Goal: Task Accomplishment & Management: Manage account settings

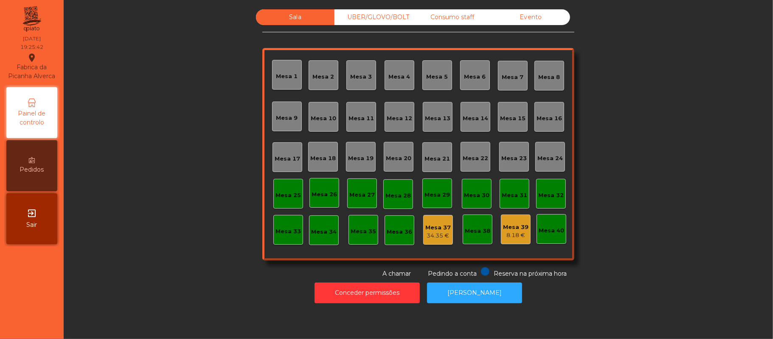
click at [514, 231] on div "8.18 €" at bounding box center [515, 235] width 25 height 8
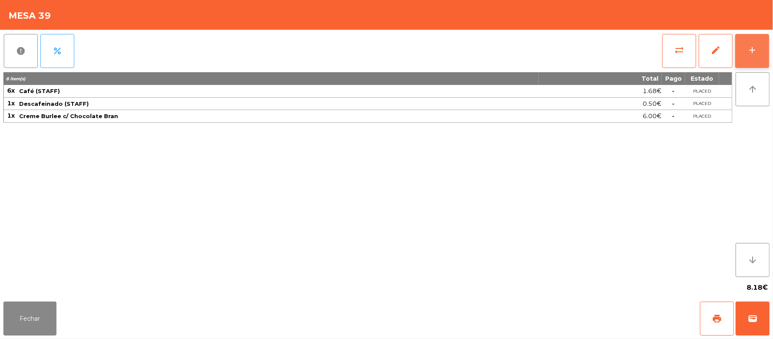
click at [746, 42] on button "add" at bounding box center [753, 51] width 34 height 34
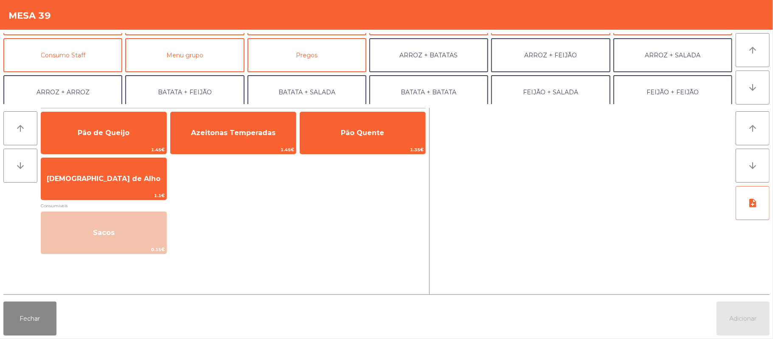
scroll to position [63, 0]
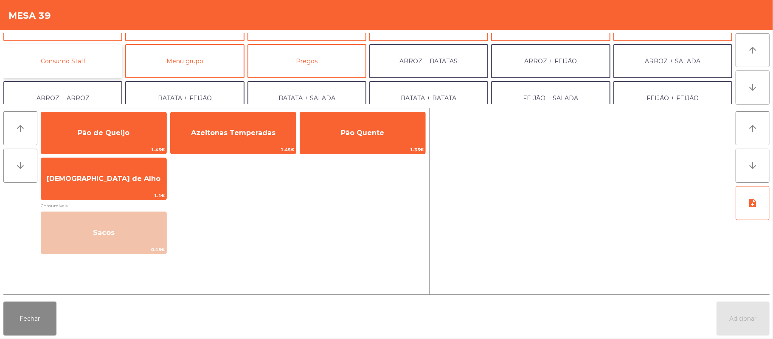
click at [83, 61] on button "Consumo Staff" at bounding box center [62, 61] width 119 height 34
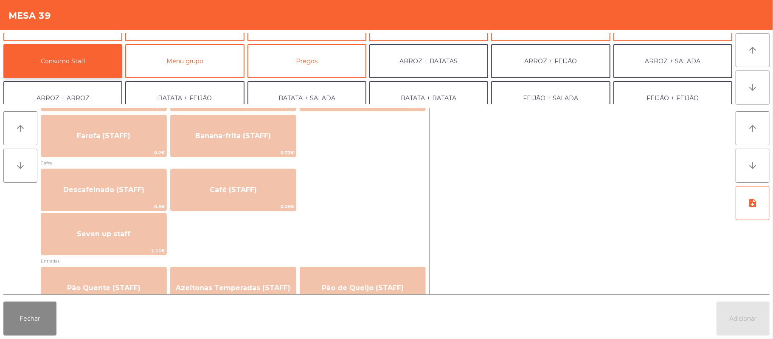
scroll to position [464, 0]
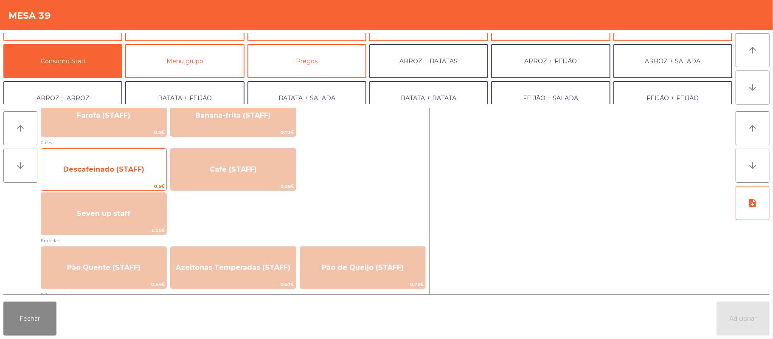
click at [135, 166] on span "Descafeinado (STAFF)" at bounding box center [103, 169] width 81 height 8
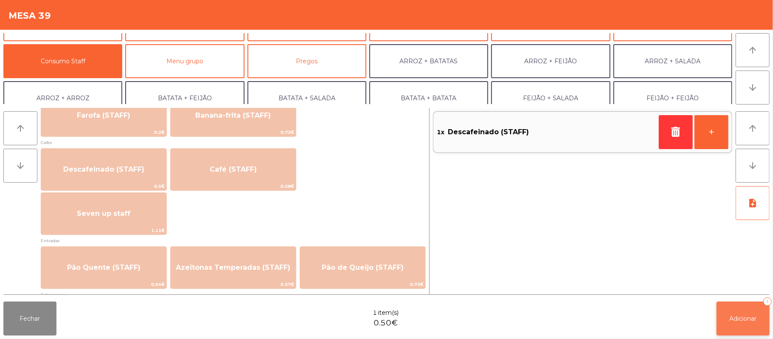
click at [735, 316] on span "Adicionar" at bounding box center [743, 319] width 27 height 8
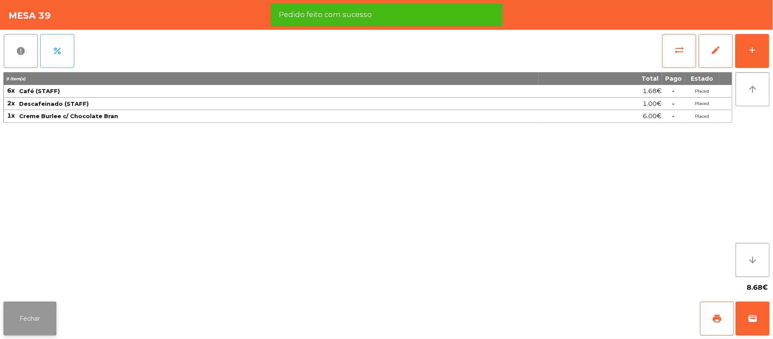
click at [25, 311] on button "Fechar" at bounding box center [29, 319] width 53 height 34
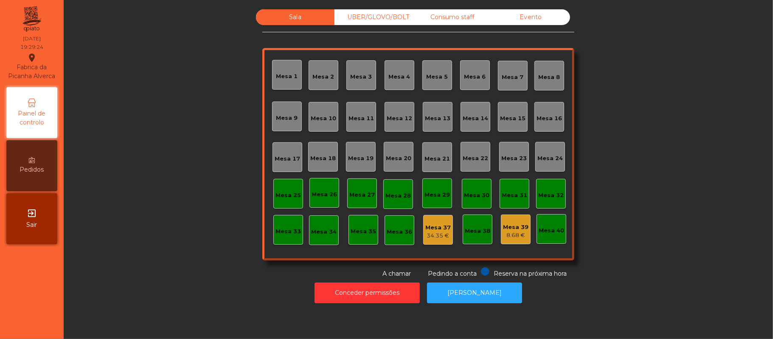
click at [291, 191] on div "Mesa 25" at bounding box center [288, 195] width 25 height 8
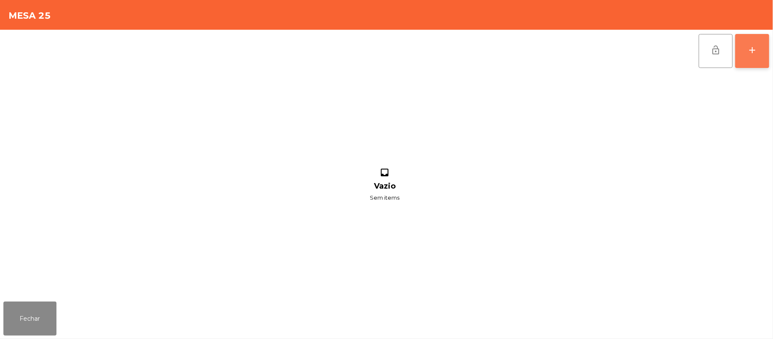
click at [751, 57] on button "add" at bounding box center [753, 51] width 34 height 34
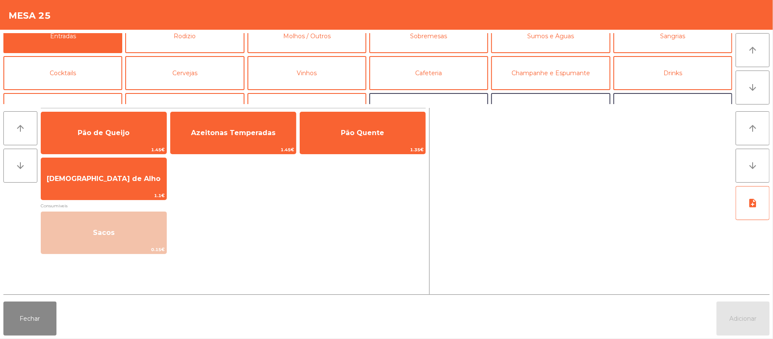
scroll to position [19, 0]
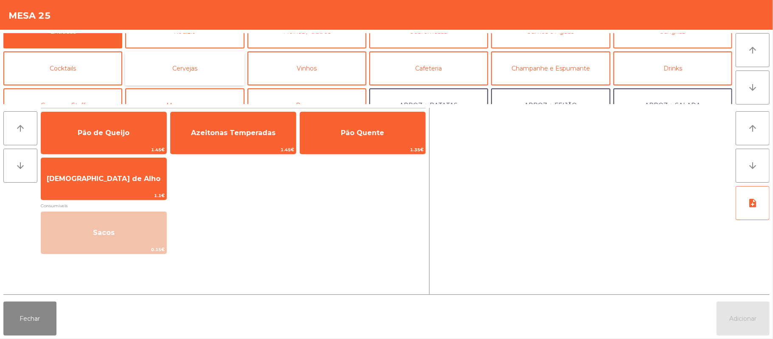
click at [205, 68] on button "Cervejas" at bounding box center [184, 68] width 119 height 34
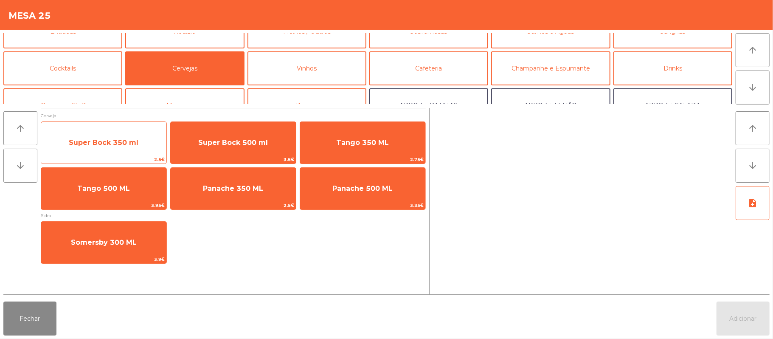
click at [138, 136] on span "Super Bock 350 ml" at bounding box center [103, 142] width 125 height 23
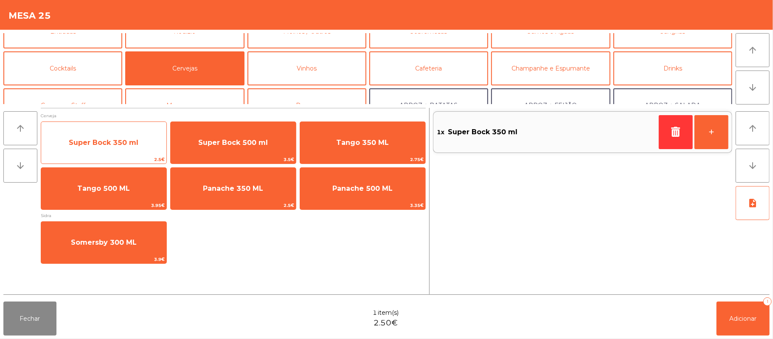
click at [112, 140] on span "Super Bock 350 ml" at bounding box center [104, 142] width 70 height 8
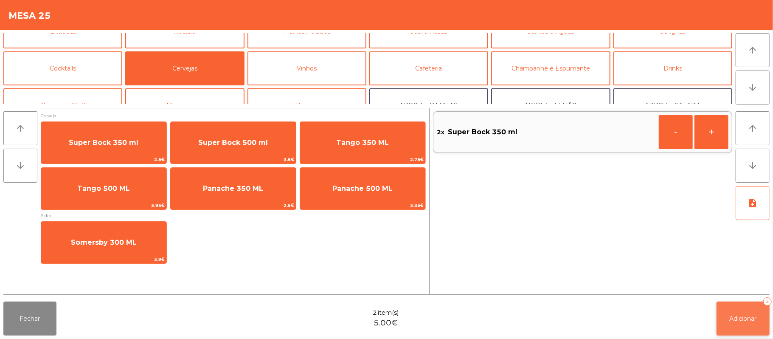
click at [743, 315] on span "Adicionar" at bounding box center [743, 319] width 27 height 8
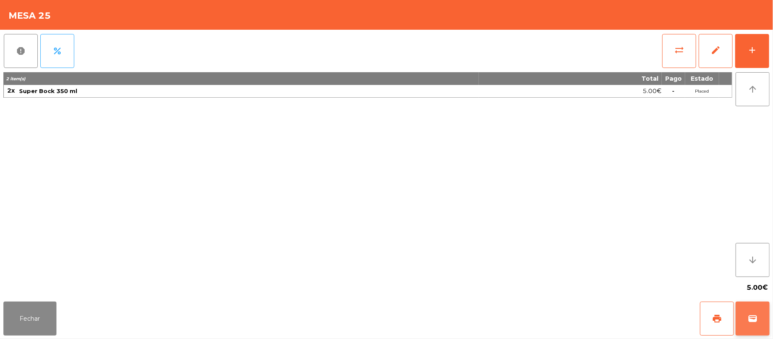
click at [758, 319] on button "wallet" at bounding box center [753, 319] width 34 height 34
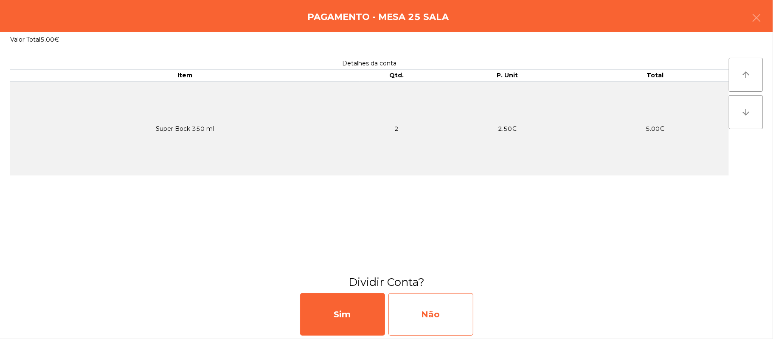
click at [455, 309] on div "Não" at bounding box center [431, 314] width 85 height 42
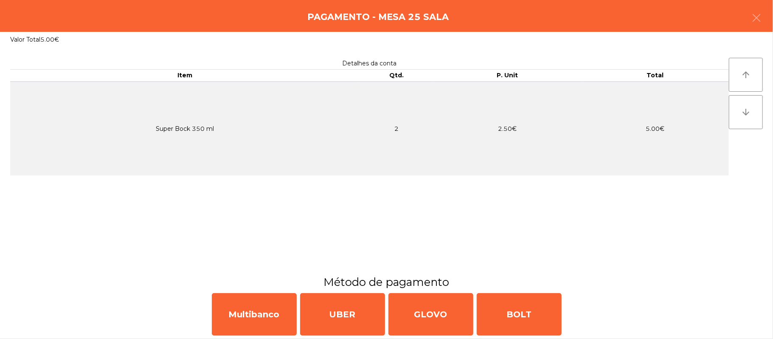
click at [692, 212] on div "Detalhes da conta Item Qtd. P. Unit Total Super Bock 350 ml 2 2.50€ 5.00€" at bounding box center [369, 161] width 719 height 206
click at [769, 20] on div "Pagamento - Mesa 25 Sala" at bounding box center [386, 16] width 773 height 32
click at [756, 15] on icon "button" at bounding box center [757, 18] width 10 height 10
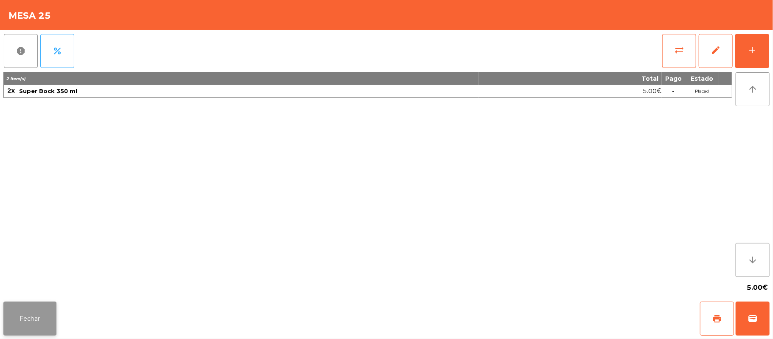
click at [43, 306] on button "Fechar" at bounding box center [29, 319] width 53 height 34
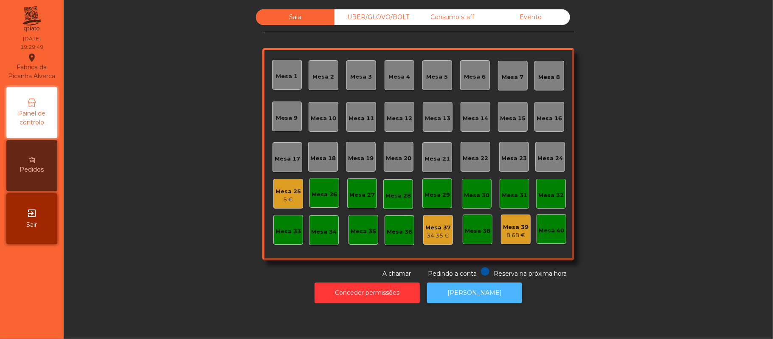
click at [480, 292] on button "[PERSON_NAME]" at bounding box center [474, 292] width 95 height 21
click at [277, 198] on div "5 €" at bounding box center [288, 199] width 25 height 8
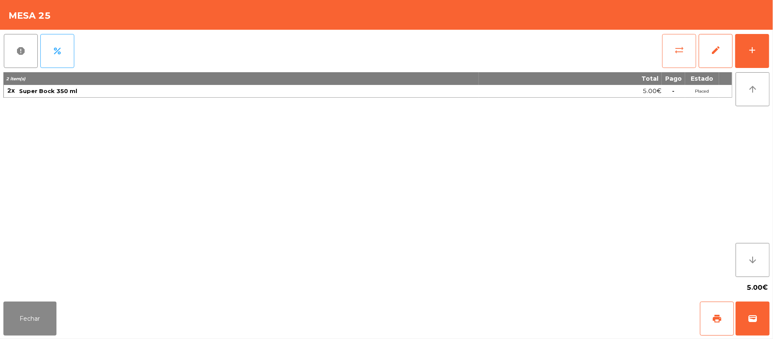
click at [672, 53] on button "sync_alt" at bounding box center [680, 51] width 34 height 34
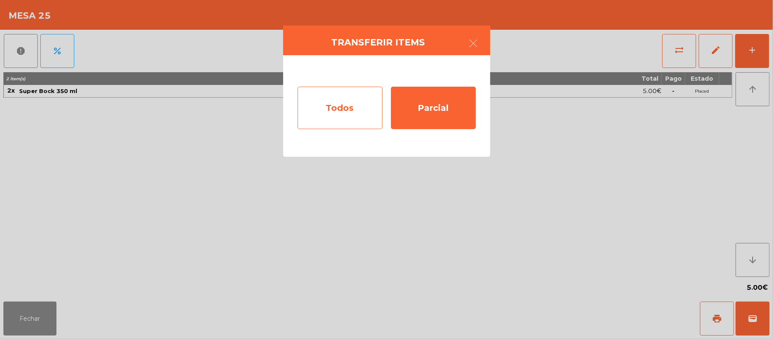
click at [342, 110] on div "Todos" at bounding box center [340, 108] width 85 height 42
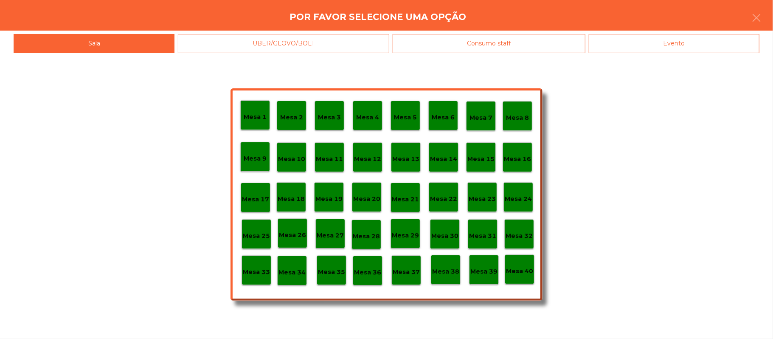
click at [707, 43] on div "Evento" at bounding box center [674, 43] width 171 height 19
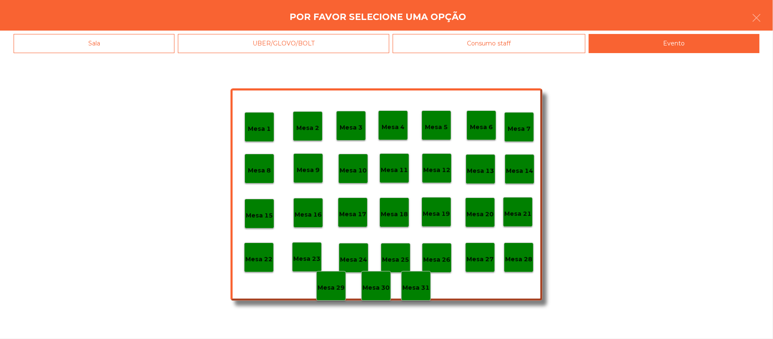
click at [524, 262] on p "Mesa 28" at bounding box center [518, 259] width 27 height 10
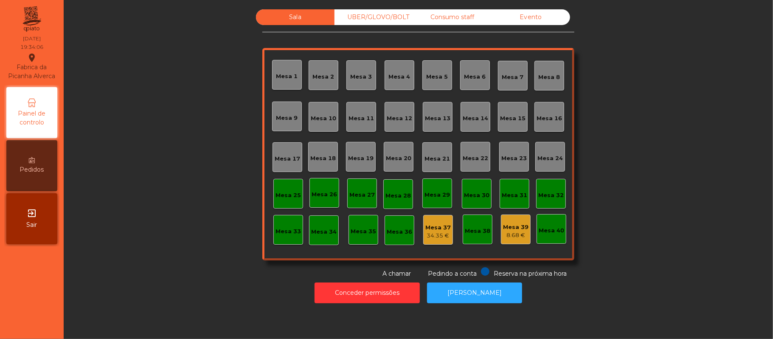
click at [519, 228] on div "Mesa 39" at bounding box center [515, 227] width 25 height 8
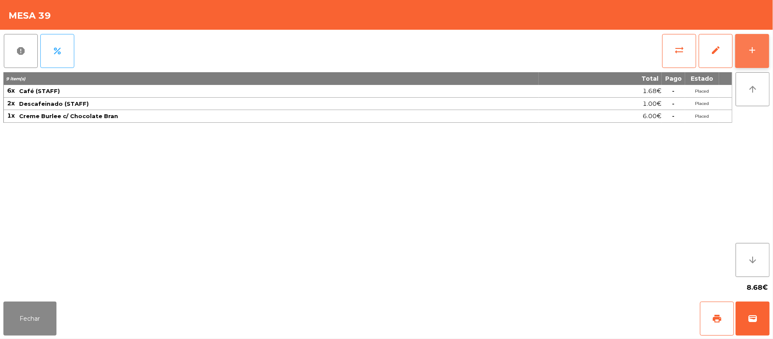
click at [749, 54] on div "add" at bounding box center [753, 50] width 10 height 10
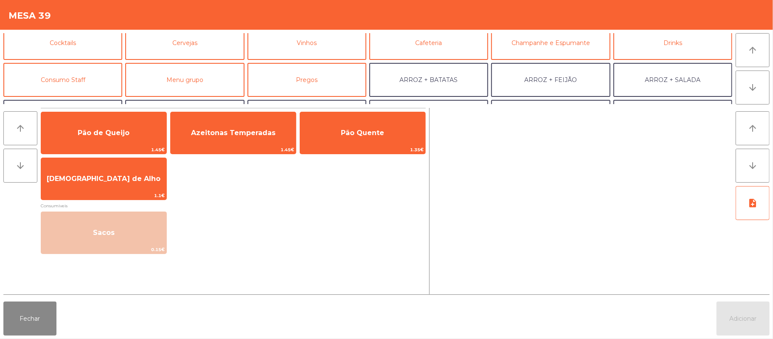
scroll to position [49, 0]
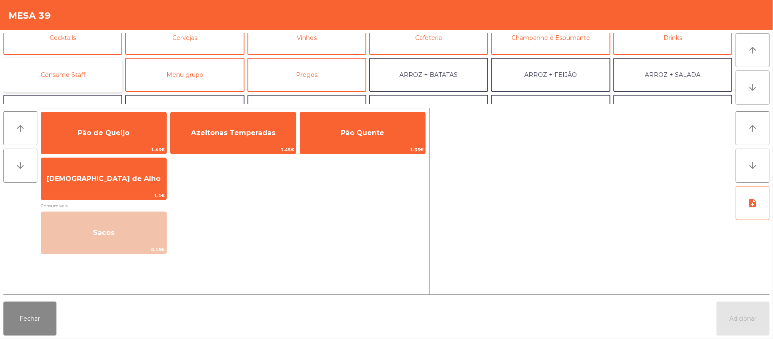
click at [98, 72] on button "Consumo Staff" at bounding box center [62, 75] width 119 height 34
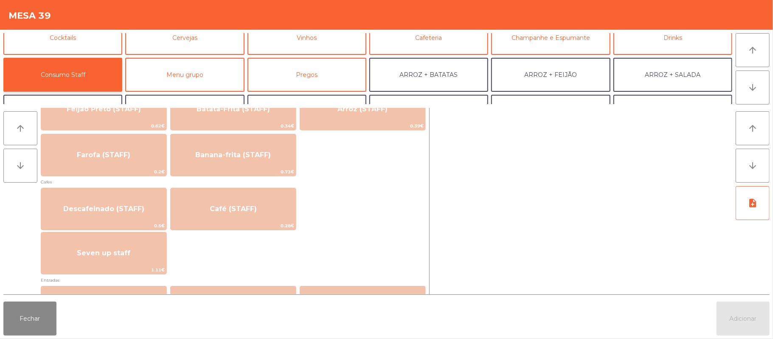
scroll to position [431, 0]
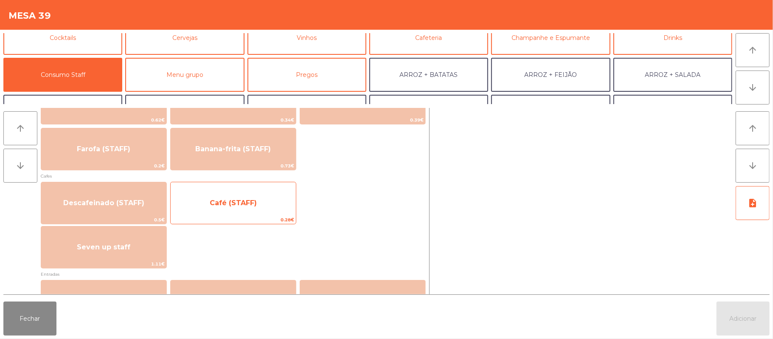
click at [248, 206] on span "Café (STAFF)" at bounding box center [233, 203] width 125 height 23
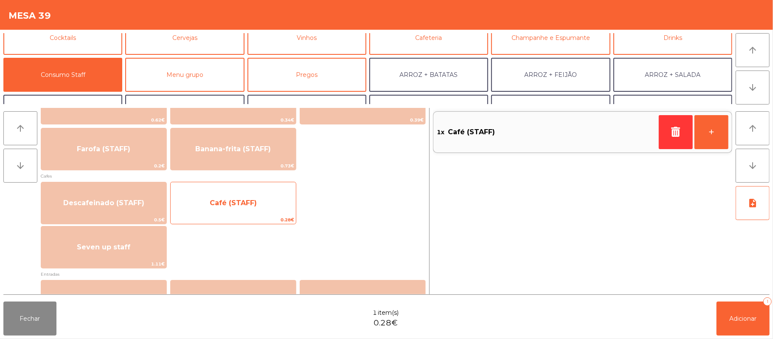
click at [251, 211] on span "Café (STAFF)" at bounding box center [233, 203] width 125 height 23
click at [256, 206] on span "Café (STAFF)" at bounding box center [233, 203] width 125 height 23
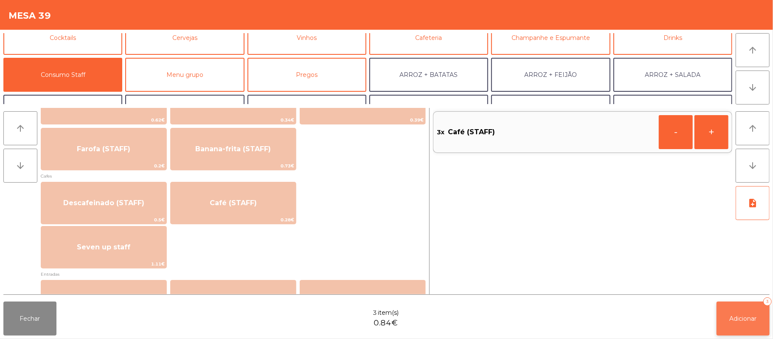
click at [747, 313] on button "Adicionar 3" at bounding box center [743, 319] width 53 height 34
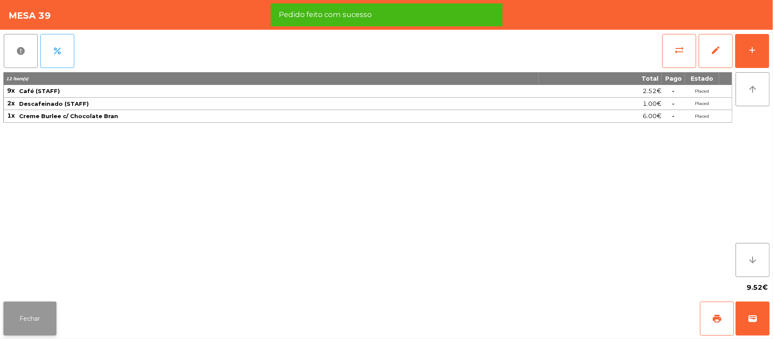
click at [24, 310] on button "Fechar" at bounding box center [29, 319] width 53 height 34
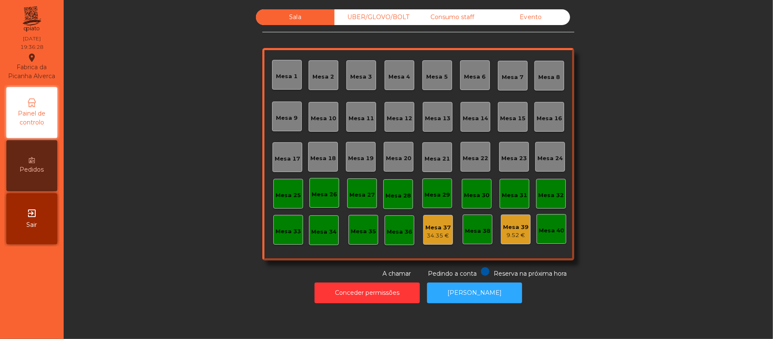
click at [364, 154] on div "Mesa 19" at bounding box center [360, 158] width 25 height 8
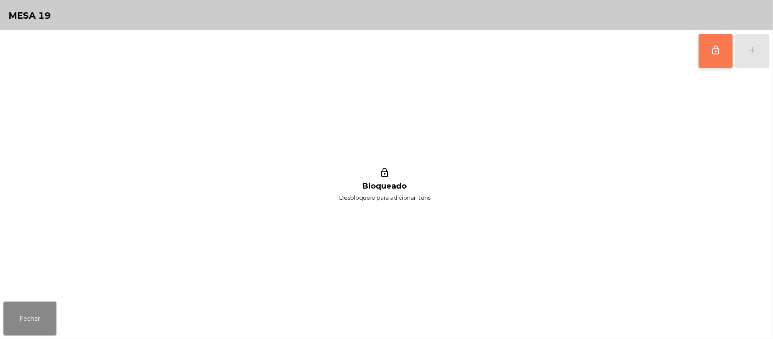
click at [723, 53] on button "lock_outline" at bounding box center [716, 51] width 34 height 34
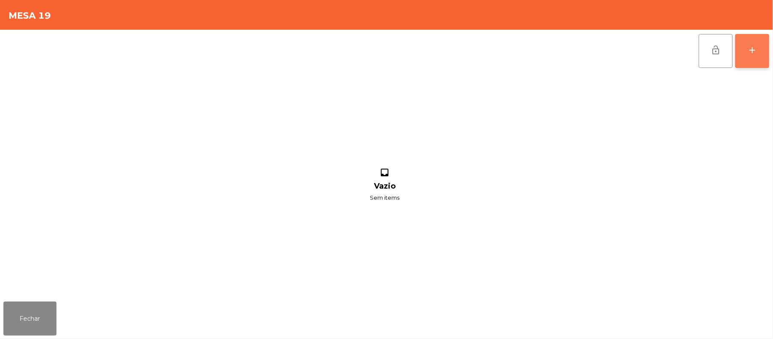
click at [751, 51] on div "add" at bounding box center [753, 50] width 10 height 10
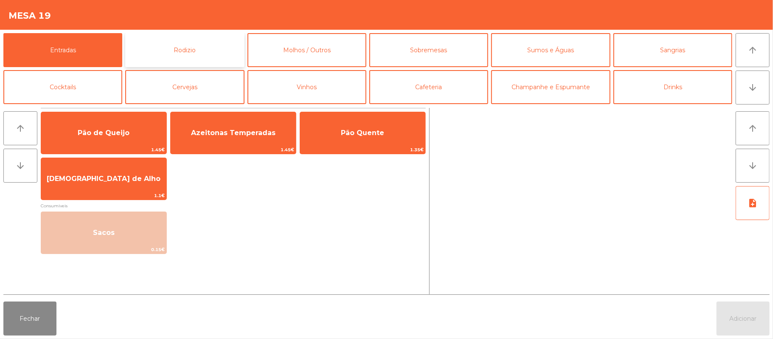
click at [220, 48] on button "Rodizio" at bounding box center [184, 50] width 119 height 34
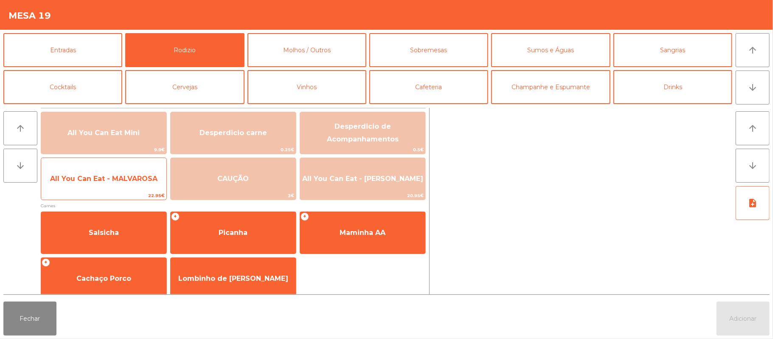
click at [119, 178] on span "All You Can Eat - MALVAROSA" at bounding box center [103, 179] width 107 height 8
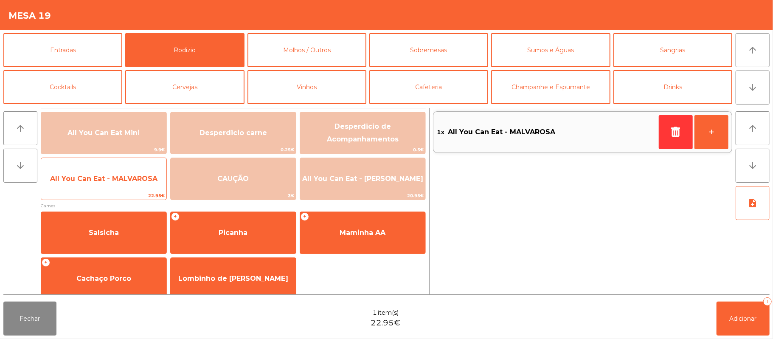
click at [121, 172] on span "All You Can Eat - MALVAROSA" at bounding box center [103, 178] width 125 height 23
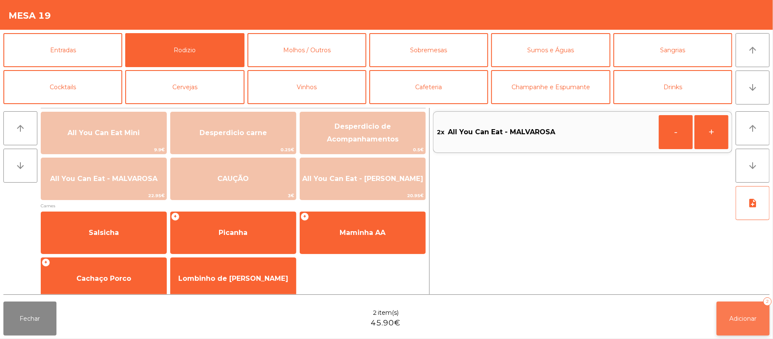
click at [742, 312] on button "Adicionar 2" at bounding box center [743, 319] width 53 height 34
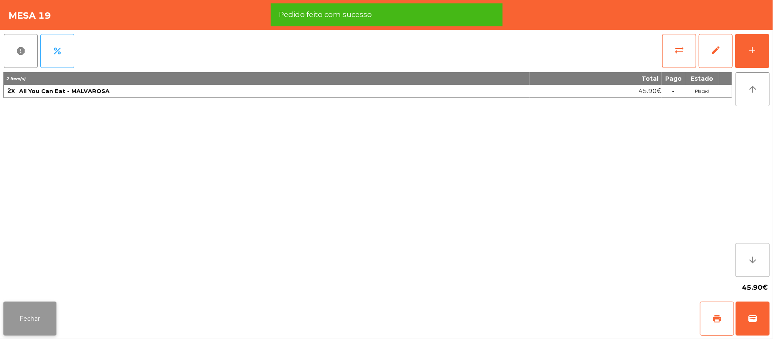
click at [27, 316] on button "Fechar" at bounding box center [29, 319] width 53 height 34
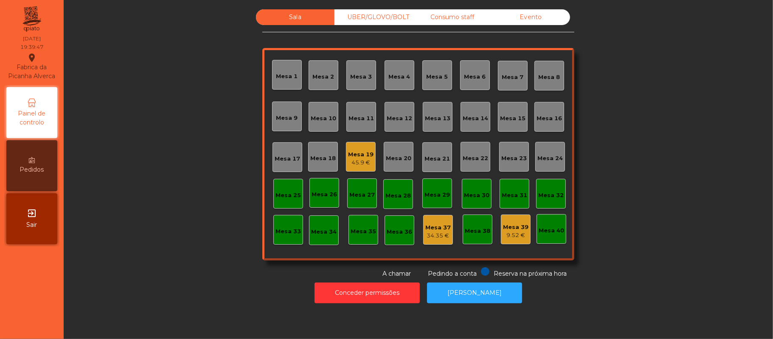
click at [400, 159] on div "Mesa 20" at bounding box center [398, 158] width 25 height 8
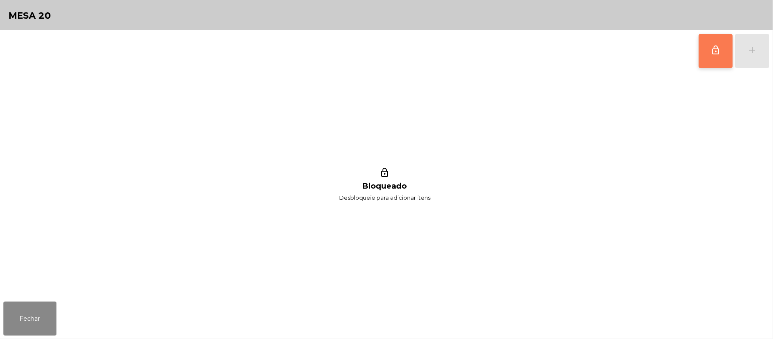
click at [710, 54] on button "lock_outline" at bounding box center [716, 51] width 34 height 34
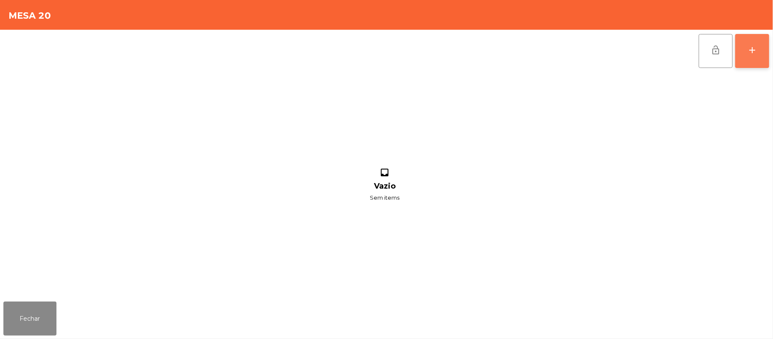
click at [751, 46] on div "add" at bounding box center [753, 50] width 10 height 10
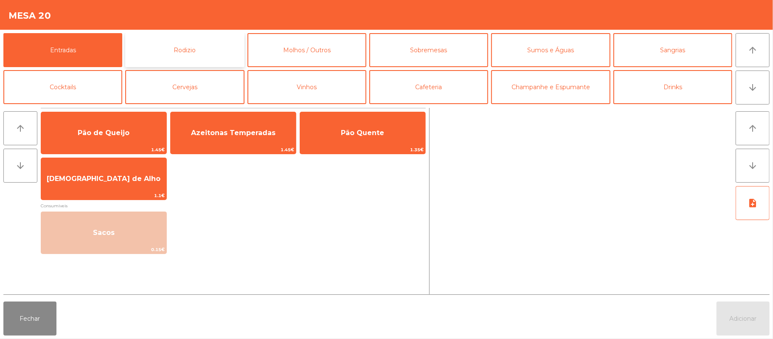
click at [216, 51] on button "Rodizio" at bounding box center [184, 50] width 119 height 34
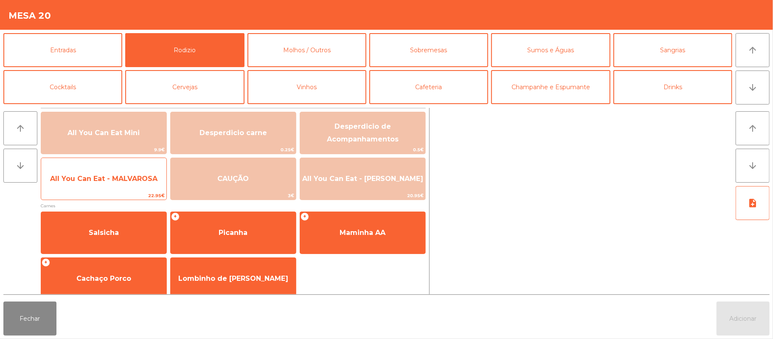
click at [87, 177] on span "All You Can Eat - MALVAROSA" at bounding box center [103, 179] width 107 height 8
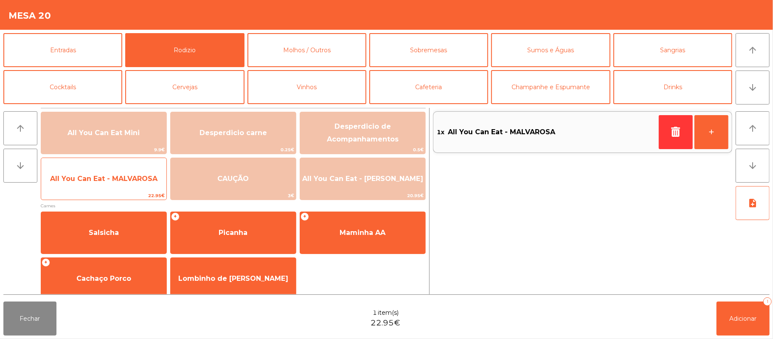
click at [86, 179] on span "All You Can Eat - MALVAROSA" at bounding box center [103, 179] width 107 height 8
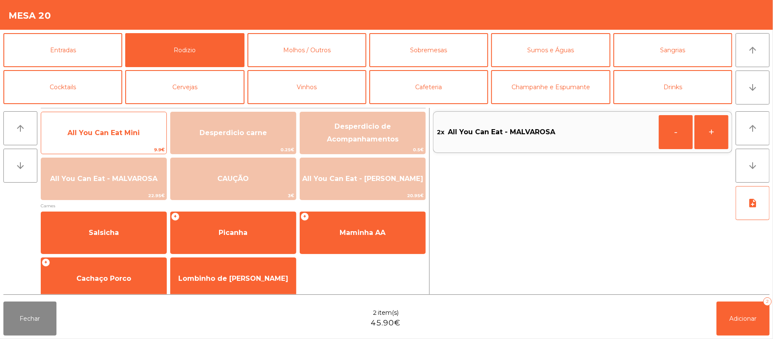
click at [97, 131] on span "All You Can Eat Mini" at bounding box center [104, 133] width 72 height 8
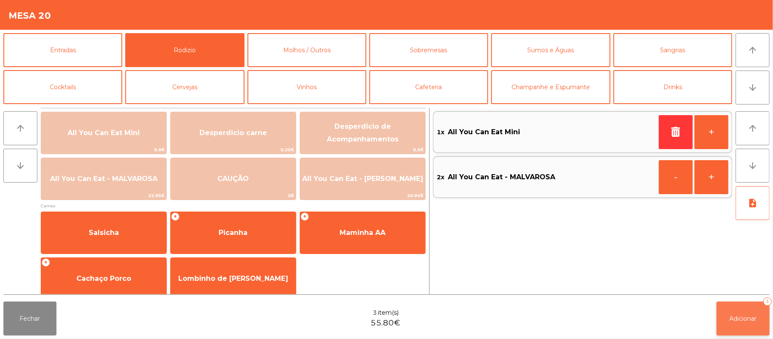
click at [739, 316] on span "Adicionar" at bounding box center [743, 319] width 27 height 8
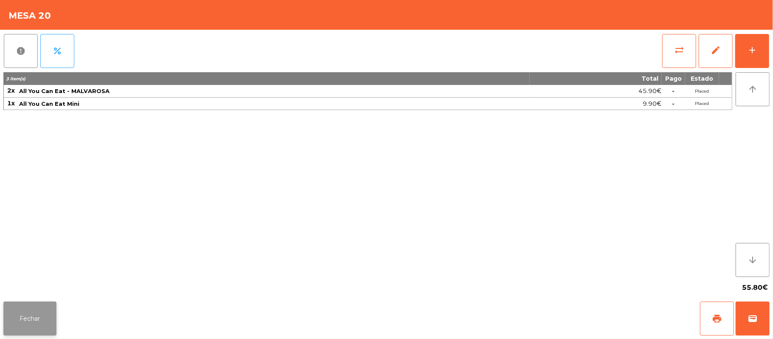
click at [31, 320] on button "Fechar" at bounding box center [29, 319] width 53 height 34
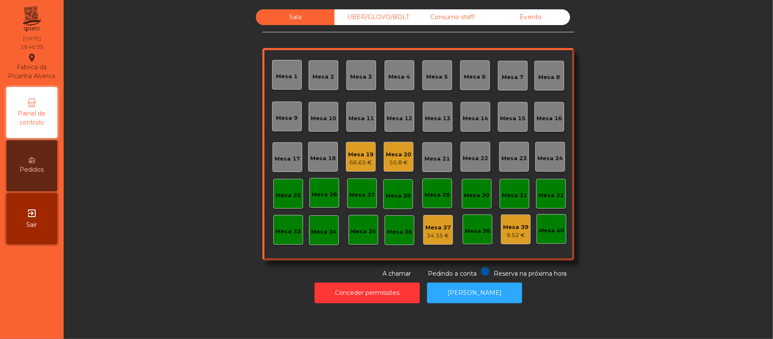
click at [395, 156] on div "Mesa 20" at bounding box center [398, 154] width 25 height 8
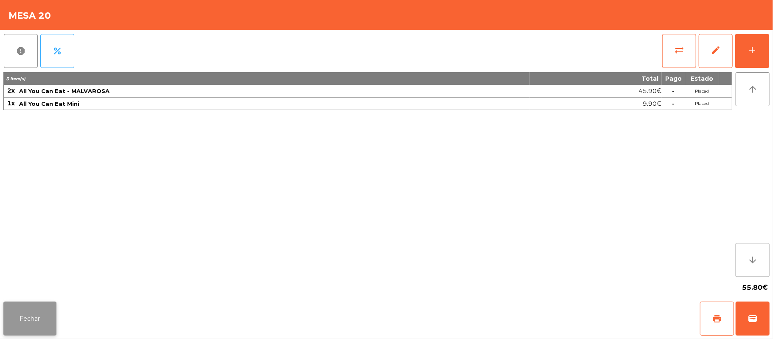
click at [31, 324] on button "Fechar" at bounding box center [29, 319] width 53 height 34
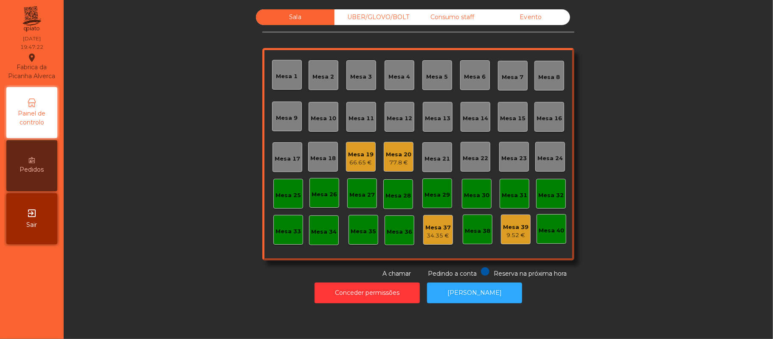
click at [397, 116] on div "Mesa 12" at bounding box center [399, 118] width 25 height 8
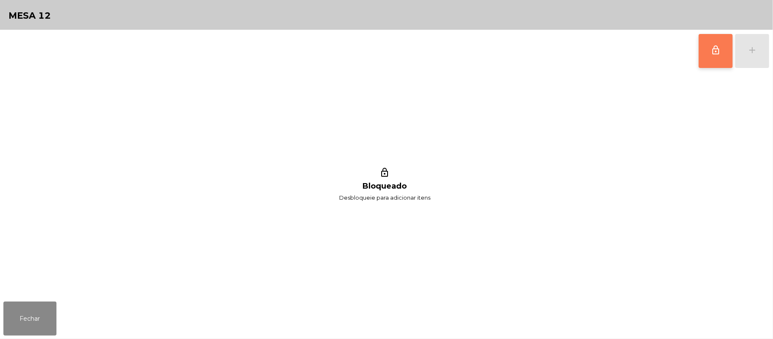
click at [715, 54] on span "lock_outline" at bounding box center [716, 50] width 10 height 10
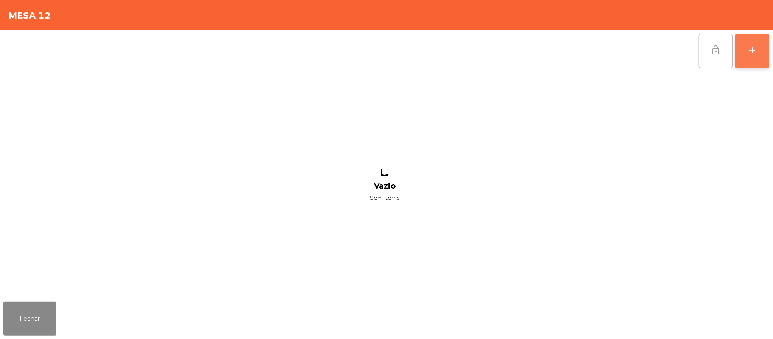
click at [747, 46] on button "add" at bounding box center [753, 51] width 34 height 34
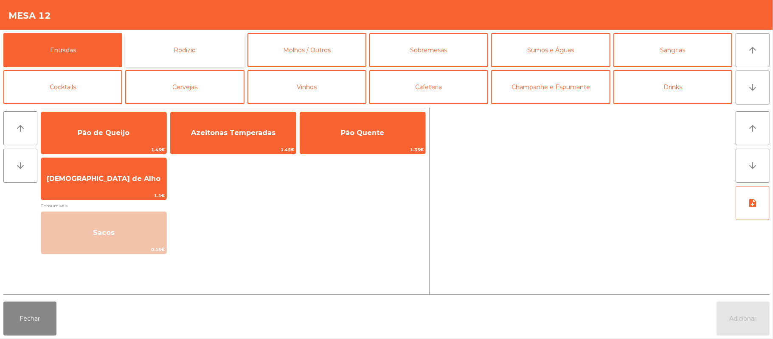
click at [204, 55] on button "Rodizio" at bounding box center [184, 50] width 119 height 34
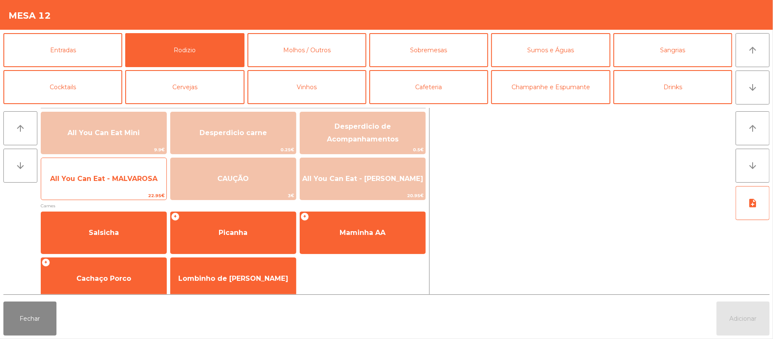
click at [108, 184] on span "All You Can Eat - MALVAROSA" at bounding box center [103, 178] width 125 height 23
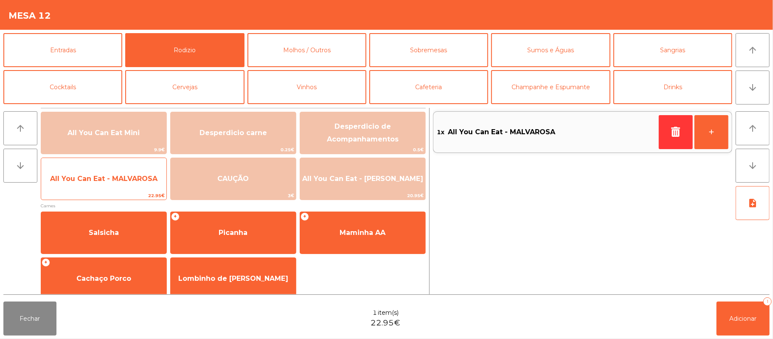
click at [104, 182] on span "All You Can Eat - MALVAROSA" at bounding box center [103, 179] width 107 height 8
click at [105, 179] on span "All You Can Eat - MALVAROSA" at bounding box center [103, 179] width 107 height 8
click at [106, 175] on span "All You Can Eat - MALVAROSA" at bounding box center [103, 179] width 107 height 8
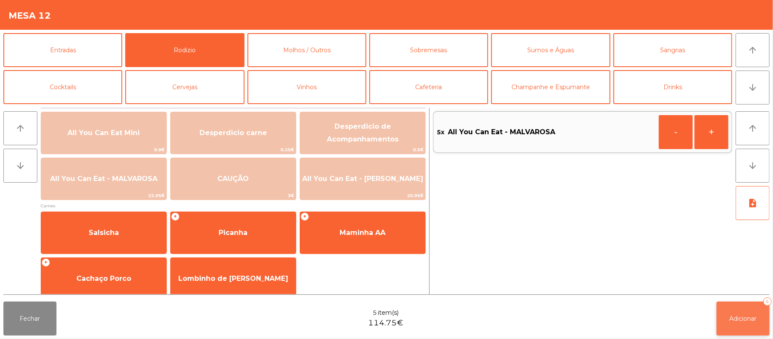
click at [736, 315] on span "Adicionar" at bounding box center [743, 319] width 27 height 8
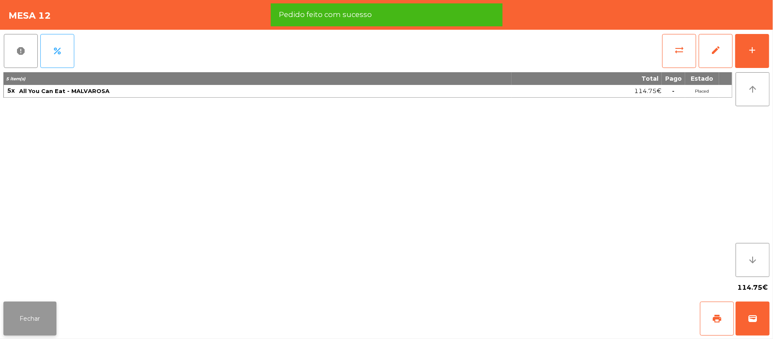
click at [29, 316] on button "Fechar" at bounding box center [29, 319] width 53 height 34
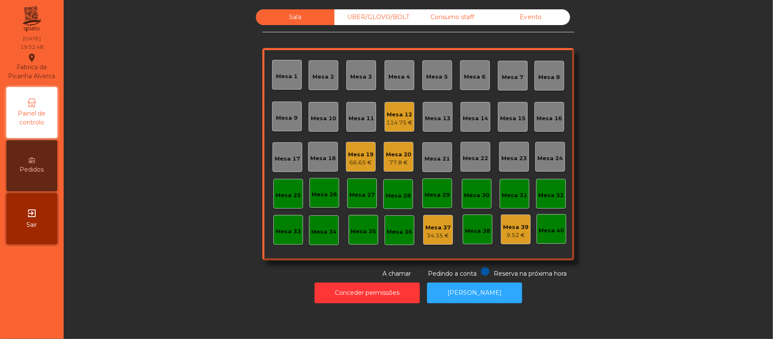
click at [514, 80] on div "Mesa 7" at bounding box center [513, 77] width 22 height 8
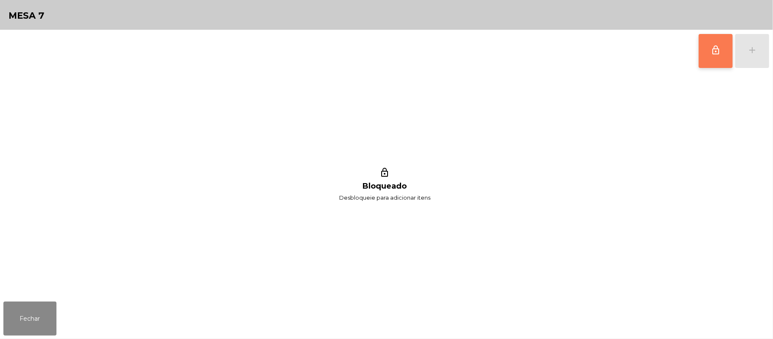
click at [707, 54] on button "lock_outline" at bounding box center [716, 51] width 34 height 34
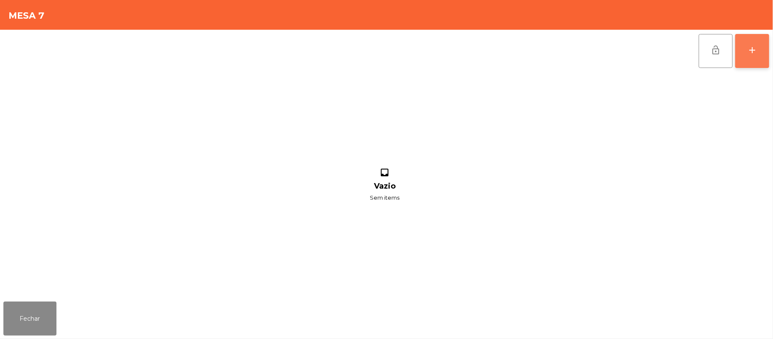
click at [748, 50] on div "add" at bounding box center [753, 50] width 10 height 10
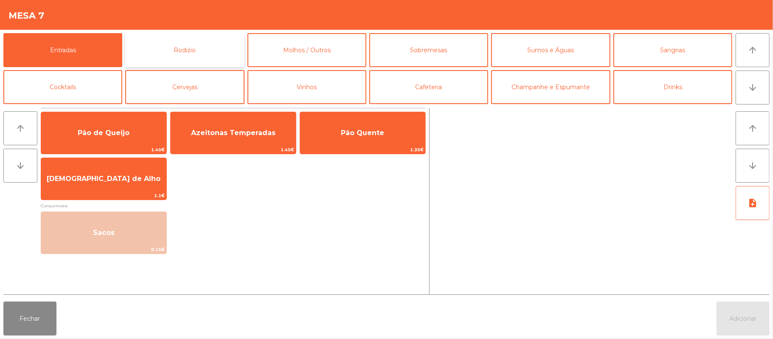
click at [212, 52] on button "Rodizio" at bounding box center [184, 50] width 119 height 34
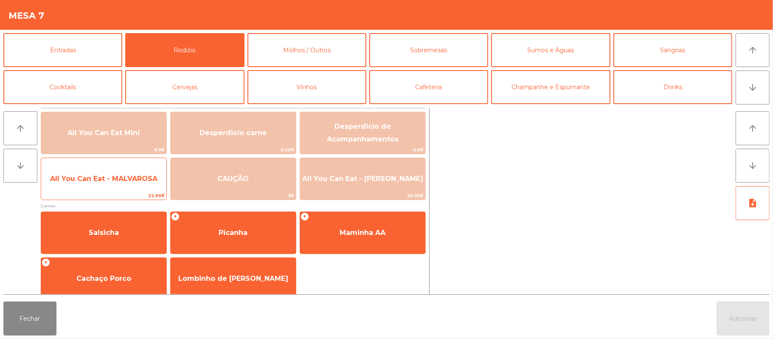
click at [121, 181] on span "All You Can Eat - MALVAROSA" at bounding box center [103, 179] width 107 height 8
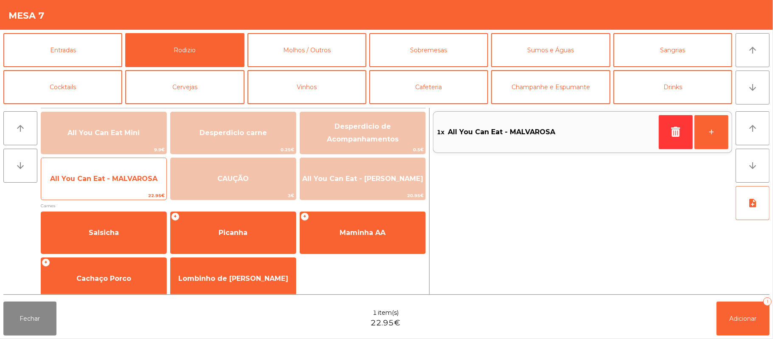
click at [120, 180] on span "All You Can Eat - MALVAROSA" at bounding box center [103, 179] width 107 height 8
click at [121, 181] on span "All You Can Eat - MALVAROSA" at bounding box center [103, 179] width 107 height 8
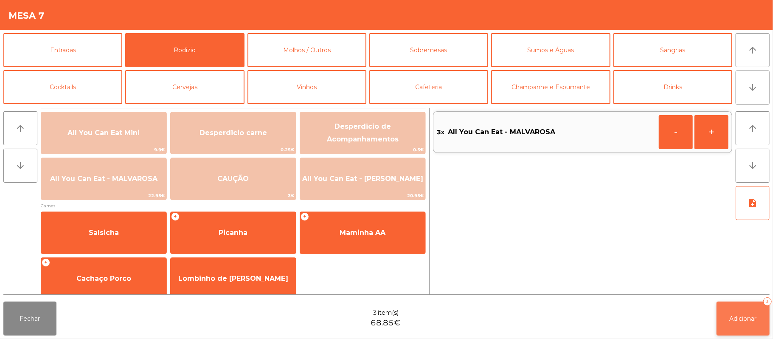
click at [745, 325] on button "Adicionar 3" at bounding box center [743, 319] width 53 height 34
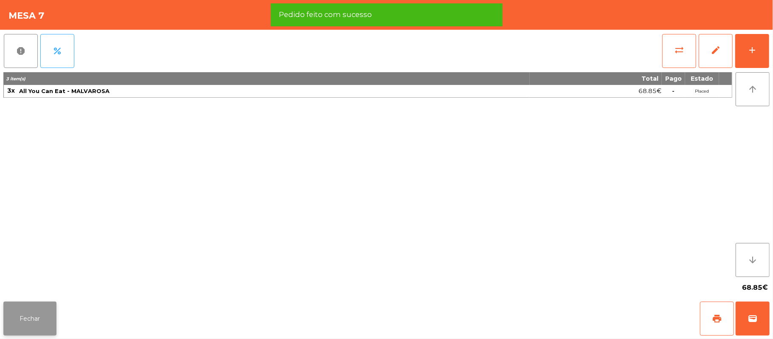
click at [26, 320] on button "Fechar" at bounding box center [29, 319] width 53 height 34
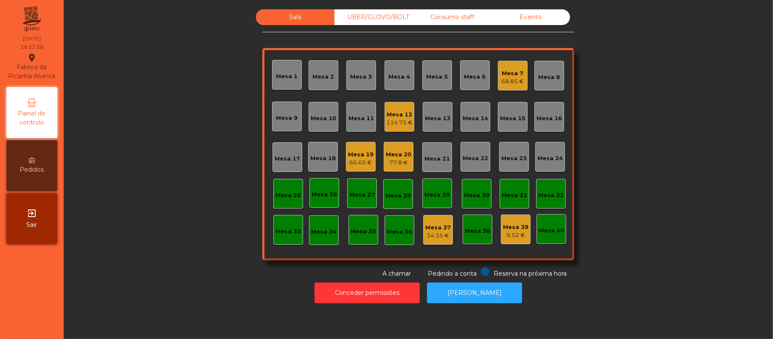
click at [515, 78] on div "68.85 €" at bounding box center [513, 81] width 23 height 8
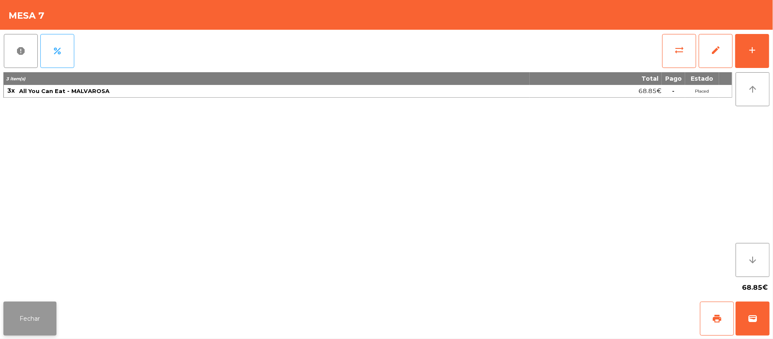
click at [26, 317] on button "Fechar" at bounding box center [29, 319] width 53 height 34
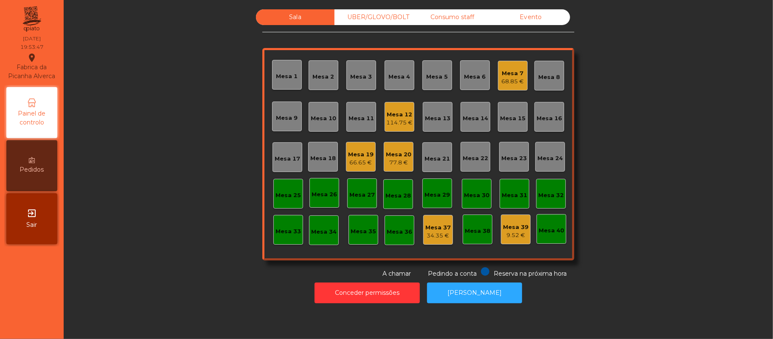
click at [394, 126] on div "114.75 €" at bounding box center [400, 123] width 26 height 8
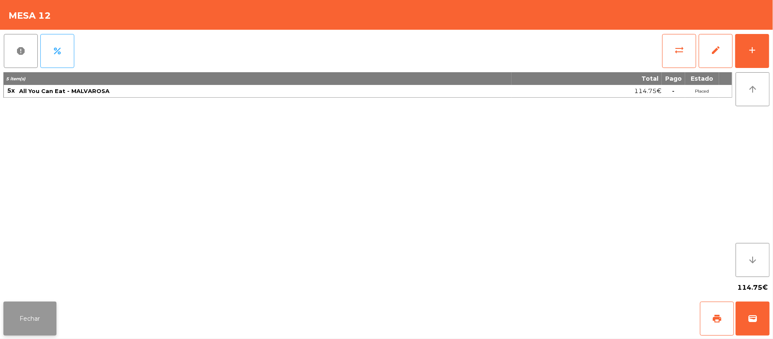
click at [31, 307] on button "Fechar" at bounding box center [29, 319] width 53 height 34
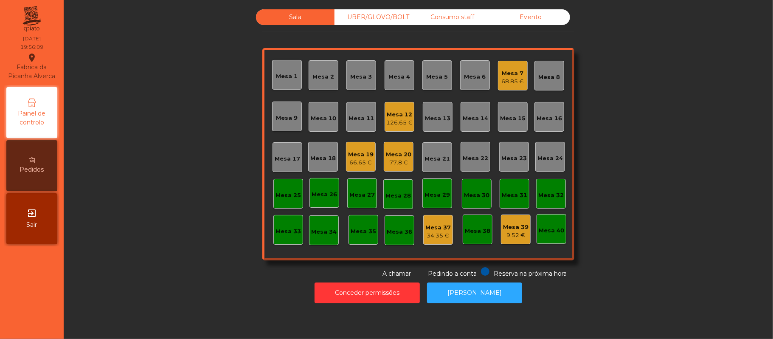
click at [437, 116] on div "Mesa 13" at bounding box center [437, 118] width 25 height 8
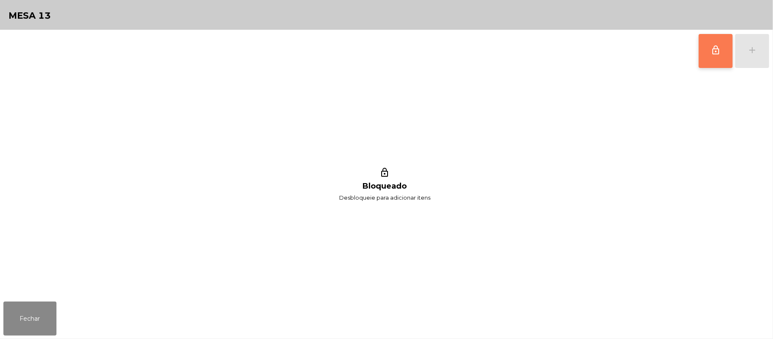
click at [719, 52] on span "lock_outline" at bounding box center [716, 50] width 10 height 10
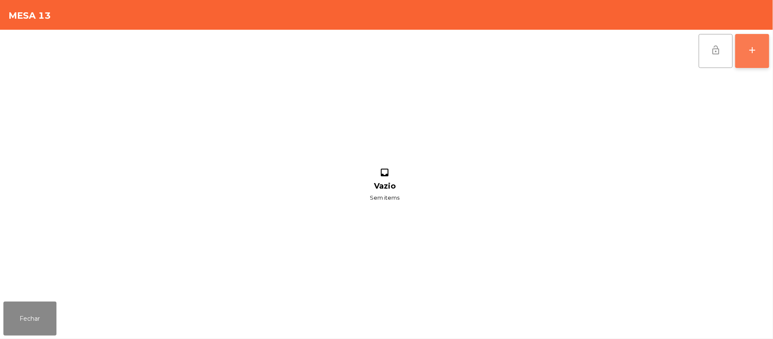
click at [750, 52] on div "add" at bounding box center [753, 50] width 10 height 10
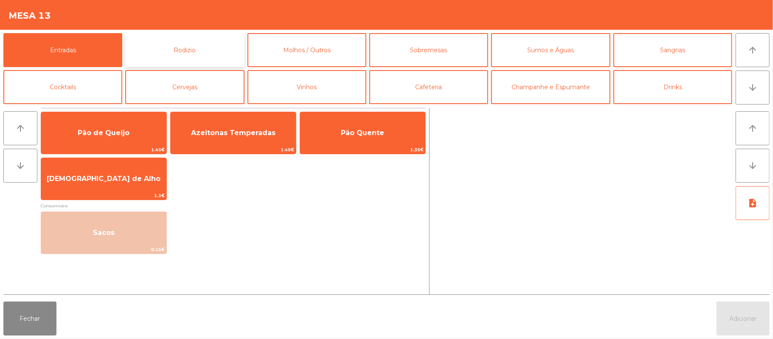
click at [214, 49] on button "Rodizio" at bounding box center [184, 50] width 119 height 34
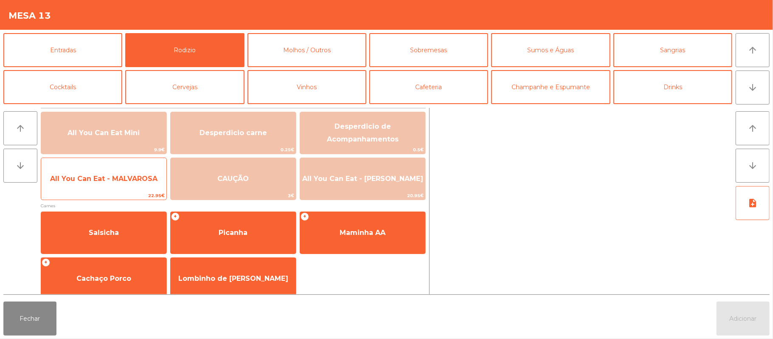
click at [92, 182] on span "All You Can Eat - MALVAROSA" at bounding box center [103, 179] width 107 height 8
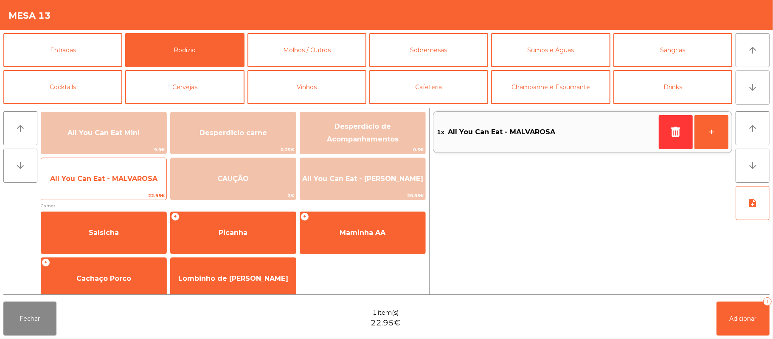
click at [97, 180] on span "All You Can Eat - MALVAROSA" at bounding box center [103, 179] width 107 height 8
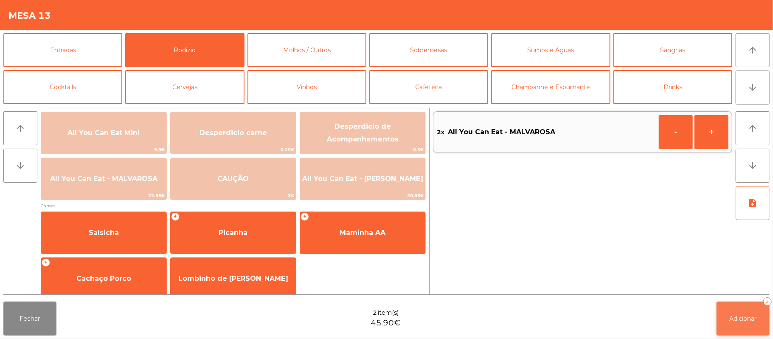
click at [728, 319] on button "Adicionar 2" at bounding box center [743, 319] width 53 height 34
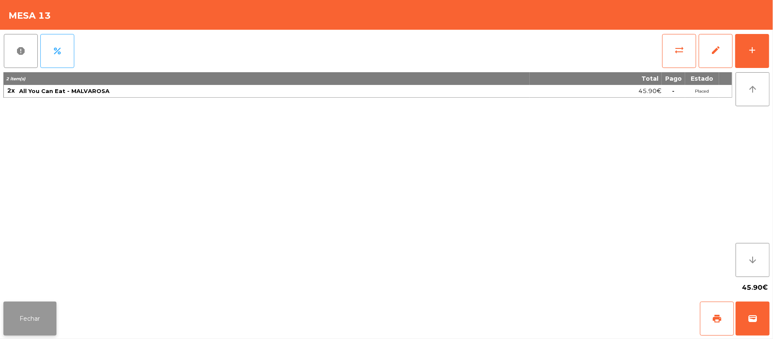
click at [31, 319] on button "Fechar" at bounding box center [29, 319] width 53 height 34
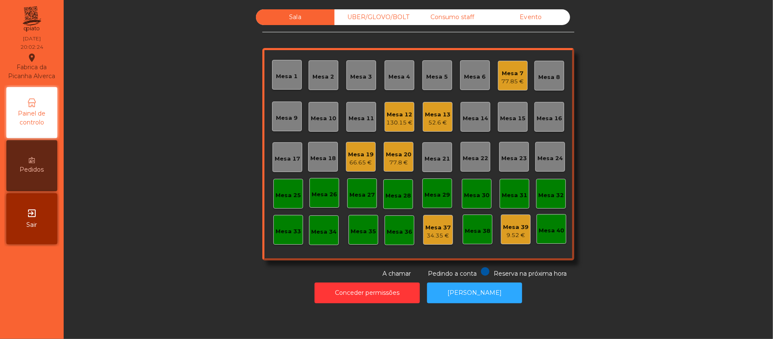
click at [477, 153] on div "Mesa 22" at bounding box center [475, 157] width 25 height 12
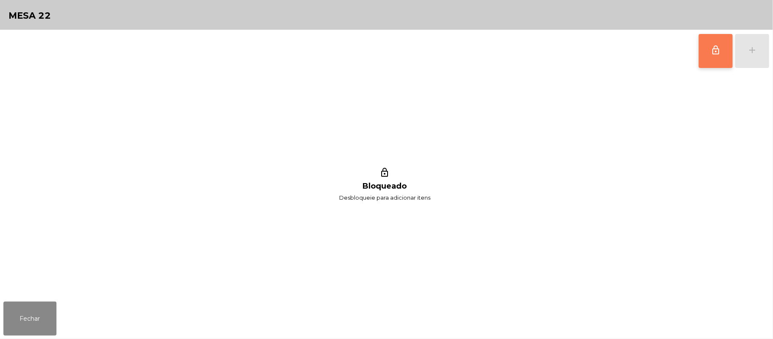
click at [714, 54] on span "lock_outline" at bounding box center [716, 50] width 10 height 10
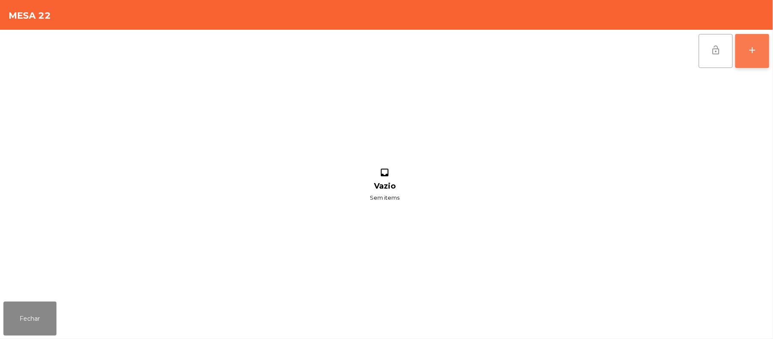
click at [759, 51] on button "add" at bounding box center [753, 51] width 34 height 34
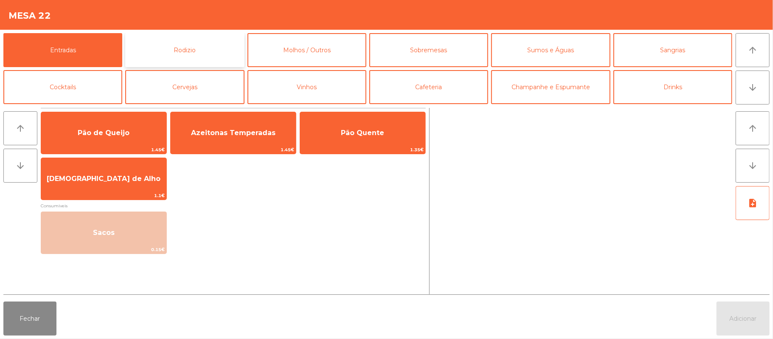
click at [212, 51] on button "Rodizio" at bounding box center [184, 50] width 119 height 34
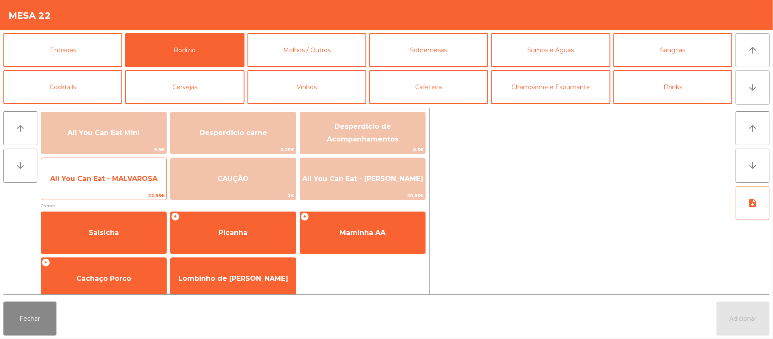
click at [116, 181] on span "All You Can Eat - MALVAROSA" at bounding box center [103, 179] width 107 height 8
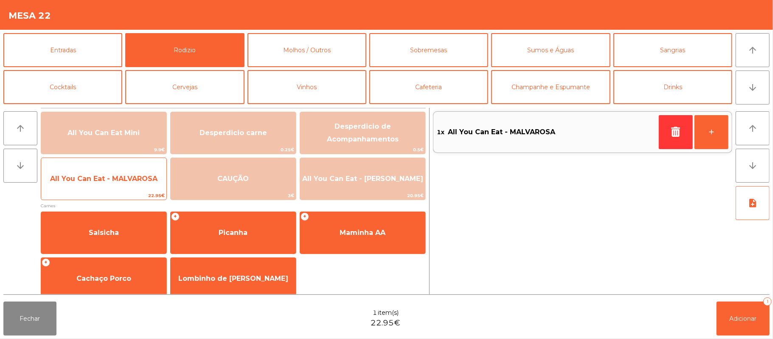
click at [119, 186] on span "All You Can Eat - MALVAROSA" at bounding box center [103, 178] width 125 height 23
click at [117, 187] on span "All You Can Eat - MALVAROSA" at bounding box center [103, 178] width 125 height 23
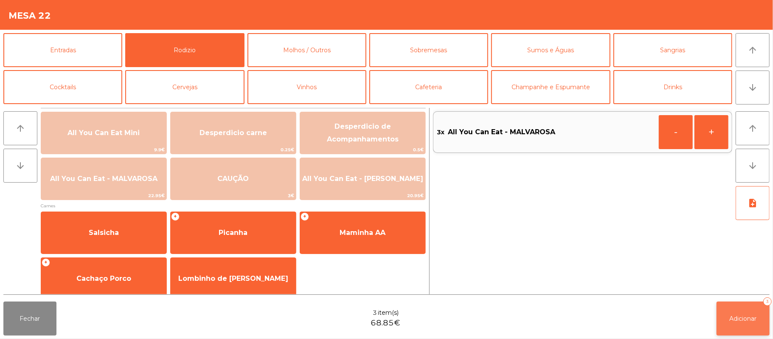
click at [746, 316] on span "Adicionar" at bounding box center [743, 319] width 27 height 8
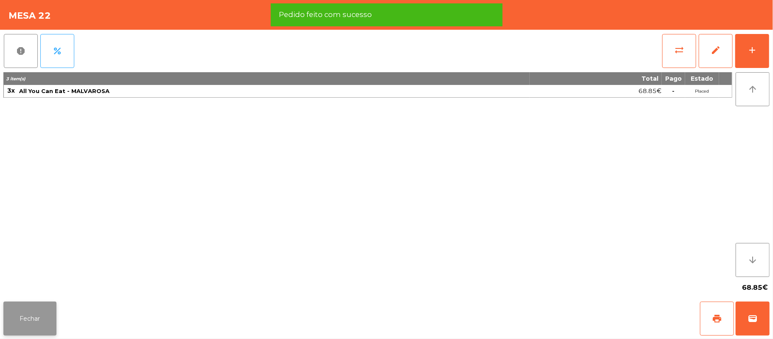
click at [42, 315] on button "Fechar" at bounding box center [29, 319] width 53 height 34
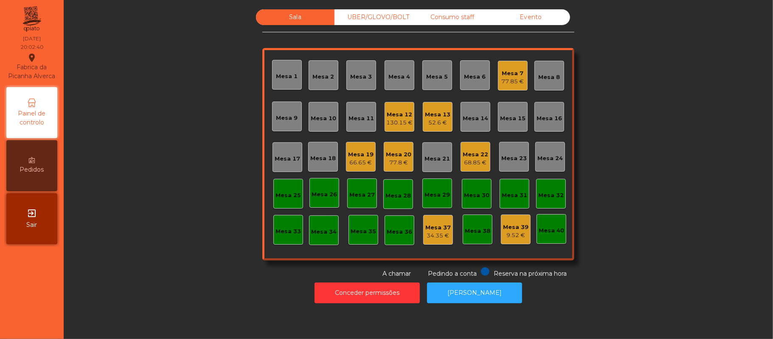
click at [473, 157] on div "Mesa 22" at bounding box center [475, 154] width 25 height 8
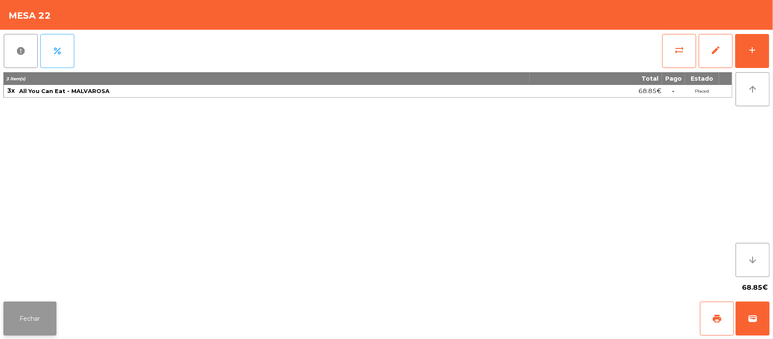
click at [36, 323] on button "Fechar" at bounding box center [29, 319] width 53 height 34
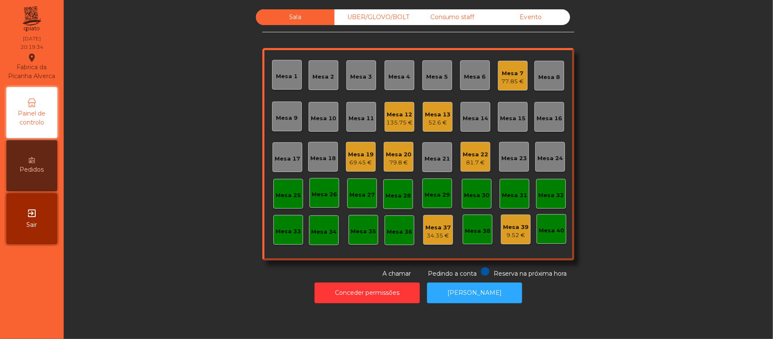
click at [364, 113] on div "Mesa 11" at bounding box center [361, 117] width 25 height 12
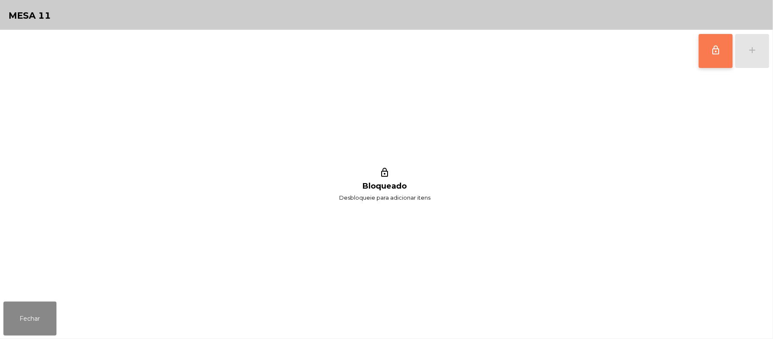
click at [715, 45] on span "lock_outline" at bounding box center [716, 50] width 10 height 10
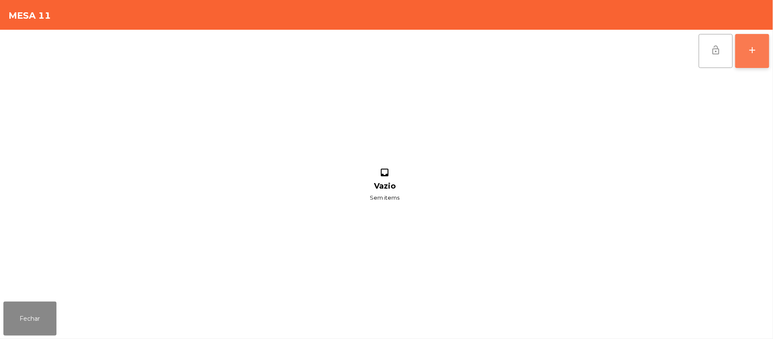
click at [749, 48] on div "add" at bounding box center [753, 50] width 10 height 10
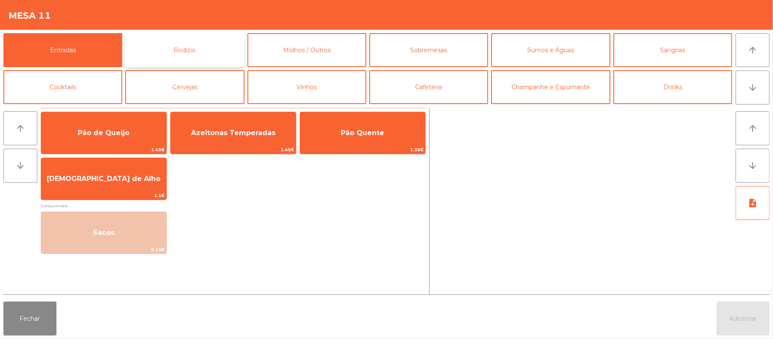
click at [201, 54] on button "Rodizio" at bounding box center [184, 50] width 119 height 34
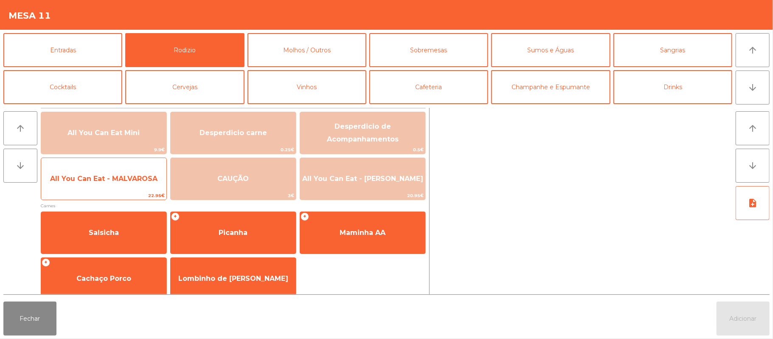
click at [104, 181] on span "All You Can Eat - MALVAROSA" at bounding box center [103, 179] width 107 height 8
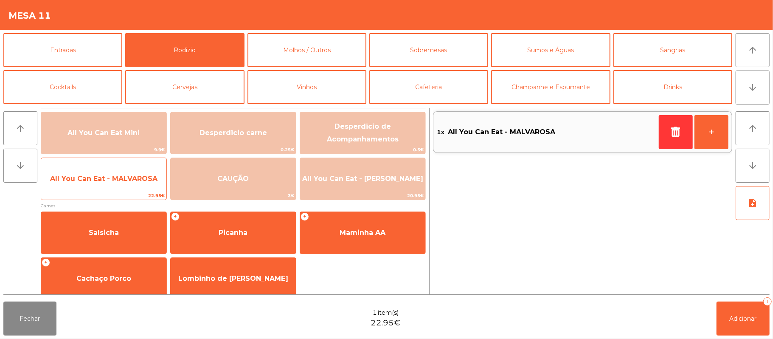
click at [109, 181] on span "All You Can Eat - MALVAROSA" at bounding box center [103, 179] width 107 height 8
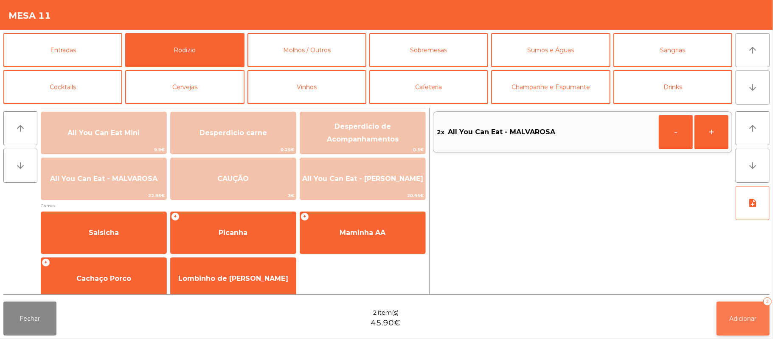
click at [730, 315] on span "Adicionar" at bounding box center [743, 319] width 27 height 8
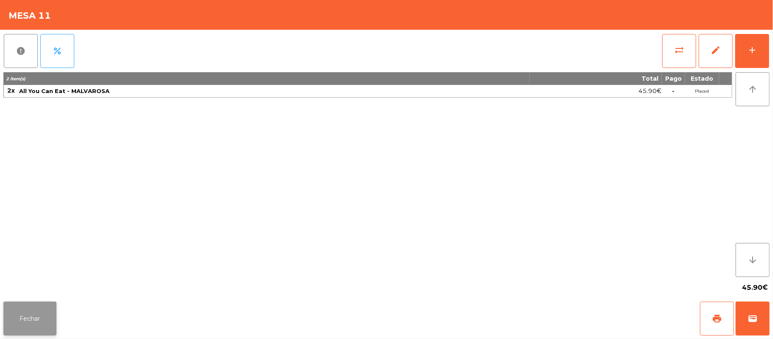
click at [30, 310] on button "Fechar" at bounding box center [29, 319] width 53 height 34
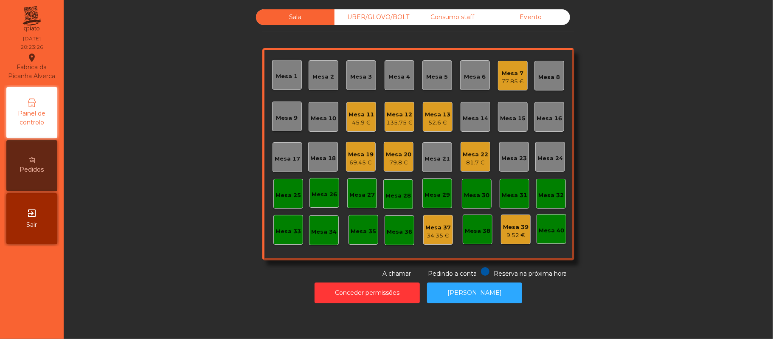
click at [465, 71] on div "Mesa 6" at bounding box center [476, 75] width 22 height 12
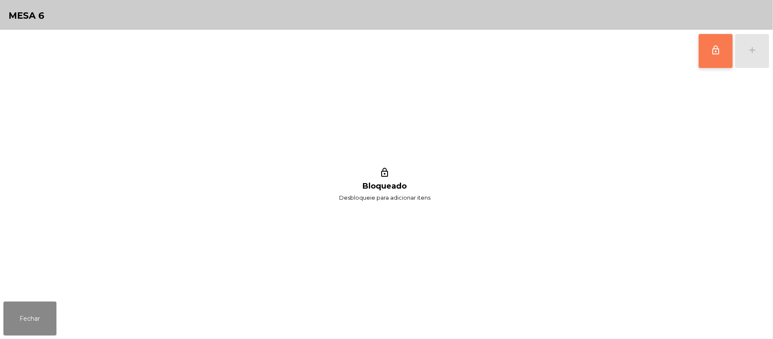
click at [704, 46] on button "lock_outline" at bounding box center [716, 51] width 34 height 34
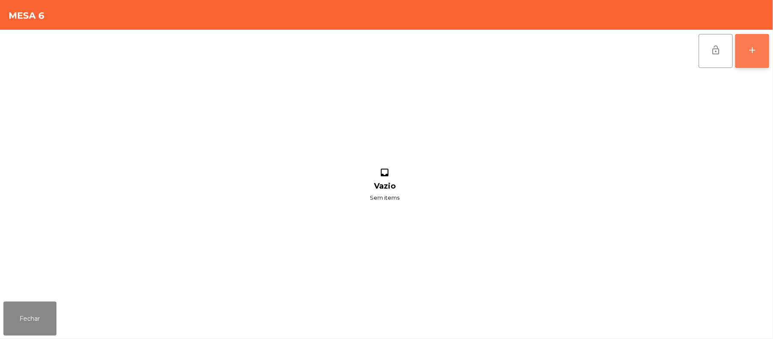
click at [750, 48] on div "add" at bounding box center [753, 50] width 10 height 10
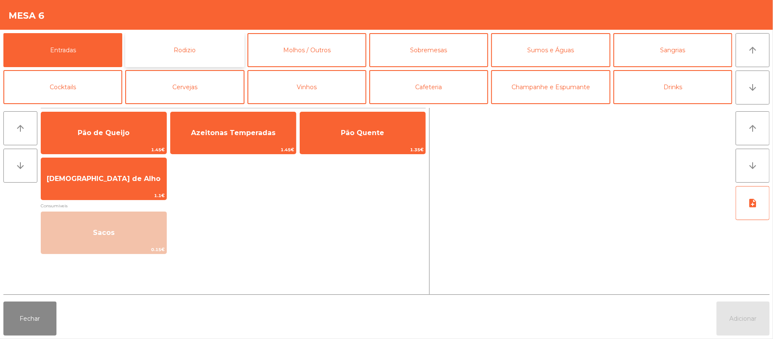
click at [192, 57] on button "Rodizio" at bounding box center [184, 50] width 119 height 34
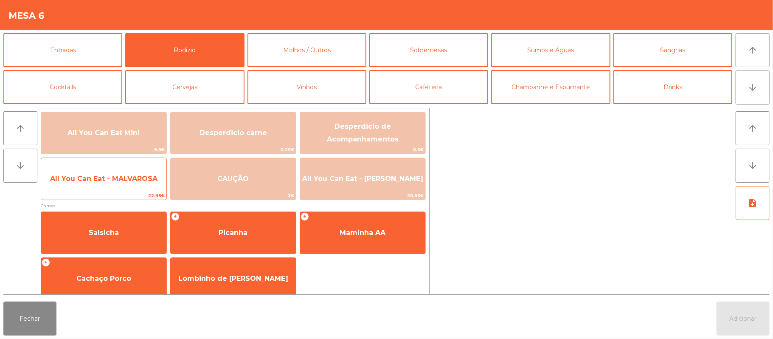
click at [109, 182] on span "All You Can Eat - MALVAROSA" at bounding box center [103, 179] width 107 height 8
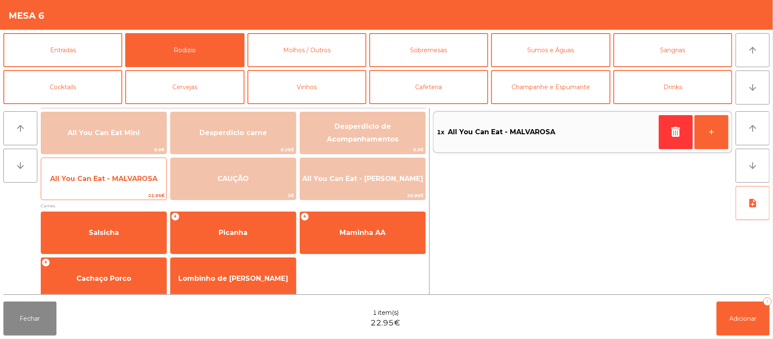
click at [123, 188] on span "All You Can Eat - MALVAROSA" at bounding box center [103, 178] width 125 height 23
click at [124, 182] on span "All You Can Eat - MALVAROSA" at bounding box center [103, 179] width 107 height 8
click at [121, 185] on span "All You Can Eat - MALVAROSA" at bounding box center [103, 178] width 125 height 23
click at [121, 184] on span "All You Can Eat - MALVAROSA" at bounding box center [103, 178] width 125 height 23
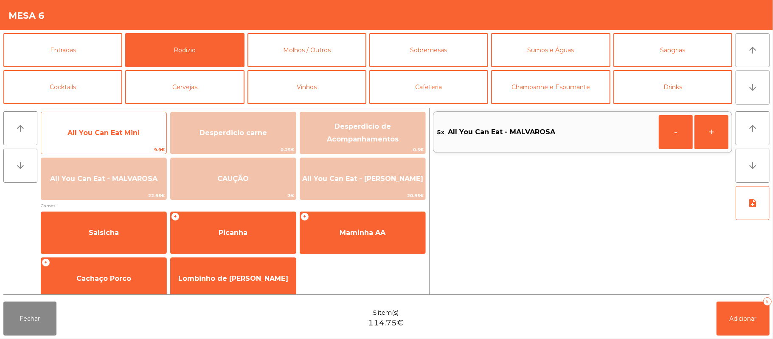
click at [102, 134] on span "All You Can Eat Mini" at bounding box center [104, 133] width 72 height 8
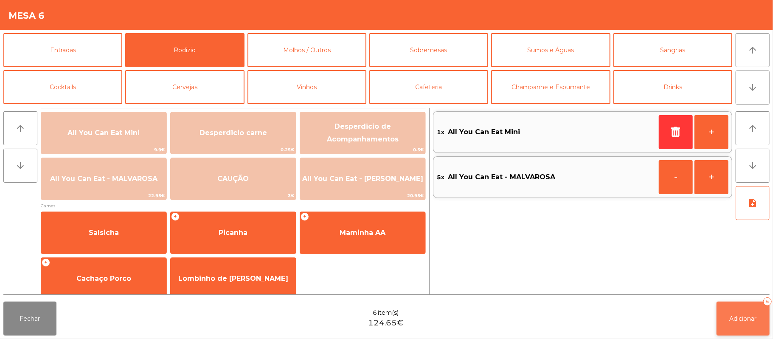
click at [733, 320] on span "Adicionar" at bounding box center [743, 319] width 27 height 8
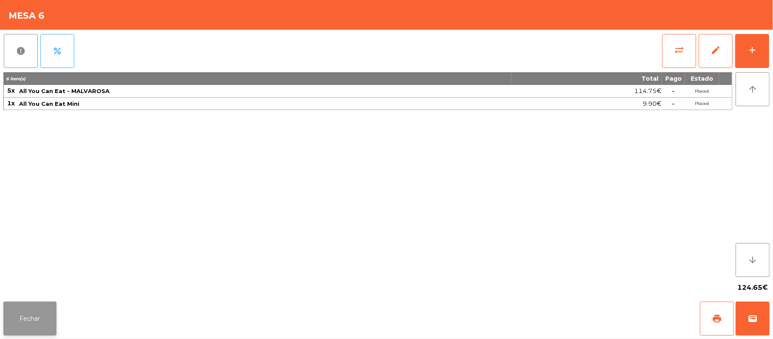
click at [30, 324] on button "Fechar" at bounding box center [29, 319] width 53 height 34
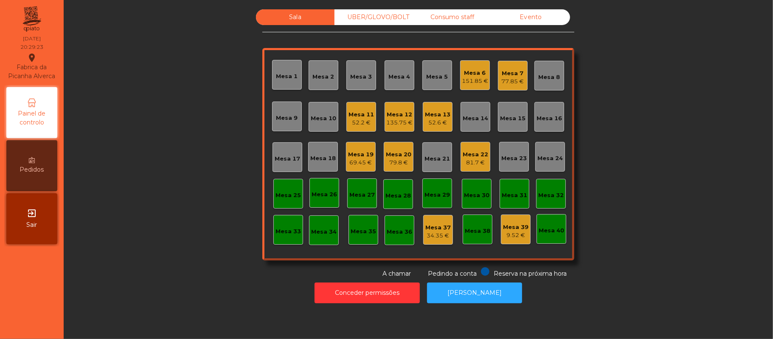
click at [352, 155] on div "Mesa 19" at bounding box center [360, 154] width 25 height 8
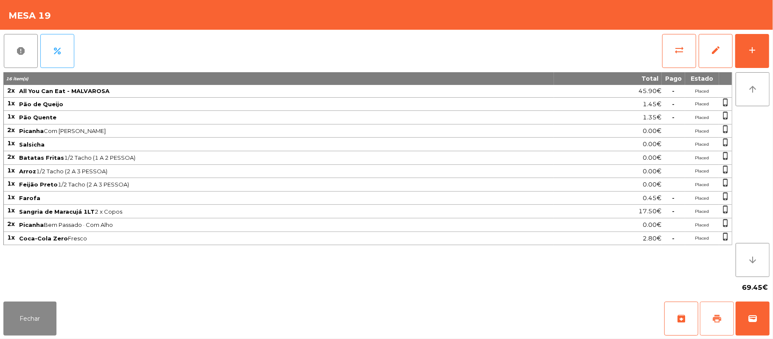
click at [712, 315] on button "print" at bounding box center [717, 319] width 34 height 34
click at [745, 307] on button "wallet" at bounding box center [753, 319] width 34 height 34
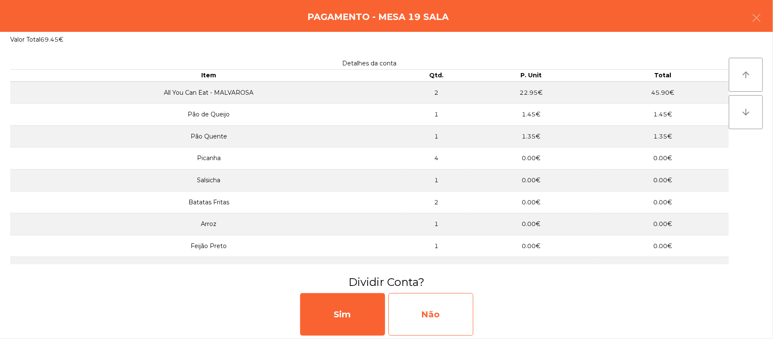
click at [437, 315] on div "Não" at bounding box center [431, 314] width 85 height 42
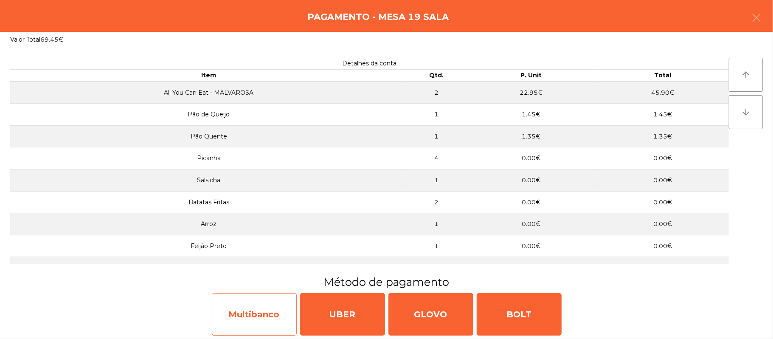
click at [272, 310] on div "Multibanco" at bounding box center [254, 314] width 85 height 42
select select "**"
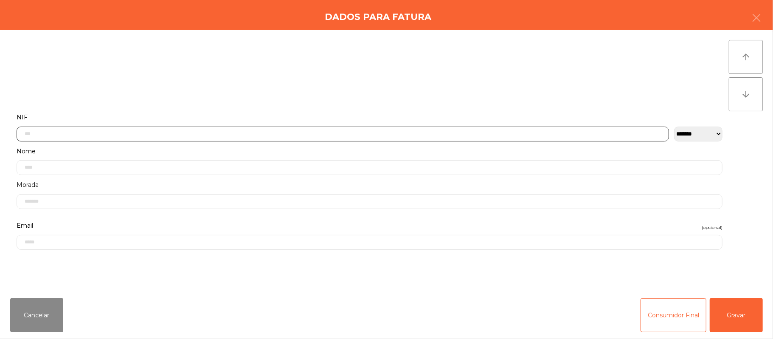
click at [255, 131] on input "text" at bounding box center [343, 134] width 653 height 15
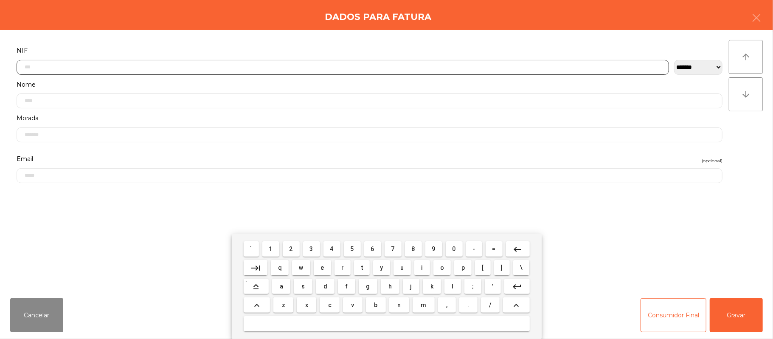
scroll to position [71, 0]
type input "*********"
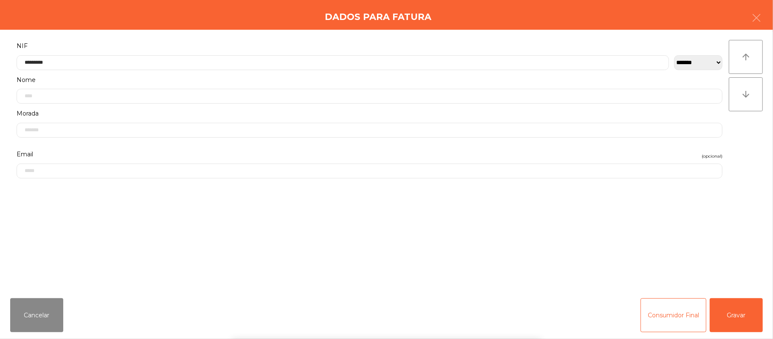
click at [737, 306] on div "` 1 2 3 4 5 6 7 8 9 0 - = keyboard_backspace keyboard_tab q w e r t y u i o p […" at bounding box center [386, 286] width 773 height 105
click at [731, 305] on button "Gravar" at bounding box center [736, 315] width 53 height 34
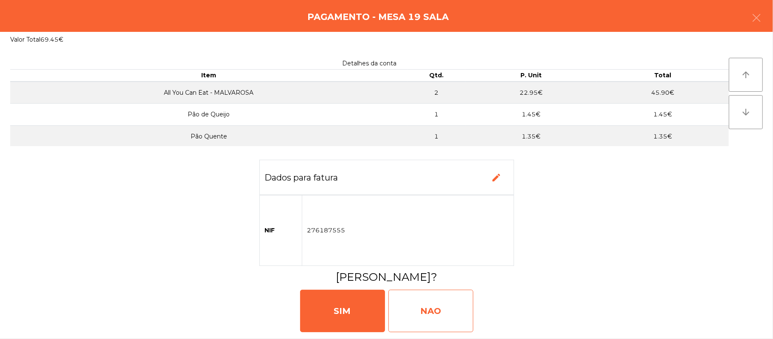
click at [442, 306] on div "NAO" at bounding box center [431, 311] width 85 height 42
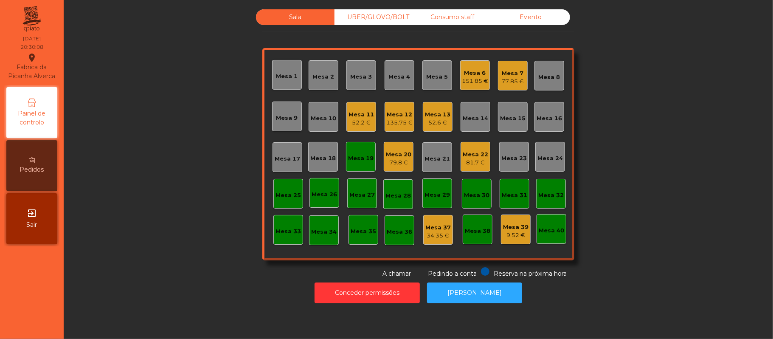
click at [363, 152] on div "Mesa 19" at bounding box center [360, 157] width 25 height 12
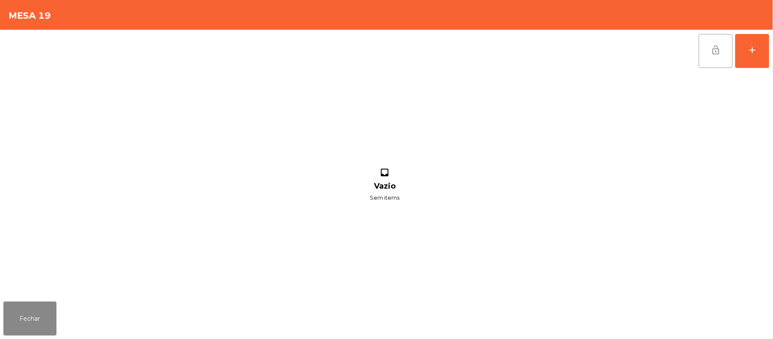
click at [711, 54] on span "lock_open" at bounding box center [716, 50] width 10 height 10
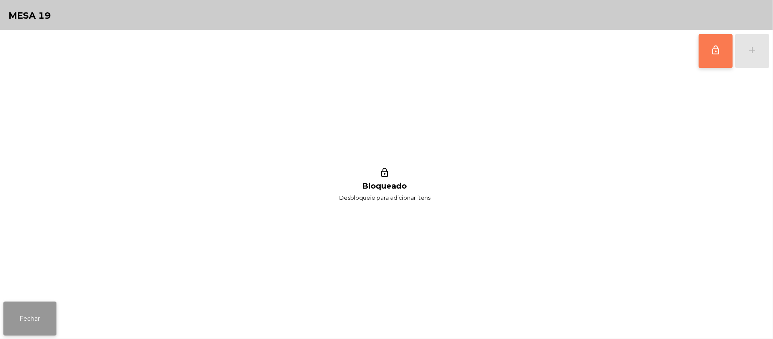
click at [27, 330] on button "Fechar" at bounding box center [29, 319] width 53 height 34
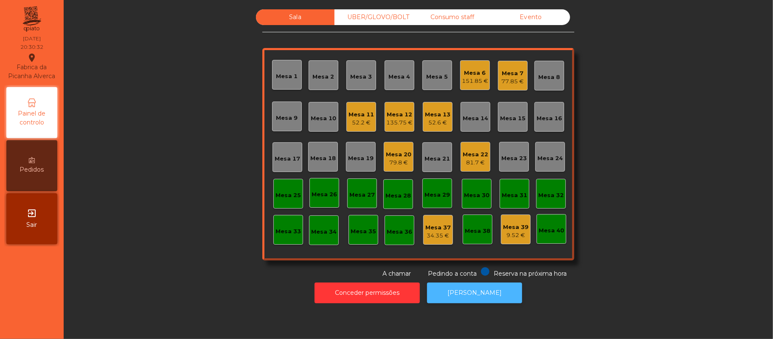
click at [466, 294] on button "[PERSON_NAME]" at bounding box center [474, 292] width 95 height 21
click at [318, 157] on div "Mesa 18" at bounding box center [322, 158] width 25 height 8
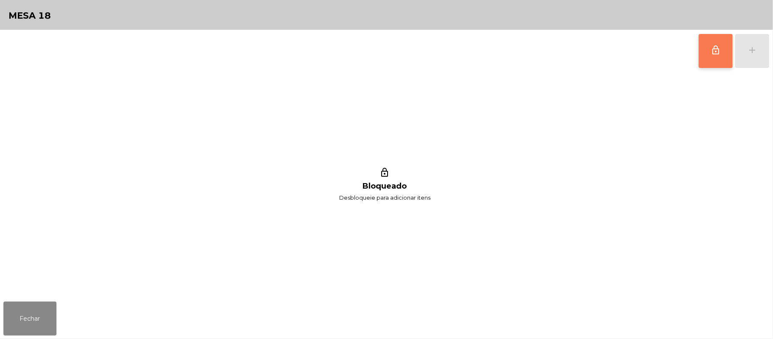
click at [711, 59] on button "lock_outline" at bounding box center [716, 51] width 34 height 34
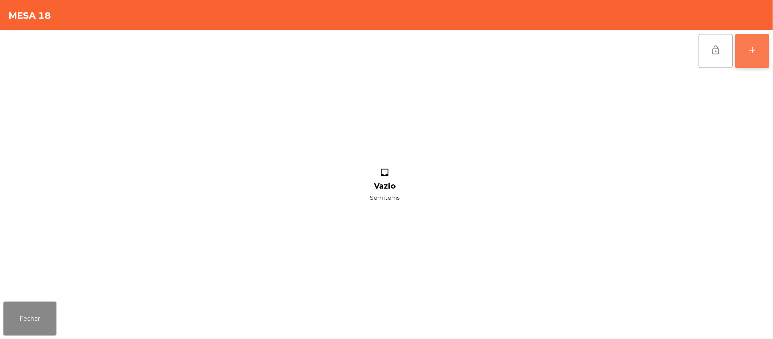
click at [749, 51] on div "add" at bounding box center [753, 50] width 10 height 10
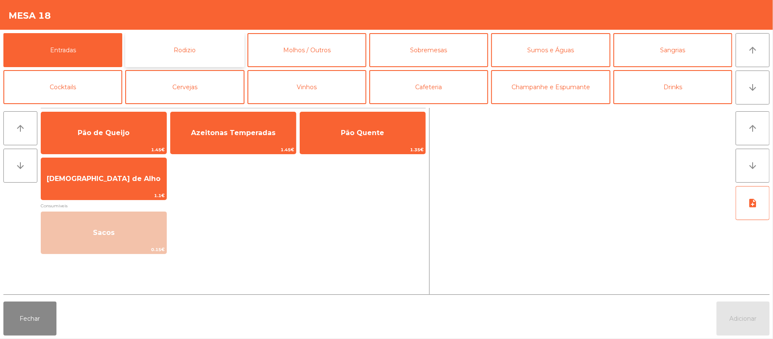
click at [195, 50] on button "Rodizio" at bounding box center [184, 50] width 119 height 34
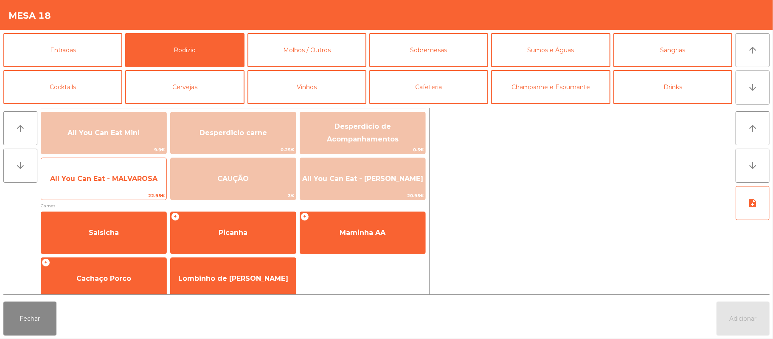
click at [102, 184] on span "All You Can Eat - MALVAROSA" at bounding box center [103, 178] width 125 height 23
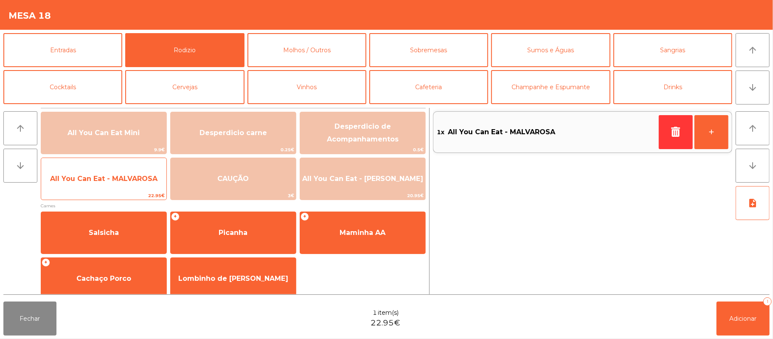
click at [101, 179] on span "All You Can Eat - MALVAROSA" at bounding box center [103, 179] width 107 height 8
click at [89, 183] on span "All You Can Eat - MALVAROSA" at bounding box center [103, 178] width 125 height 23
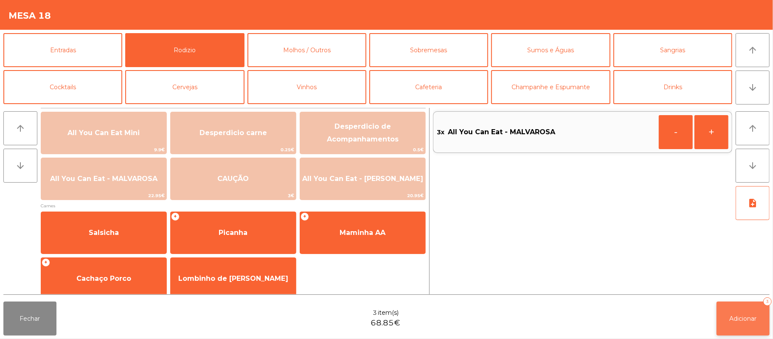
click at [725, 322] on button "Adicionar 3" at bounding box center [743, 319] width 53 height 34
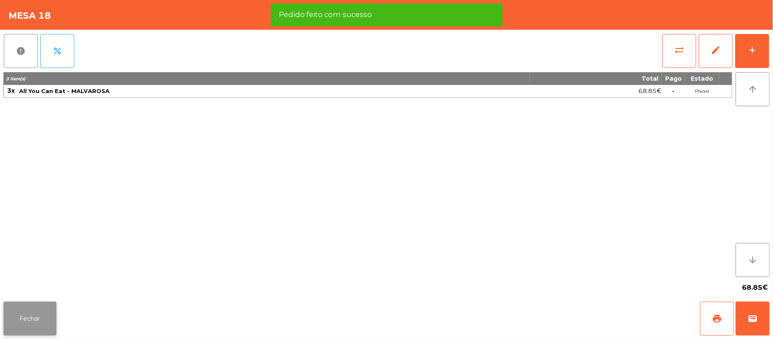
click at [31, 322] on button "Fechar" at bounding box center [29, 319] width 53 height 34
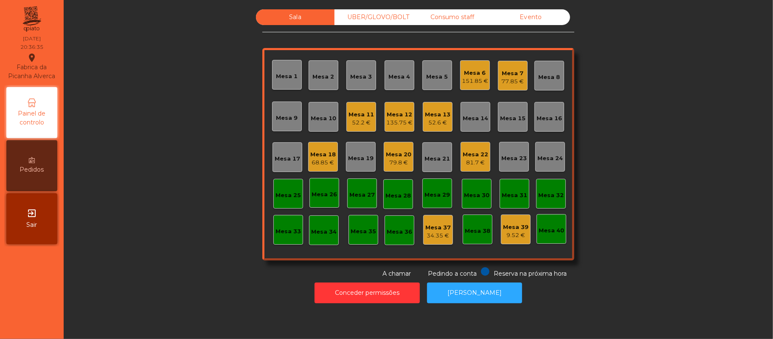
click at [361, 154] on div "Mesa 19" at bounding box center [360, 158] width 25 height 8
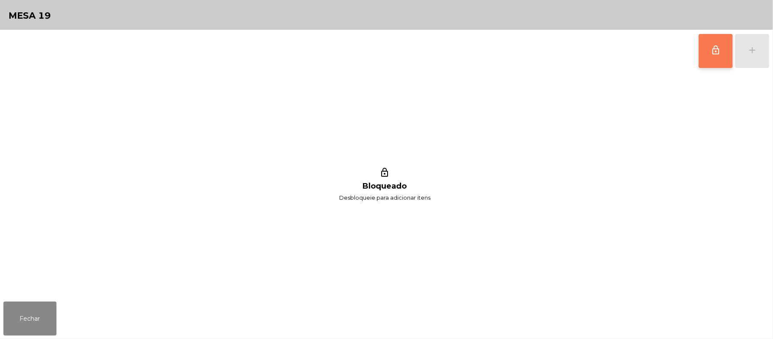
click at [708, 53] on button "lock_outline" at bounding box center [716, 51] width 34 height 34
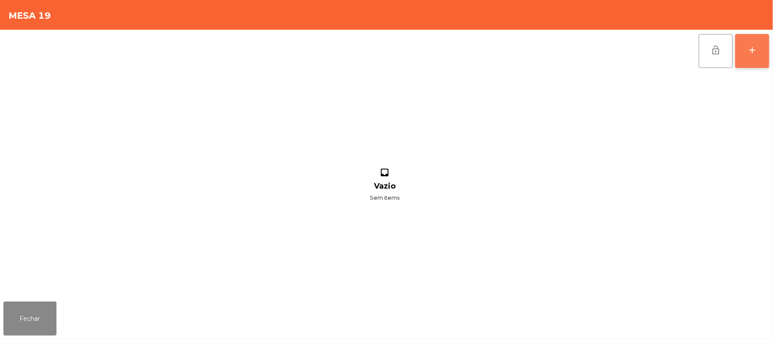
click at [746, 51] on button "add" at bounding box center [753, 51] width 34 height 34
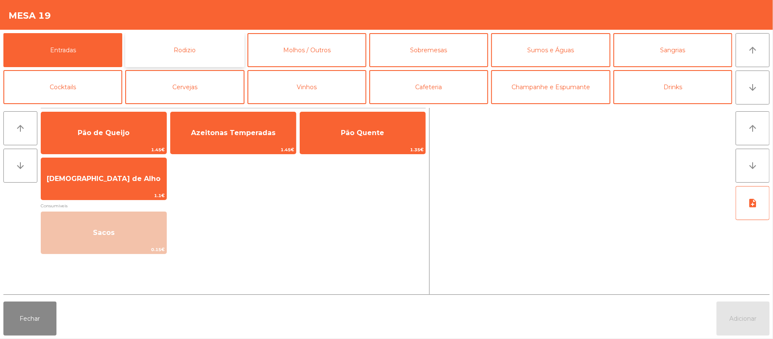
click at [213, 50] on button "Rodizio" at bounding box center [184, 50] width 119 height 34
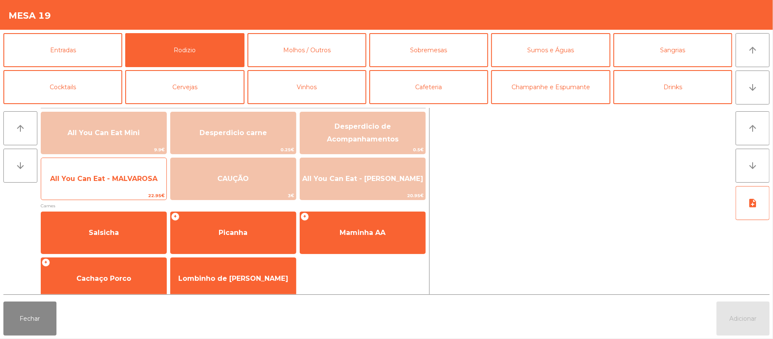
click at [122, 184] on span "All You Can Eat - MALVAROSA" at bounding box center [103, 178] width 125 height 23
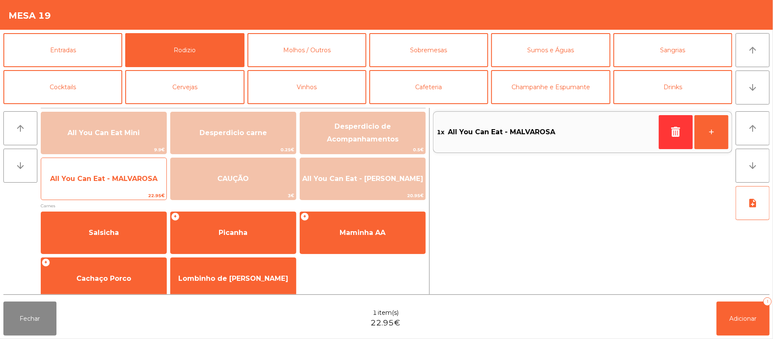
click at [119, 178] on span "All You Can Eat - MALVAROSA" at bounding box center [103, 179] width 107 height 8
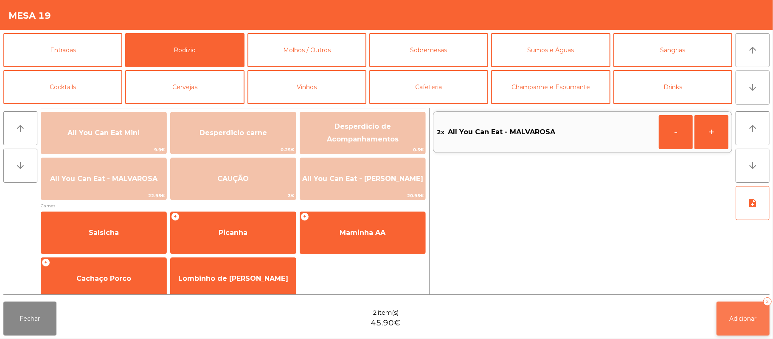
click at [748, 320] on span "Adicionar" at bounding box center [743, 319] width 27 height 8
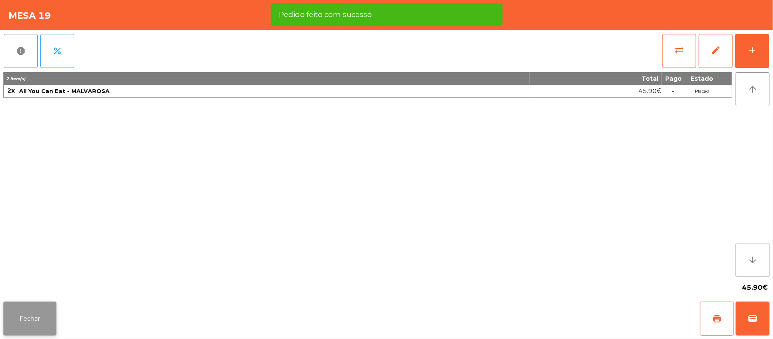
click at [26, 317] on button "Fechar" at bounding box center [29, 319] width 53 height 34
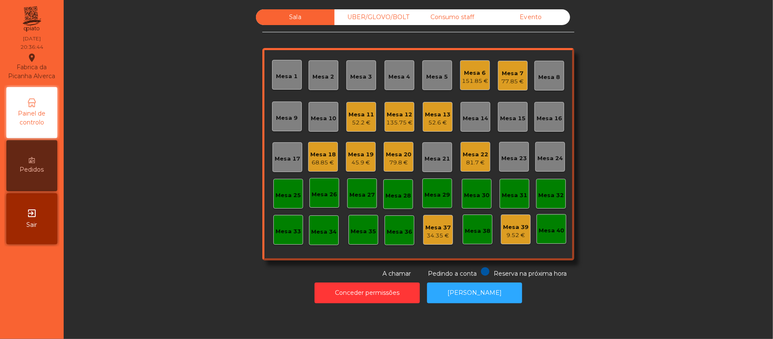
click at [356, 158] on div "45.9 €" at bounding box center [360, 162] width 25 height 8
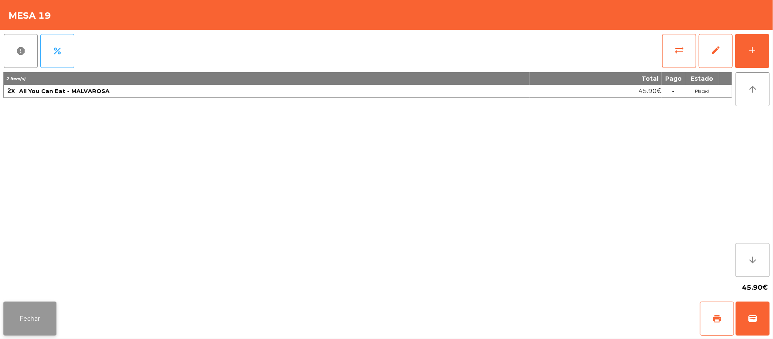
click at [34, 315] on button "Fechar" at bounding box center [29, 319] width 53 height 34
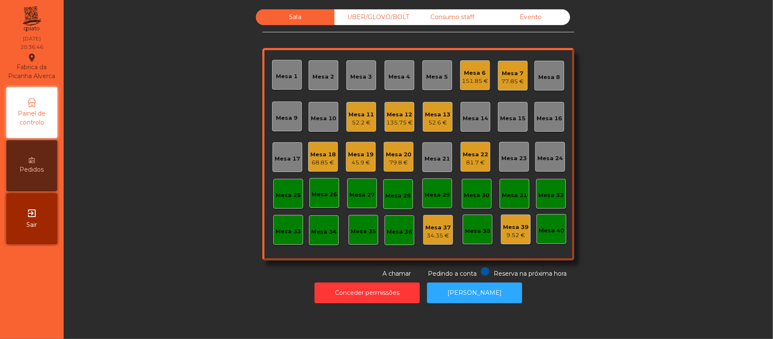
click at [614, 265] on div "Sala UBER/[GEOGRAPHIC_DATA]/BOLT Consumo staff Evento Mesa 1 Mesa 2 Mesa 3 [GEO…" at bounding box center [418, 143] width 687 height 269
click at [313, 152] on div "Mesa 18" at bounding box center [322, 154] width 25 height 8
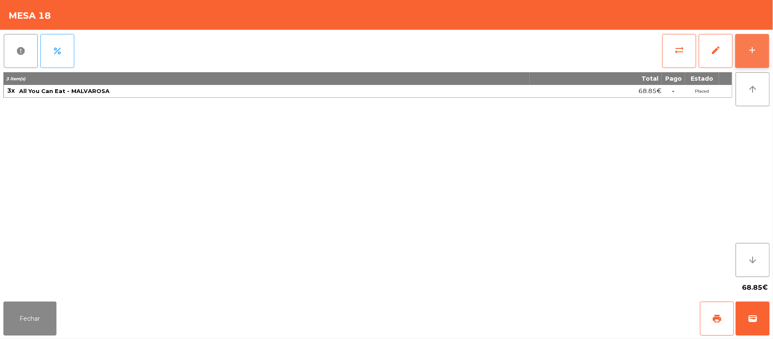
click at [755, 51] on div "add" at bounding box center [753, 50] width 10 height 10
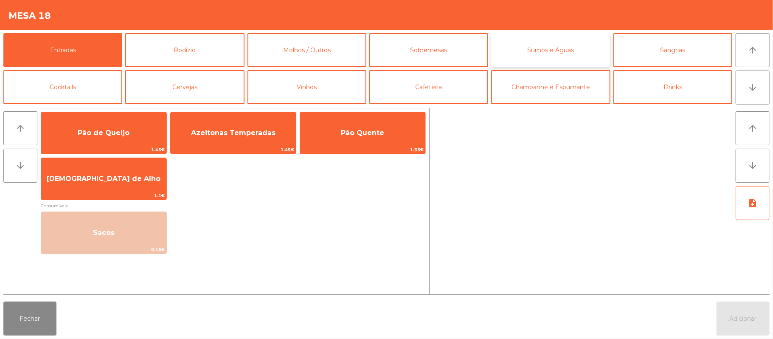
click at [560, 53] on button "Sumos e Águas" at bounding box center [550, 50] width 119 height 34
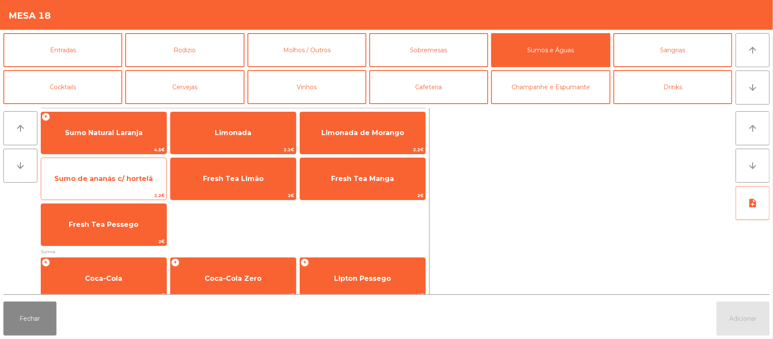
click at [123, 182] on span "Sumo de ananás c/ hortelã" at bounding box center [103, 179] width 99 height 8
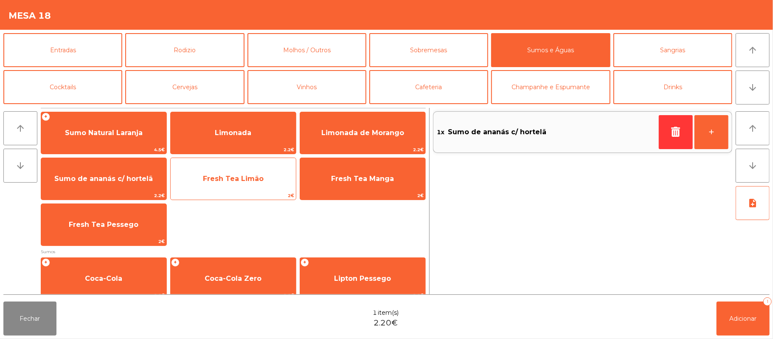
click at [264, 182] on span "Fresh Tea Limão" at bounding box center [233, 178] width 125 height 23
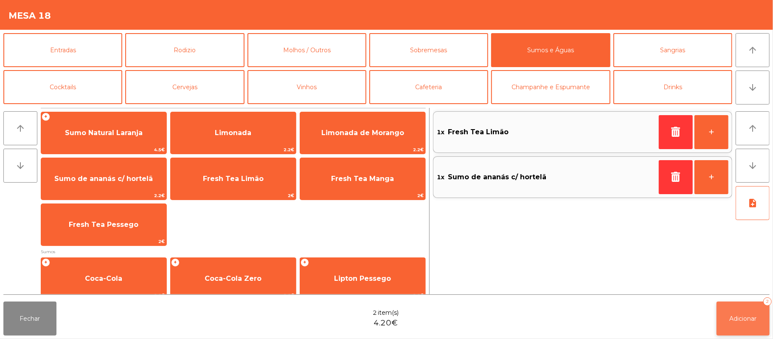
click at [731, 316] on span "Adicionar" at bounding box center [743, 319] width 27 height 8
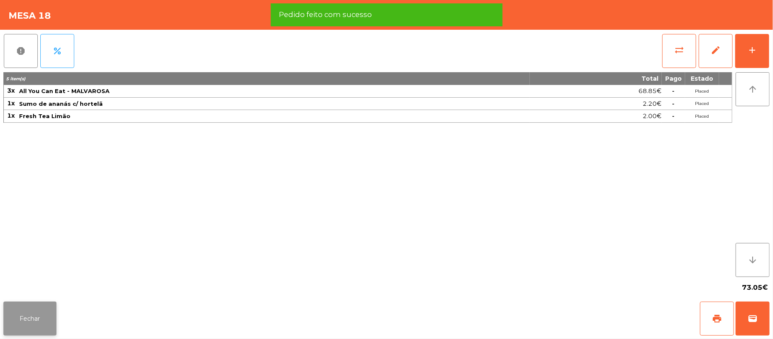
click at [14, 321] on button "Fechar" at bounding box center [29, 319] width 53 height 34
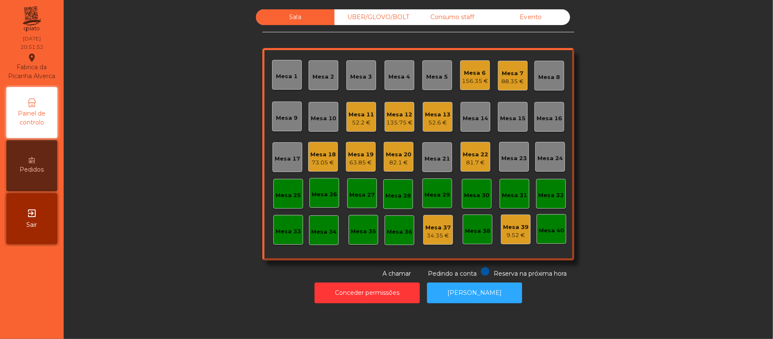
click at [403, 119] on div "135.75 €" at bounding box center [400, 123] width 26 height 8
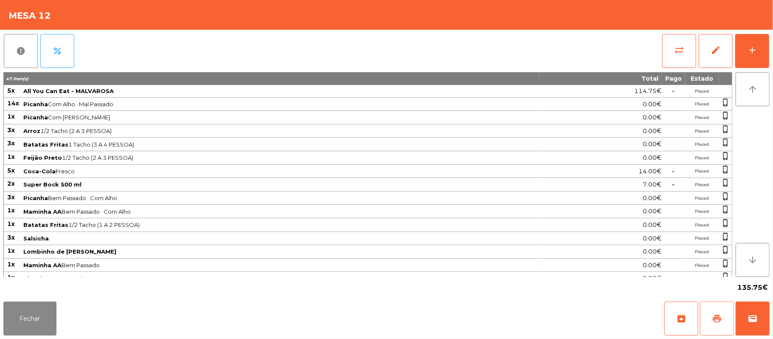
click at [708, 313] on button "print" at bounding box center [717, 319] width 34 height 34
click at [680, 51] on span "sync_alt" at bounding box center [680, 50] width 10 height 10
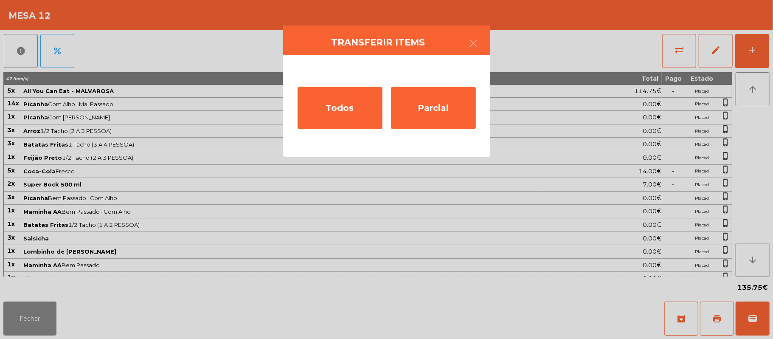
click at [431, 294] on ngb-modal-window "Transferir items Todos Parcial" at bounding box center [386, 169] width 773 height 339
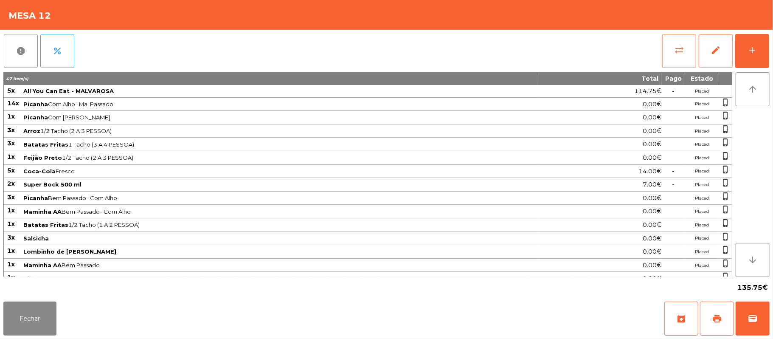
scroll to position [42, 0]
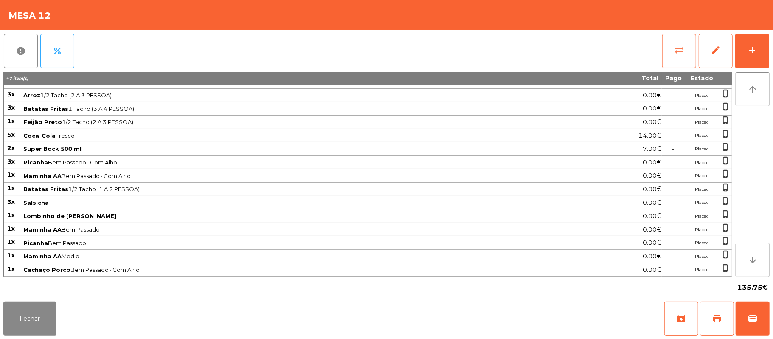
click at [689, 56] on button "sync_alt" at bounding box center [680, 51] width 34 height 34
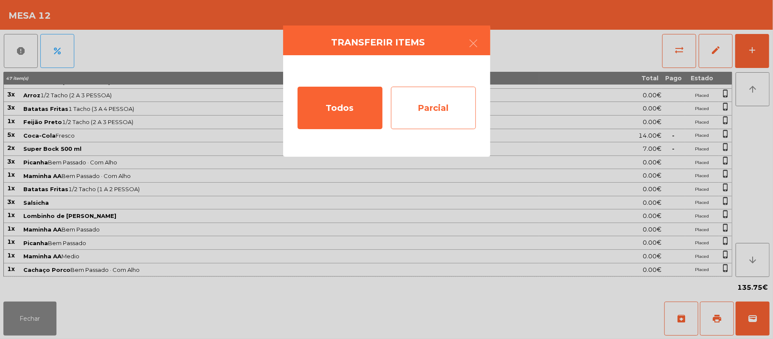
click at [447, 105] on div "Parcial" at bounding box center [433, 108] width 85 height 42
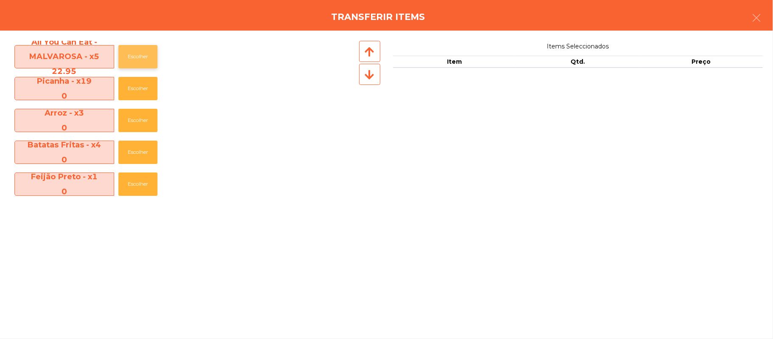
click at [147, 63] on button "Escolher" at bounding box center [138, 56] width 39 height 23
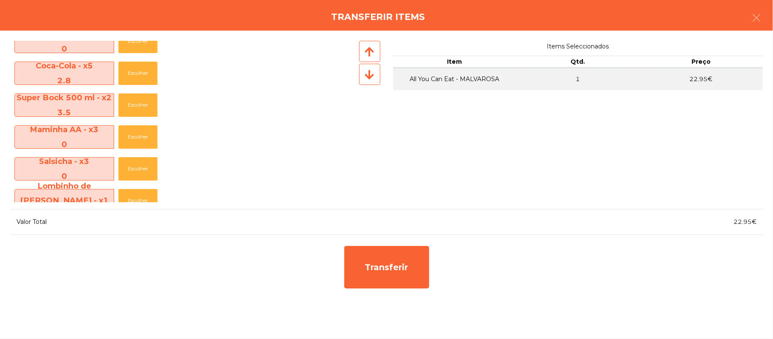
scroll to position [142, 0]
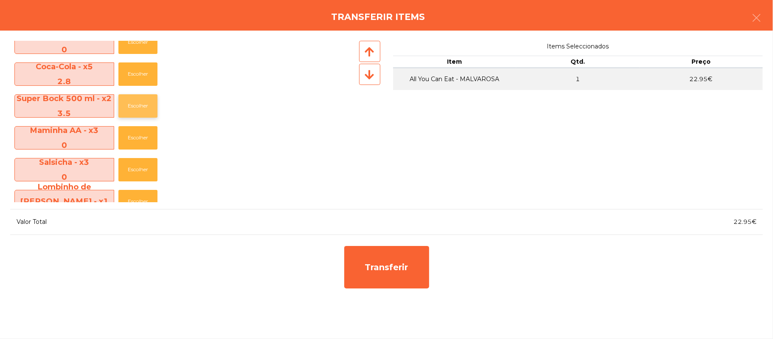
click at [143, 104] on button "Escolher" at bounding box center [138, 105] width 39 height 23
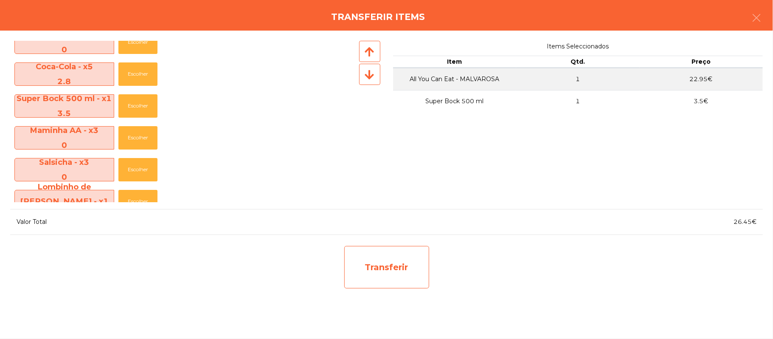
click at [389, 284] on div "Transferir" at bounding box center [386, 267] width 85 height 42
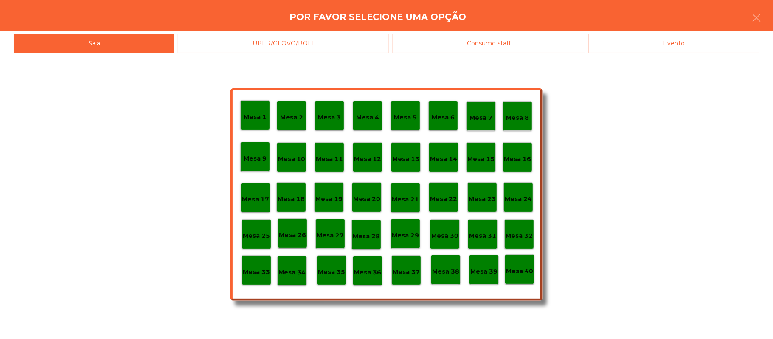
click at [255, 234] on p "Mesa 25" at bounding box center [256, 236] width 27 height 10
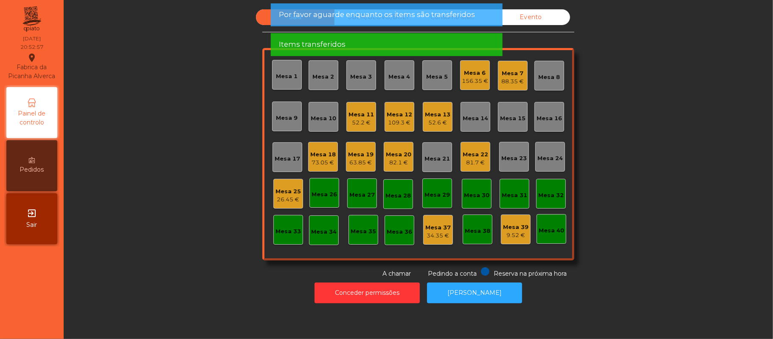
click at [294, 187] on div "Mesa 25" at bounding box center [288, 191] width 25 height 8
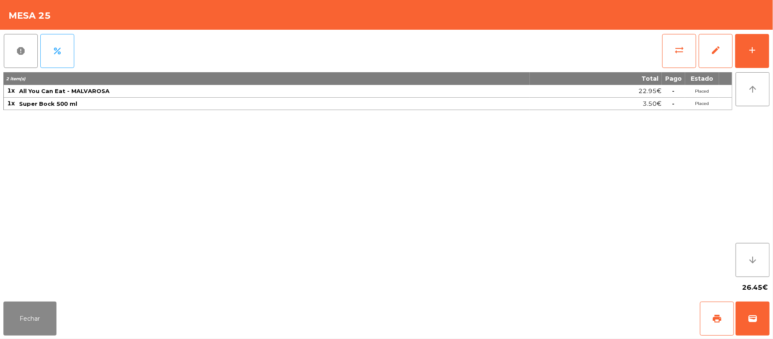
click at [62, 150] on div "2 item(s) Total Pago Estado 1x All You Can Eat - MALVAROSA 22.95€ - Placed 1x S…" at bounding box center [367, 174] width 729 height 205
click at [703, 310] on button "print" at bounding box center [717, 319] width 34 height 34
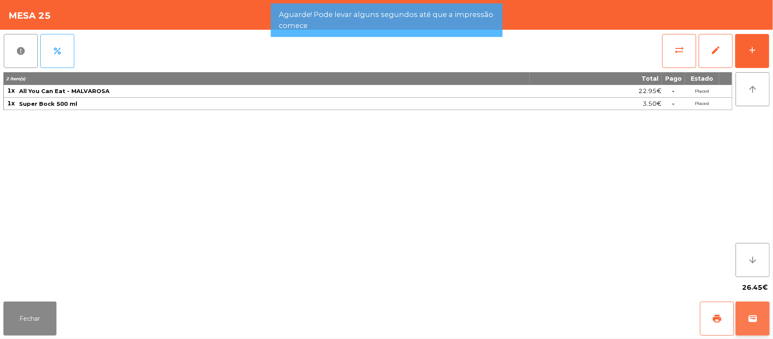
click at [756, 315] on span "wallet" at bounding box center [753, 318] width 10 height 10
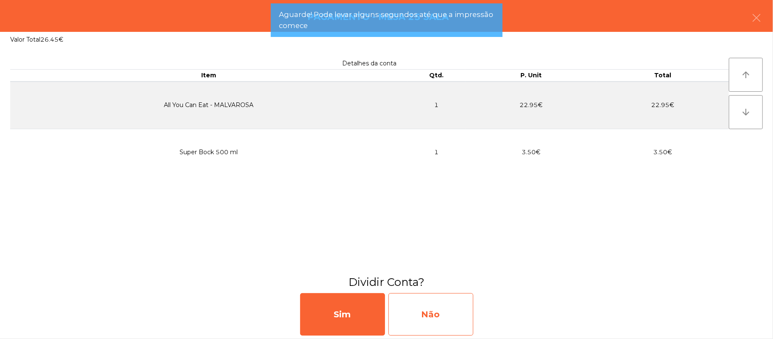
click at [426, 322] on div "Não" at bounding box center [431, 314] width 85 height 42
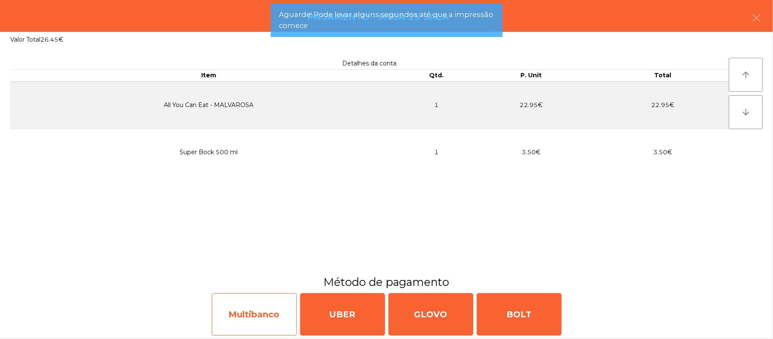
click at [272, 318] on div "Multibanco" at bounding box center [254, 314] width 85 height 42
select select "**"
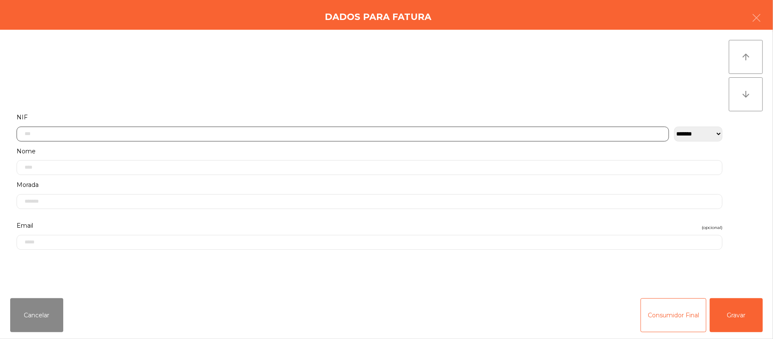
click at [250, 135] on input "text" at bounding box center [343, 134] width 653 height 15
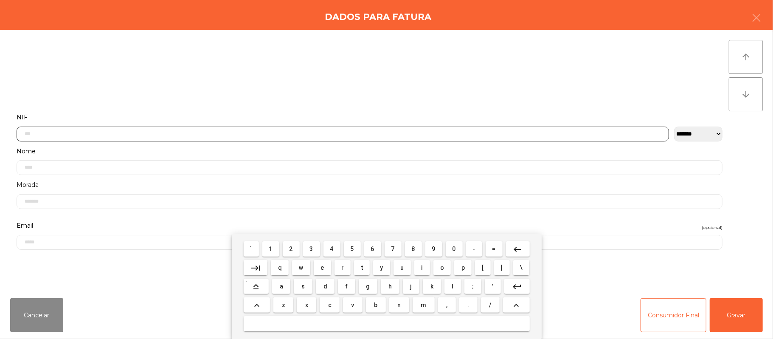
scroll to position [71, 0]
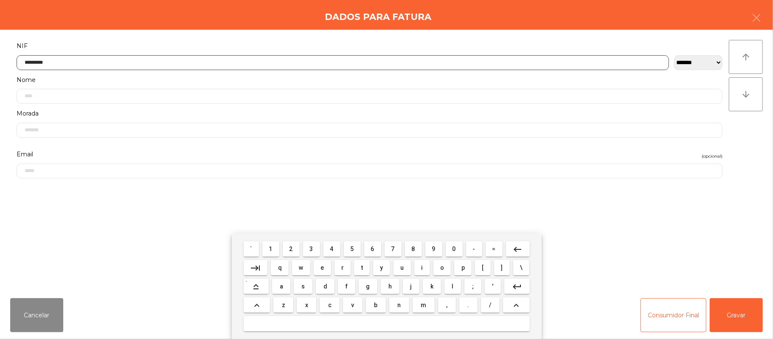
type input "*********"
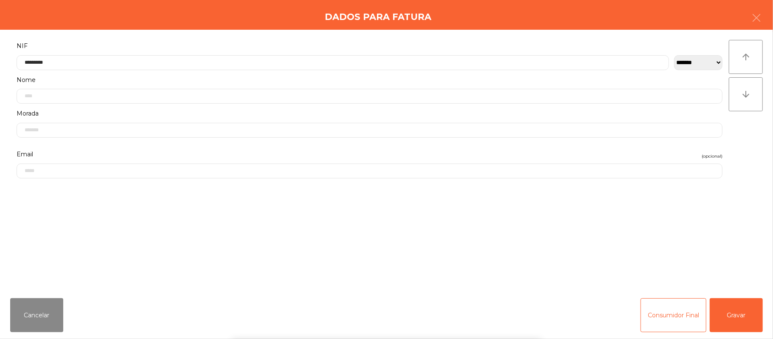
click at [743, 323] on div "` 1 2 3 4 5 6 7 8 9 0 - = keyboard_backspace keyboard_tab q w e r t y u i o p […" at bounding box center [386, 286] width 773 height 105
click at [743, 315] on button "Gravar" at bounding box center [736, 315] width 53 height 34
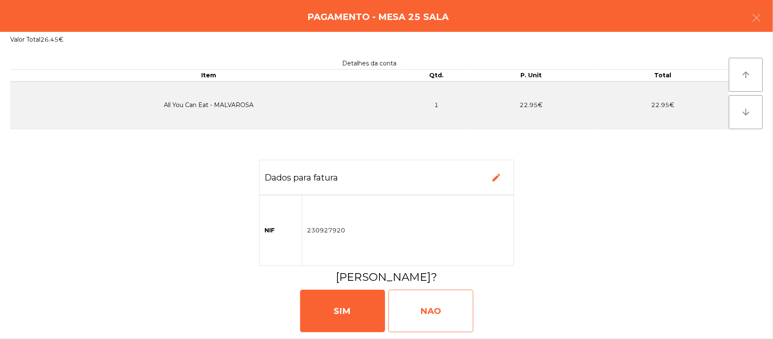
click at [444, 320] on div "NAO" at bounding box center [431, 311] width 85 height 42
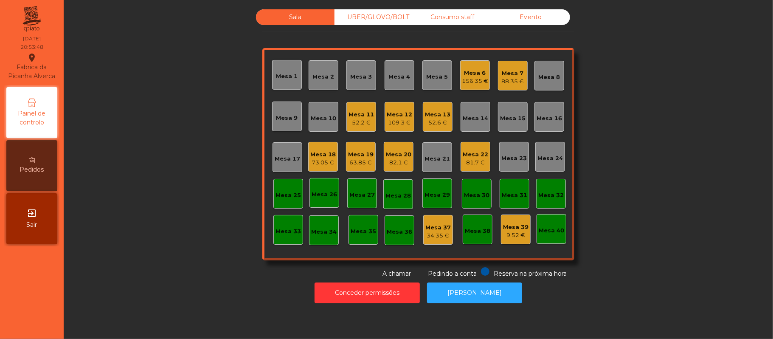
click at [402, 116] on div "Mesa 12" at bounding box center [399, 114] width 25 height 8
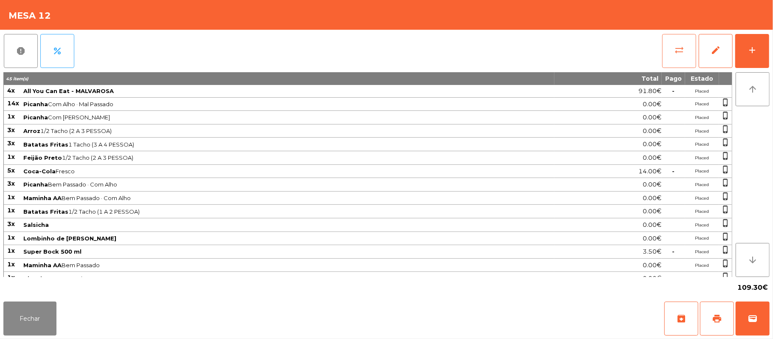
click at [670, 55] on button "sync_alt" at bounding box center [680, 51] width 34 height 34
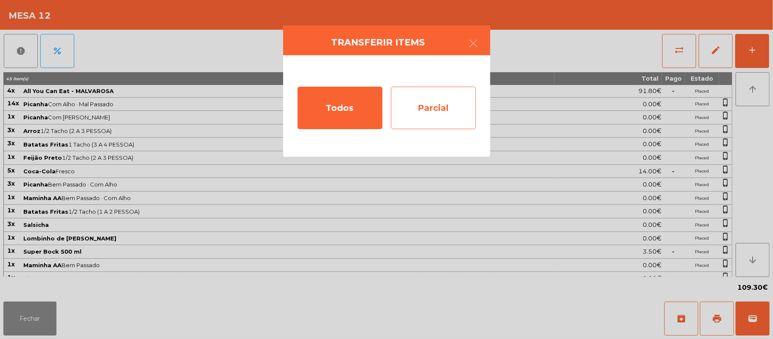
click at [429, 111] on div "Parcial" at bounding box center [433, 108] width 85 height 42
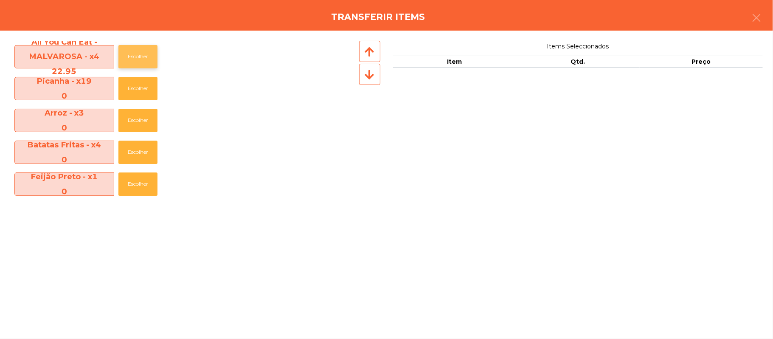
click at [138, 59] on button "Escolher" at bounding box center [138, 56] width 39 height 23
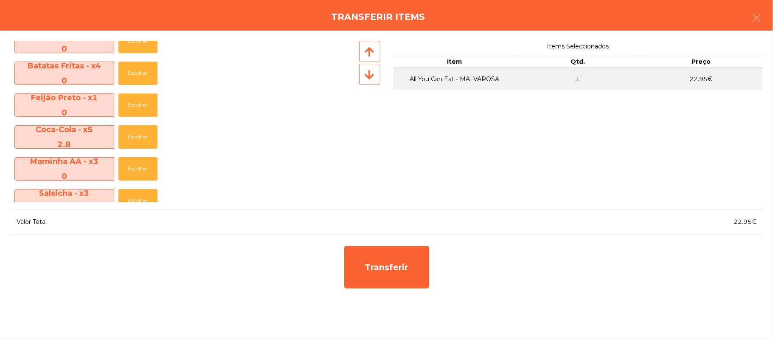
scroll to position [80, 0]
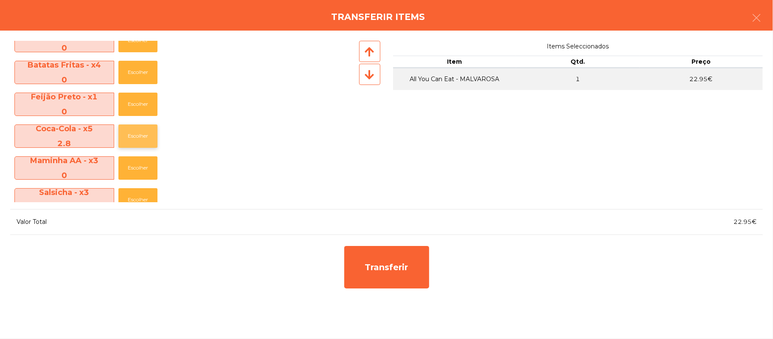
click at [141, 136] on button "Escolher" at bounding box center [138, 135] width 39 height 23
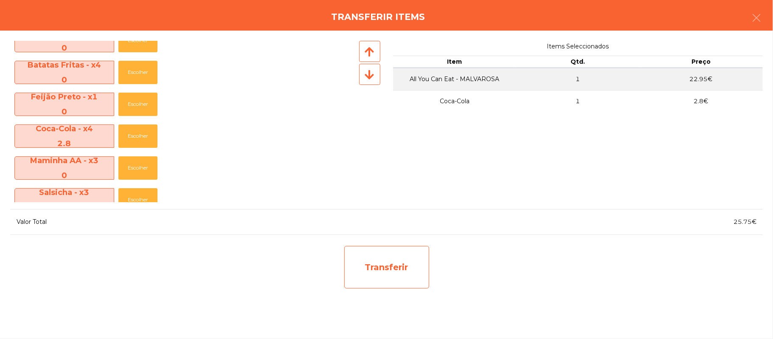
click at [411, 262] on div "Transferir" at bounding box center [386, 267] width 85 height 42
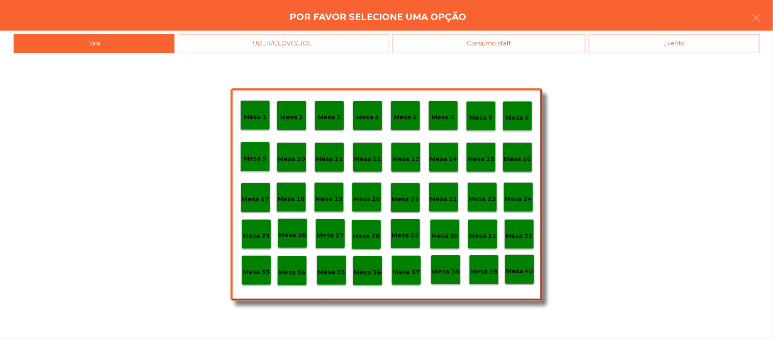
click at [294, 227] on div "Mesa 26" at bounding box center [292, 233] width 27 height 13
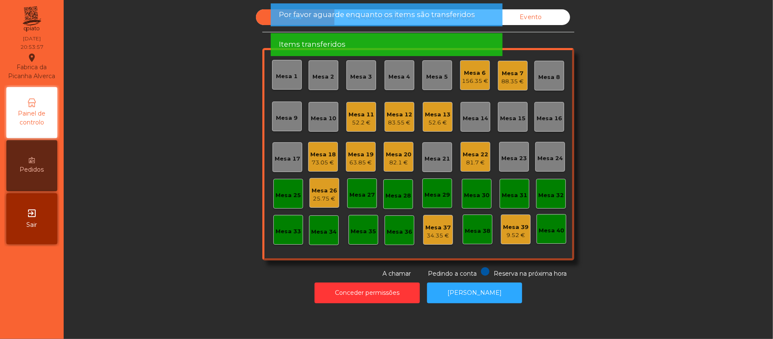
click at [326, 196] on div "25.75 €" at bounding box center [324, 199] width 25 height 8
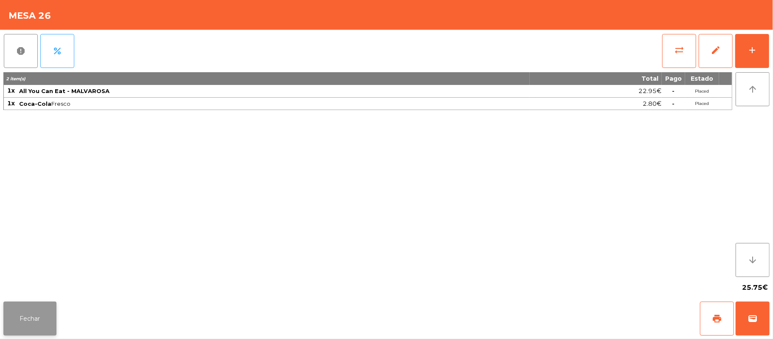
click at [53, 318] on button "Fechar" at bounding box center [29, 319] width 53 height 34
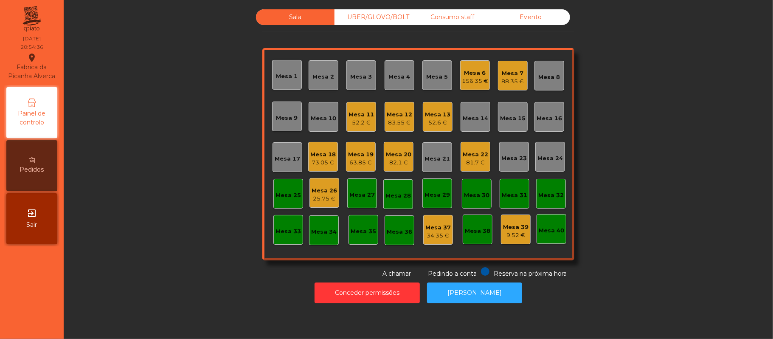
click at [389, 123] on div "83.55 €" at bounding box center [399, 123] width 25 height 8
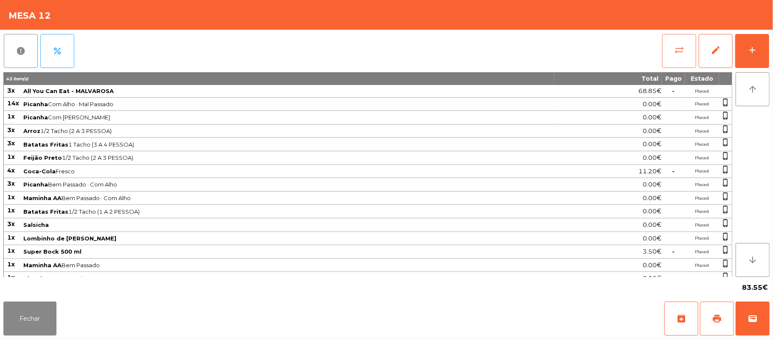
click at [666, 54] on button "sync_alt" at bounding box center [680, 51] width 34 height 34
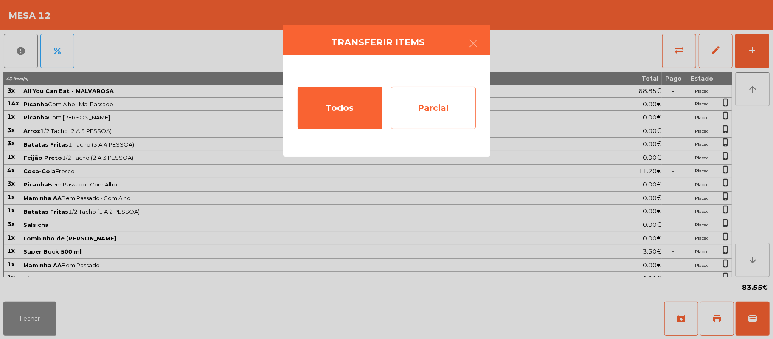
click at [427, 114] on div "Parcial" at bounding box center [433, 108] width 85 height 42
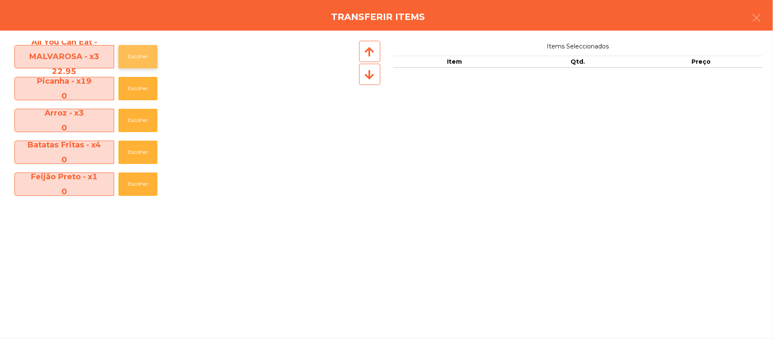
click at [147, 54] on button "Escolher" at bounding box center [138, 56] width 39 height 23
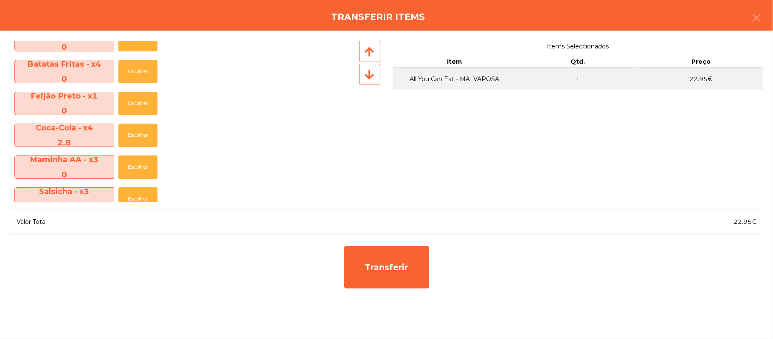
scroll to position [82, 0]
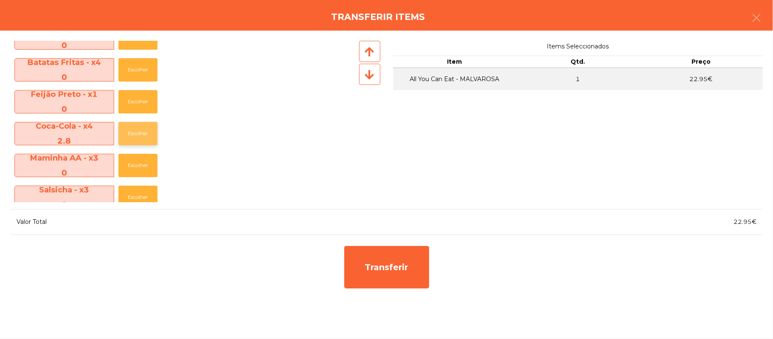
click at [141, 131] on button "Escolher" at bounding box center [138, 133] width 39 height 23
click at [138, 133] on button "Escolher" at bounding box center [138, 133] width 39 height 23
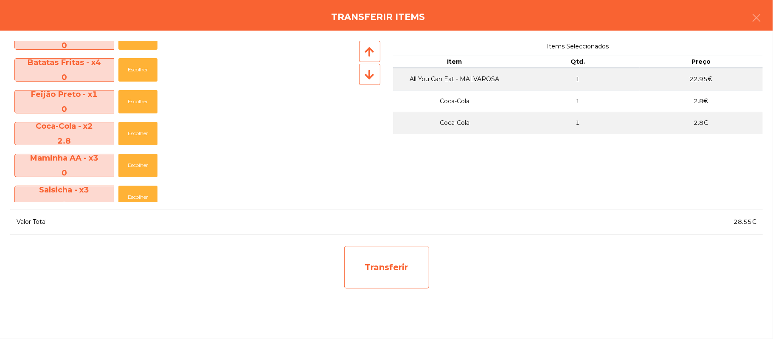
click at [387, 274] on div "Transferir" at bounding box center [386, 267] width 85 height 42
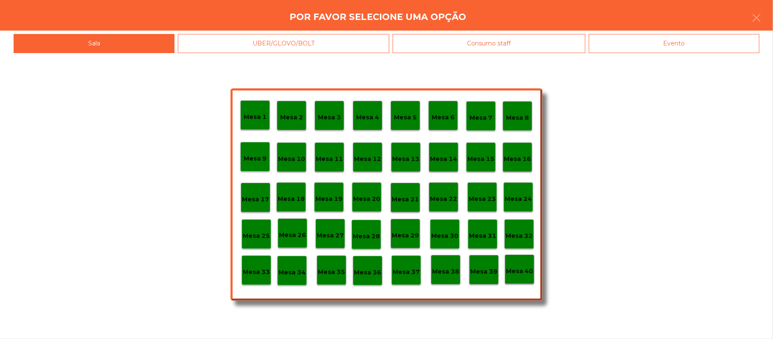
click at [293, 231] on p "Mesa 26" at bounding box center [292, 235] width 27 height 10
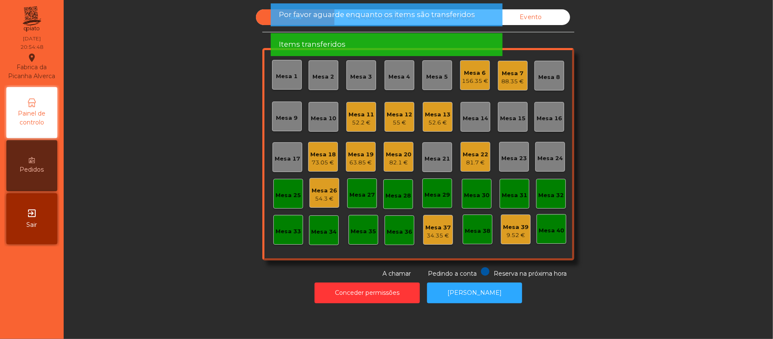
click at [323, 192] on div "Mesa 26" at bounding box center [324, 190] width 25 height 8
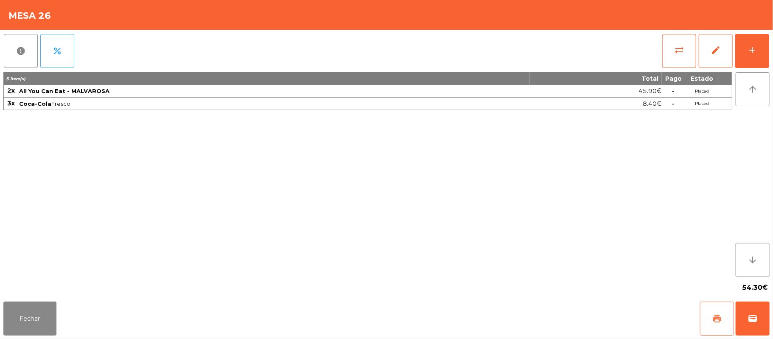
click at [723, 311] on button "print" at bounding box center [717, 319] width 34 height 34
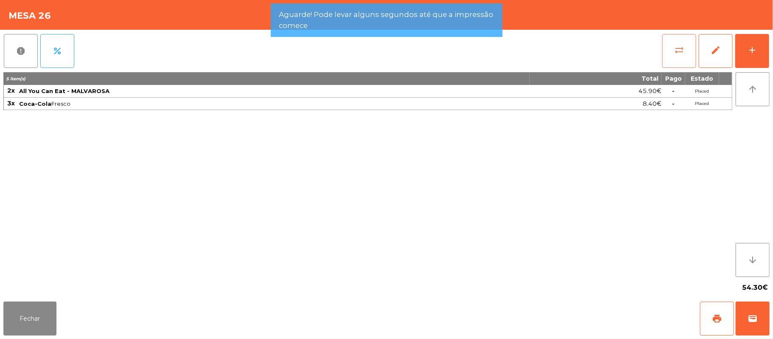
click at [670, 53] on button "sync_alt" at bounding box center [680, 51] width 34 height 34
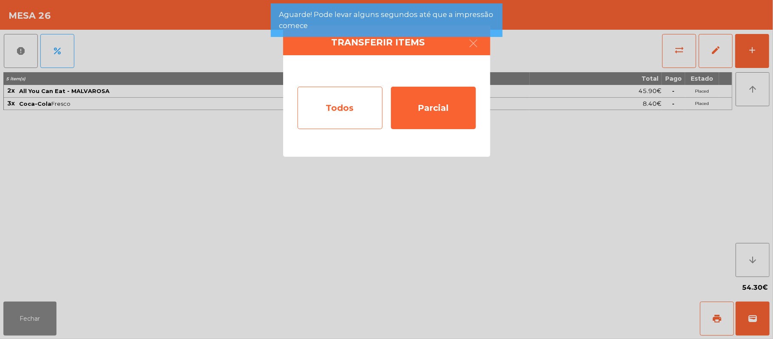
click at [338, 115] on div "Todos" at bounding box center [340, 108] width 85 height 42
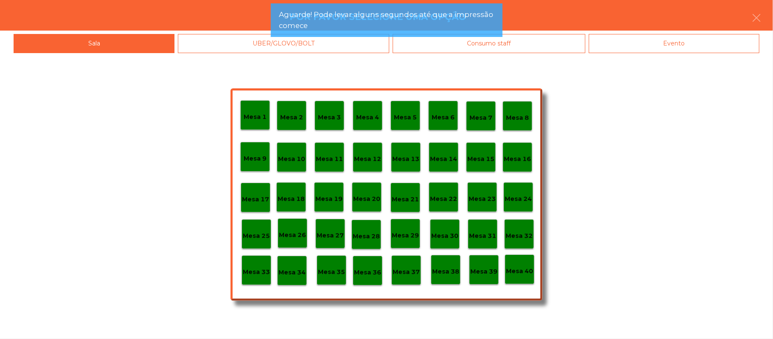
click at [693, 45] on div "Evento" at bounding box center [674, 43] width 171 height 19
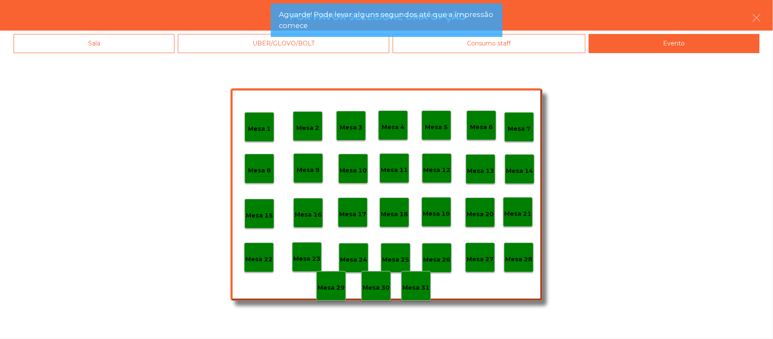
click at [522, 251] on div "Mesa 28" at bounding box center [518, 257] width 27 height 13
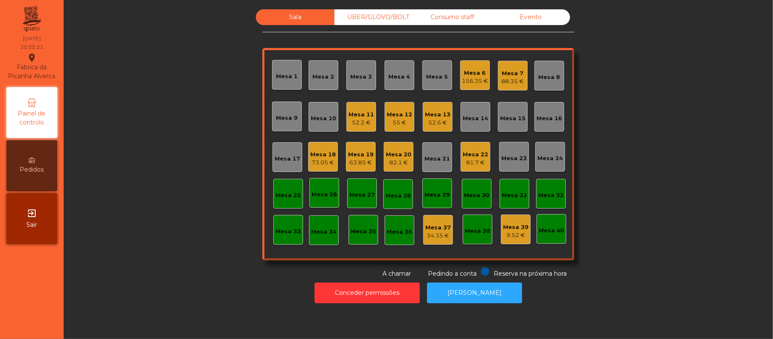
click at [404, 119] on div "55 €" at bounding box center [399, 123] width 25 height 8
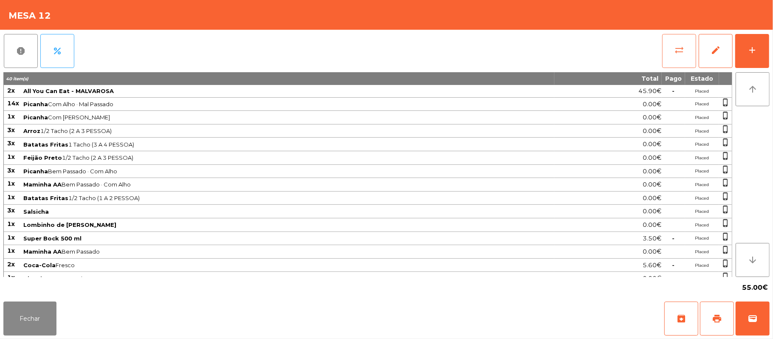
click at [670, 58] on button "sync_alt" at bounding box center [680, 51] width 34 height 34
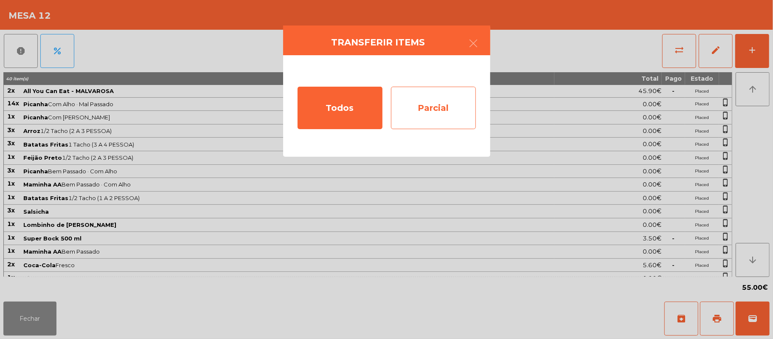
click at [461, 110] on div "Parcial" at bounding box center [433, 108] width 85 height 42
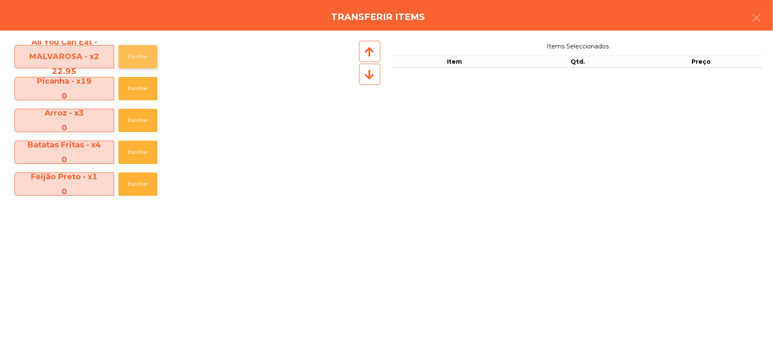
click at [138, 56] on button "Escolher" at bounding box center [138, 56] width 39 height 23
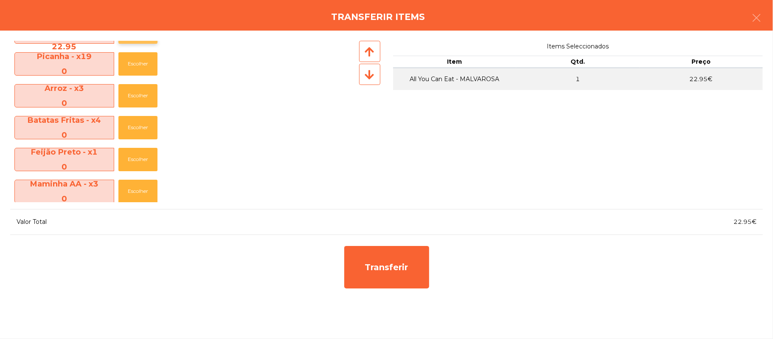
scroll to position [0, 0]
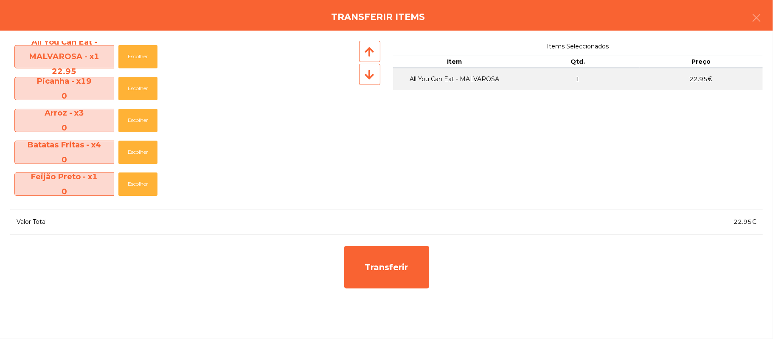
click at [436, 128] on tbody "All You Can Eat - MALVAROSA 1 22.95€" at bounding box center [578, 110] width 370 height 85
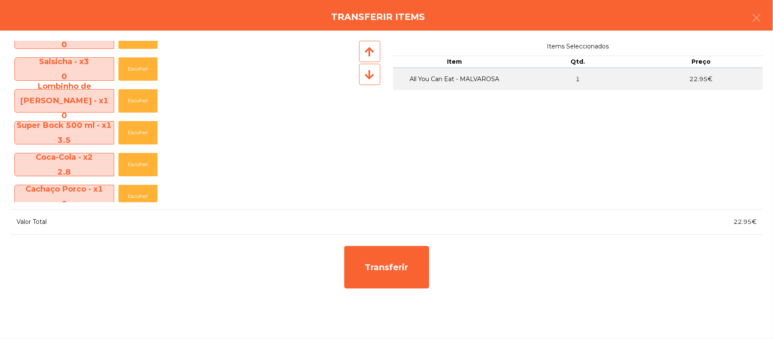
scroll to position [188, 0]
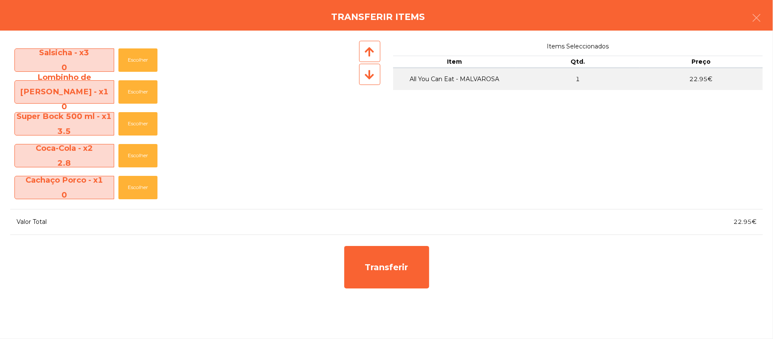
click at [770, 21] on div "Transferir items" at bounding box center [386, 15] width 773 height 31
click at [764, 18] on button "button" at bounding box center [757, 18] width 24 height 25
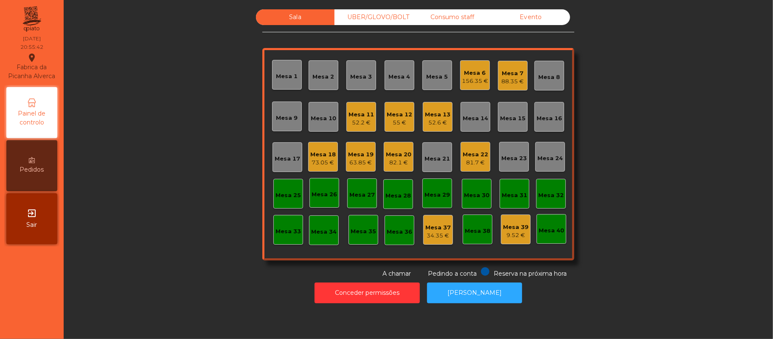
click at [403, 119] on div "55 €" at bounding box center [399, 123] width 25 height 8
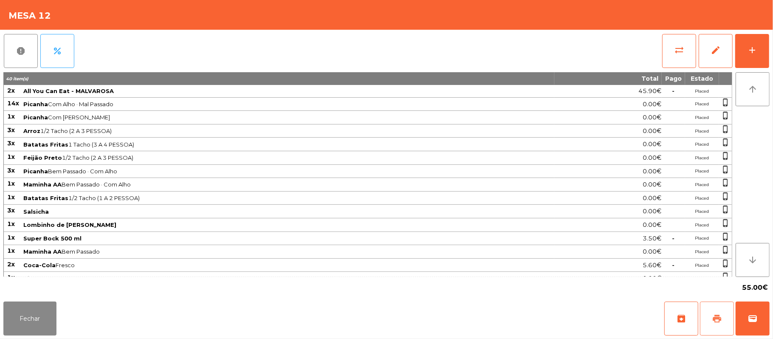
click at [714, 315] on span "print" at bounding box center [717, 318] width 10 height 10
click at [668, 56] on button "sync_alt" at bounding box center [680, 51] width 34 height 34
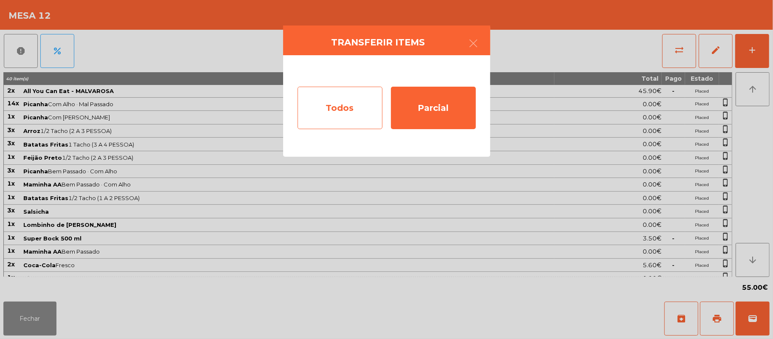
click at [345, 111] on div "Todos" at bounding box center [340, 108] width 85 height 42
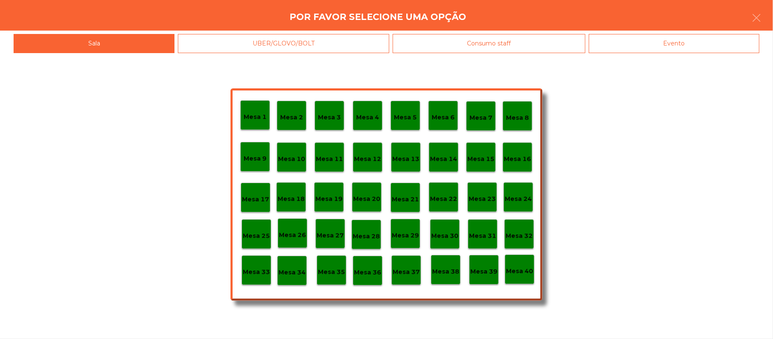
click at [687, 48] on div "Evento" at bounding box center [674, 43] width 171 height 19
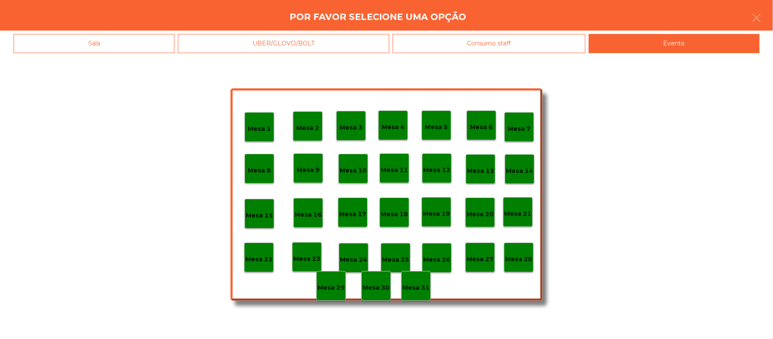
click at [520, 257] on p "Mesa 28" at bounding box center [518, 259] width 27 height 10
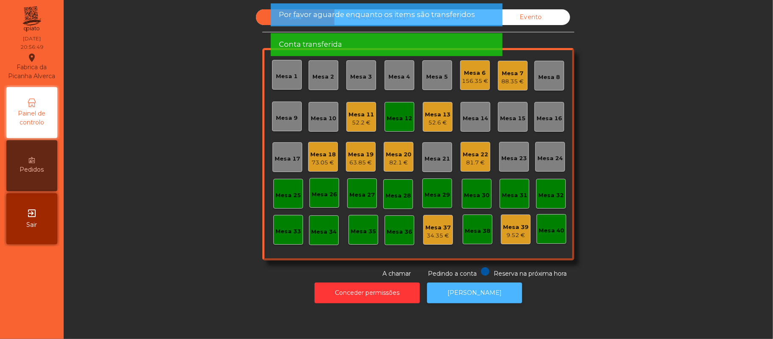
click at [467, 293] on button "[PERSON_NAME]" at bounding box center [474, 292] width 95 height 21
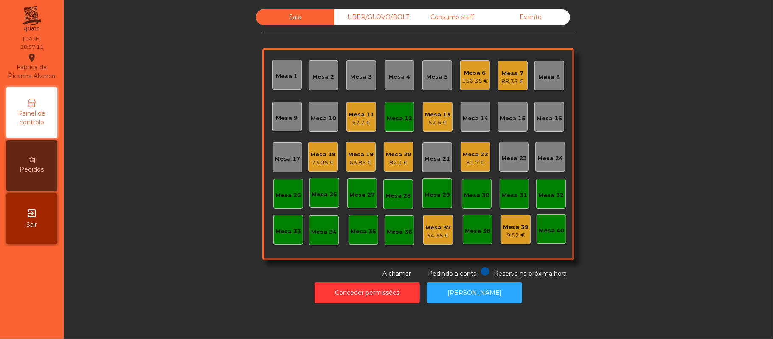
click at [392, 122] on div "Mesa 12" at bounding box center [399, 118] width 25 height 8
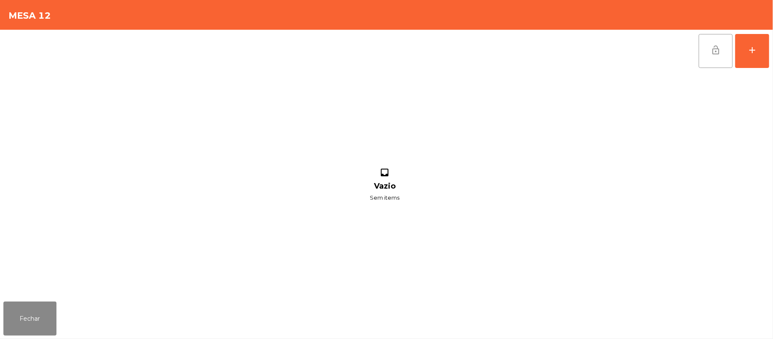
click at [704, 52] on button "lock_open" at bounding box center [716, 51] width 34 height 34
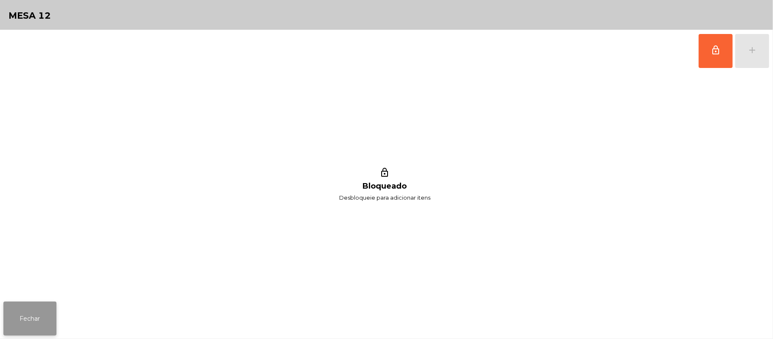
click at [46, 322] on button "Fechar" at bounding box center [29, 319] width 53 height 34
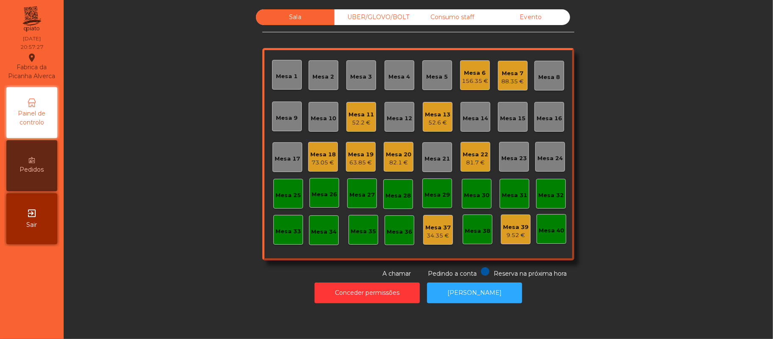
click at [391, 161] on div "82.1 €" at bounding box center [398, 162] width 25 height 8
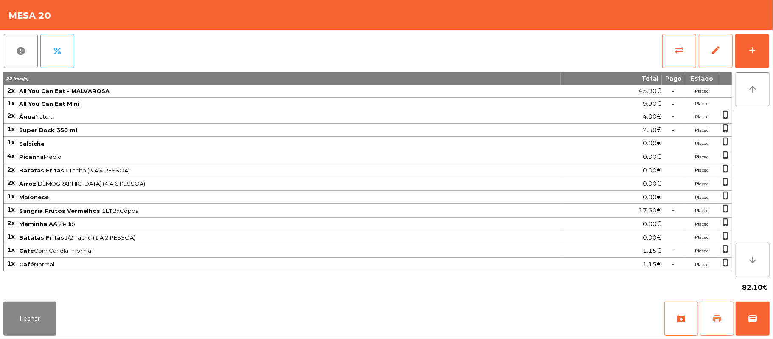
click at [714, 320] on span "print" at bounding box center [717, 318] width 10 height 10
click at [14, 322] on button "Fechar" at bounding box center [29, 319] width 53 height 34
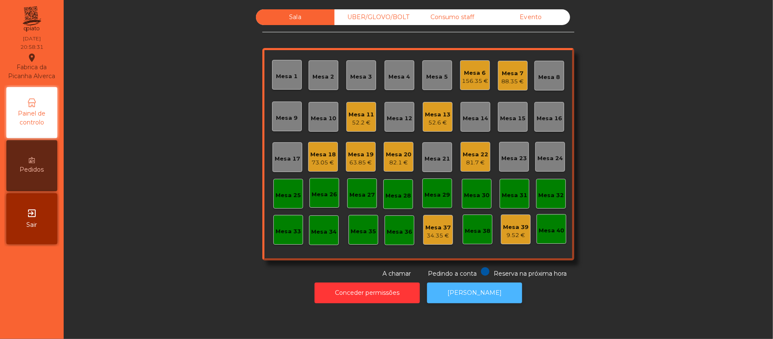
click at [478, 295] on button "[PERSON_NAME]" at bounding box center [474, 292] width 95 height 21
click at [392, 152] on div "Mesa 20" at bounding box center [398, 154] width 25 height 8
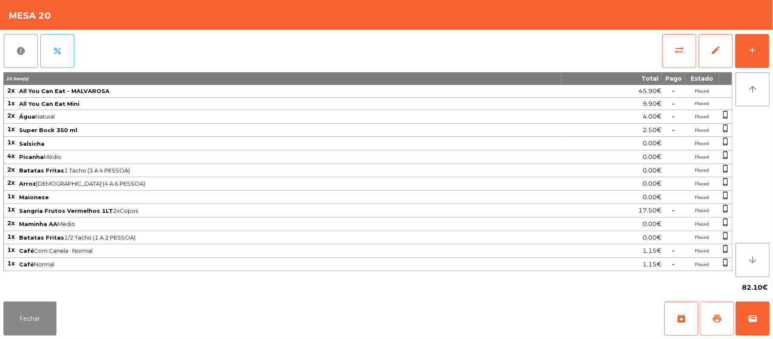
click at [711, 319] on button "print" at bounding box center [717, 319] width 34 height 34
click at [680, 55] on button "sync_alt" at bounding box center [680, 51] width 34 height 34
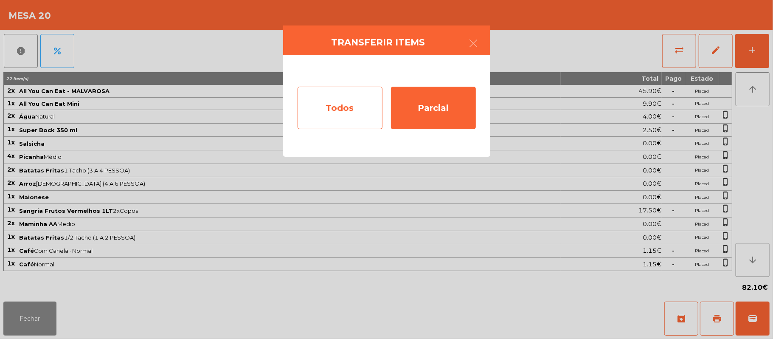
click at [344, 114] on div "Todos" at bounding box center [340, 108] width 85 height 42
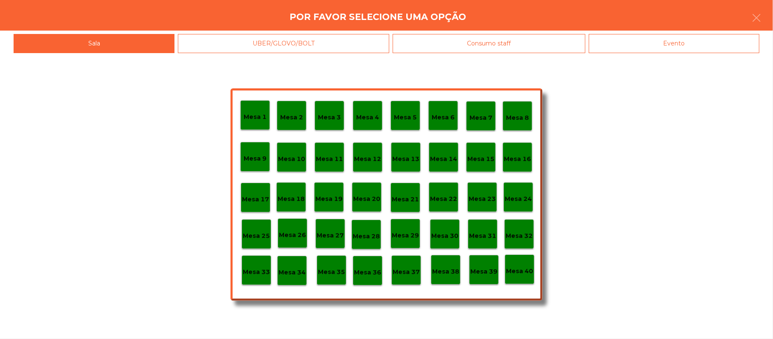
click at [660, 53] on div "Mesa 1 Mesa 2 Mesa 3 Mesa 4 Mesa 5 Mesa 6 Mesa 7 Mesa 8 [GEOGRAPHIC_DATA] 9 [GE…" at bounding box center [386, 196] width 773 height 286
click at [528, 266] on p "Mesa 40" at bounding box center [519, 271] width 27 height 10
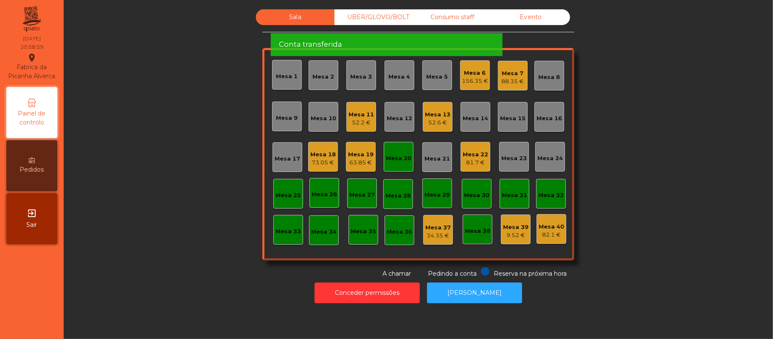
click at [408, 155] on div "Mesa 20" at bounding box center [399, 157] width 30 height 30
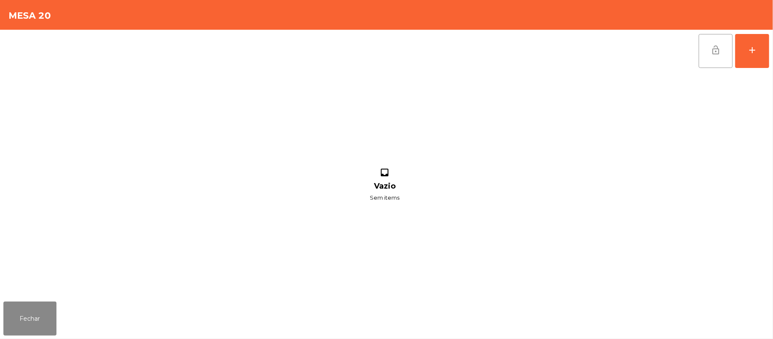
click at [703, 62] on button "lock_open" at bounding box center [716, 51] width 34 height 34
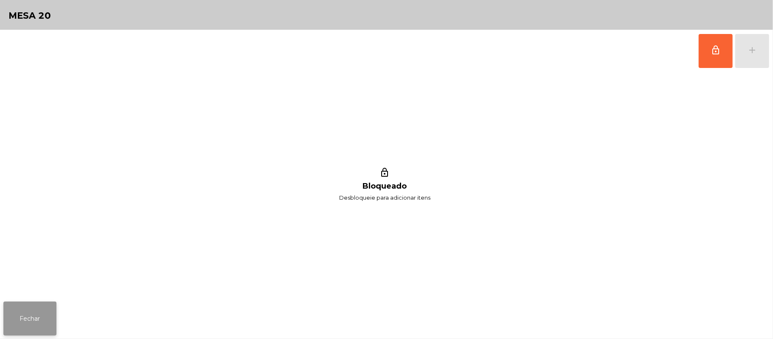
click at [40, 323] on button "Fechar" at bounding box center [29, 319] width 53 height 34
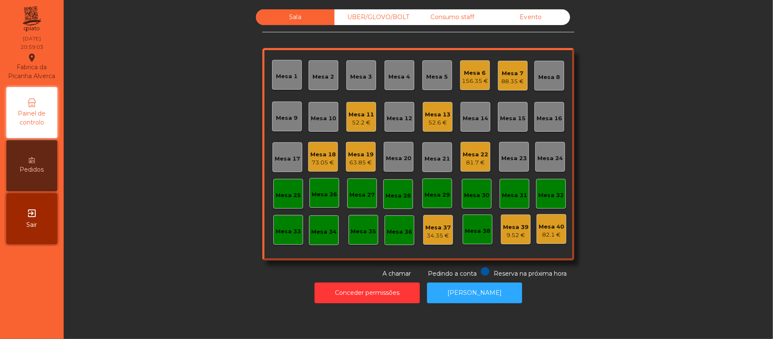
click at [502, 84] on div "88.35 €" at bounding box center [513, 81] width 23 height 8
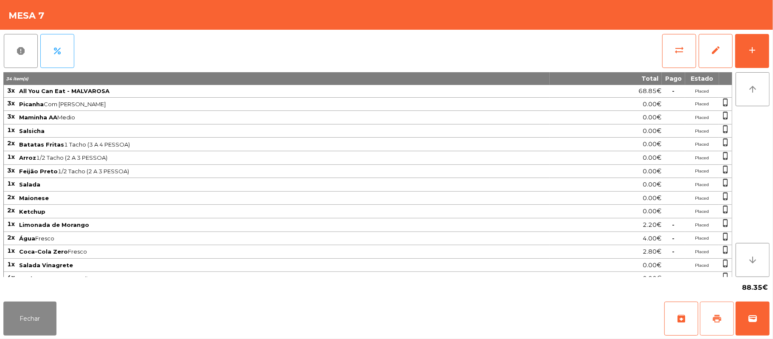
click at [711, 318] on button "print" at bounding box center [717, 319] width 34 height 34
click at [680, 51] on span "sync_alt" at bounding box center [680, 50] width 10 height 10
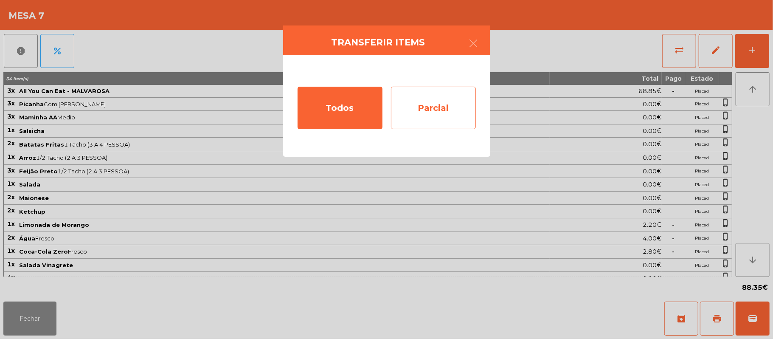
click at [440, 115] on div "Parcial" at bounding box center [433, 108] width 85 height 42
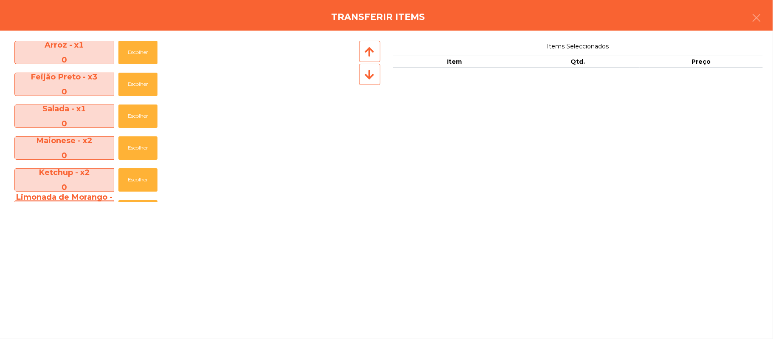
scroll to position [380, 0]
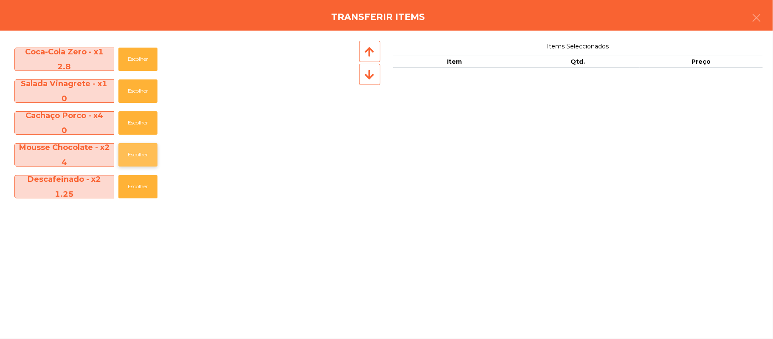
click at [141, 157] on button "Escolher" at bounding box center [138, 154] width 39 height 23
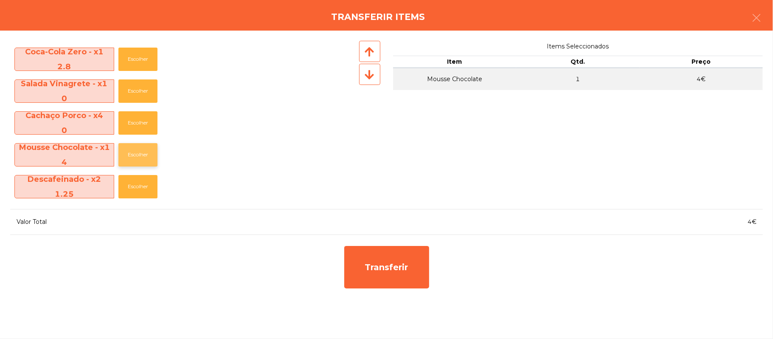
click at [145, 150] on button "Escolher" at bounding box center [138, 154] width 39 height 23
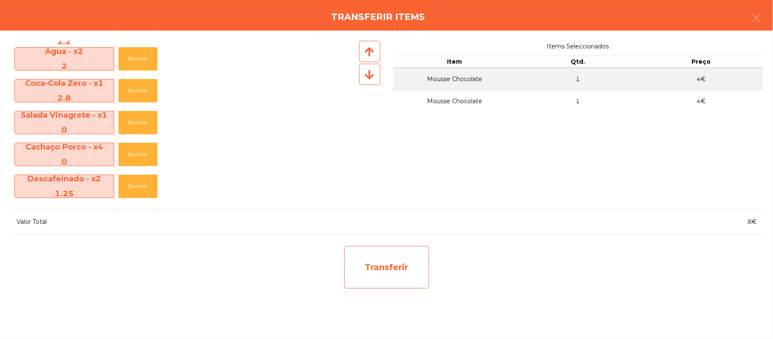
click at [389, 268] on div "Transferir" at bounding box center [386, 267] width 85 height 42
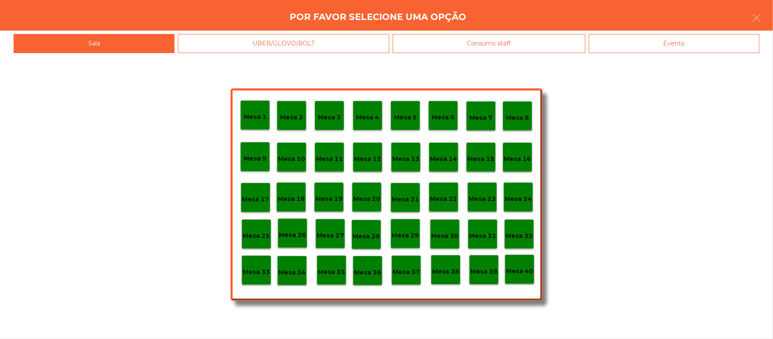
click at [493, 263] on div "Mesa 39" at bounding box center [484, 269] width 27 height 13
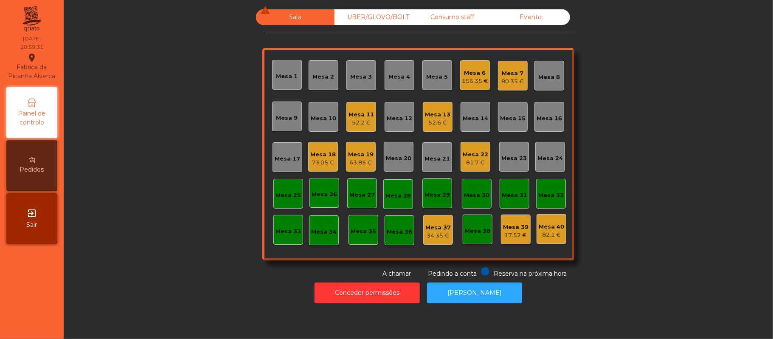
click at [500, 85] on div "Mesa 7 80.35 €" at bounding box center [513, 76] width 30 height 30
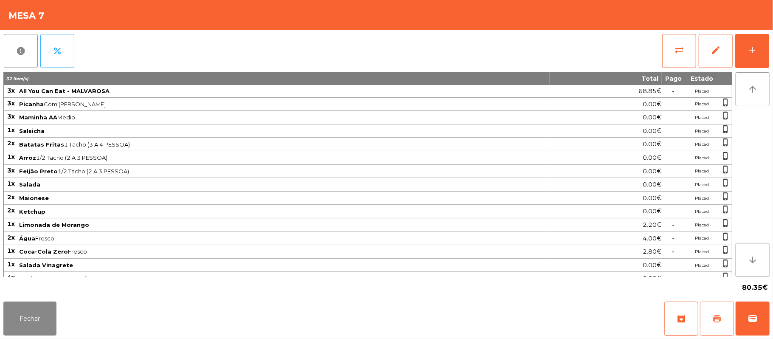
click at [713, 330] on button "print" at bounding box center [717, 319] width 34 height 34
click at [28, 310] on button "Fechar" at bounding box center [29, 319] width 53 height 34
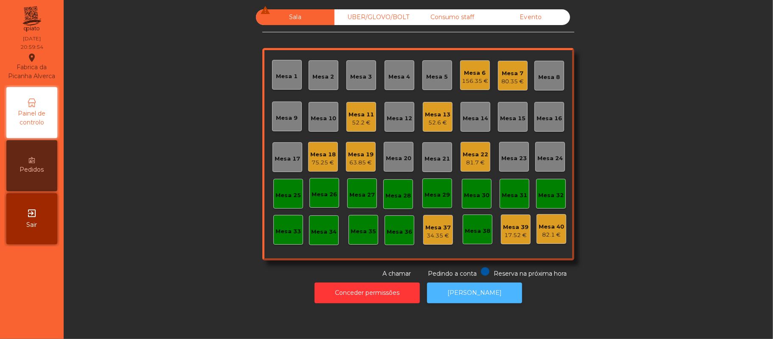
click at [488, 285] on button "[PERSON_NAME]" at bounding box center [474, 292] width 95 height 21
click at [542, 232] on div "82.1 €" at bounding box center [551, 235] width 25 height 8
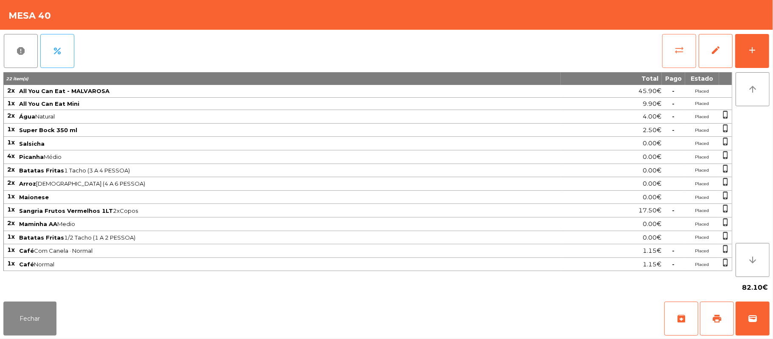
click at [672, 55] on button "sync_alt" at bounding box center [680, 51] width 34 height 34
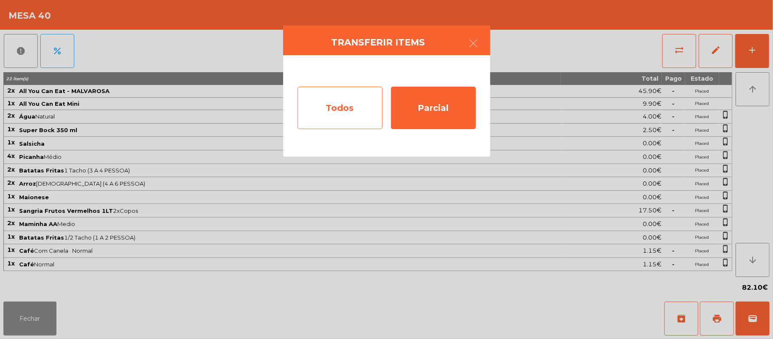
click at [347, 113] on div "Todos" at bounding box center [340, 108] width 85 height 42
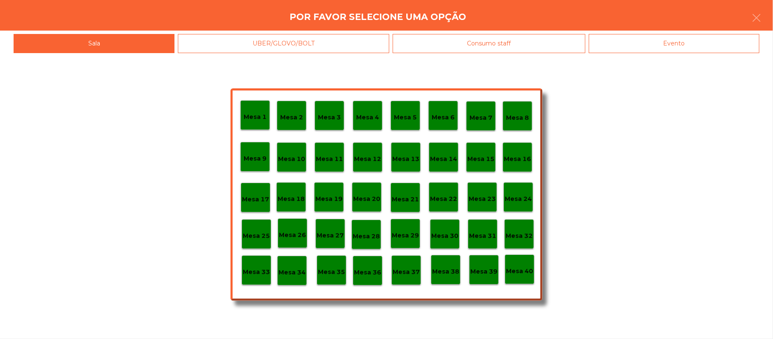
click at [706, 47] on div "Evento" at bounding box center [674, 43] width 171 height 19
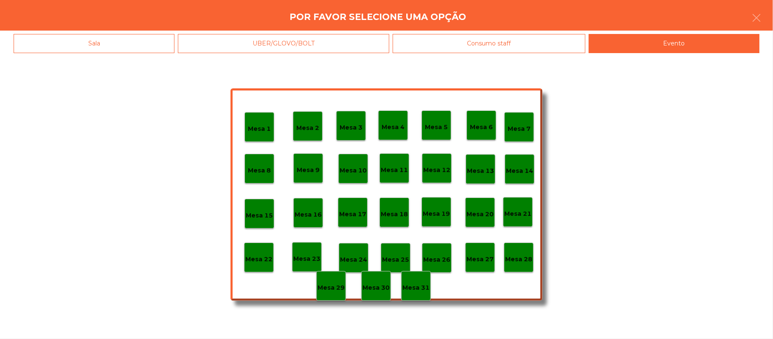
click at [515, 262] on p "Mesa 28" at bounding box center [518, 259] width 27 height 10
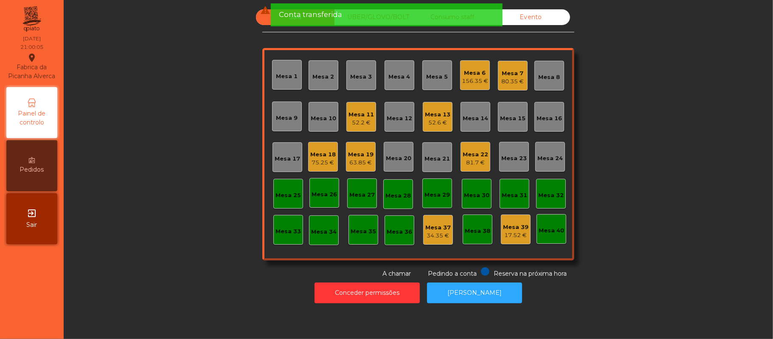
click at [498, 89] on div "Mesa 7 80.35 €" at bounding box center [513, 76] width 30 height 30
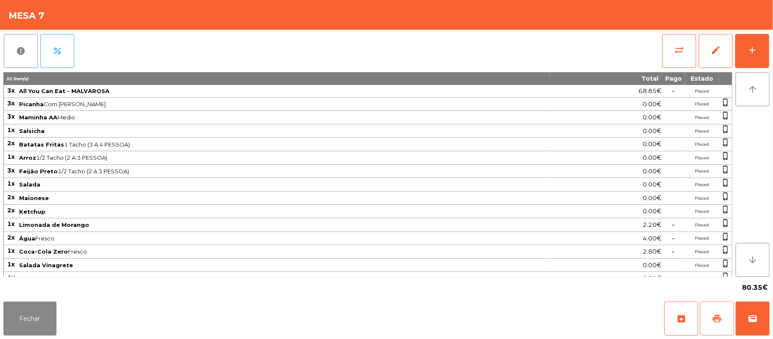
click at [714, 313] on button "print" at bounding box center [717, 319] width 34 height 34
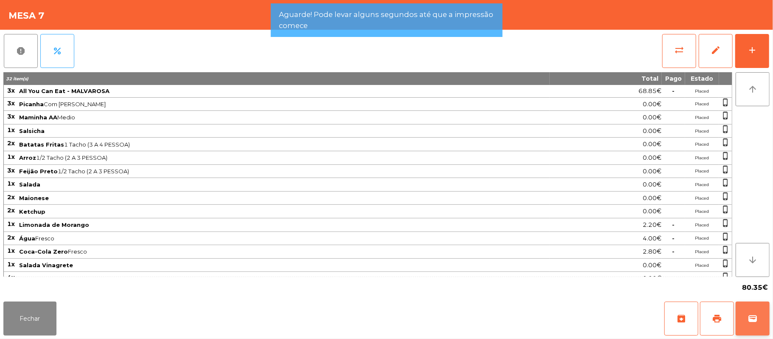
click at [751, 320] on span "wallet" at bounding box center [753, 318] width 10 height 10
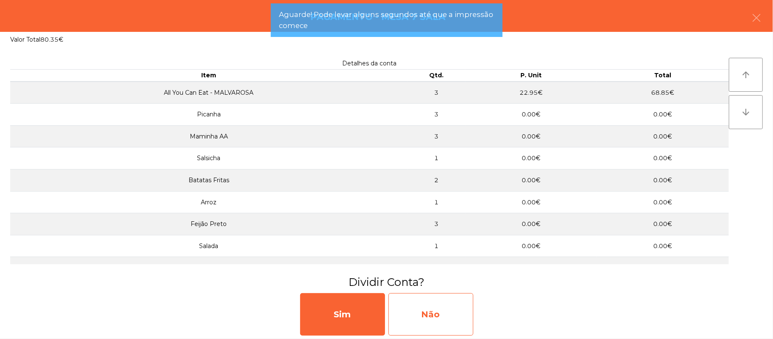
click at [457, 310] on div "Não" at bounding box center [431, 314] width 85 height 42
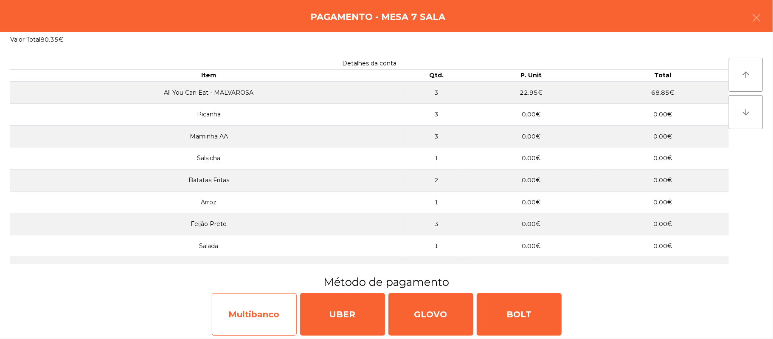
click at [257, 318] on div "Multibanco" at bounding box center [254, 314] width 85 height 42
select select "**"
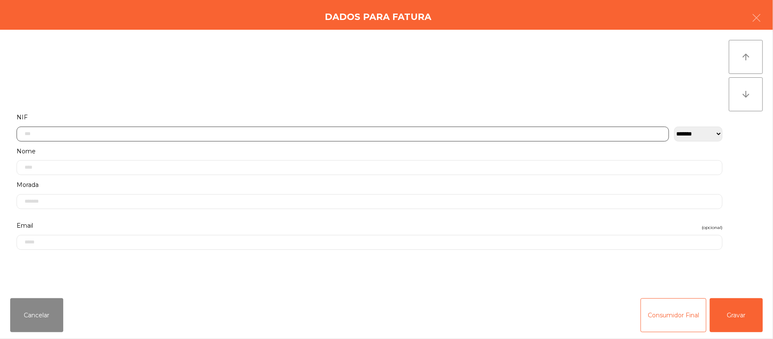
click at [274, 133] on input "text" at bounding box center [343, 134] width 653 height 15
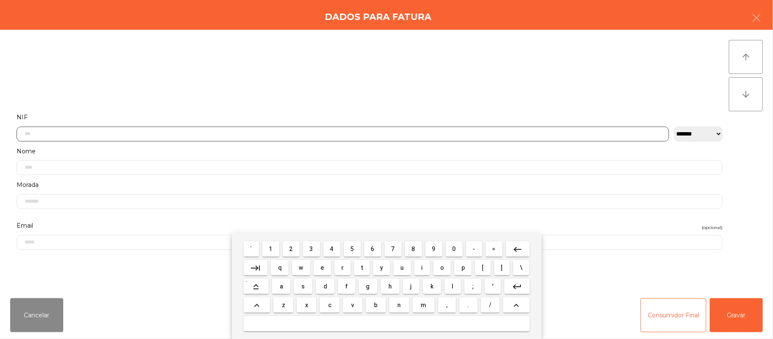
scroll to position [71, 0]
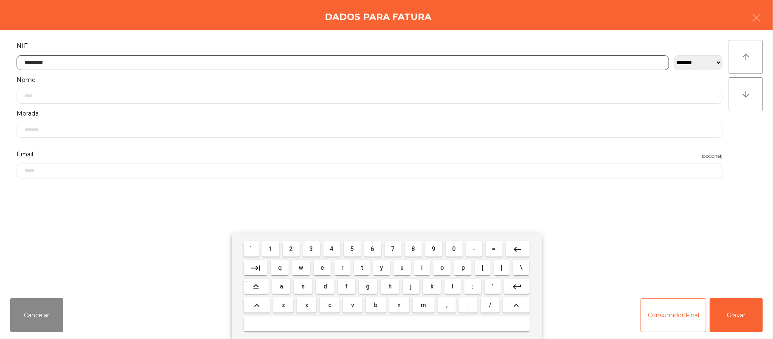
type input "*********"
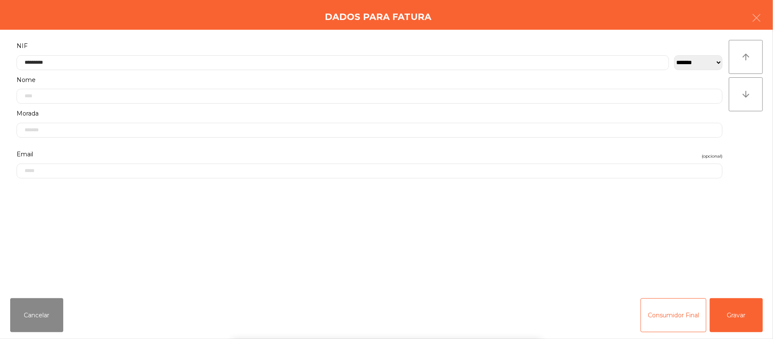
click at [741, 315] on div "` 1 2 3 4 5 6 7 8 9 0 - = keyboard_backspace keyboard_tab q w e r t y u i o p […" at bounding box center [386, 286] width 773 height 105
click at [745, 311] on button "Gravar" at bounding box center [736, 315] width 53 height 34
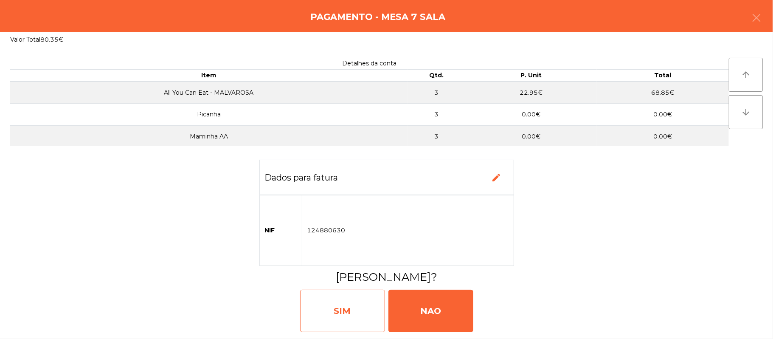
click at [332, 304] on div "SIM" at bounding box center [342, 311] width 85 height 42
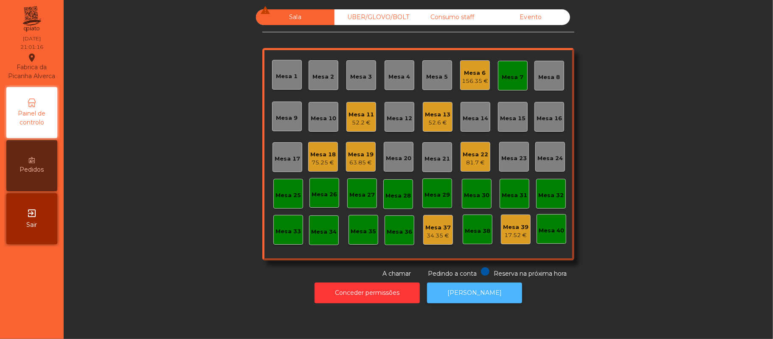
click at [495, 293] on button "[PERSON_NAME]" at bounding box center [474, 292] width 95 height 21
click at [502, 79] on div "Mesa 7" at bounding box center [513, 77] width 22 height 8
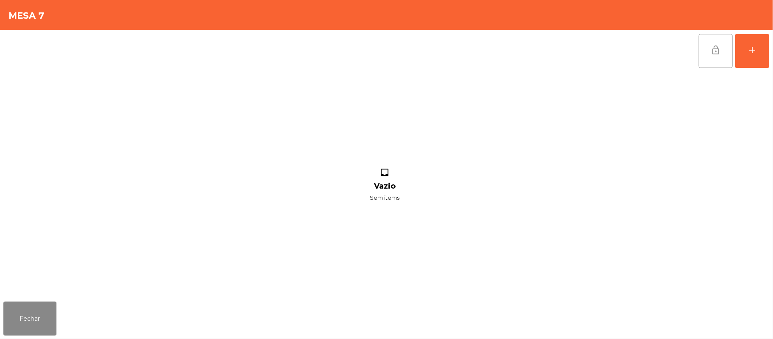
click at [702, 52] on button "lock_open" at bounding box center [716, 51] width 34 height 34
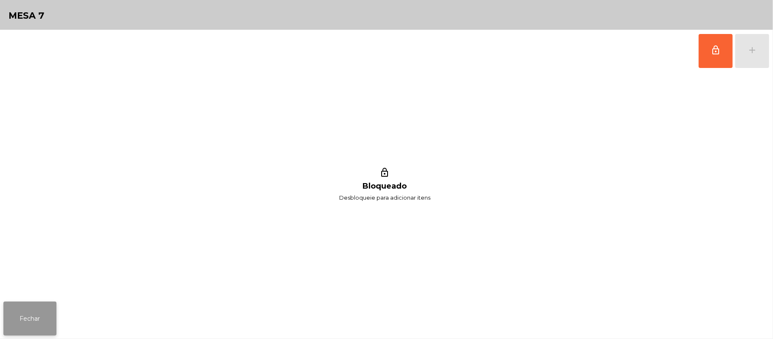
click at [51, 305] on button "Fechar" at bounding box center [29, 319] width 53 height 34
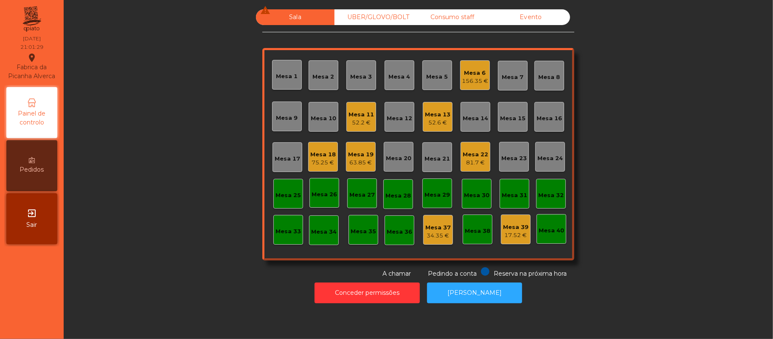
click at [293, 16] on div "Sala warning" at bounding box center [295, 17] width 79 height 16
click at [440, 122] on div "52.6 €" at bounding box center [437, 123] width 25 height 8
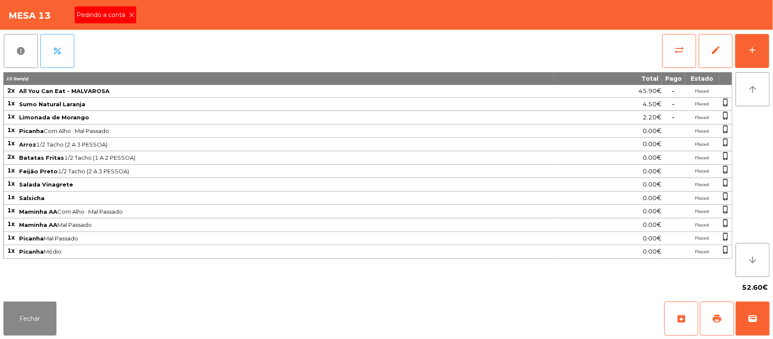
click at [121, 16] on span "Pedindo a conta" at bounding box center [102, 15] width 52 height 9
click at [715, 316] on span "print" at bounding box center [717, 318] width 10 height 10
click at [36, 308] on button "Fechar" at bounding box center [29, 319] width 53 height 34
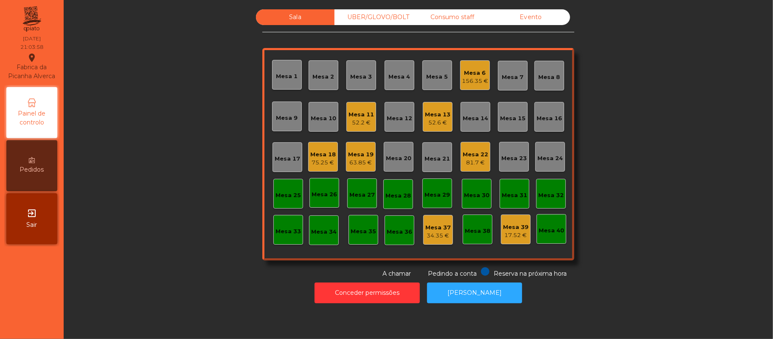
click at [425, 108] on div "Mesa 13 52.6 €" at bounding box center [437, 117] width 25 height 20
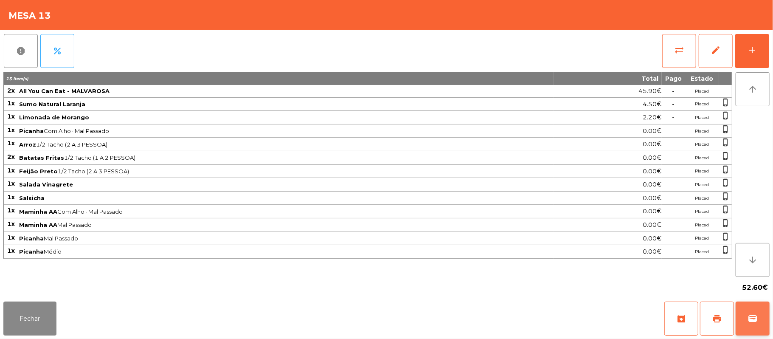
click at [758, 318] on span "wallet" at bounding box center [753, 318] width 10 height 10
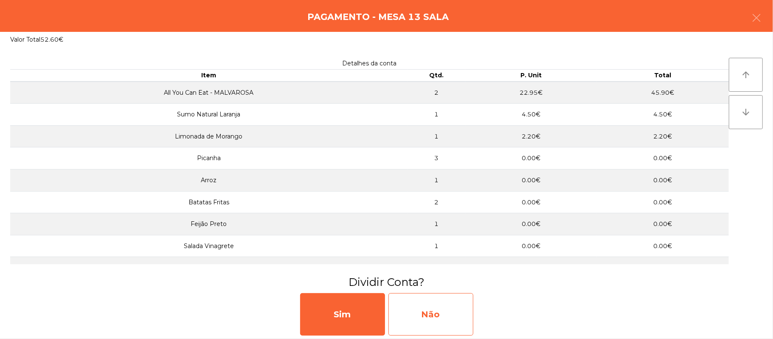
click at [442, 318] on div "Não" at bounding box center [431, 314] width 85 height 42
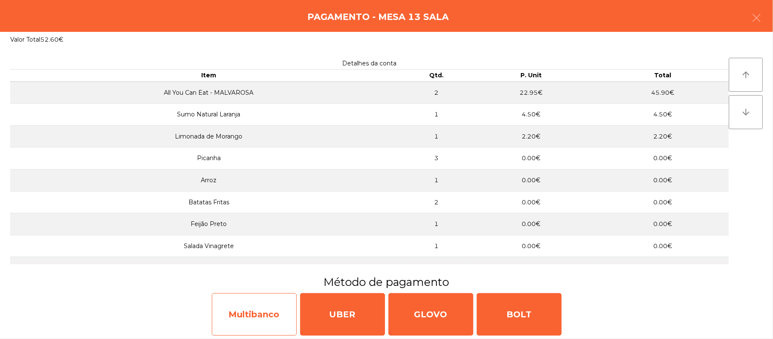
click at [254, 315] on div "Multibanco" at bounding box center [254, 314] width 85 height 42
select select "**"
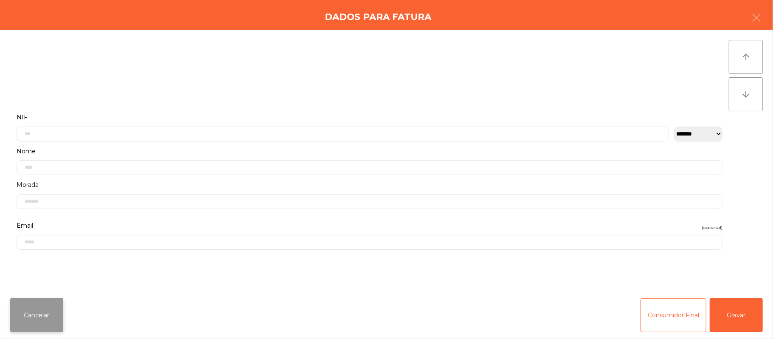
click at [28, 319] on button "Cancelar" at bounding box center [36, 315] width 53 height 34
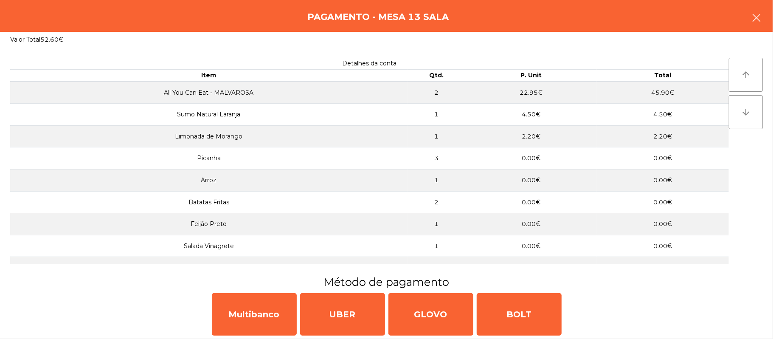
click at [746, 19] on button "button" at bounding box center [757, 18] width 24 height 25
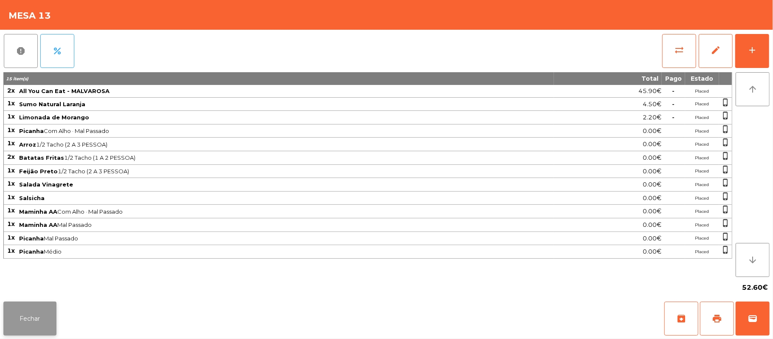
click at [46, 319] on button "Fechar" at bounding box center [29, 319] width 53 height 34
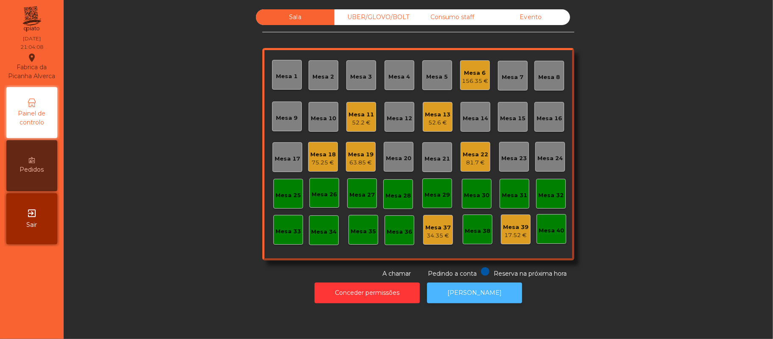
click at [477, 293] on button "[PERSON_NAME]" at bounding box center [474, 292] width 95 height 21
click at [425, 116] on div "Mesa 13" at bounding box center [437, 114] width 25 height 8
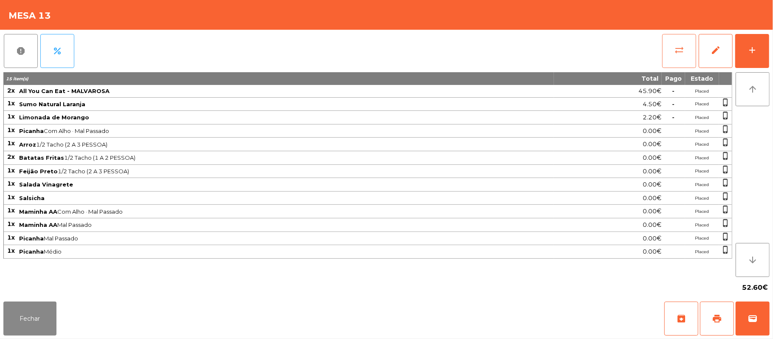
click at [670, 51] on button "sync_alt" at bounding box center [680, 51] width 34 height 34
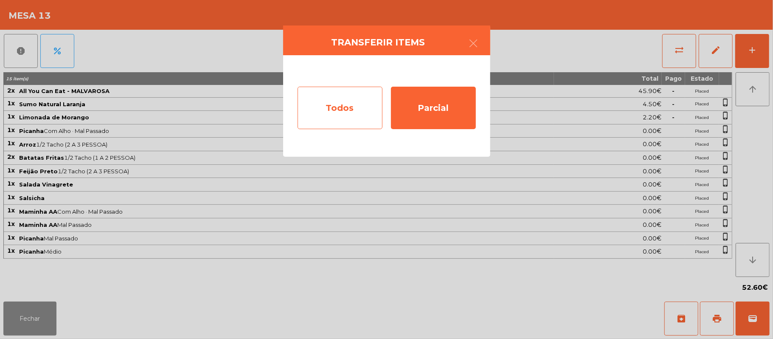
click at [316, 96] on div "Todos" at bounding box center [340, 108] width 85 height 42
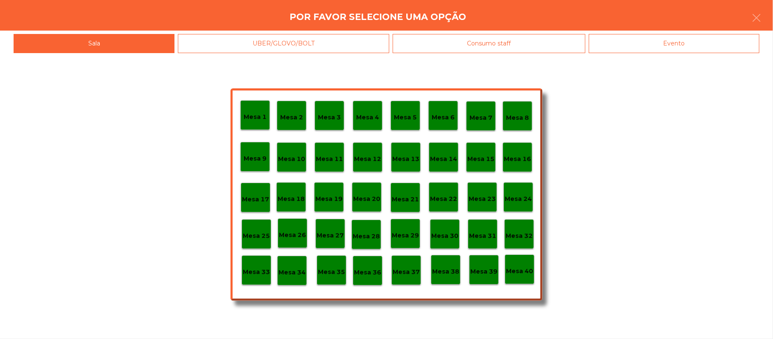
click at [671, 43] on div "Evento" at bounding box center [674, 43] width 171 height 19
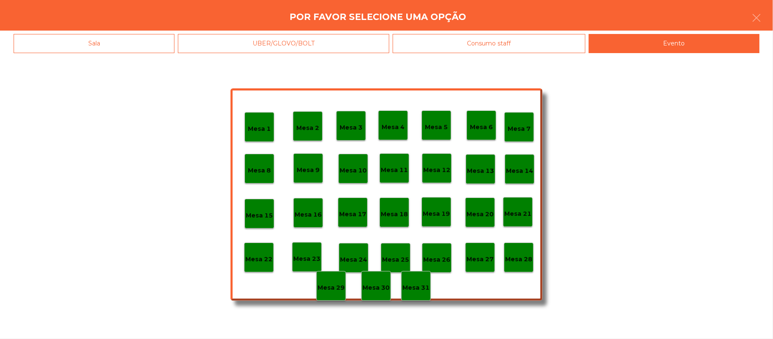
click at [478, 169] on p "Mesa 13" at bounding box center [480, 171] width 27 height 10
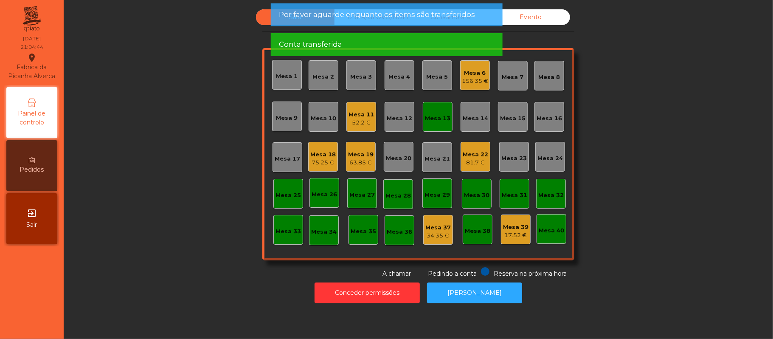
click at [432, 115] on div "Mesa 13" at bounding box center [437, 118] width 25 height 8
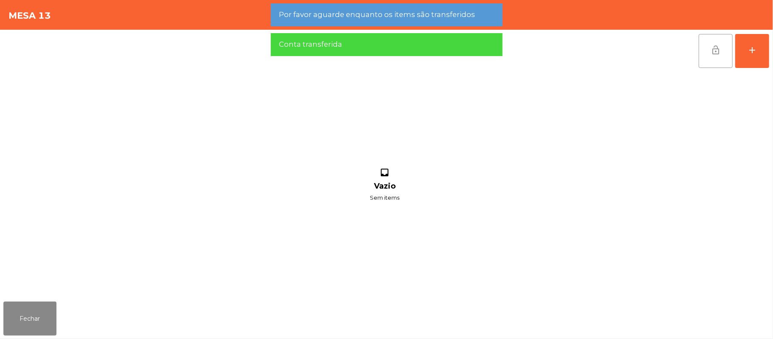
click at [702, 42] on button "lock_open" at bounding box center [716, 51] width 34 height 34
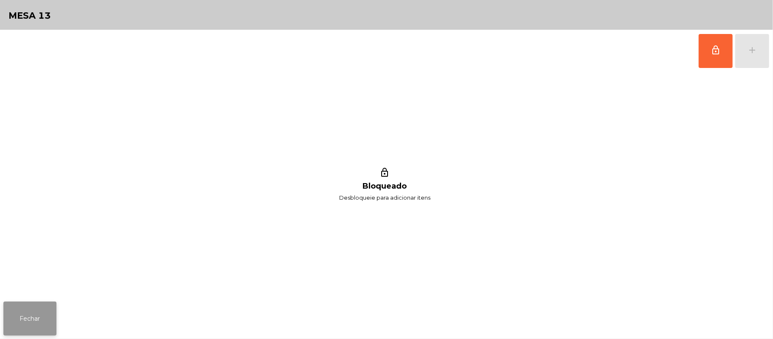
click at [26, 305] on button "Fechar" at bounding box center [29, 319] width 53 height 34
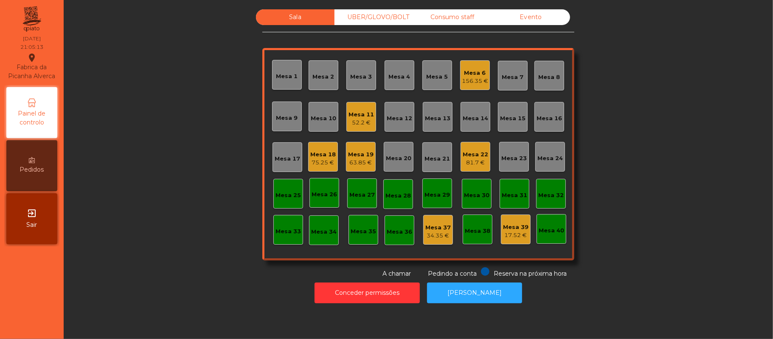
click at [520, 18] on div "Evento" at bounding box center [531, 17] width 79 height 16
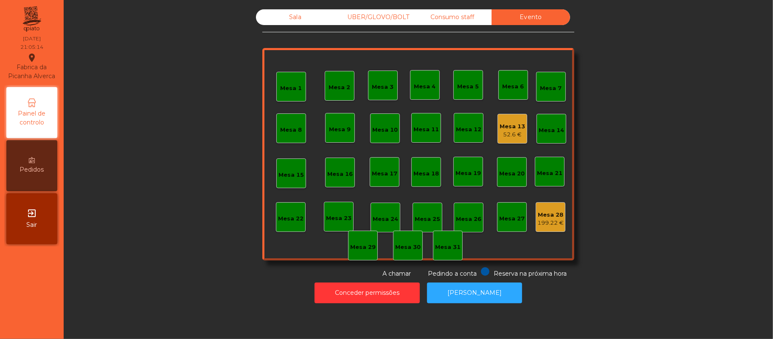
click at [505, 135] on div "52.6 €" at bounding box center [512, 134] width 25 height 8
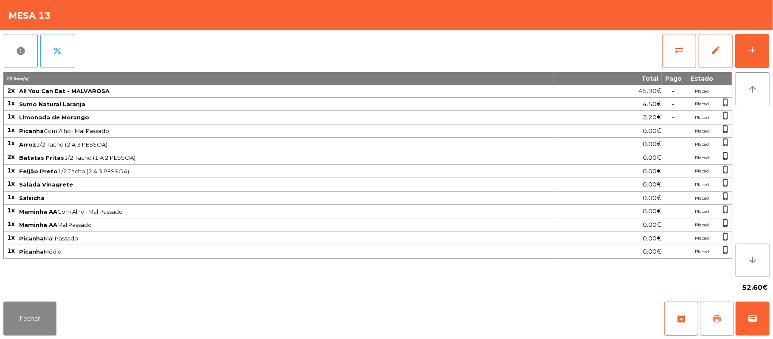
click at [710, 311] on button "print" at bounding box center [717, 319] width 34 height 34
click at [32, 321] on button "Fechar" at bounding box center [29, 319] width 53 height 34
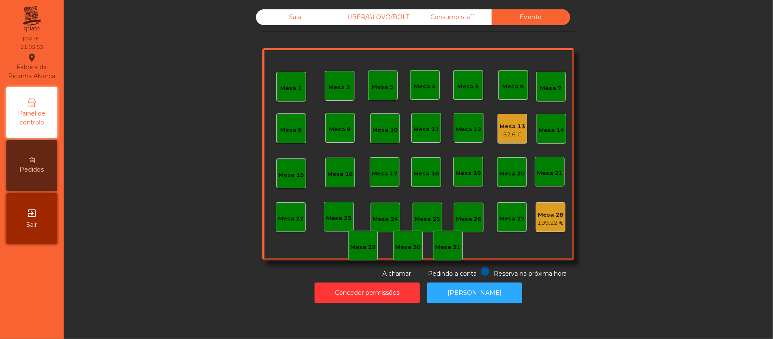
click at [288, 9] on div "Sala" at bounding box center [295, 17] width 79 height 16
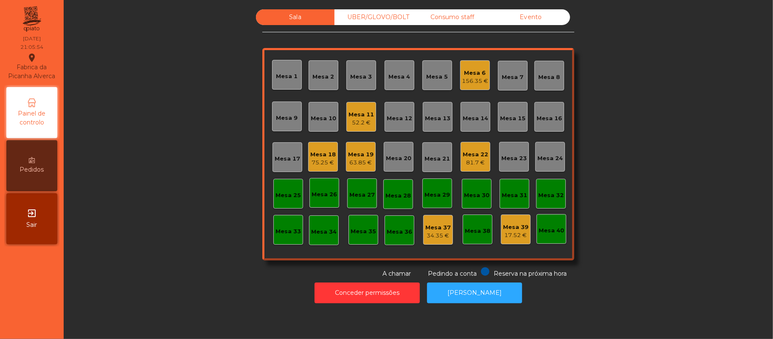
click at [364, 78] on div "Mesa 3" at bounding box center [362, 77] width 22 height 8
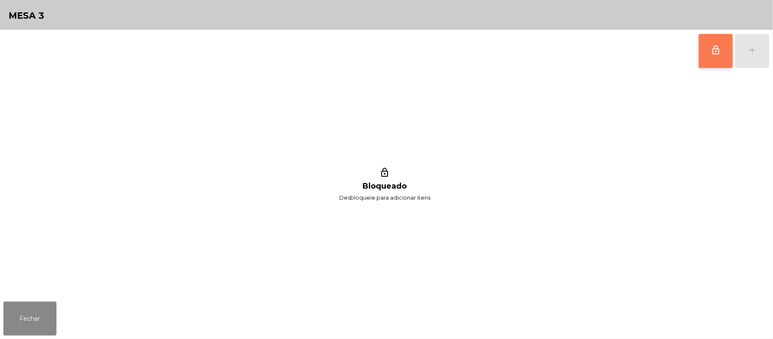
click at [722, 65] on button "lock_outline" at bounding box center [716, 51] width 34 height 34
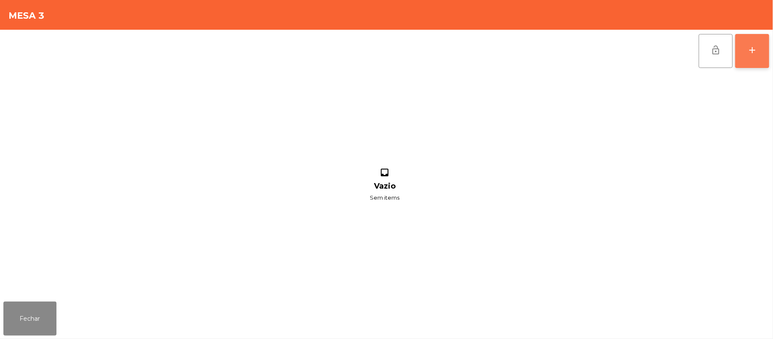
click at [741, 53] on button "add" at bounding box center [753, 51] width 34 height 34
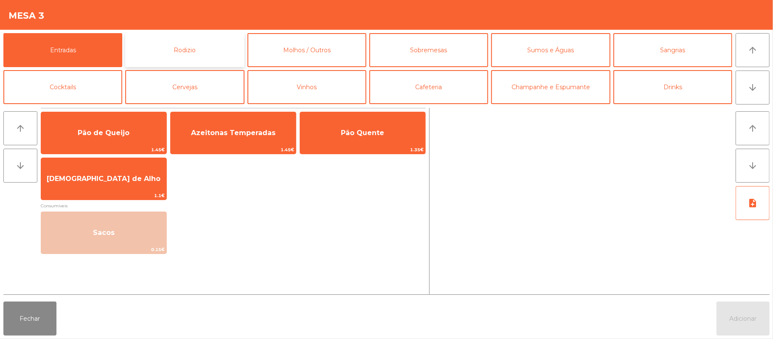
click at [201, 56] on button "Rodizio" at bounding box center [184, 50] width 119 height 34
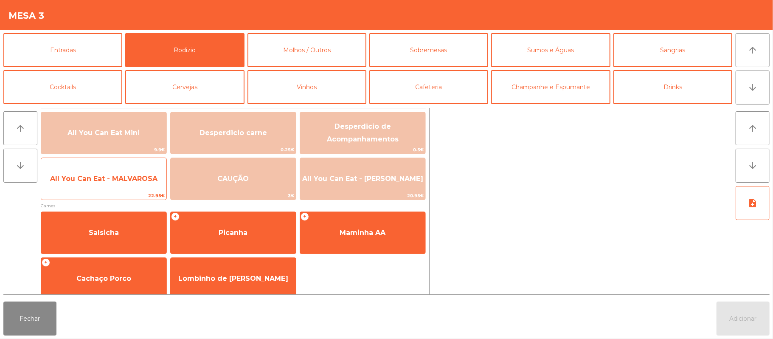
click at [120, 180] on span "All You Can Eat - MALVAROSA" at bounding box center [103, 179] width 107 height 8
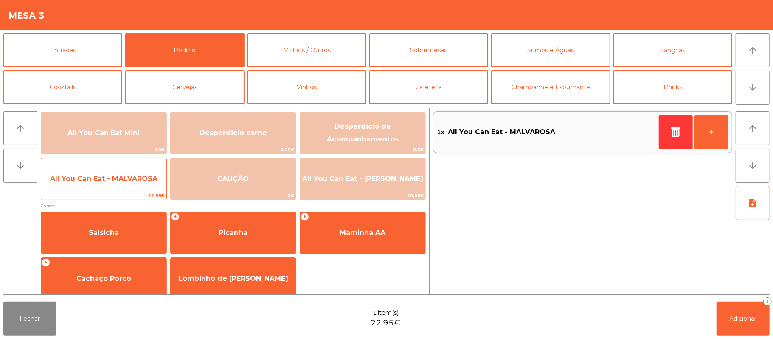
click at [116, 181] on span "All You Can Eat - MALVAROSA" at bounding box center [103, 179] width 107 height 8
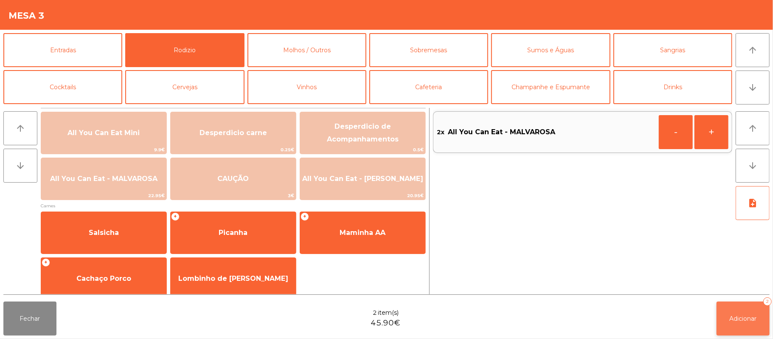
click at [768, 311] on button "Adicionar 2" at bounding box center [743, 319] width 53 height 34
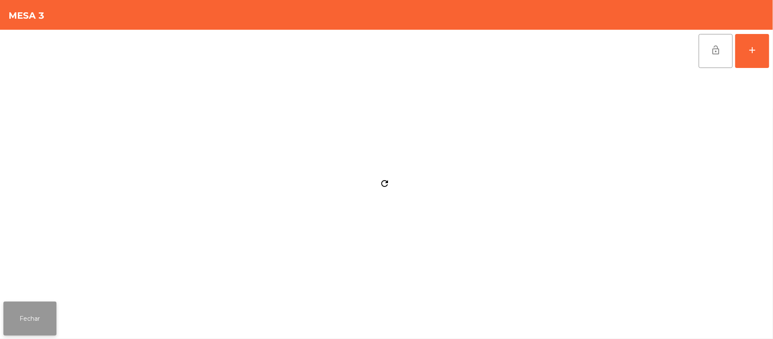
click at [20, 303] on button "Fechar" at bounding box center [29, 319] width 53 height 34
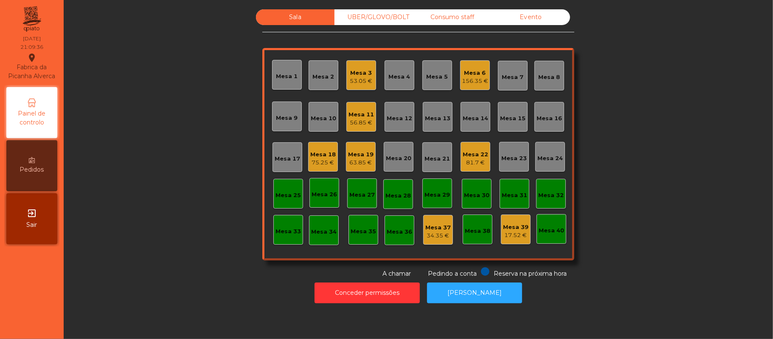
click at [471, 163] on div "81.7 €" at bounding box center [475, 162] width 25 height 8
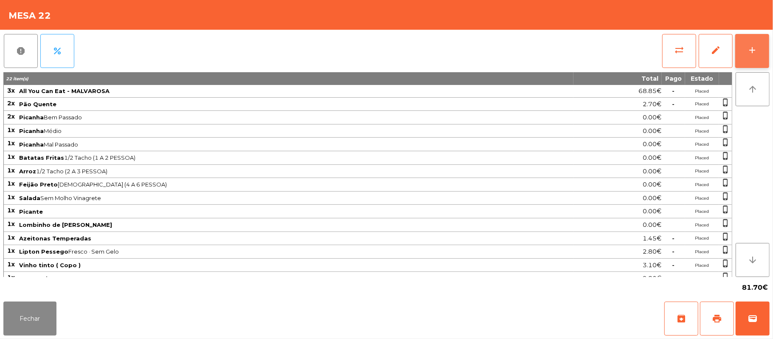
click at [748, 58] on button "add" at bounding box center [753, 51] width 34 height 34
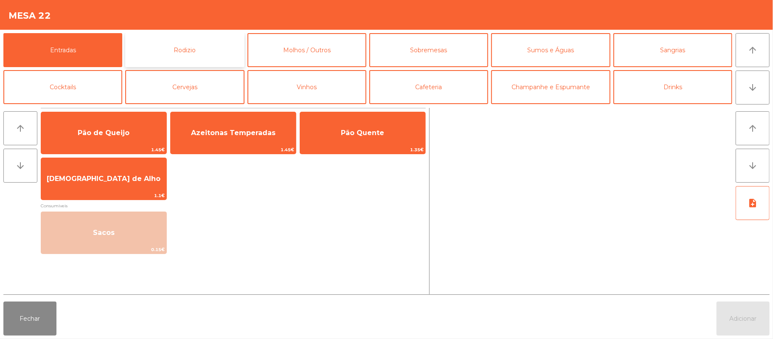
click at [183, 50] on button "Rodizio" at bounding box center [184, 50] width 119 height 34
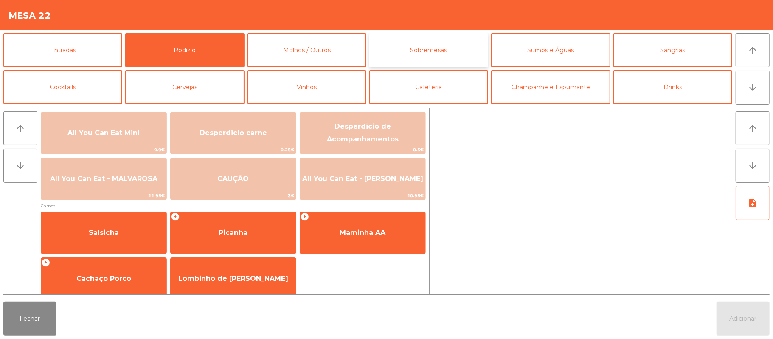
click at [444, 48] on button "Sobremesas" at bounding box center [429, 50] width 119 height 34
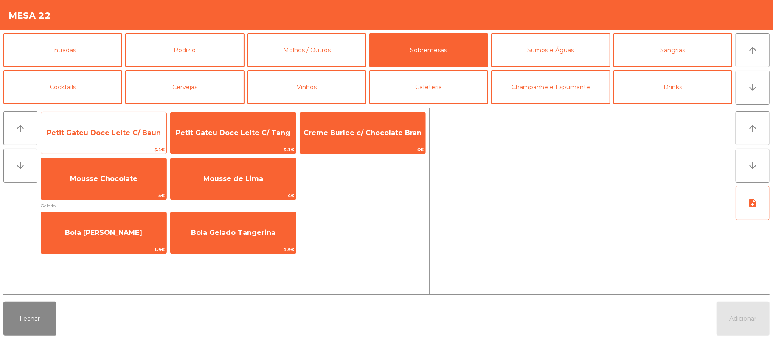
click at [118, 135] on span "Petit Gateu Doce Leite C/ Baun" at bounding box center [104, 133] width 114 height 8
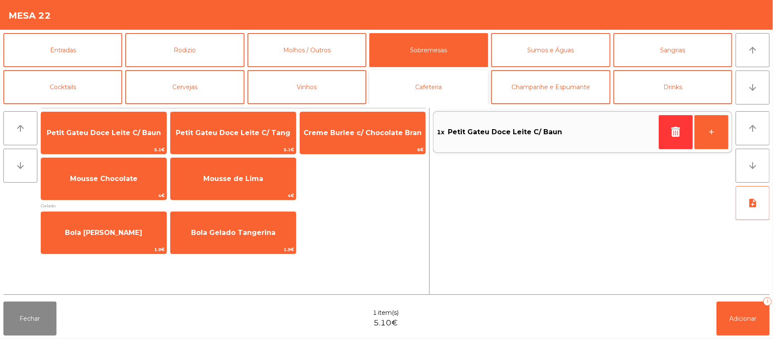
click at [443, 90] on button "Cafeteria" at bounding box center [429, 87] width 119 height 34
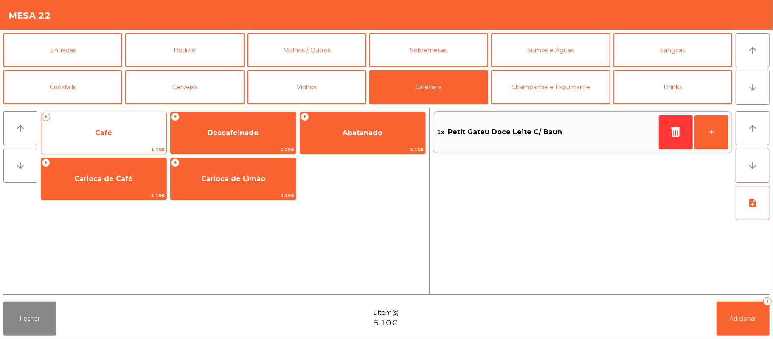
click at [121, 136] on span "Café" at bounding box center [103, 132] width 125 height 23
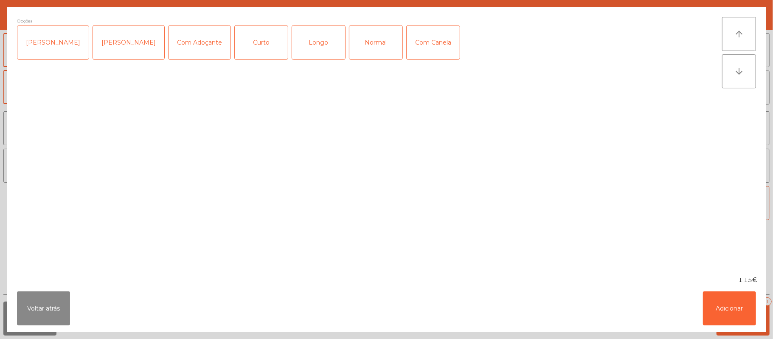
click at [49, 35] on div "[PERSON_NAME]" at bounding box center [52, 42] width 71 height 34
click at [364, 39] on div "Normal" at bounding box center [376, 42] width 53 height 34
click at [714, 303] on button "Adicionar" at bounding box center [729, 308] width 53 height 34
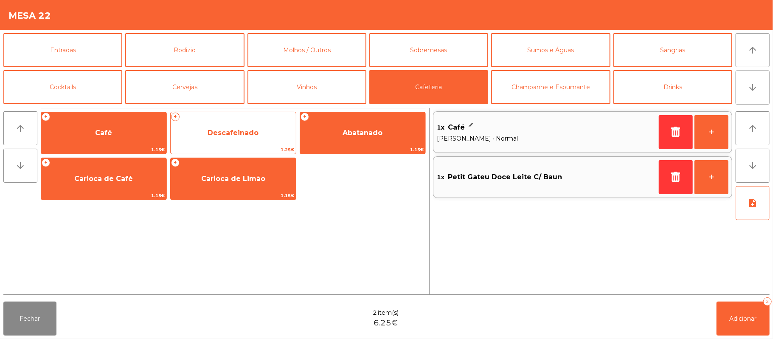
click at [253, 135] on span "Descafeinado" at bounding box center [233, 133] width 51 height 8
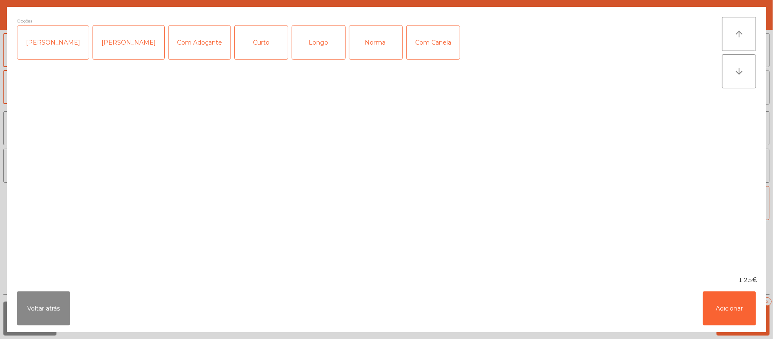
click at [374, 42] on div "Normal" at bounding box center [376, 42] width 53 height 34
click at [743, 305] on button "Adicionar" at bounding box center [729, 308] width 53 height 34
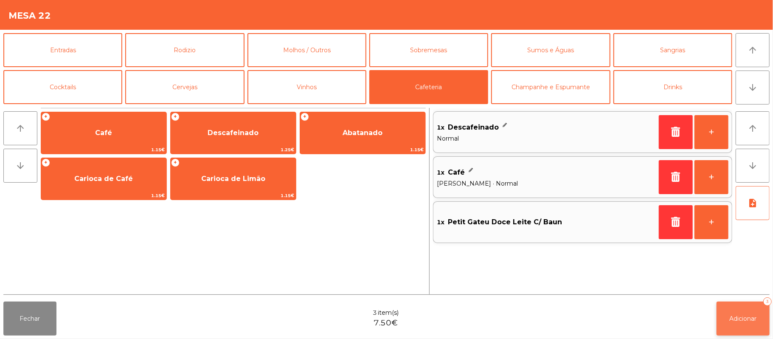
click at [750, 321] on span "Adicionar" at bounding box center [743, 319] width 27 height 8
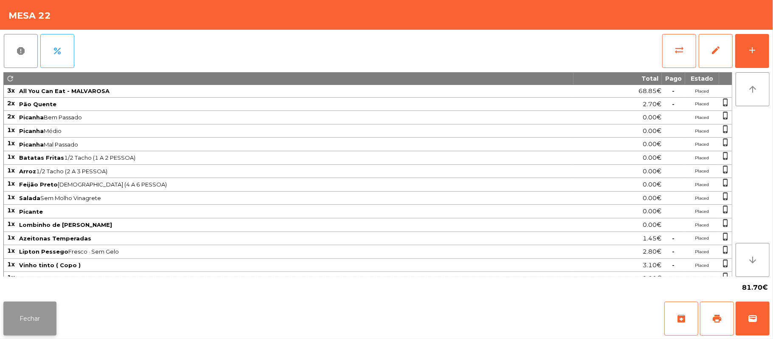
click at [47, 305] on button "Fechar" at bounding box center [29, 319] width 53 height 34
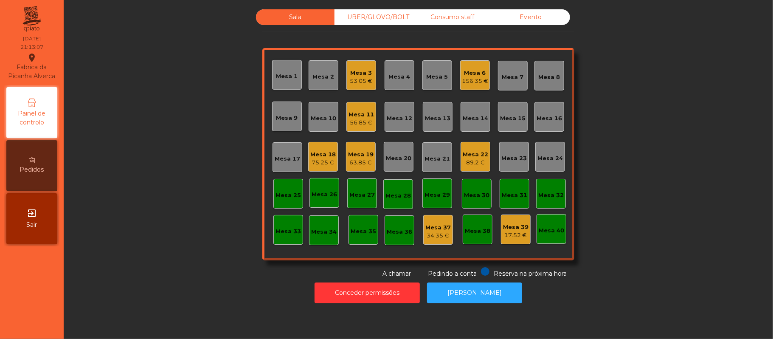
click at [351, 124] on div "56.85 €" at bounding box center [361, 123] width 25 height 8
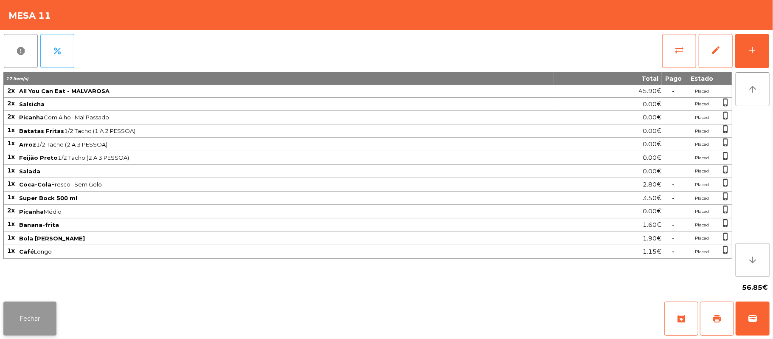
click at [34, 306] on button "Fechar" at bounding box center [29, 319] width 53 height 34
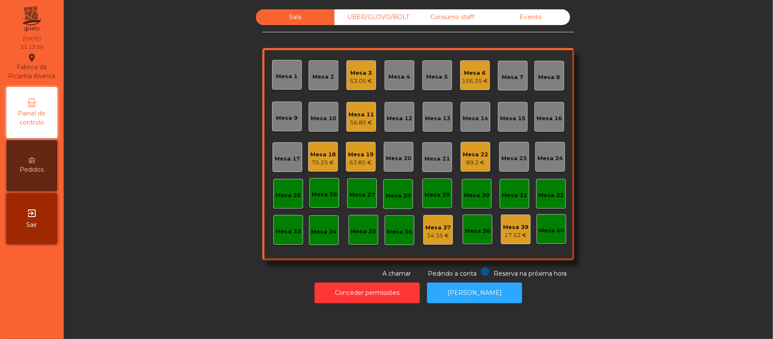
click at [292, 161] on div "Mesa 17" at bounding box center [287, 159] width 25 height 8
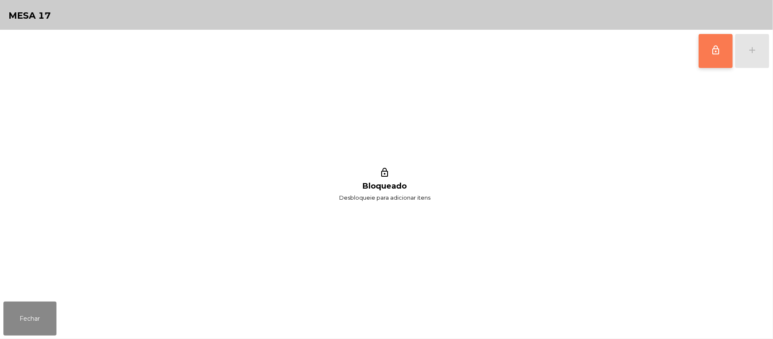
click at [704, 65] on button "lock_outline" at bounding box center [716, 51] width 34 height 34
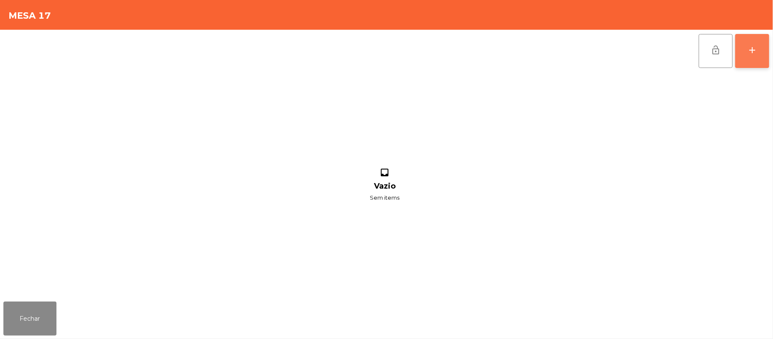
click at [753, 52] on div "add" at bounding box center [753, 50] width 10 height 10
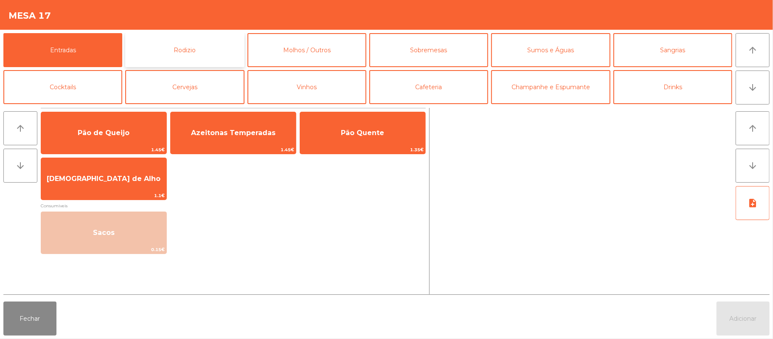
click at [206, 53] on button "Rodizio" at bounding box center [184, 50] width 119 height 34
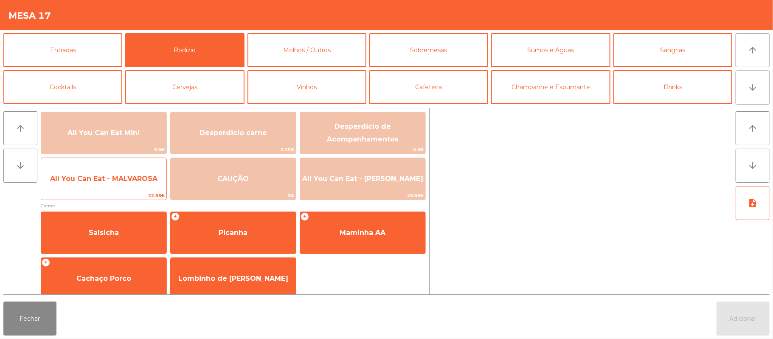
click at [144, 188] on span "All You Can Eat - MALVAROSA" at bounding box center [103, 178] width 125 height 23
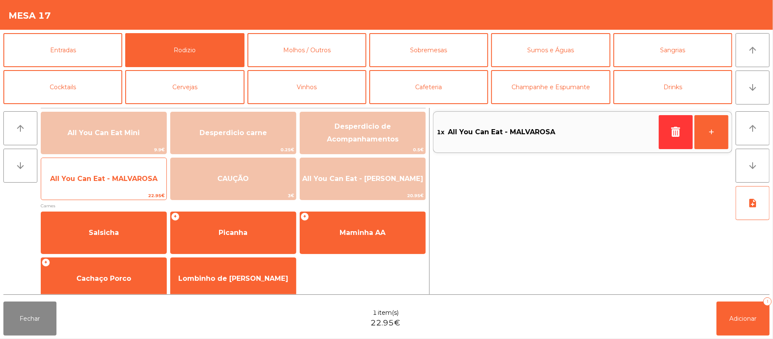
click at [146, 182] on span "All You Can Eat - MALVAROSA" at bounding box center [103, 179] width 107 height 8
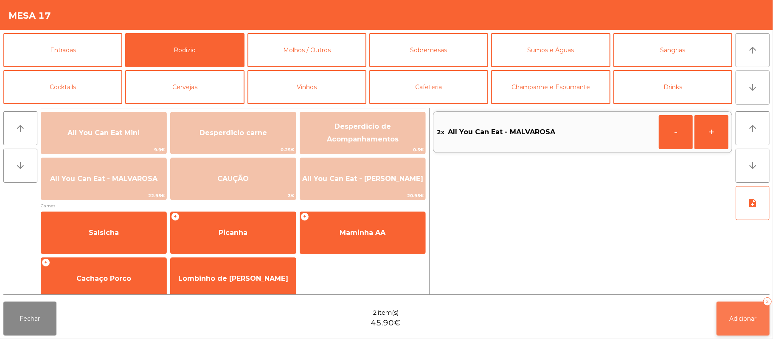
click at [743, 320] on span "Adicionar" at bounding box center [743, 319] width 27 height 8
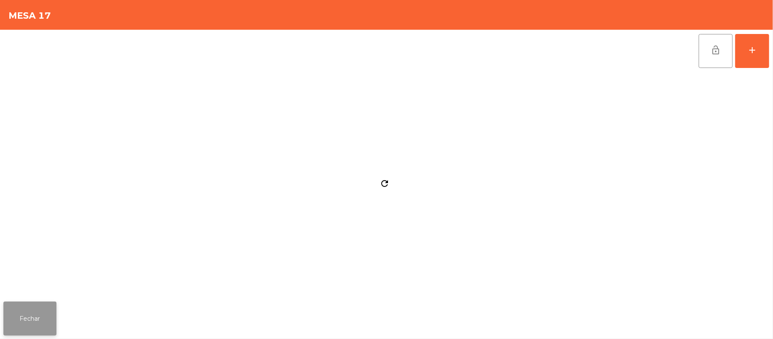
click at [39, 322] on button "Fechar" at bounding box center [29, 319] width 53 height 34
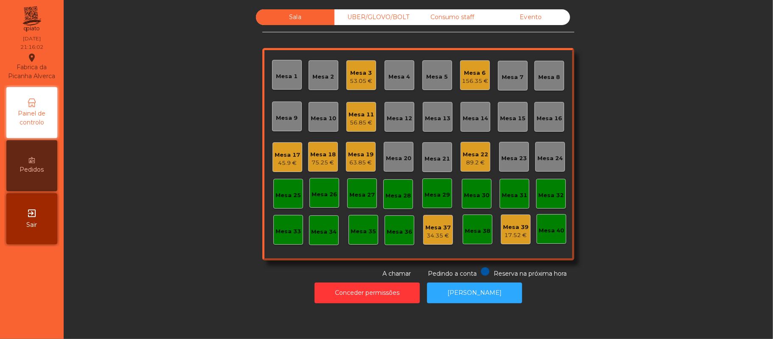
click at [511, 116] on div "Mesa 15" at bounding box center [512, 118] width 25 height 8
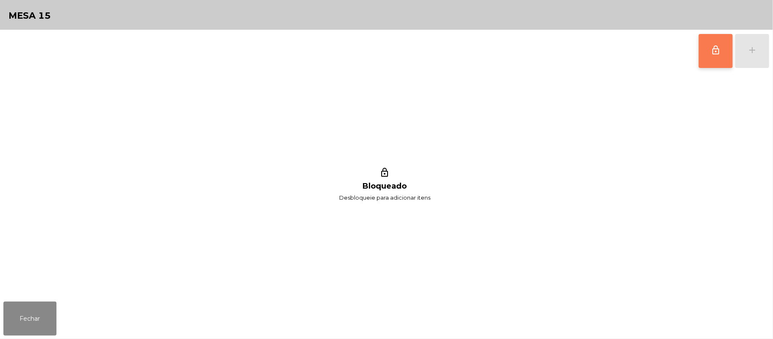
click at [704, 54] on button "lock_outline" at bounding box center [716, 51] width 34 height 34
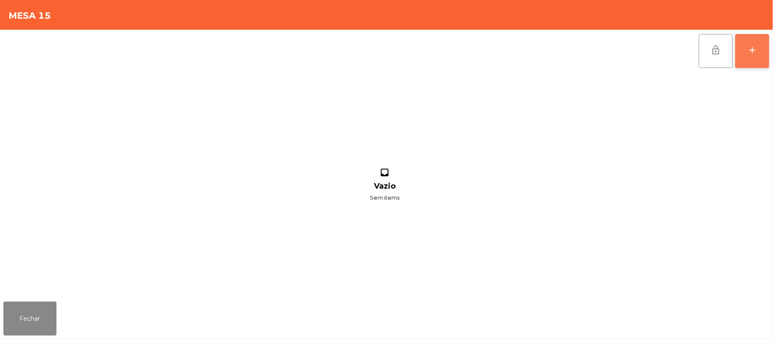
click at [748, 53] on div "add" at bounding box center [753, 50] width 10 height 10
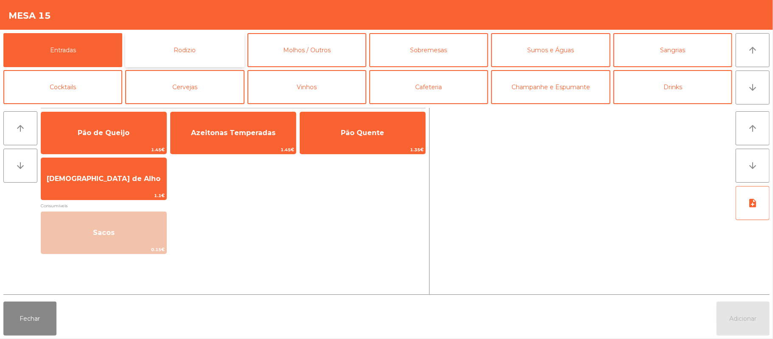
click at [207, 50] on button "Rodizio" at bounding box center [184, 50] width 119 height 34
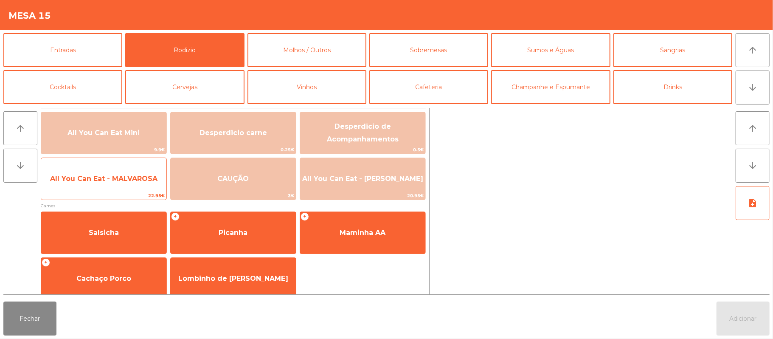
click at [120, 183] on span "All You Can Eat - MALVAROSA" at bounding box center [103, 178] width 125 height 23
click at [118, 180] on span "All You Can Eat - MALVAROSA" at bounding box center [103, 179] width 107 height 8
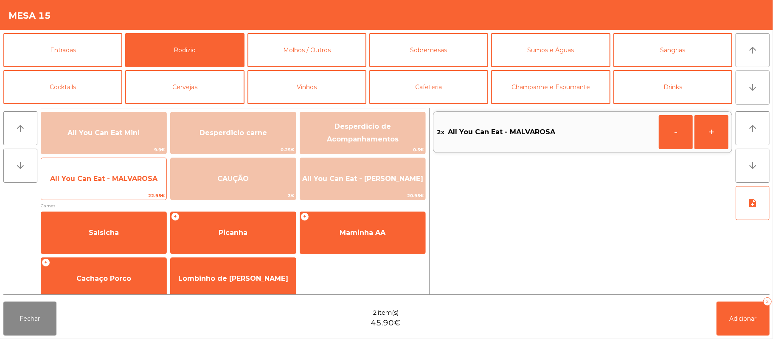
click at [120, 175] on span "All You Can Eat - MALVAROSA" at bounding box center [103, 179] width 107 height 8
click at [120, 172] on span "All You Can Eat - MALVAROSA" at bounding box center [103, 178] width 125 height 23
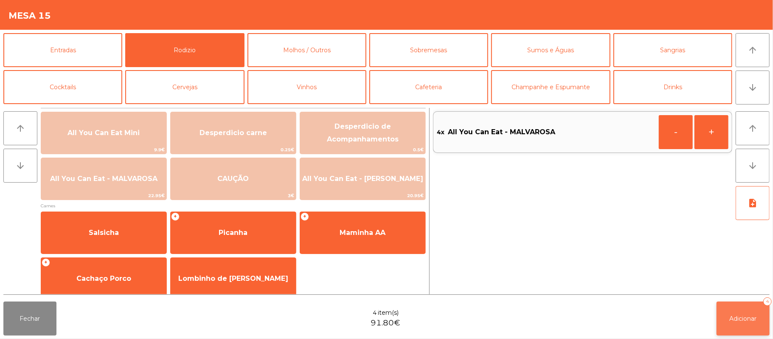
click at [762, 316] on button "Adicionar 4" at bounding box center [743, 319] width 53 height 34
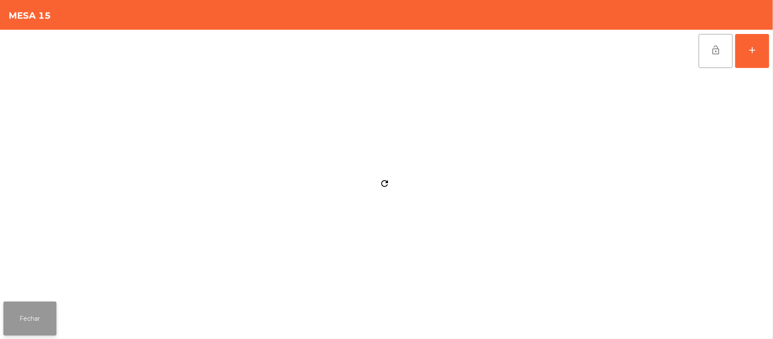
click at [35, 335] on button "Fechar" at bounding box center [29, 319] width 53 height 34
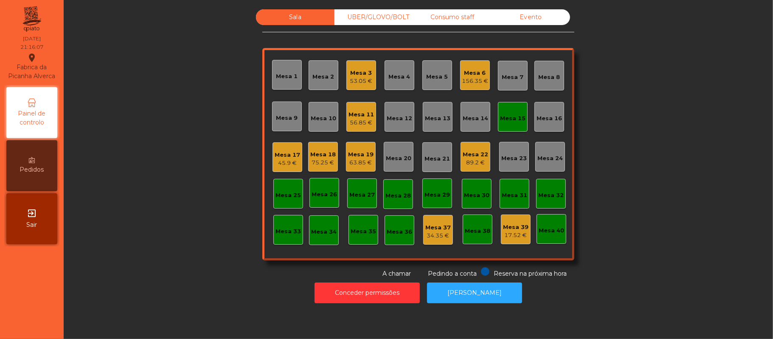
click at [283, 162] on div "45.9 €" at bounding box center [287, 163] width 25 height 8
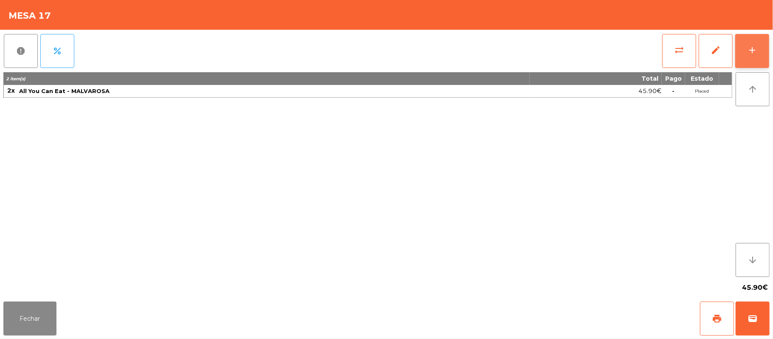
click at [750, 55] on button "add" at bounding box center [753, 51] width 34 height 34
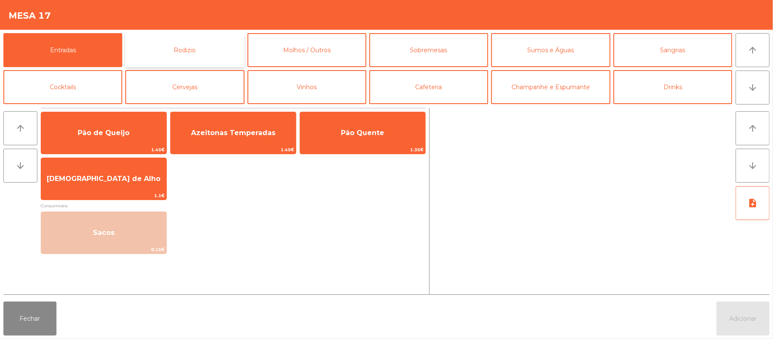
click at [216, 54] on button "Rodizio" at bounding box center [184, 50] width 119 height 34
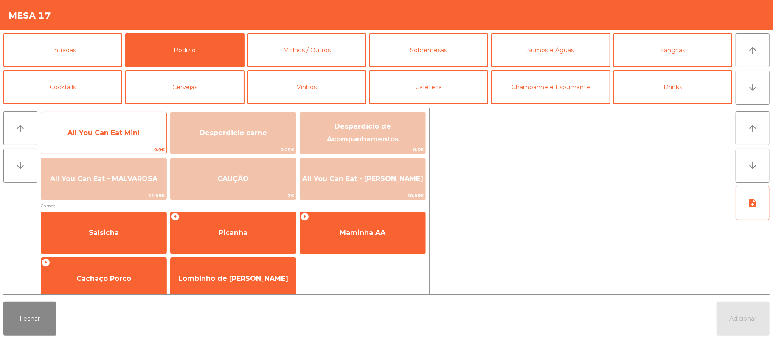
click at [153, 131] on span "All You Can Eat Mini" at bounding box center [103, 132] width 125 height 23
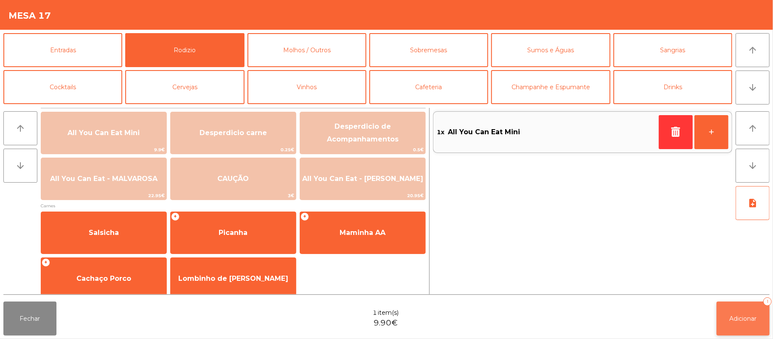
click at [745, 306] on button "Adicionar 1" at bounding box center [743, 319] width 53 height 34
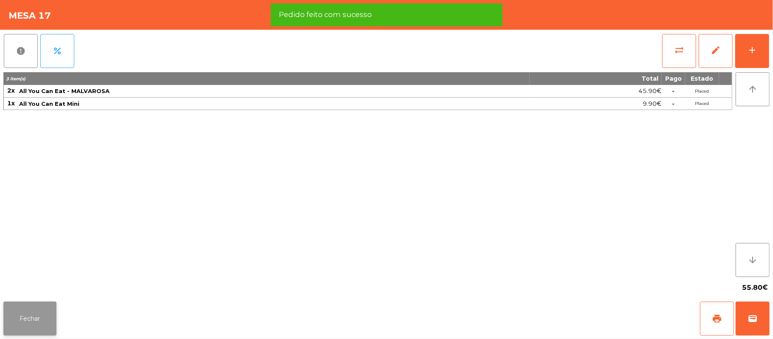
click at [19, 315] on button "Fechar" at bounding box center [29, 319] width 53 height 34
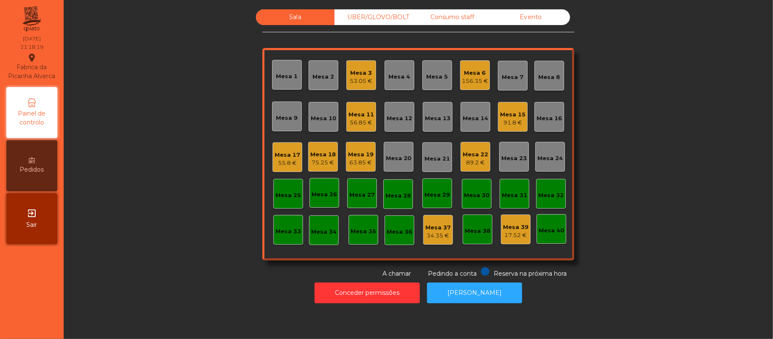
click at [396, 157] on div "Mesa 20" at bounding box center [398, 158] width 25 height 8
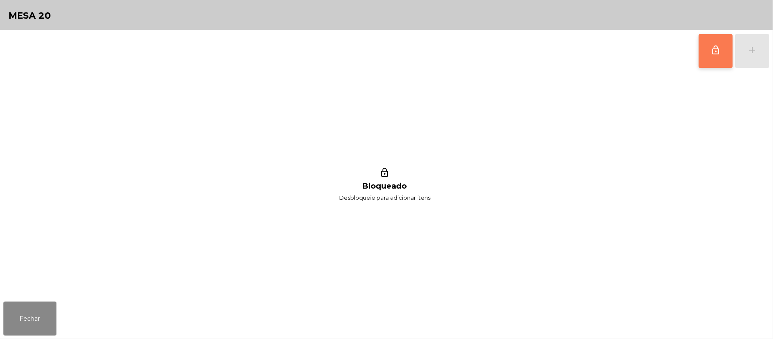
click at [708, 53] on button "lock_outline" at bounding box center [716, 51] width 34 height 34
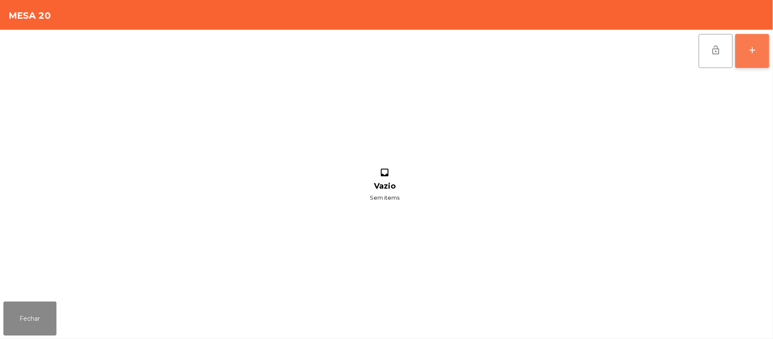
click at [746, 54] on button "add" at bounding box center [753, 51] width 34 height 34
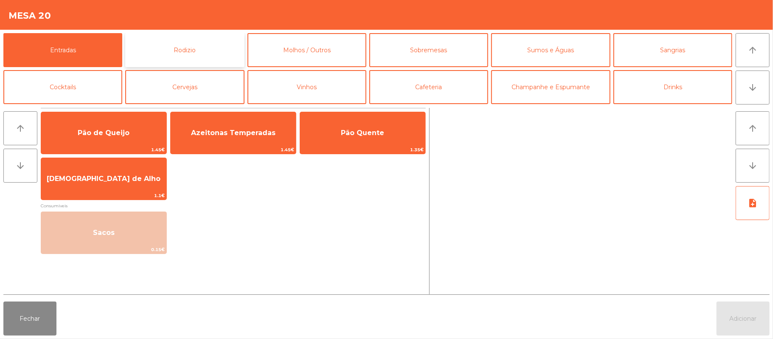
click at [212, 54] on button "Rodizio" at bounding box center [184, 50] width 119 height 34
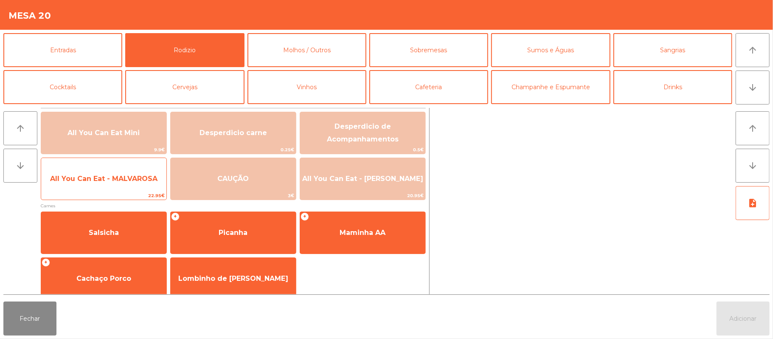
click at [122, 183] on span "All You Can Eat - MALVAROSA" at bounding box center [103, 178] width 125 height 23
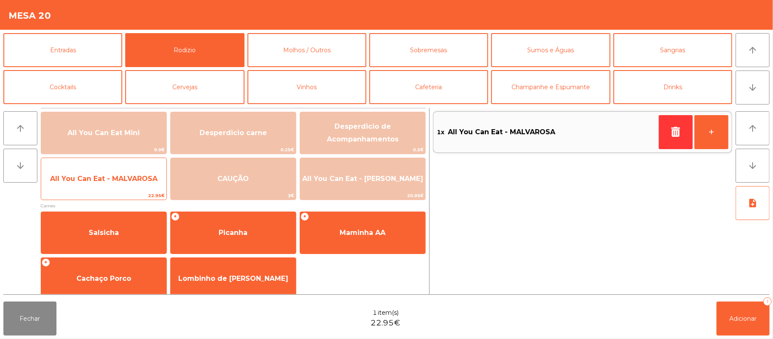
click at [116, 192] on span "22.95€" at bounding box center [103, 196] width 125 height 8
click at [124, 175] on span "All You Can Eat - MALVAROSA" at bounding box center [103, 179] width 107 height 8
click at [123, 172] on span "All You Can Eat - MALVAROSA" at bounding box center [103, 178] width 125 height 23
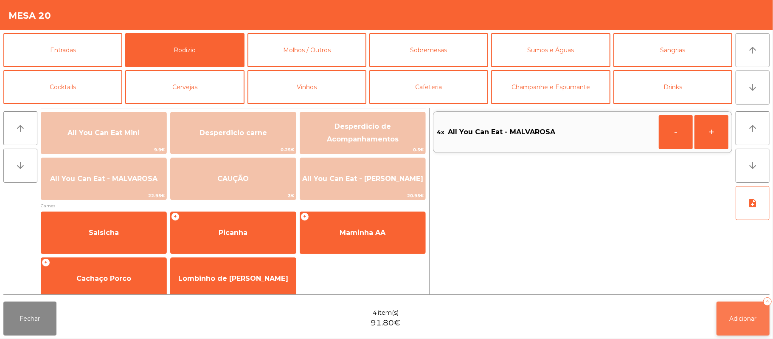
click at [745, 316] on span "Adicionar" at bounding box center [743, 319] width 27 height 8
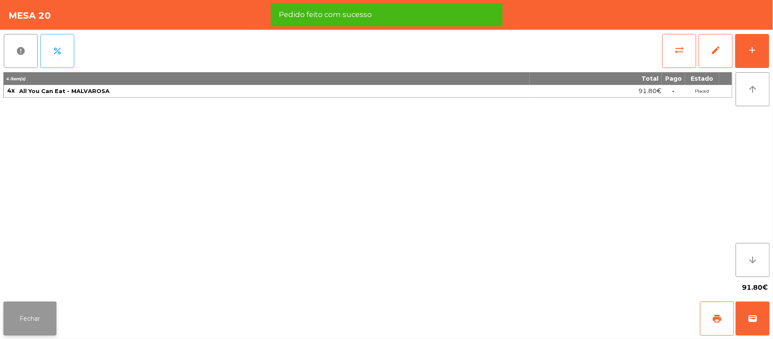
click at [28, 319] on button "Fechar" at bounding box center [29, 319] width 53 height 34
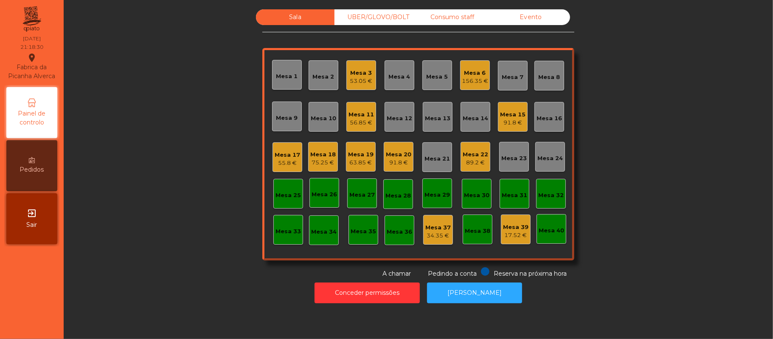
click at [387, 166] on div "91.8 €" at bounding box center [398, 162] width 25 height 8
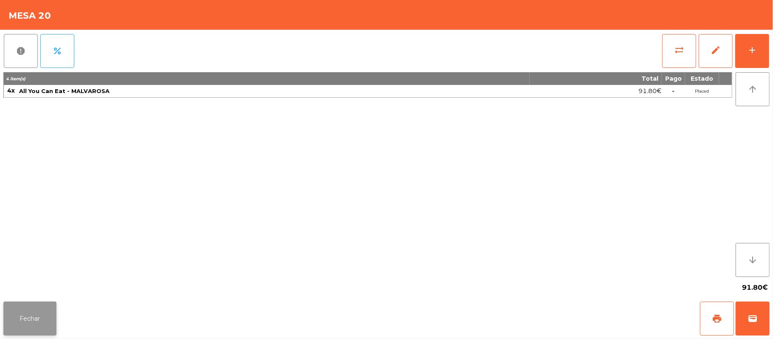
click at [41, 304] on button "Fechar" at bounding box center [29, 319] width 53 height 34
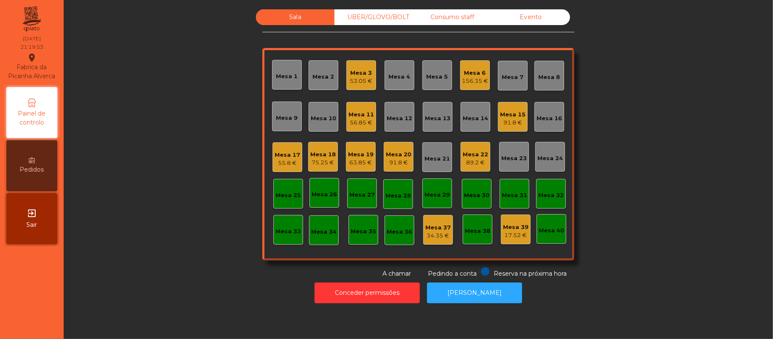
click at [354, 121] on div "56.85 €" at bounding box center [361, 123] width 25 height 8
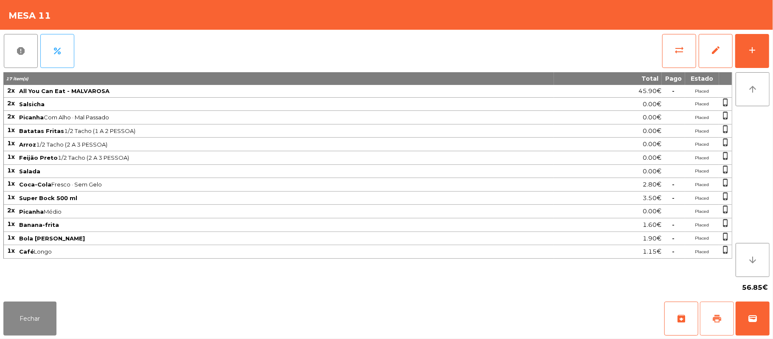
click at [703, 313] on button "print" at bounding box center [717, 319] width 34 height 34
click at [748, 316] on span "wallet" at bounding box center [753, 318] width 10 height 10
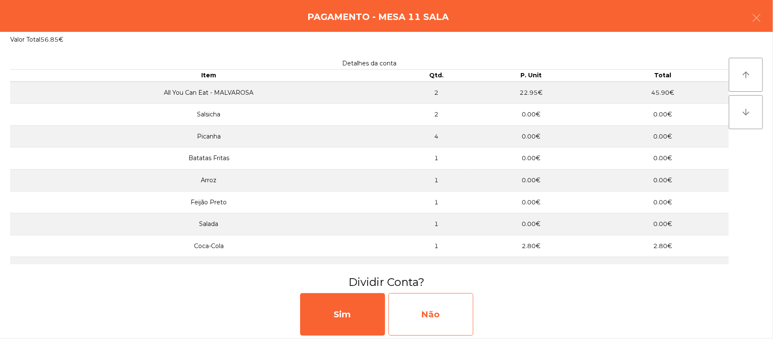
click at [459, 319] on div "Não" at bounding box center [431, 314] width 85 height 42
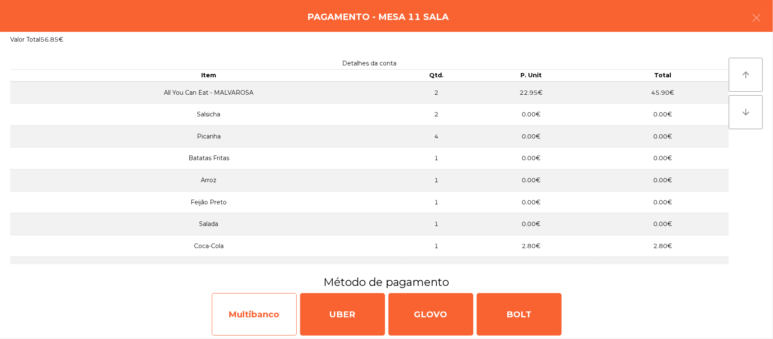
click at [253, 311] on div "Multibanco" at bounding box center [254, 314] width 85 height 42
select select "**"
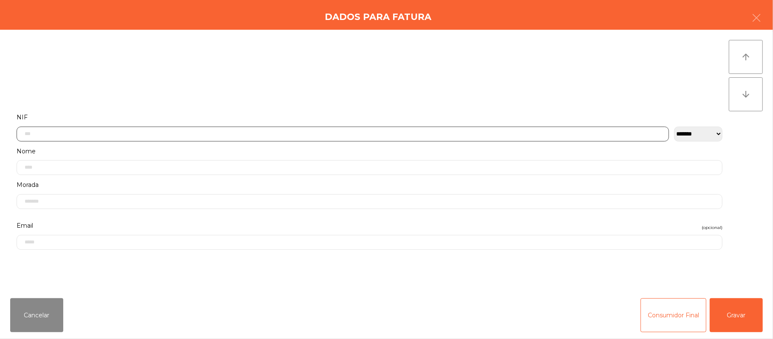
click at [236, 130] on input "text" at bounding box center [343, 134] width 653 height 15
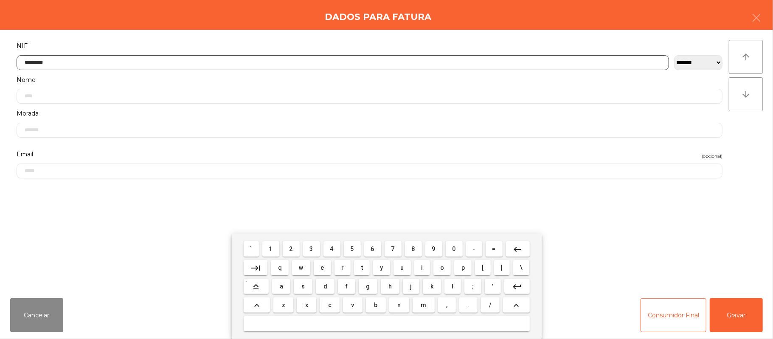
type input "*********"
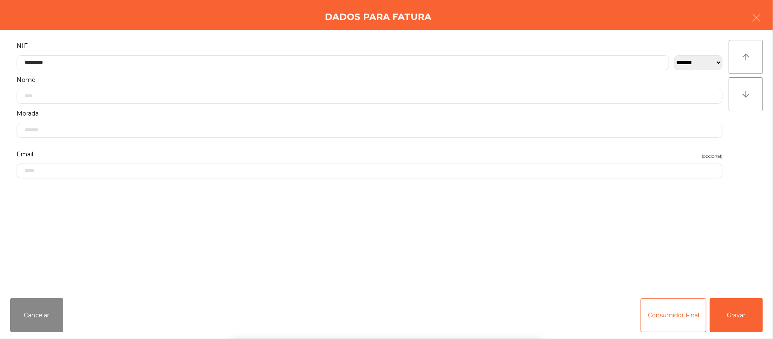
click at [741, 308] on div "` 1 2 3 4 5 6 7 8 9 0 - = keyboard_backspace keyboard_tab q w e r t y u i o p […" at bounding box center [386, 286] width 773 height 105
click at [743, 314] on button "Gravar" at bounding box center [736, 315] width 53 height 34
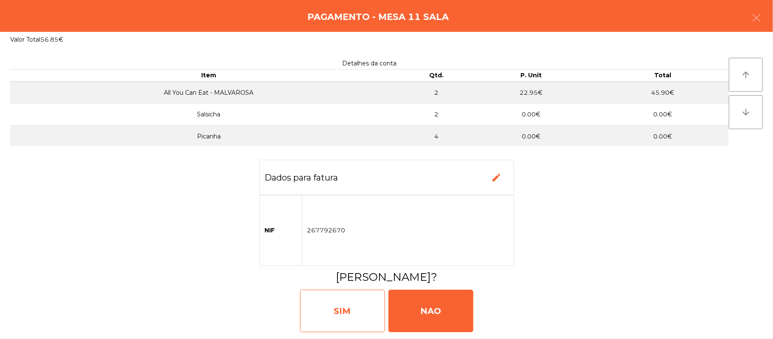
click at [344, 310] on div "SIM" at bounding box center [342, 311] width 85 height 42
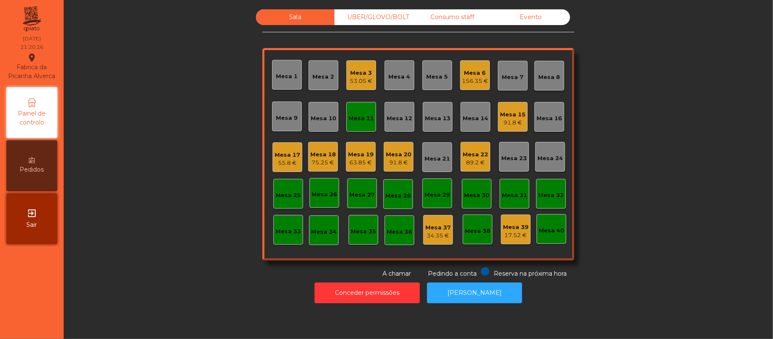
click at [353, 115] on div "Mesa 11" at bounding box center [361, 118] width 25 height 8
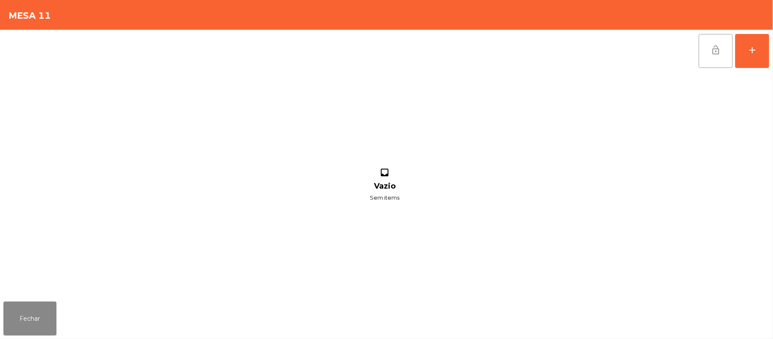
click at [712, 51] on span "lock_open" at bounding box center [716, 50] width 10 height 10
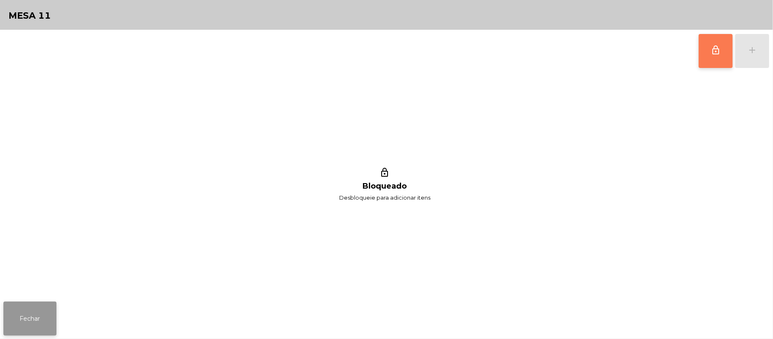
click at [26, 308] on button "Fechar" at bounding box center [29, 319] width 53 height 34
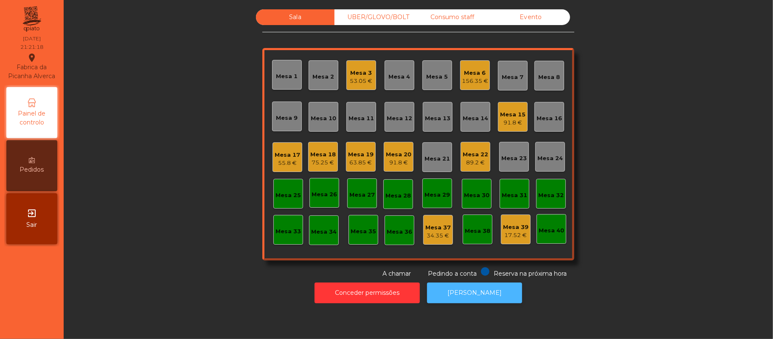
click at [481, 293] on button "[PERSON_NAME]" at bounding box center [474, 292] width 95 height 21
click at [520, 16] on div "Evento" at bounding box center [531, 17] width 79 height 16
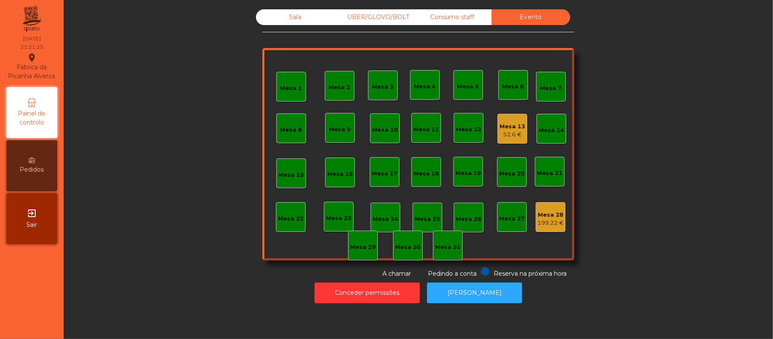
click at [500, 130] on div "52.6 €" at bounding box center [512, 134] width 25 height 8
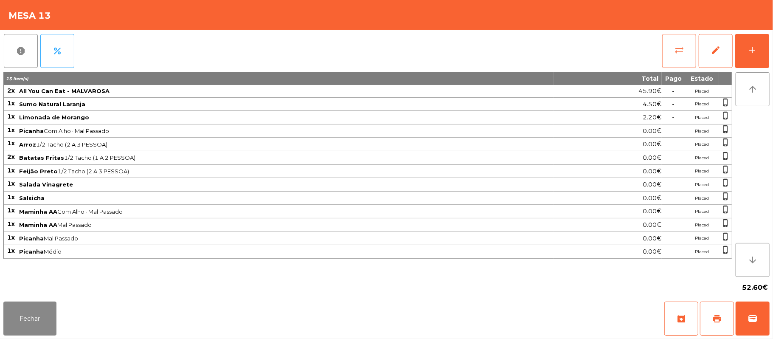
click at [672, 47] on button "sync_alt" at bounding box center [680, 51] width 34 height 34
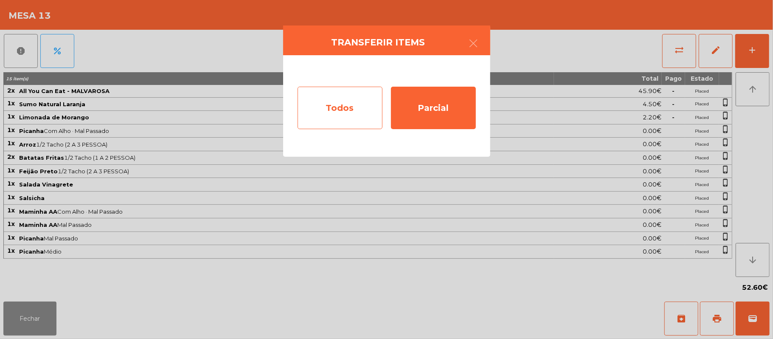
click at [335, 105] on div "Todos" at bounding box center [340, 108] width 85 height 42
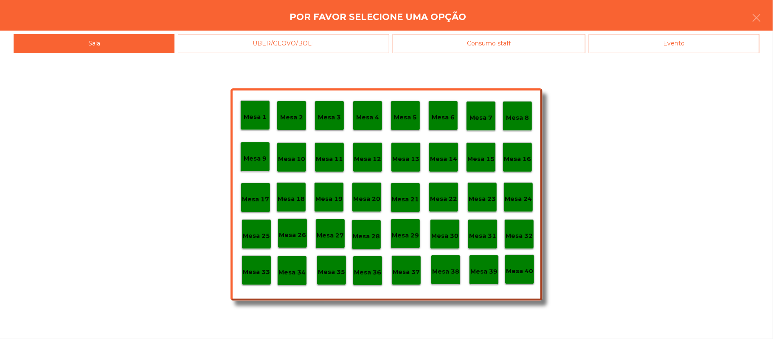
click at [687, 40] on div "Evento" at bounding box center [674, 43] width 171 height 19
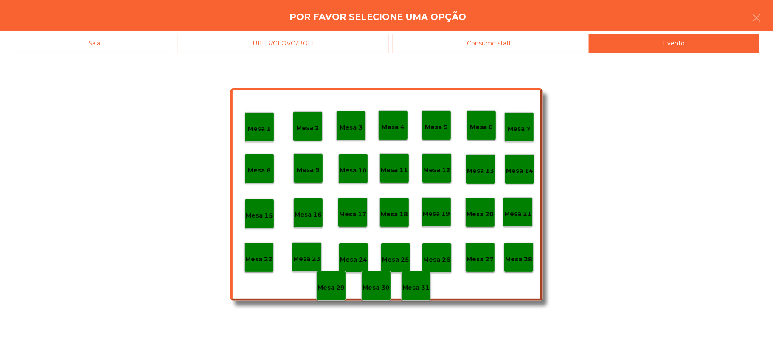
click at [517, 258] on p "Mesa 28" at bounding box center [518, 259] width 27 height 10
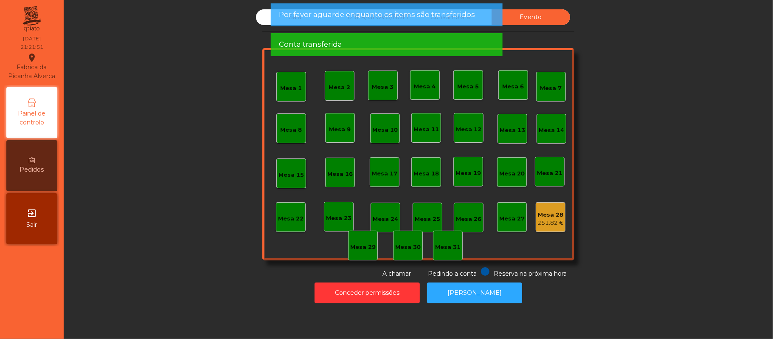
click at [218, 261] on div "Sala UBER/GLOVO/BOLT Consumo staff Evento Mesa 1 Mesa 2 [GEOGRAPHIC_DATA] 4 [GE…" at bounding box center [418, 143] width 687 height 269
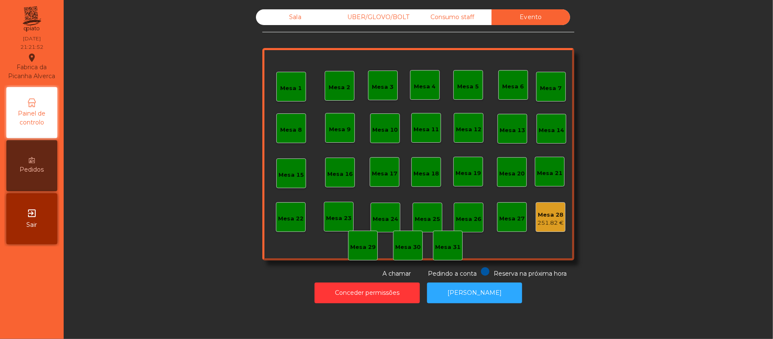
click at [296, 14] on div "Sala" at bounding box center [295, 17] width 79 height 16
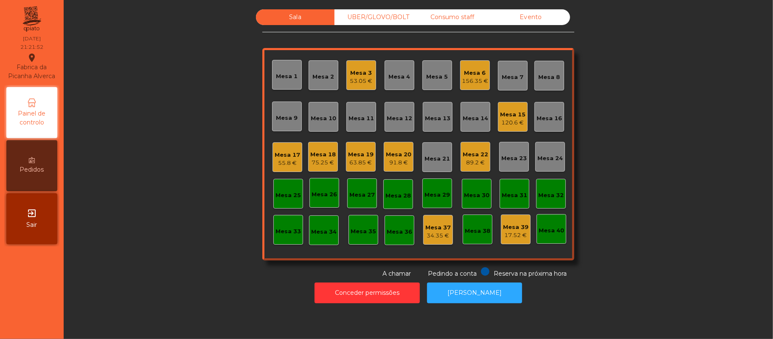
click at [298, 16] on div "Sala" at bounding box center [295, 17] width 79 height 16
click at [536, 19] on div "Evento" at bounding box center [531, 17] width 79 height 16
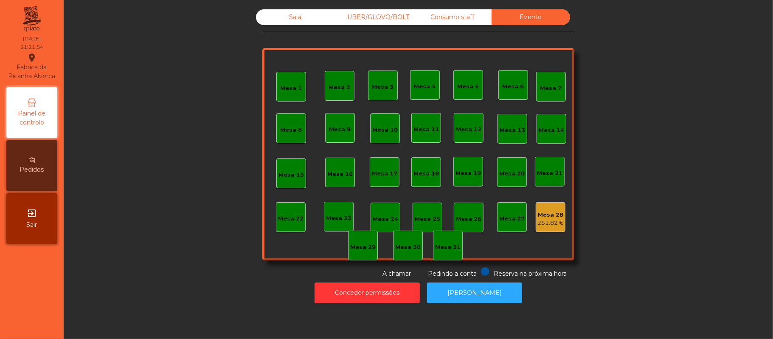
click at [291, 17] on div "Sala" at bounding box center [295, 17] width 79 height 16
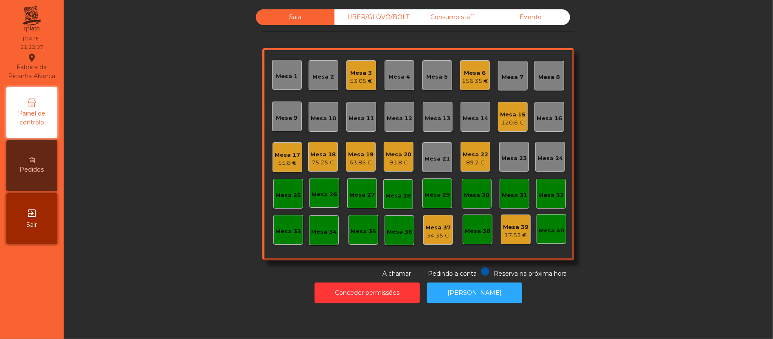
click at [378, 15] on div "UBER/GLOVO/BOLT" at bounding box center [374, 17] width 79 height 16
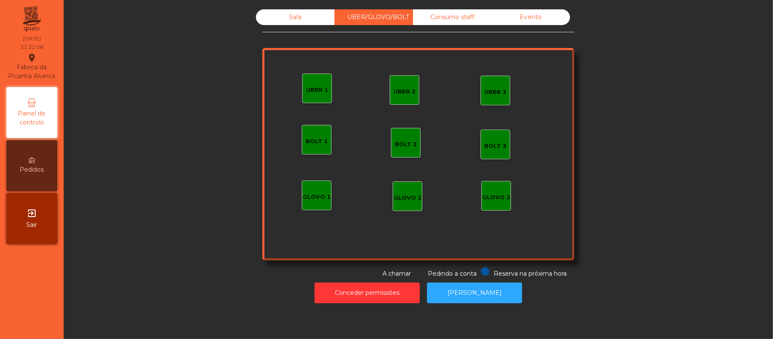
click at [312, 87] on div "UBER 1" at bounding box center [317, 90] width 22 height 8
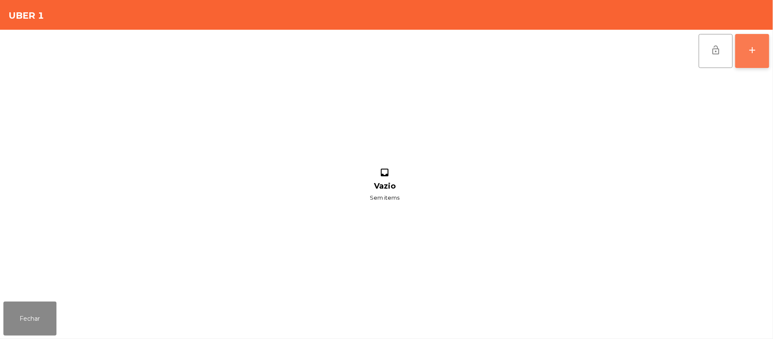
click at [746, 50] on button "add" at bounding box center [753, 51] width 34 height 34
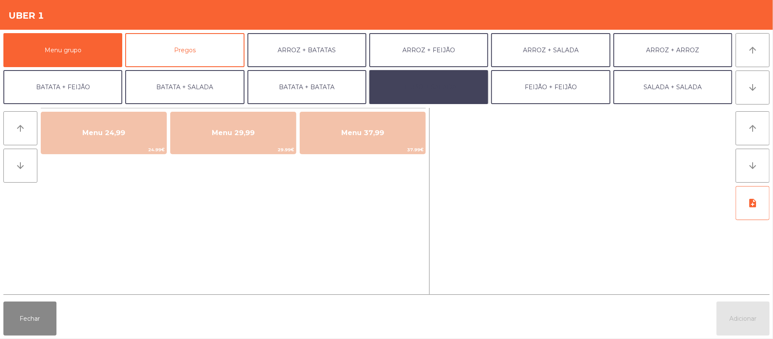
click at [429, 92] on button "FEIJÃO + SALADA" at bounding box center [429, 87] width 119 height 34
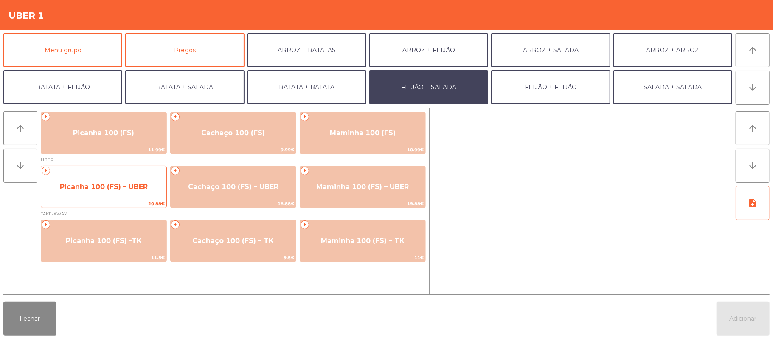
click at [119, 186] on span "Picanha 100 (FS) – UBER" at bounding box center [104, 187] width 88 height 8
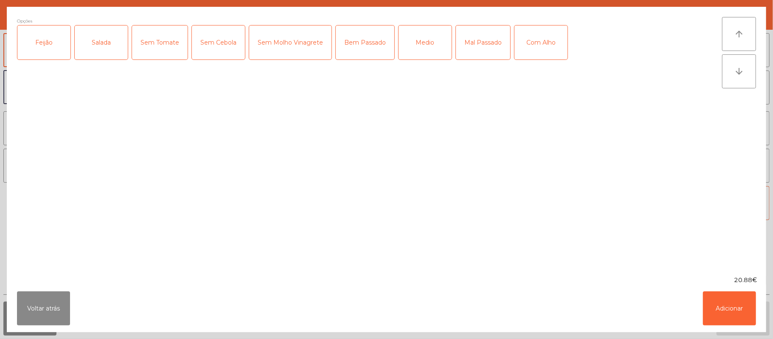
click at [31, 54] on div "Feijão" at bounding box center [43, 42] width 53 height 34
click at [100, 54] on div "Salada" at bounding box center [101, 42] width 53 height 34
click at [365, 47] on div "Bem Passado" at bounding box center [365, 42] width 59 height 34
click at [739, 307] on button "Adicionar" at bounding box center [729, 308] width 53 height 34
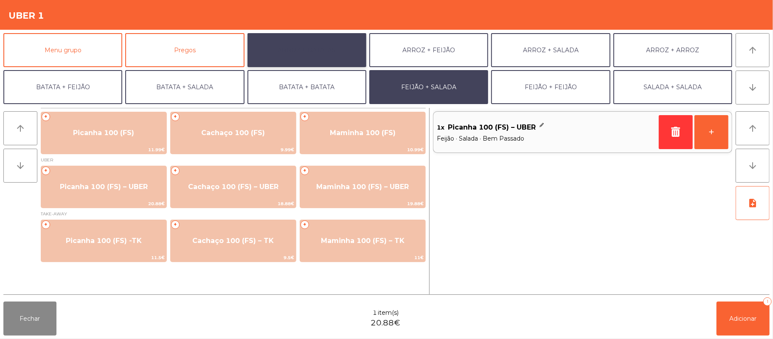
click at [330, 50] on button "ARROZ + BATATAS" at bounding box center [307, 50] width 119 height 34
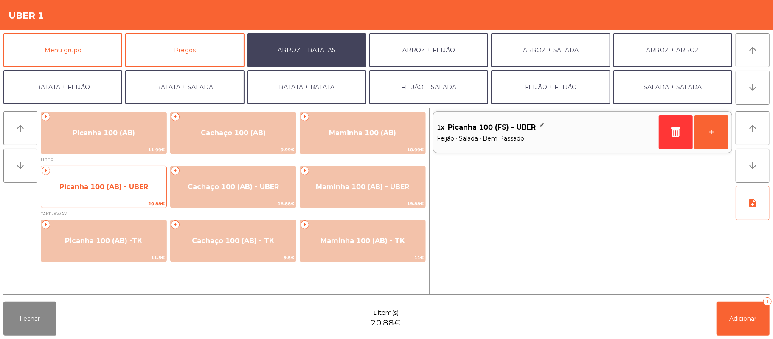
click at [106, 185] on span "Picanha 100 (AB) - UBER" at bounding box center [103, 187] width 89 height 8
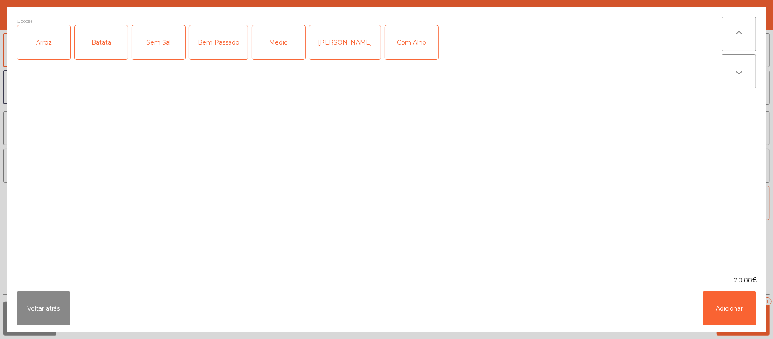
click at [46, 41] on div "Arroz" at bounding box center [43, 42] width 53 height 34
click at [104, 45] on div "Batata" at bounding box center [101, 42] width 53 height 34
click at [216, 51] on div "Bem Passado" at bounding box center [218, 42] width 59 height 34
click at [725, 315] on button "Adicionar" at bounding box center [729, 308] width 53 height 34
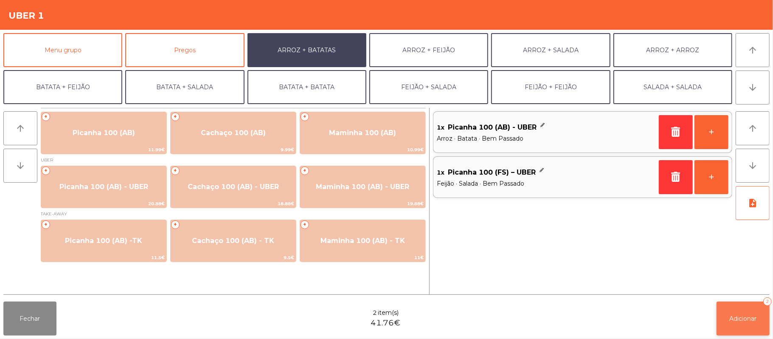
click at [745, 318] on span "Adicionar" at bounding box center [743, 319] width 27 height 8
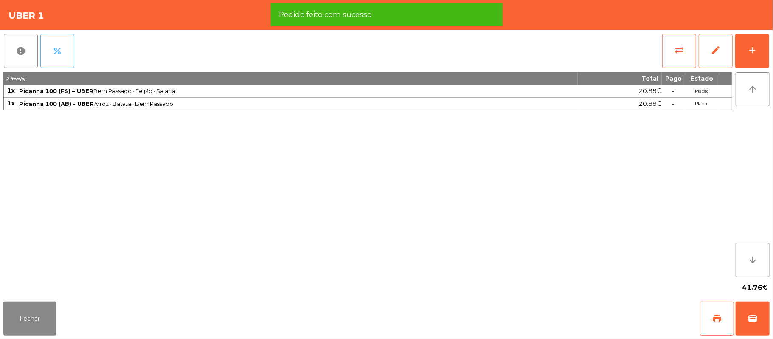
click at [63, 57] on button "percent" at bounding box center [57, 51] width 34 height 34
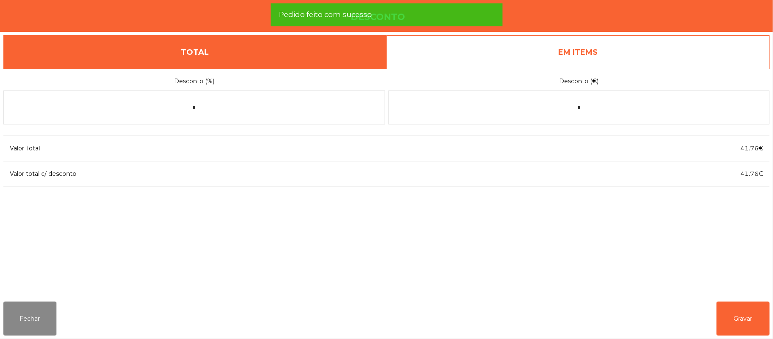
click at [631, 55] on link "EM ITEMS" at bounding box center [579, 52] width 384 height 34
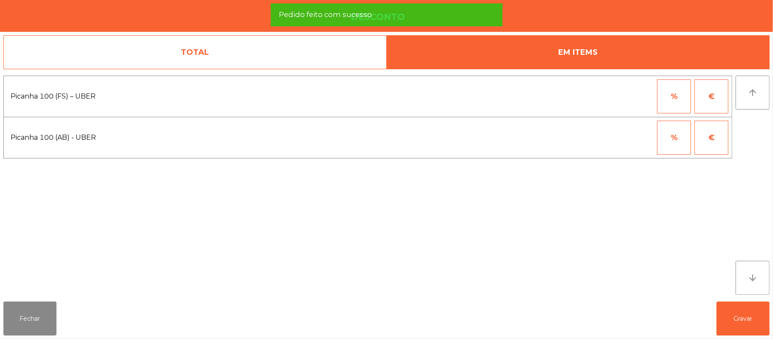
click at [675, 104] on button "%" at bounding box center [675, 96] width 34 height 34
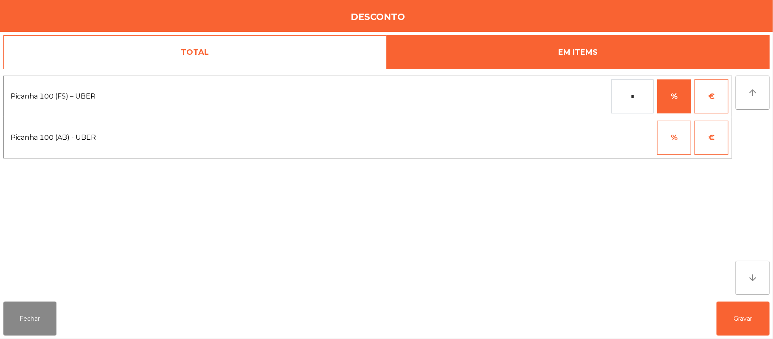
click at [625, 97] on input "*" at bounding box center [633, 96] width 42 height 34
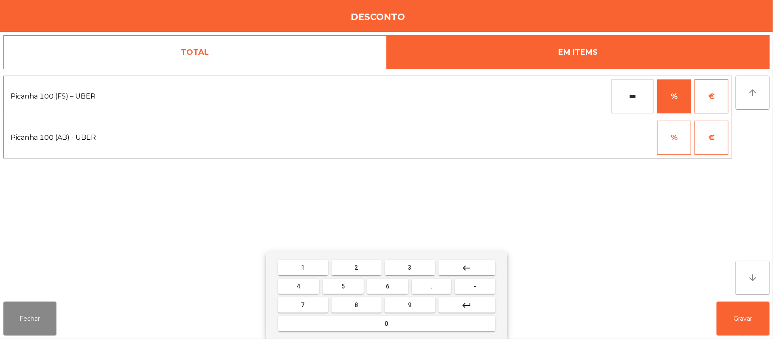
type input "***"
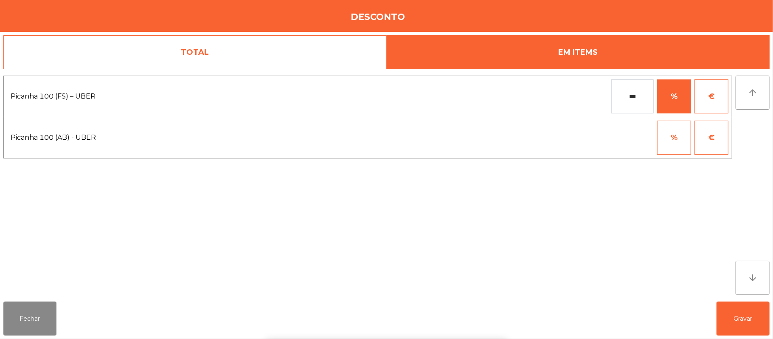
click at [752, 322] on div "1 2 3 keyboard_backspace 4 5 6 . - 7 8 9 keyboard_return 0" at bounding box center [386, 295] width 773 height 87
click at [748, 322] on button "Gravar" at bounding box center [743, 319] width 53 height 34
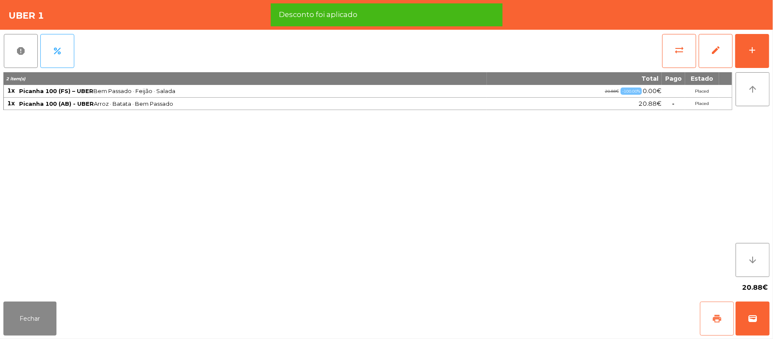
click at [727, 324] on button "print" at bounding box center [717, 319] width 34 height 34
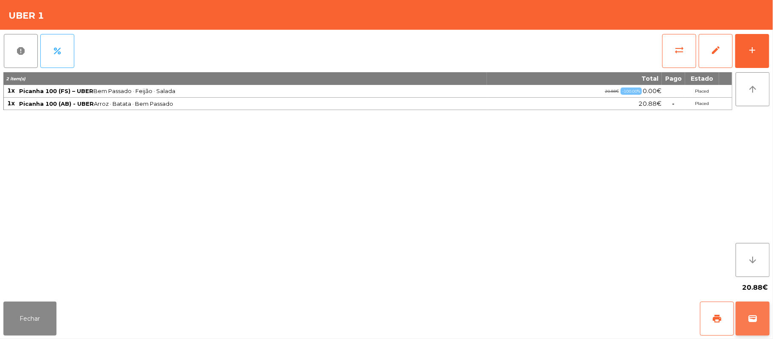
click at [748, 317] on button "wallet" at bounding box center [753, 319] width 34 height 34
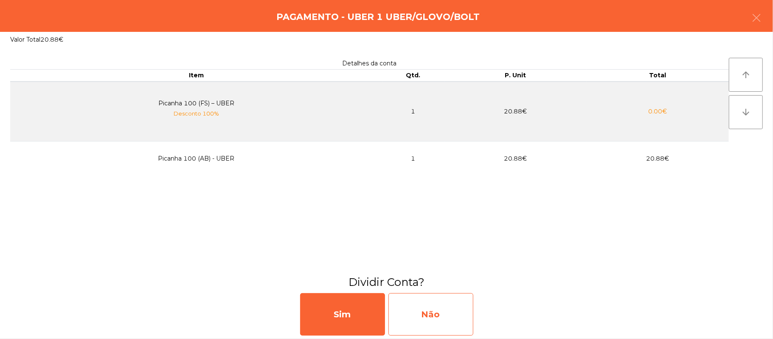
click at [444, 309] on div "Não" at bounding box center [431, 314] width 85 height 42
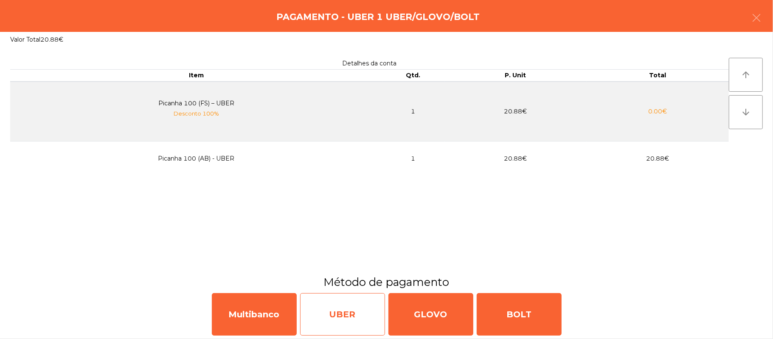
click at [344, 310] on div "UBER" at bounding box center [342, 314] width 85 height 42
select select "**"
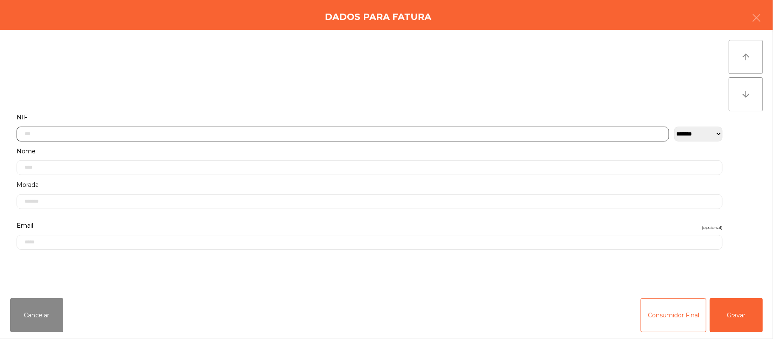
click at [312, 133] on input "text" at bounding box center [343, 134] width 653 height 15
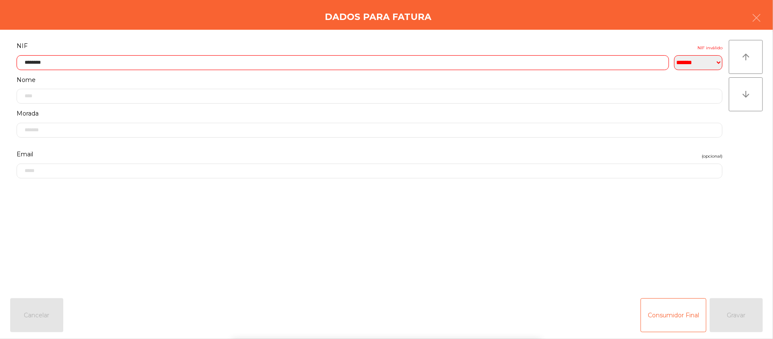
click at [37, 77] on label "Nome" at bounding box center [370, 79] width 706 height 11
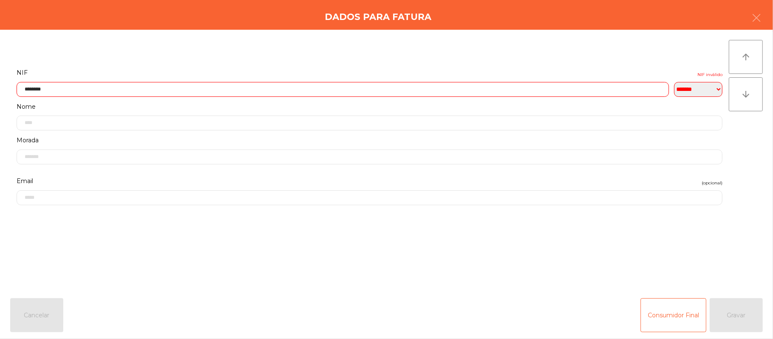
click at [41, 90] on input "********" at bounding box center [343, 89] width 653 height 15
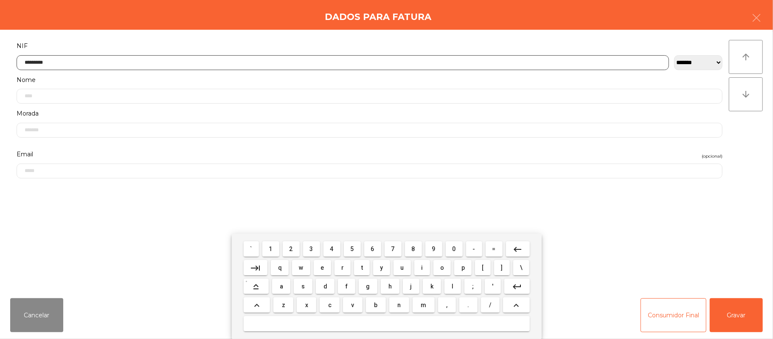
type input "*********"
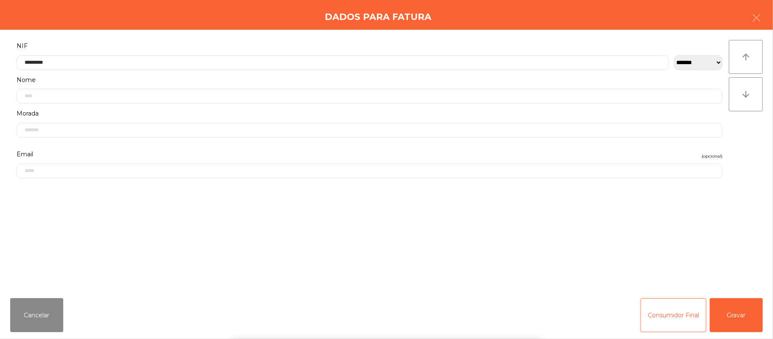
click at [743, 324] on div "` 1 2 3 4 5 6 7 8 9 0 - = keyboard_backspace keyboard_tab q w e r t y u i o p […" at bounding box center [386, 286] width 773 height 105
click at [739, 309] on button "Gravar" at bounding box center [736, 315] width 53 height 34
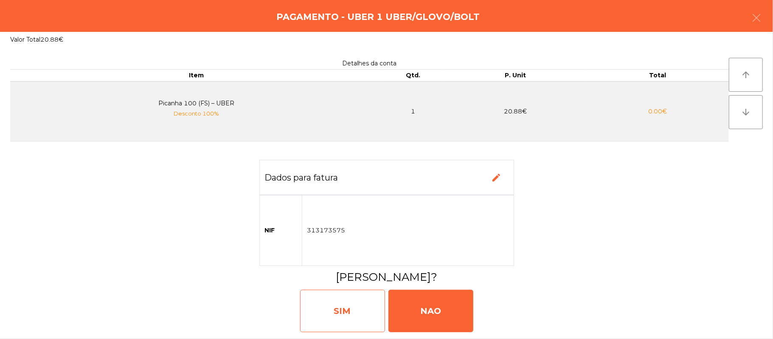
click at [330, 316] on div "SIM" at bounding box center [342, 311] width 85 height 42
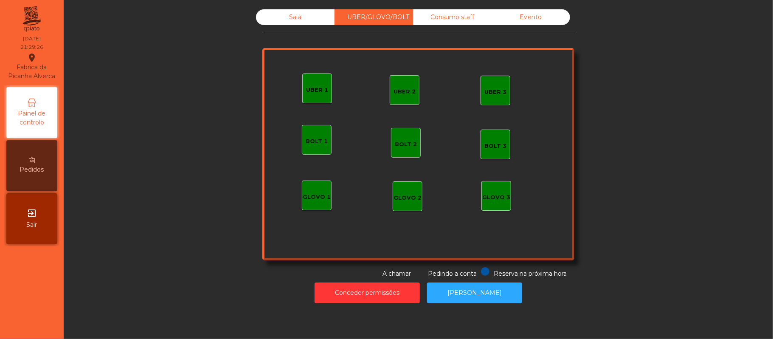
click at [304, 25] on div "Sala" at bounding box center [295, 17] width 79 height 16
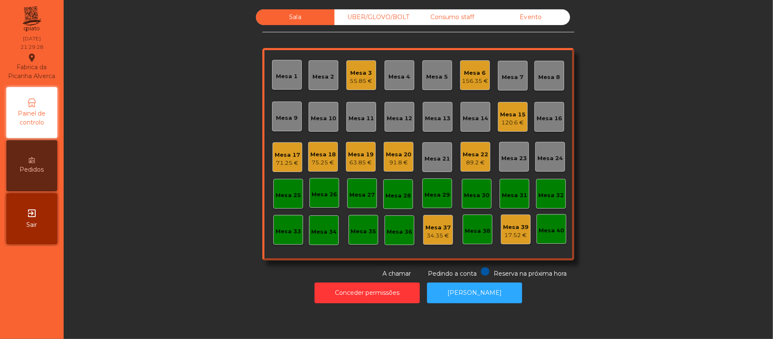
click at [519, 116] on div "Mesa 15" at bounding box center [512, 114] width 25 height 8
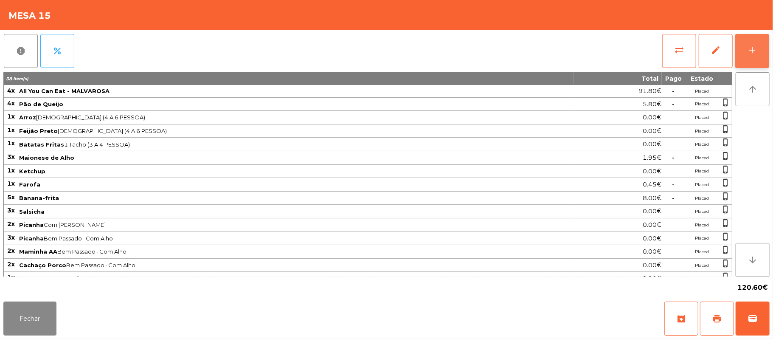
click at [745, 49] on button "add" at bounding box center [753, 51] width 34 height 34
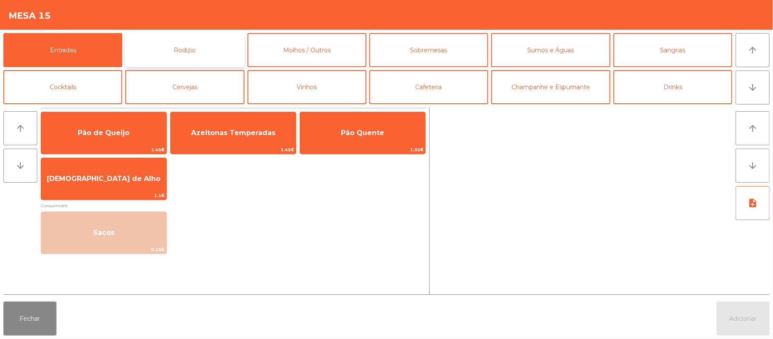
click at [200, 56] on button "Rodizio" at bounding box center [184, 50] width 119 height 34
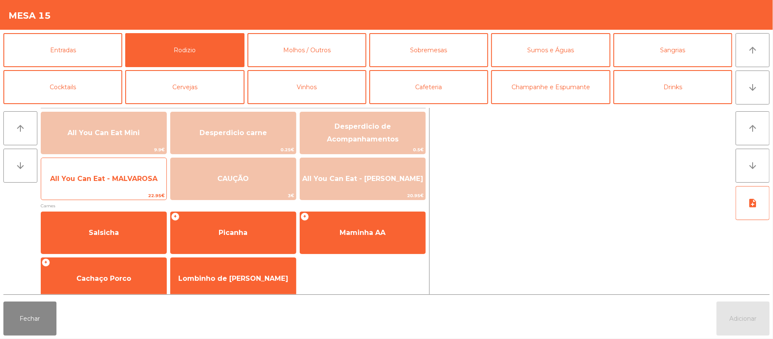
click at [95, 186] on span "All You Can Eat - MALVAROSA" at bounding box center [103, 178] width 125 height 23
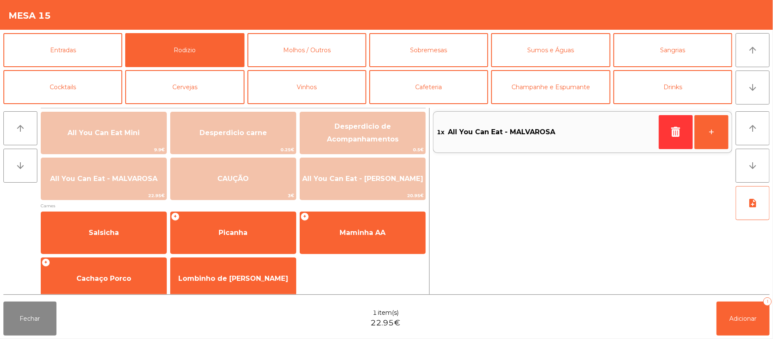
click at [505, 258] on div "1x All You Can Eat - MALVAROSA +" at bounding box center [582, 201] width 299 height 186
click at [733, 305] on button "Adicionar 1" at bounding box center [743, 319] width 53 height 34
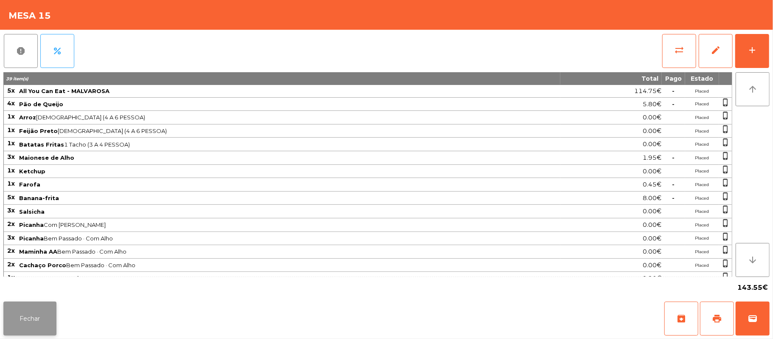
click at [26, 323] on button "Fechar" at bounding box center [29, 319] width 53 height 34
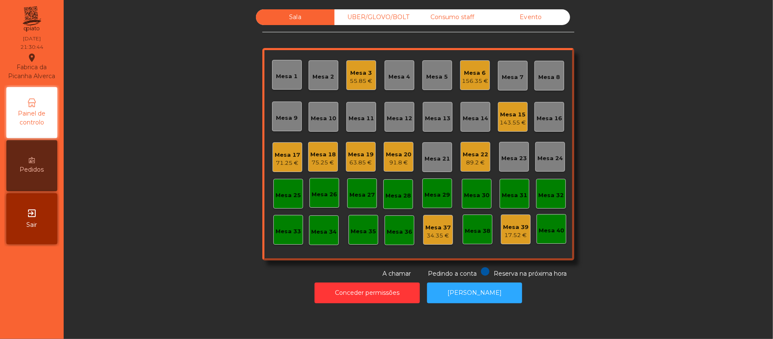
click at [430, 121] on div "Mesa 13" at bounding box center [437, 118] width 25 height 8
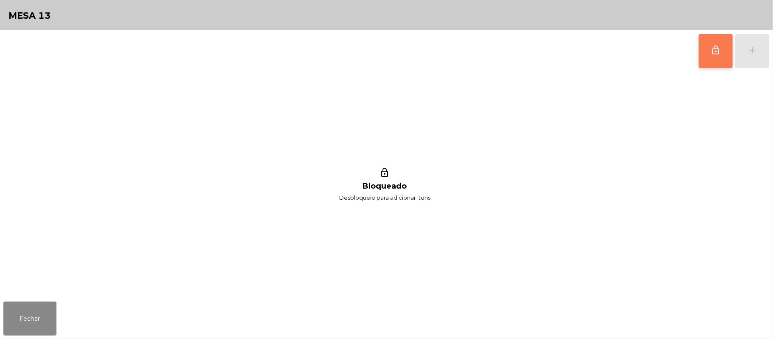
click at [708, 56] on button "lock_outline" at bounding box center [716, 51] width 34 height 34
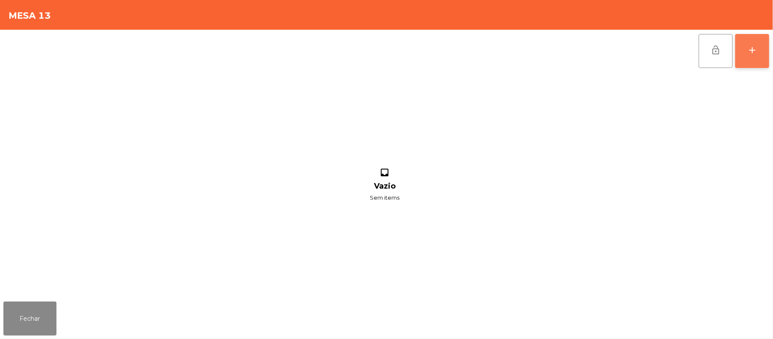
click at [751, 50] on div "add" at bounding box center [753, 50] width 10 height 10
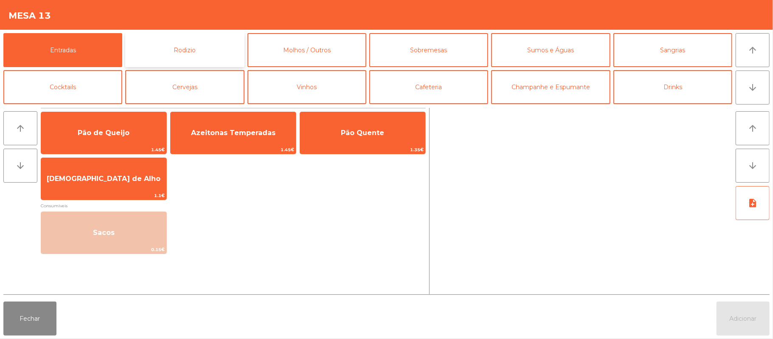
click at [199, 50] on button "Rodizio" at bounding box center [184, 50] width 119 height 34
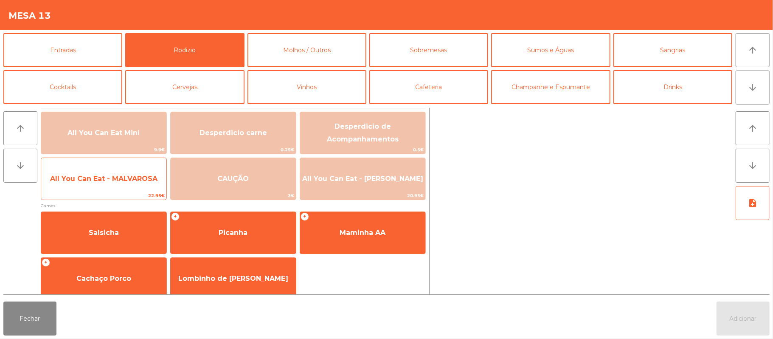
click at [102, 183] on span "All You Can Eat - MALVAROSA" at bounding box center [103, 178] width 125 height 23
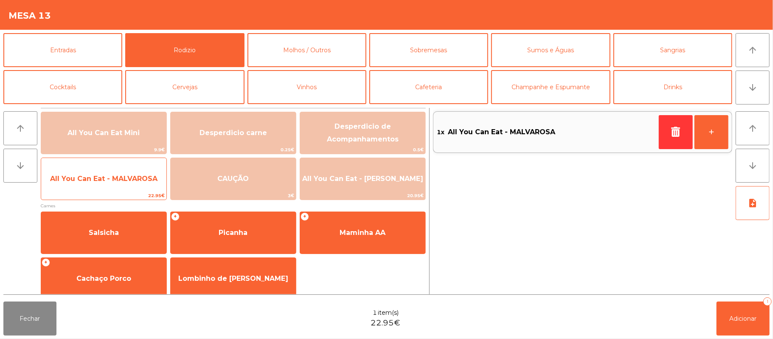
click at [103, 178] on span "All You Can Eat - MALVAROSA" at bounding box center [103, 179] width 107 height 8
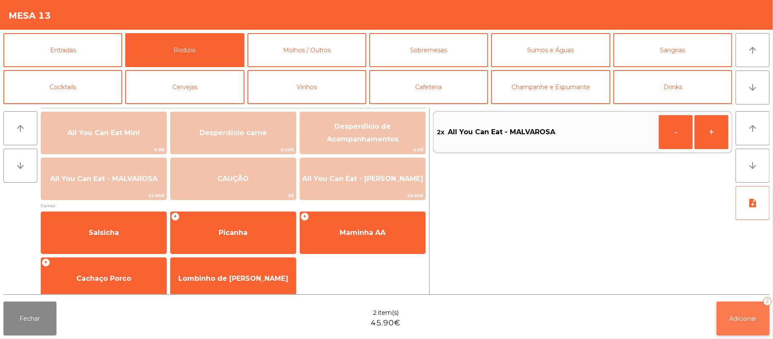
click at [740, 325] on button "Adicionar 2" at bounding box center [743, 319] width 53 height 34
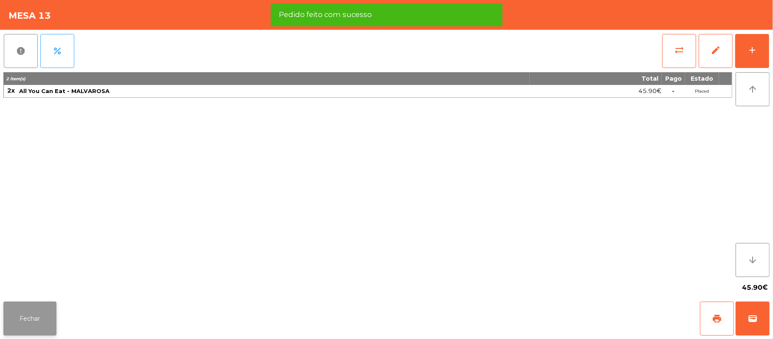
click at [26, 318] on button "Fechar" at bounding box center [29, 319] width 53 height 34
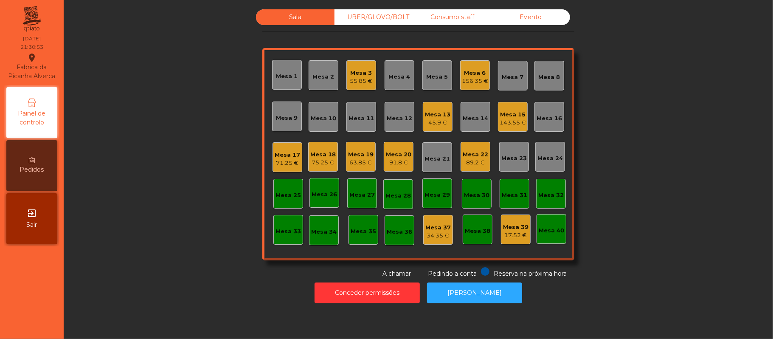
click at [429, 121] on div "45.9 €" at bounding box center [437, 123] width 25 height 8
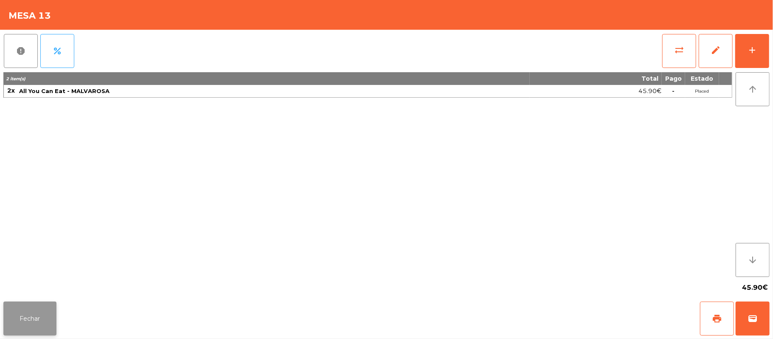
click at [31, 312] on button "Fechar" at bounding box center [29, 319] width 53 height 34
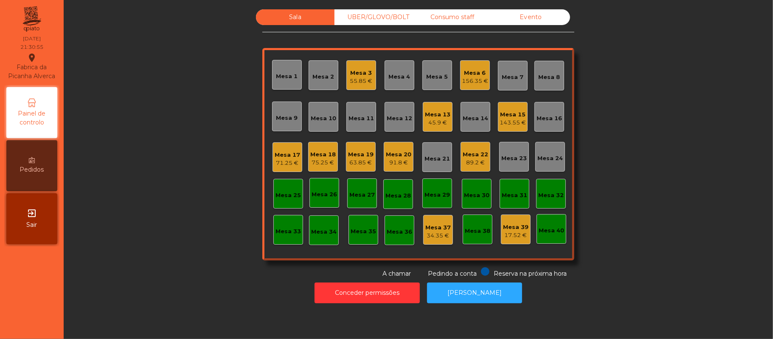
click at [503, 119] on div "143.55 €" at bounding box center [513, 123] width 26 height 8
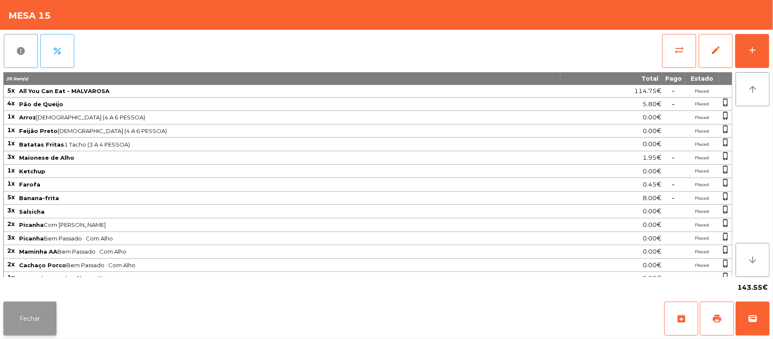
click at [42, 331] on button "Fechar" at bounding box center [29, 319] width 53 height 34
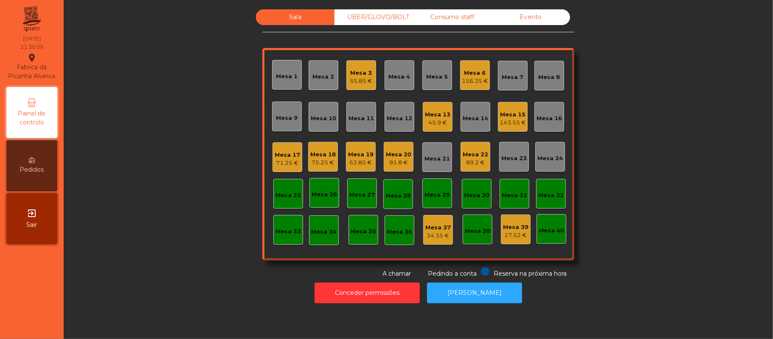
click at [356, 77] on div "55.85 €" at bounding box center [361, 81] width 23 height 8
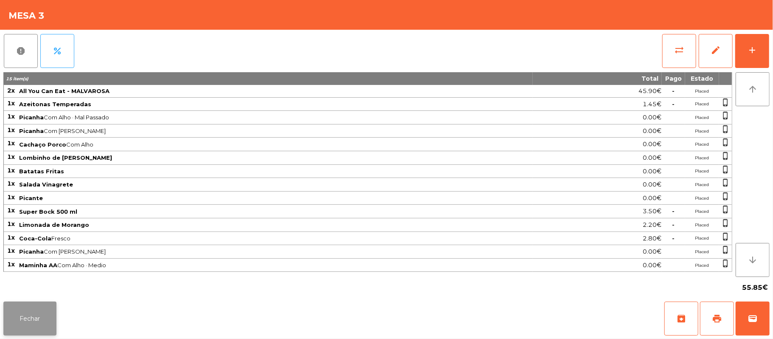
click at [37, 325] on button "Fechar" at bounding box center [29, 319] width 53 height 34
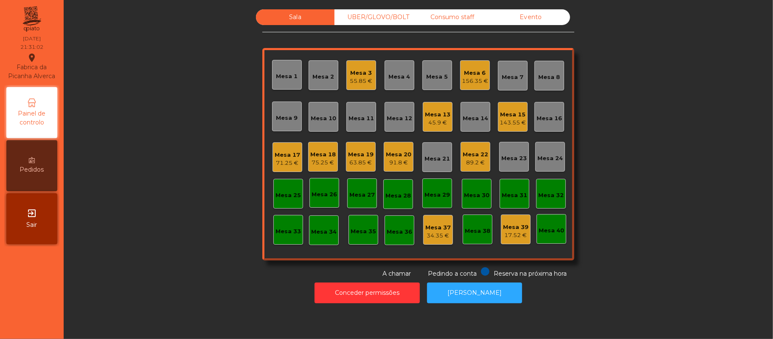
click at [425, 123] on div "45.9 €" at bounding box center [437, 123] width 25 height 8
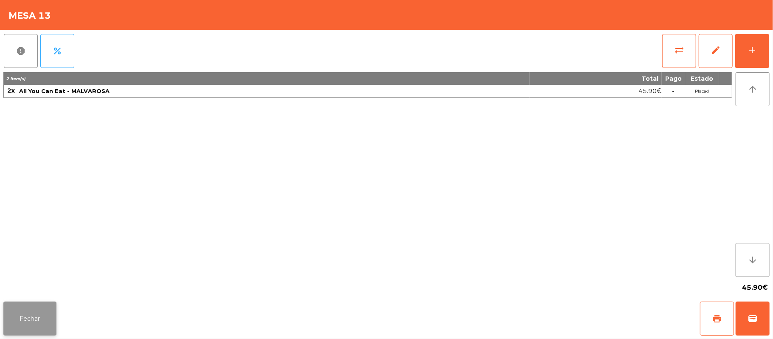
click at [30, 323] on button "Fechar" at bounding box center [29, 319] width 53 height 34
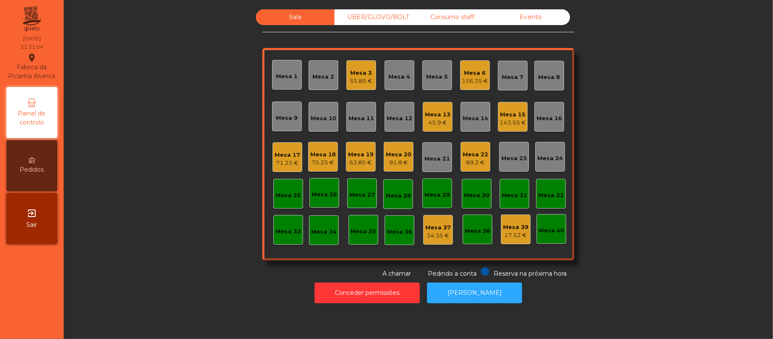
click at [391, 164] on div "91.8 €" at bounding box center [398, 162] width 25 height 8
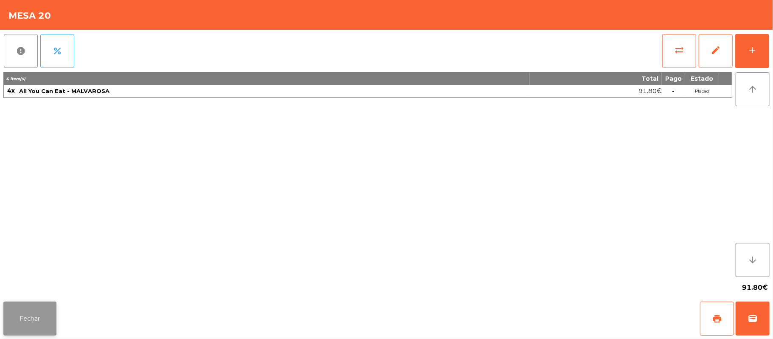
click at [21, 313] on button "Fechar" at bounding box center [29, 319] width 53 height 34
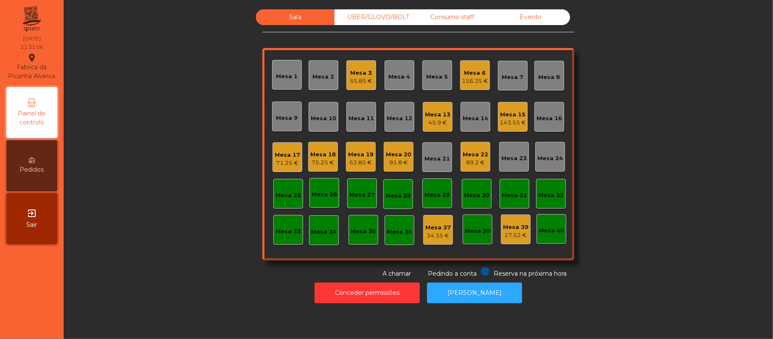
click at [351, 166] on div "63.85 €" at bounding box center [360, 162] width 25 height 8
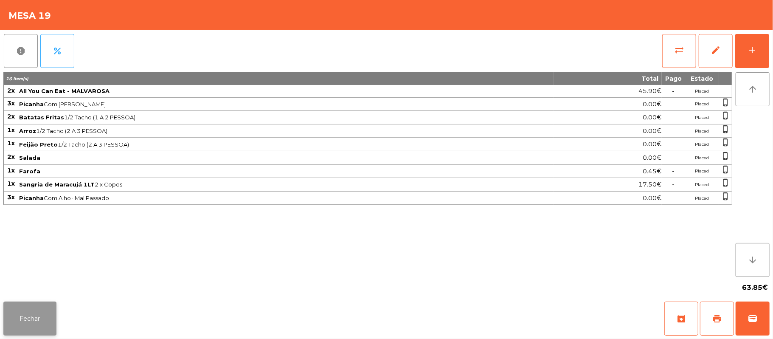
click at [34, 315] on button "Fechar" at bounding box center [29, 319] width 53 height 34
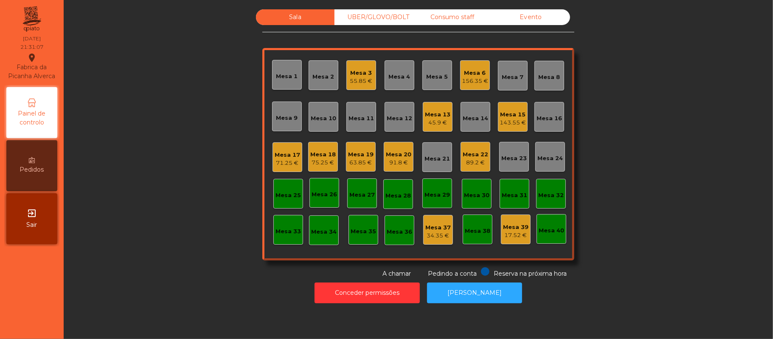
click at [311, 158] on div "75.25 €" at bounding box center [322, 162] width 25 height 8
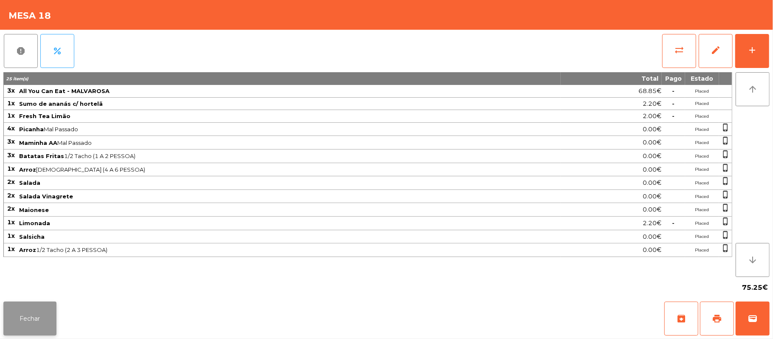
click at [28, 315] on button "Fechar" at bounding box center [29, 319] width 53 height 34
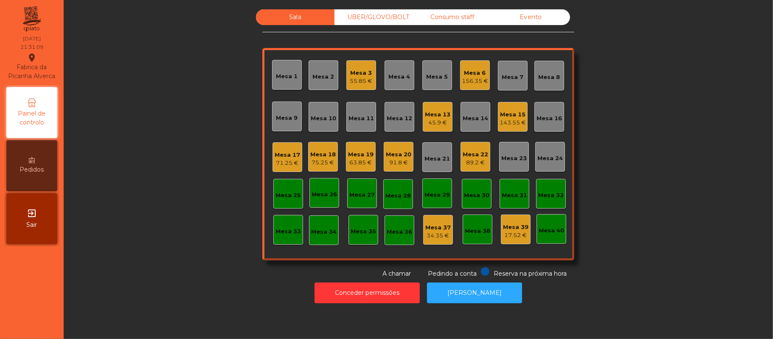
click at [292, 155] on div "Mesa 17" at bounding box center [287, 155] width 25 height 8
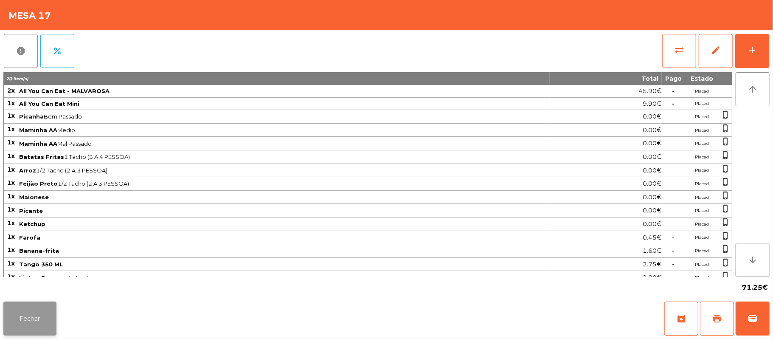
click at [29, 332] on button "Fechar" at bounding box center [29, 319] width 53 height 34
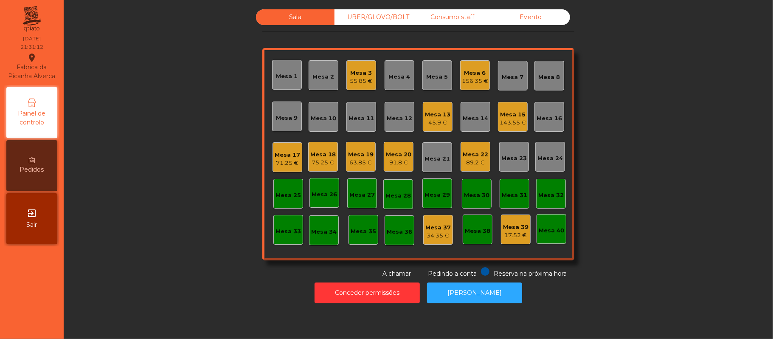
click at [470, 160] on div "89.2 €" at bounding box center [475, 162] width 25 height 8
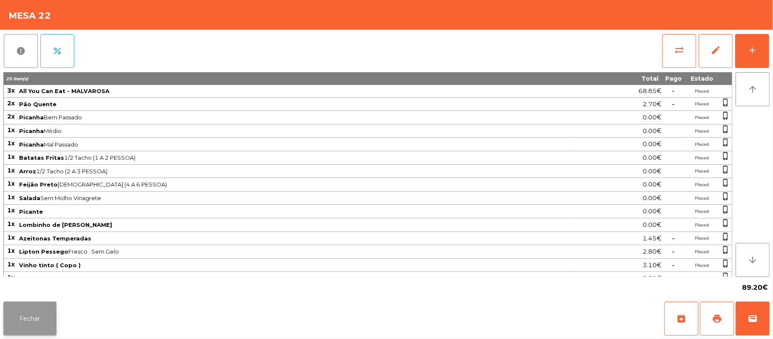
click at [34, 316] on button "Fechar" at bounding box center [29, 319] width 53 height 34
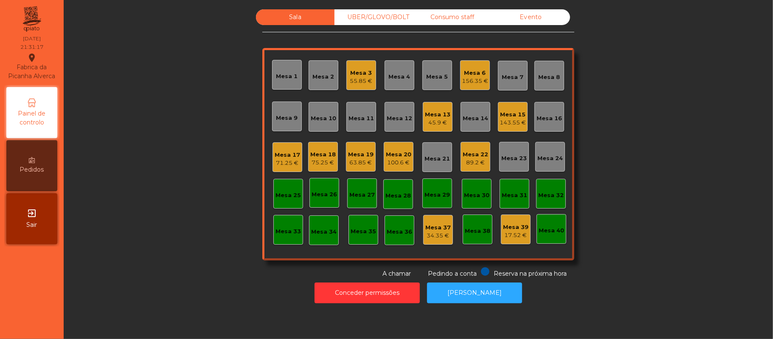
click at [349, 87] on div "Mesa 3 55.85 €" at bounding box center [362, 75] width 30 height 30
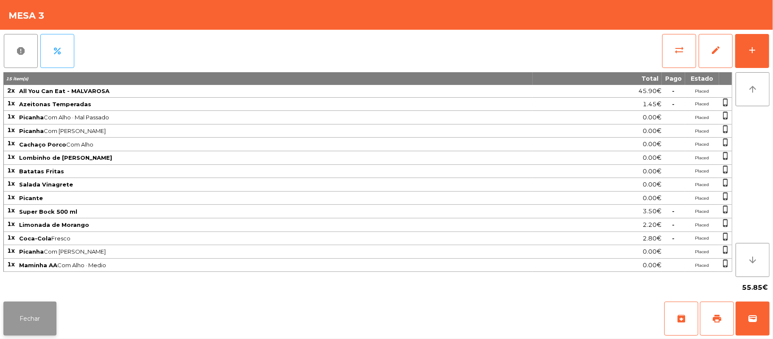
click at [28, 335] on button "Fechar" at bounding box center [29, 319] width 53 height 34
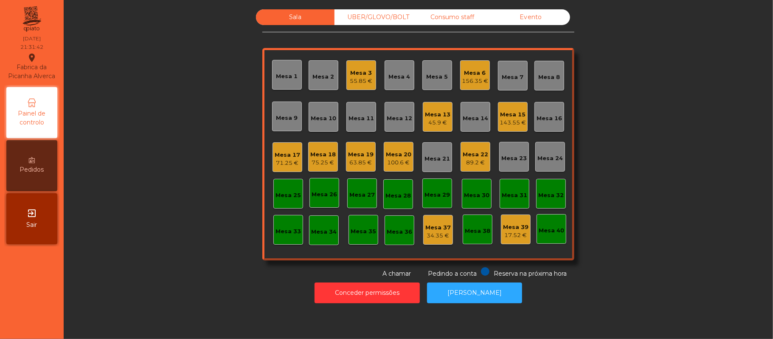
click at [398, 161] on div "100.6 €" at bounding box center [398, 162] width 25 height 8
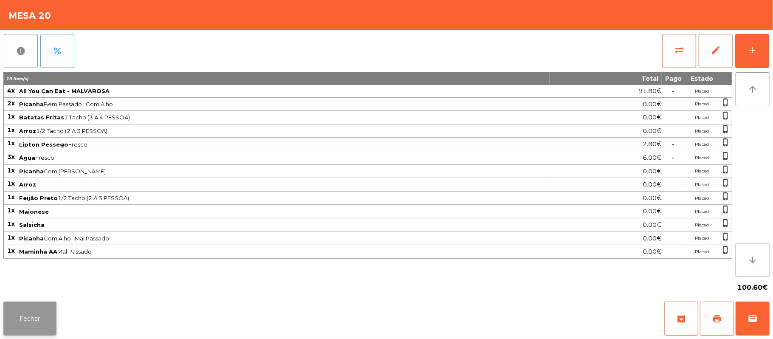
click at [45, 311] on button "Fechar" at bounding box center [29, 319] width 53 height 34
click at [48, 306] on button "Fechar" at bounding box center [29, 319] width 53 height 34
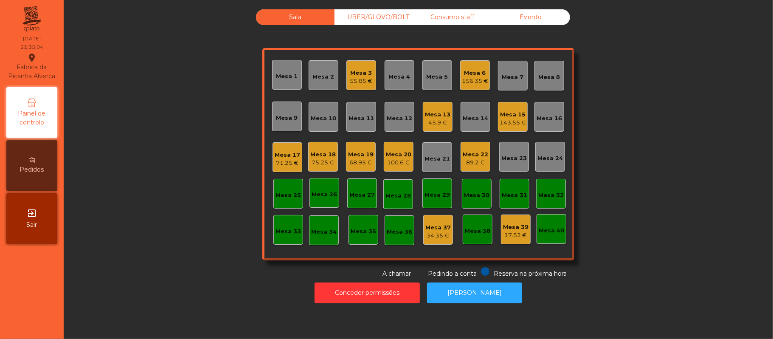
click at [475, 165] on div "89.2 €" at bounding box center [475, 162] width 25 height 8
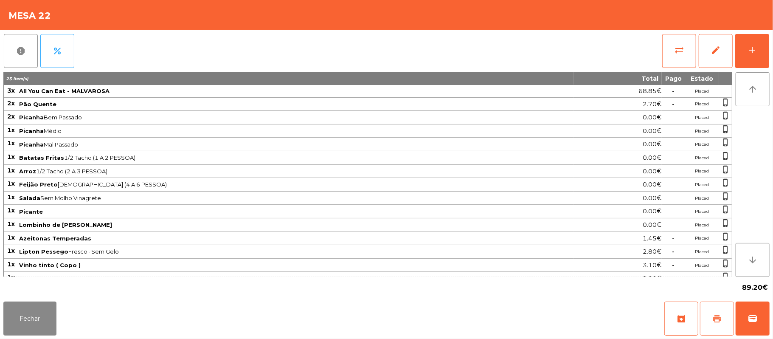
click at [706, 325] on button "print" at bounding box center [717, 319] width 34 height 34
click at [28, 318] on button "Fechar" at bounding box center [29, 319] width 53 height 34
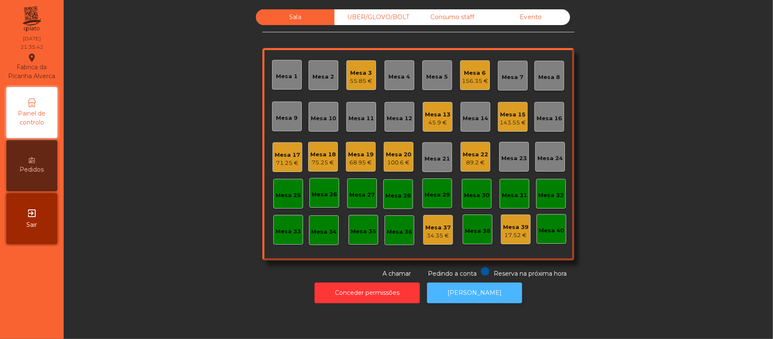
click at [463, 293] on button "[PERSON_NAME]" at bounding box center [474, 292] width 95 height 21
click at [425, 113] on div "Mesa 13" at bounding box center [437, 114] width 25 height 8
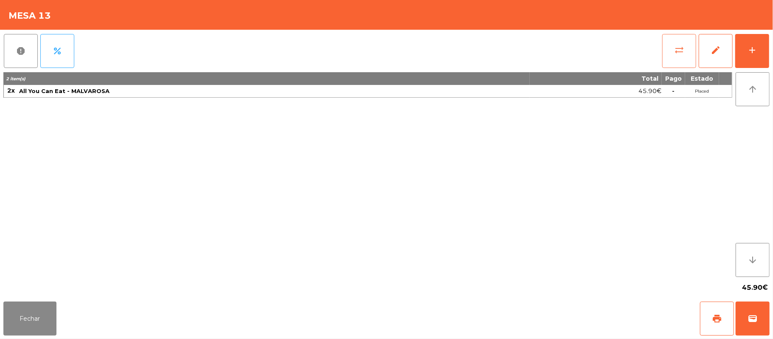
click at [675, 49] on span "sync_alt" at bounding box center [680, 50] width 10 height 10
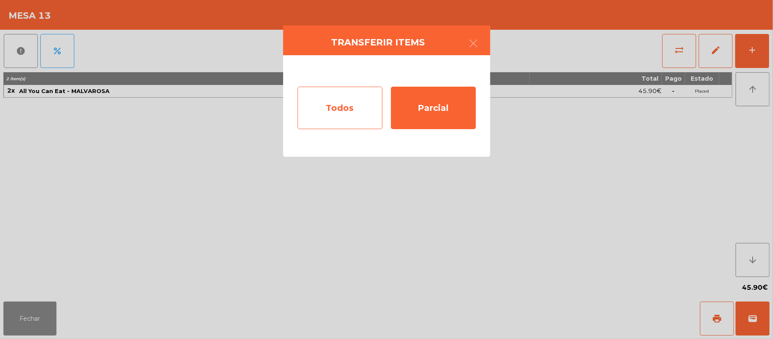
click at [348, 106] on div "Todos" at bounding box center [340, 108] width 85 height 42
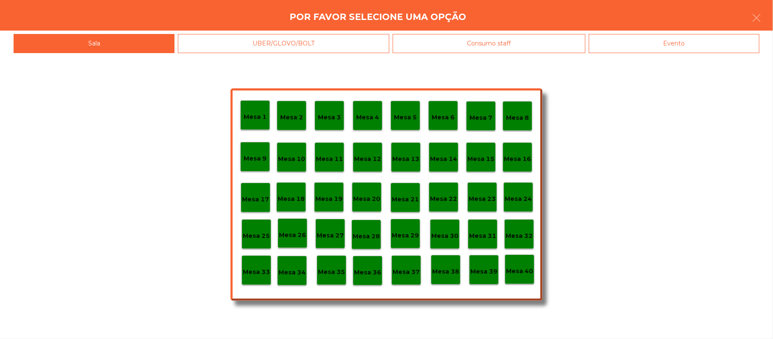
click at [651, 40] on div "Evento" at bounding box center [674, 43] width 171 height 19
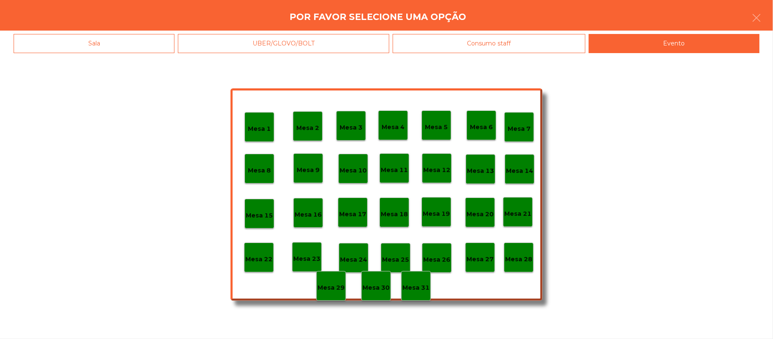
click at [118, 44] on div "Sala" at bounding box center [94, 43] width 161 height 19
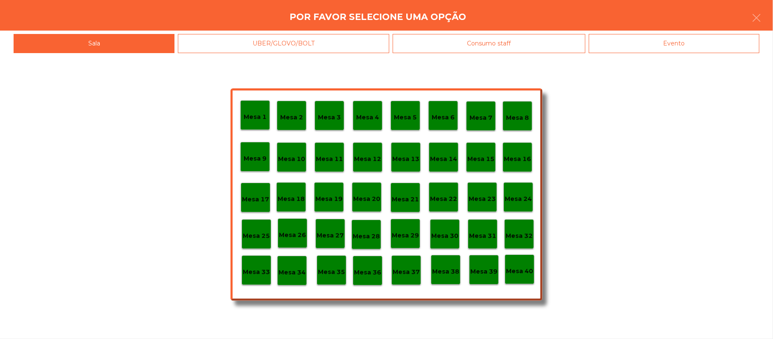
click at [770, 14] on div "Por favor selecione uma opção" at bounding box center [386, 15] width 773 height 31
click at [753, 20] on icon "button" at bounding box center [757, 18] width 10 height 10
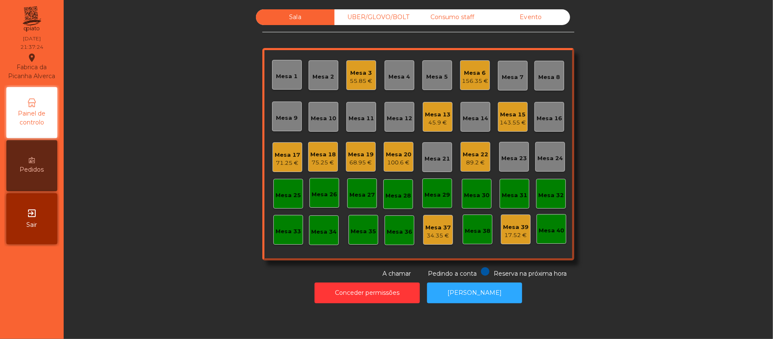
click at [425, 117] on div "Mesa 13" at bounding box center [437, 114] width 25 height 8
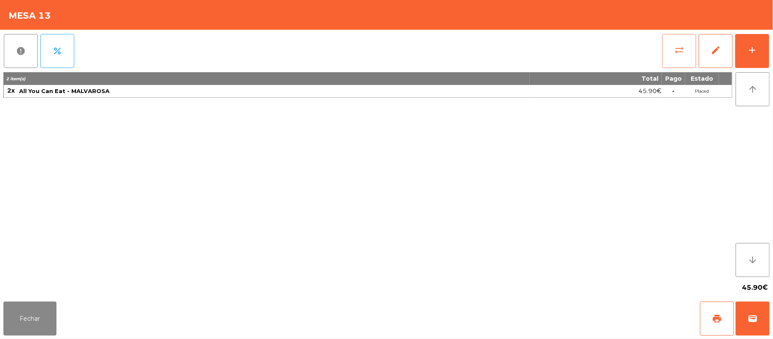
click at [667, 50] on button "sync_alt" at bounding box center [680, 51] width 34 height 34
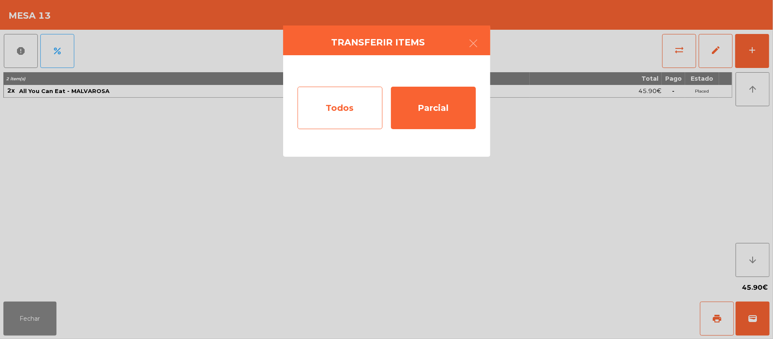
click at [334, 110] on div "Todos" at bounding box center [340, 108] width 85 height 42
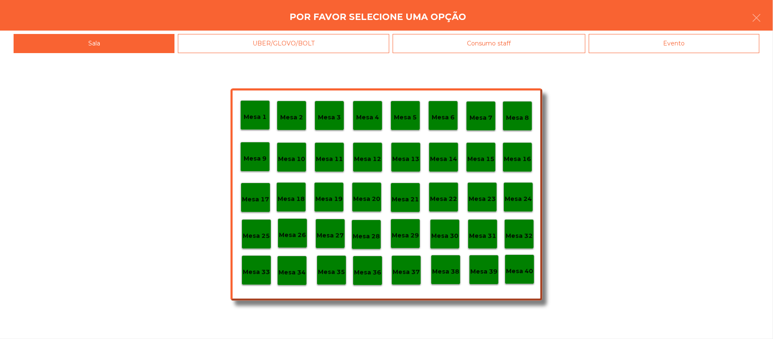
click at [408, 271] on p "Mesa 37" at bounding box center [406, 272] width 27 height 10
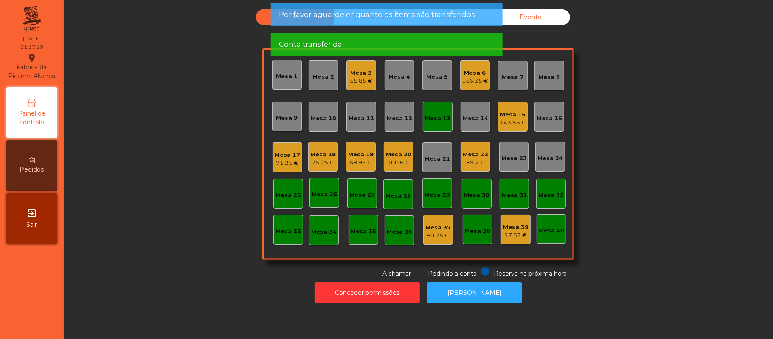
click at [430, 111] on div "Mesa 13" at bounding box center [437, 117] width 25 height 12
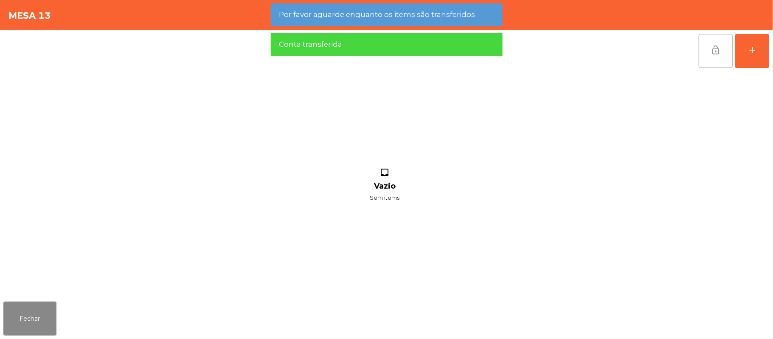
click at [726, 49] on button "lock_open" at bounding box center [716, 51] width 34 height 34
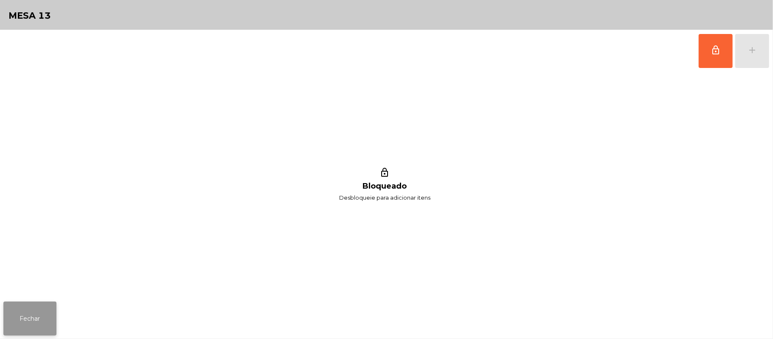
click at [10, 331] on button "Fechar" at bounding box center [29, 319] width 53 height 34
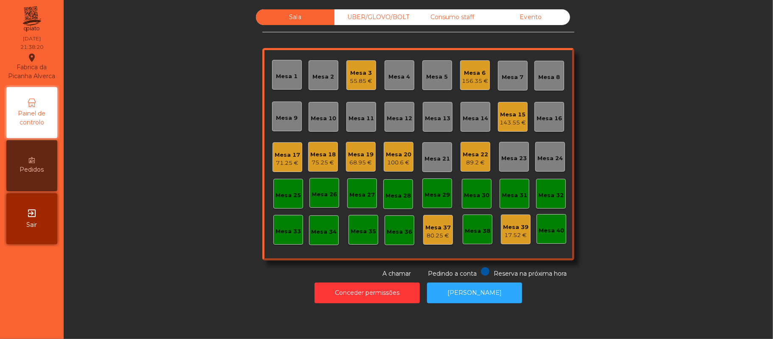
click at [473, 80] on div "156.35 €" at bounding box center [475, 81] width 26 height 8
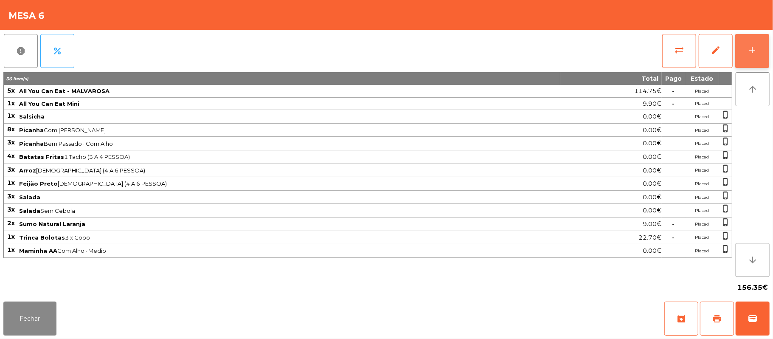
click at [748, 57] on button "add" at bounding box center [753, 51] width 34 height 34
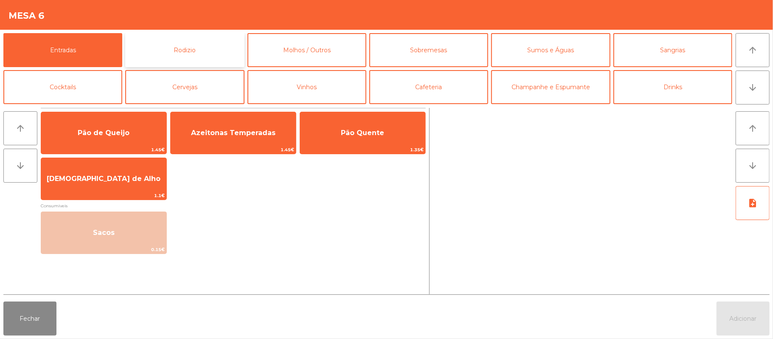
click at [198, 50] on button "Rodizio" at bounding box center [184, 50] width 119 height 34
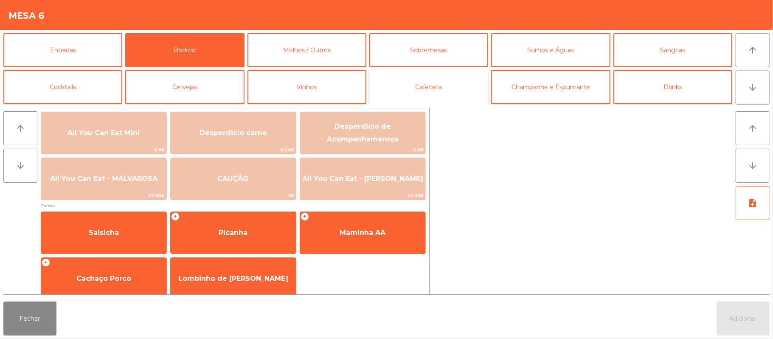
click at [437, 92] on button "Cafeteria" at bounding box center [429, 87] width 119 height 34
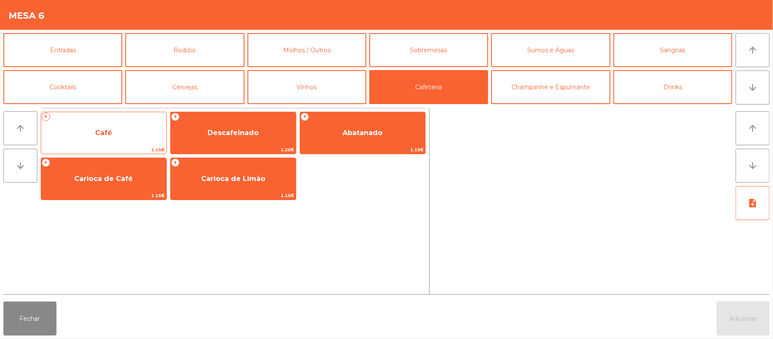
click at [133, 133] on span "Café" at bounding box center [103, 132] width 125 height 23
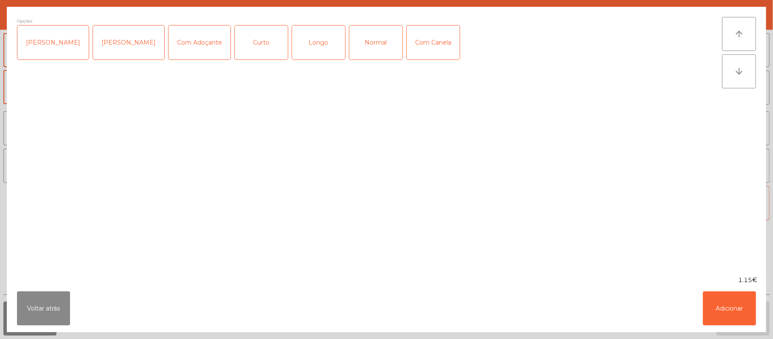
click at [369, 46] on div "Normal" at bounding box center [376, 42] width 53 height 34
click at [725, 310] on button "Adicionar" at bounding box center [729, 308] width 53 height 34
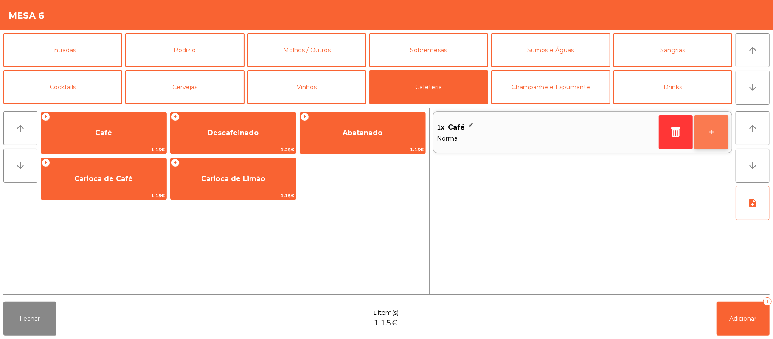
click at [707, 135] on button "+" at bounding box center [712, 132] width 34 height 34
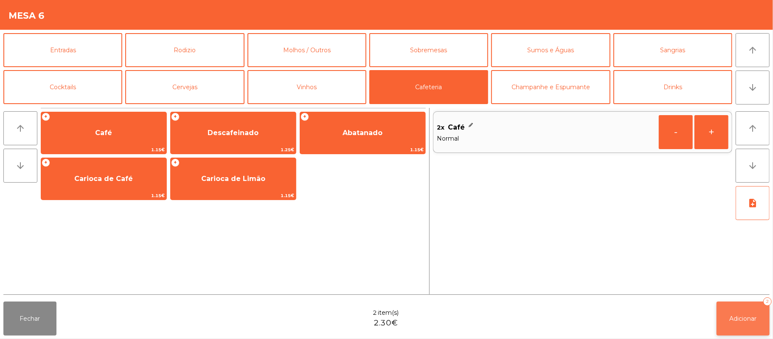
click at [748, 323] on button "Adicionar 2" at bounding box center [743, 319] width 53 height 34
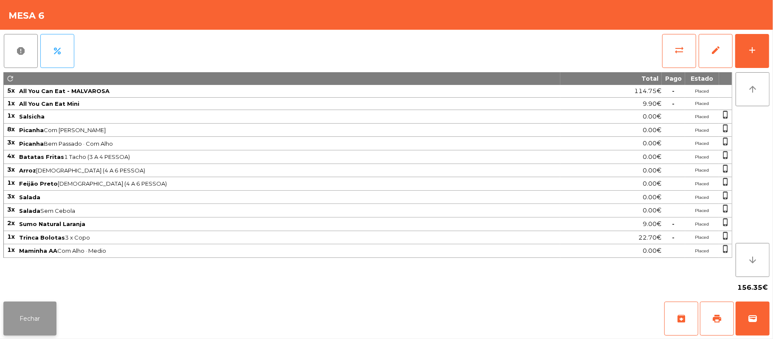
click at [19, 316] on button "Fechar" at bounding box center [29, 319] width 53 height 34
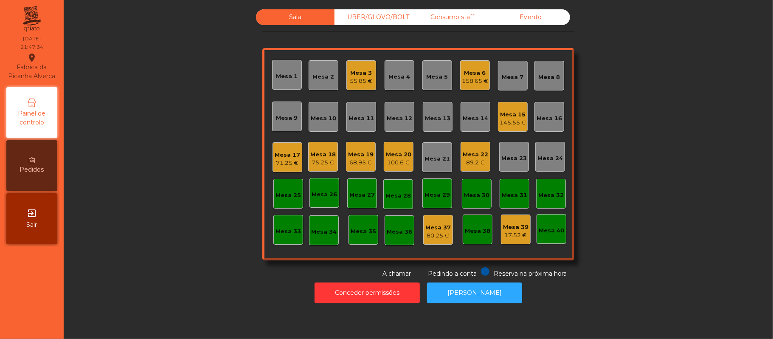
click at [364, 154] on div "Mesa 19" at bounding box center [360, 154] width 25 height 8
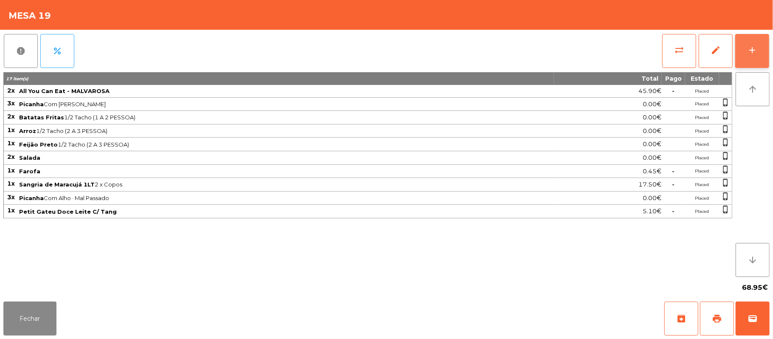
click at [754, 52] on div "add" at bounding box center [753, 50] width 10 height 10
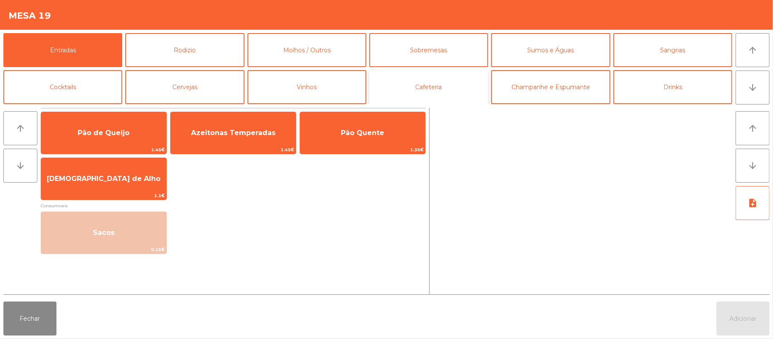
click at [452, 79] on button "Cafeteria" at bounding box center [429, 87] width 119 height 34
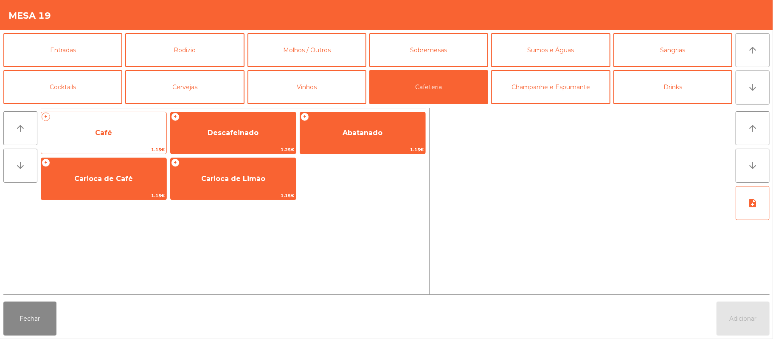
click at [125, 144] on span "Café" at bounding box center [103, 132] width 125 height 23
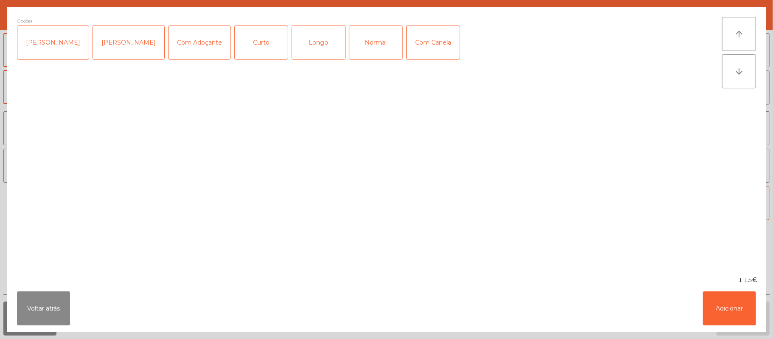
click at [351, 52] on div "Normal" at bounding box center [376, 42] width 53 height 34
click at [728, 305] on button "Adicionar" at bounding box center [729, 308] width 53 height 34
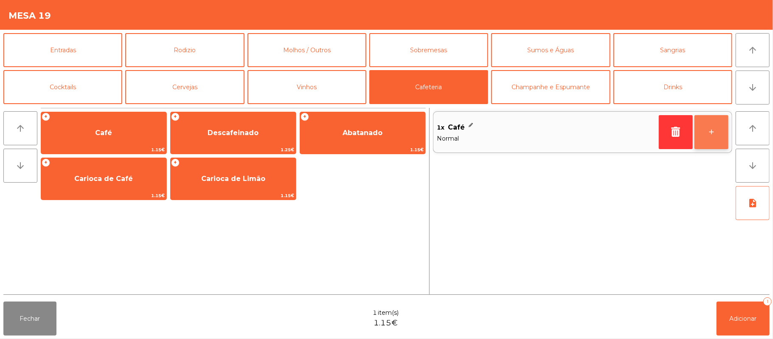
click at [716, 136] on button "+" at bounding box center [712, 132] width 34 height 34
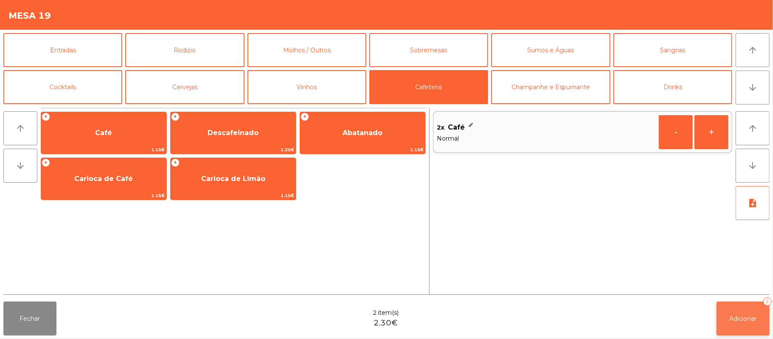
click at [727, 312] on button "Adicionar 2" at bounding box center [743, 319] width 53 height 34
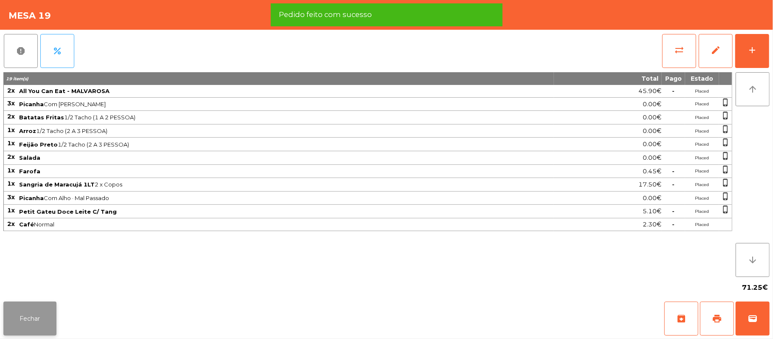
click at [43, 313] on button "Fechar" at bounding box center [29, 319] width 53 height 34
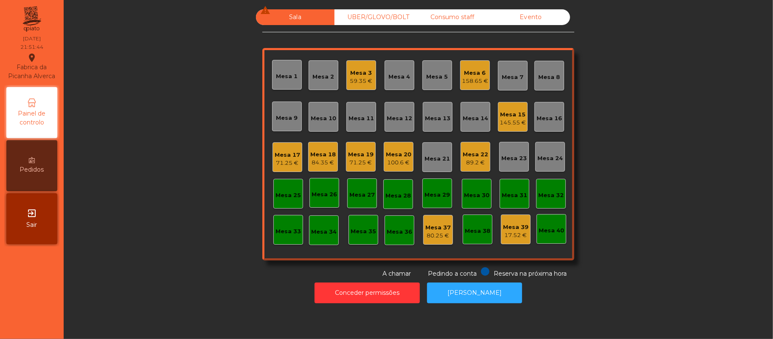
click at [359, 153] on div "Mesa 19" at bounding box center [360, 154] width 25 height 8
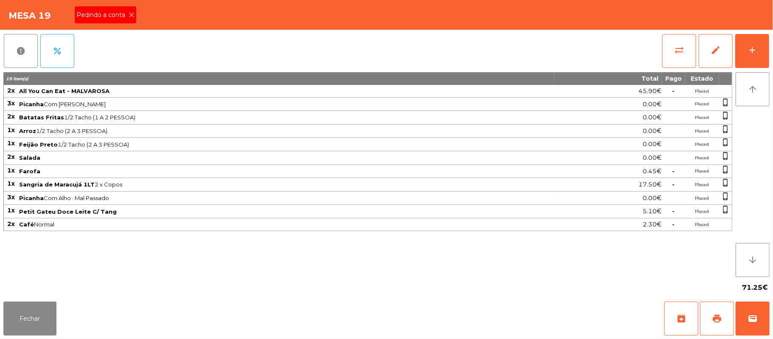
click at [131, 12] on icon at bounding box center [132, 15] width 6 height 6
click at [710, 323] on button "print" at bounding box center [717, 319] width 34 height 34
click at [708, 318] on button "print" at bounding box center [717, 319] width 34 height 34
click at [675, 59] on button "sync_alt" at bounding box center [680, 51] width 34 height 34
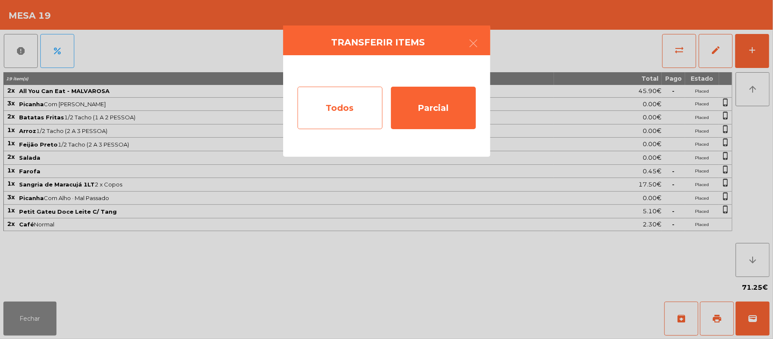
click at [323, 116] on div "Todos" at bounding box center [340, 108] width 85 height 42
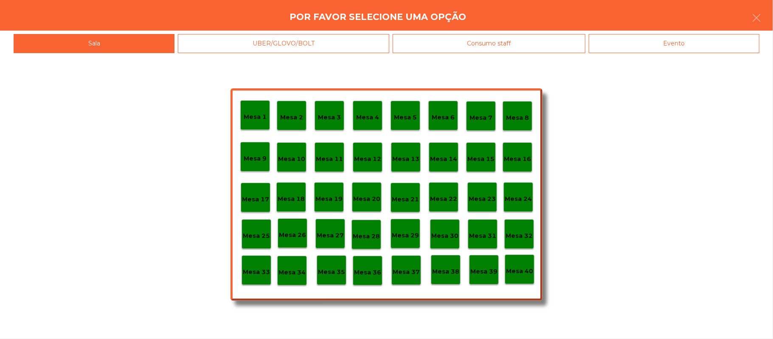
click at [674, 43] on div "Evento" at bounding box center [674, 43] width 171 height 19
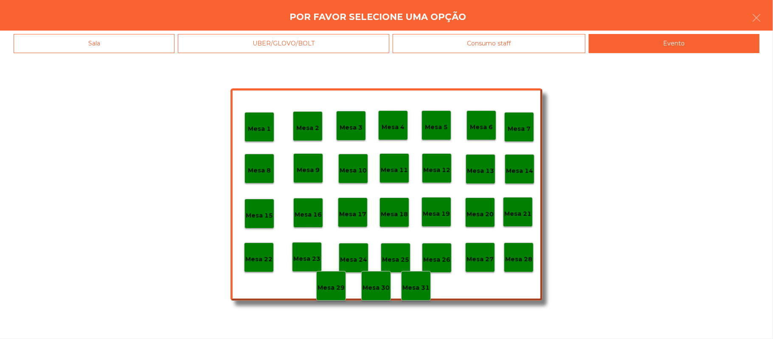
click at [521, 265] on div "Mesa 28" at bounding box center [519, 258] width 30 height 30
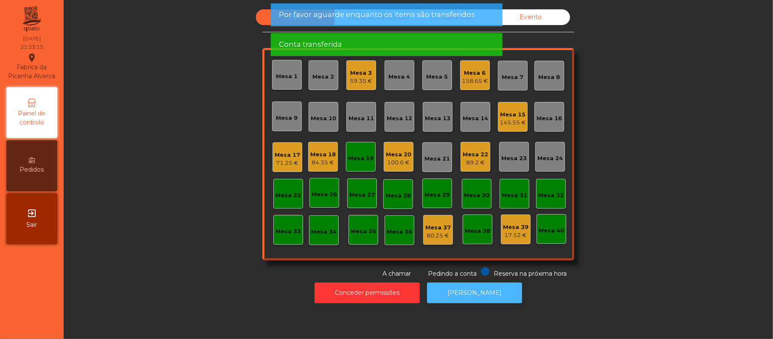
click at [477, 299] on button "[PERSON_NAME]" at bounding box center [474, 292] width 95 height 21
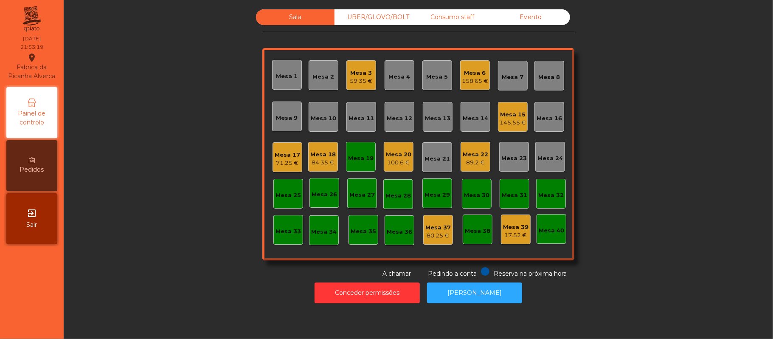
click at [352, 160] on div "Mesa 19" at bounding box center [360, 158] width 25 height 8
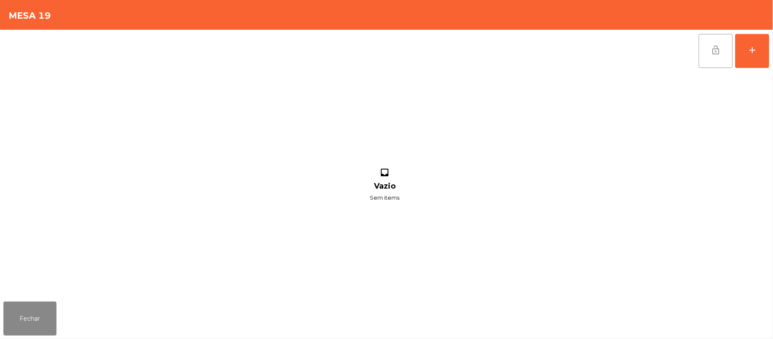
click at [725, 46] on button "lock_open" at bounding box center [716, 51] width 34 height 34
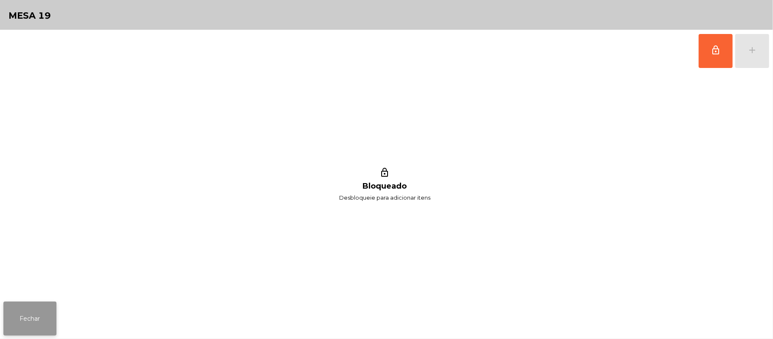
click at [9, 333] on button "Fechar" at bounding box center [29, 319] width 53 height 34
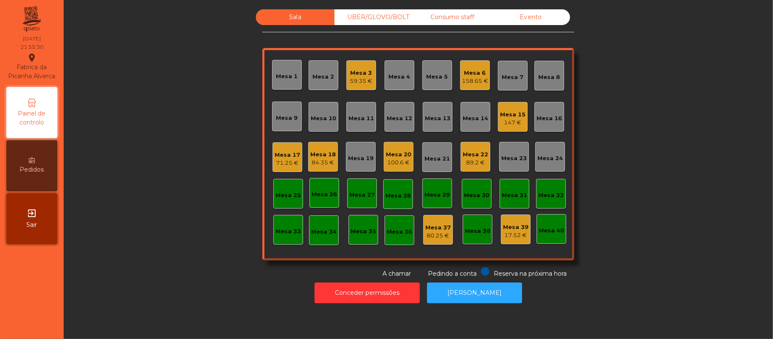
click at [459, 19] on div "Consumo staff" at bounding box center [452, 17] width 79 height 16
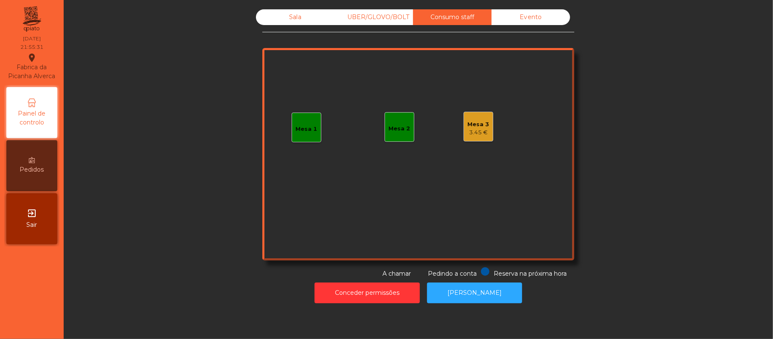
click at [468, 130] on div "3.45 €" at bounding box center [479, 132] width 22 height 8
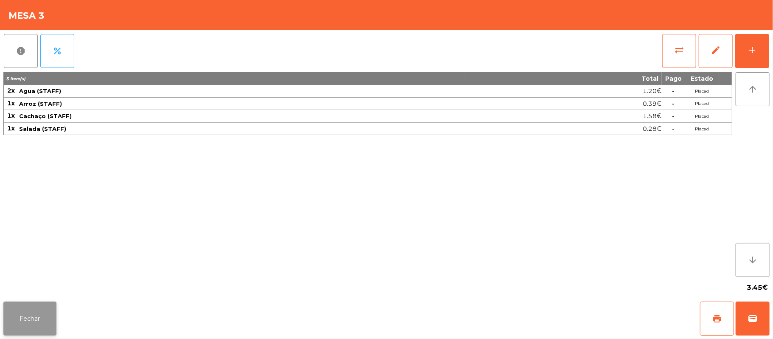
click at [28, 318] on button "Fechar" at bounding box center [29, 319] width 53 height 34
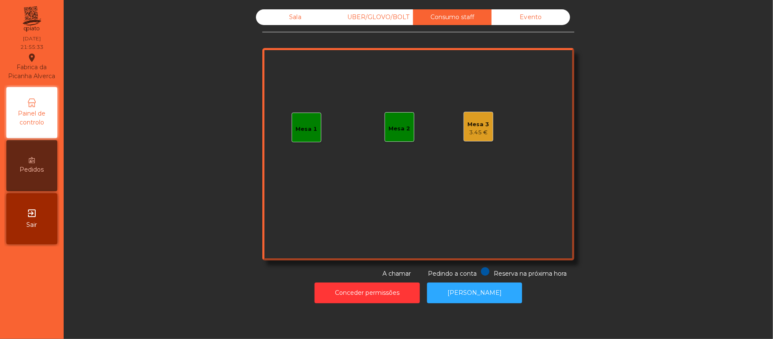
click at [296, 127] on div "Mesa 1" at bounding box center [307, 129] width 22 height 8
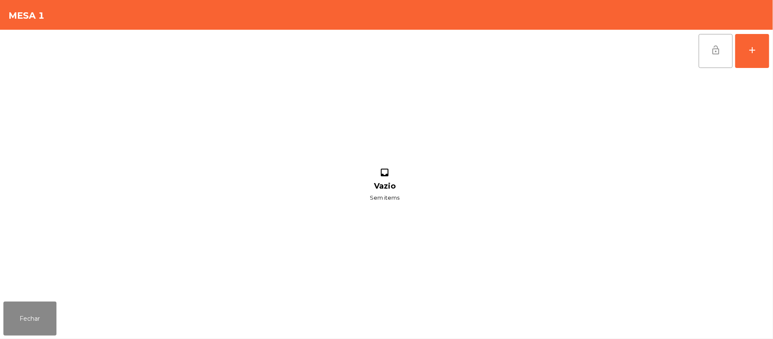
click at [713, 53] on span "lock_open" at bounding box center [716, 50] width 10 height 10
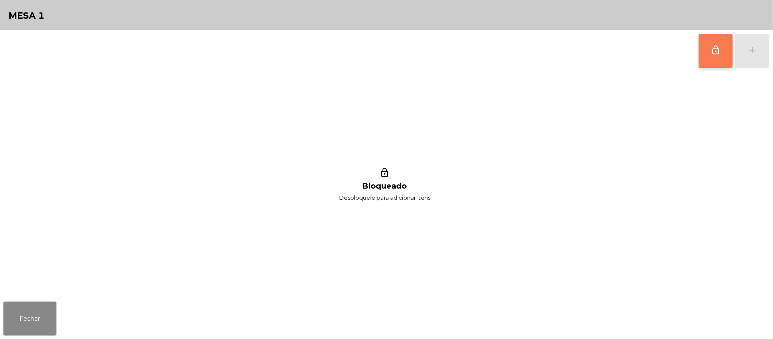
click at [708, 52] on button "lock_outline" at bounding box center [716, 51] width 34 height 34
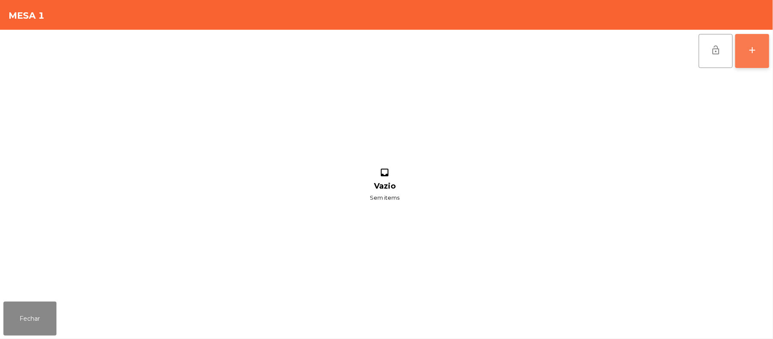
click at [749, 53] on div "add" at bounding box center [753, 50] width 10 height 10
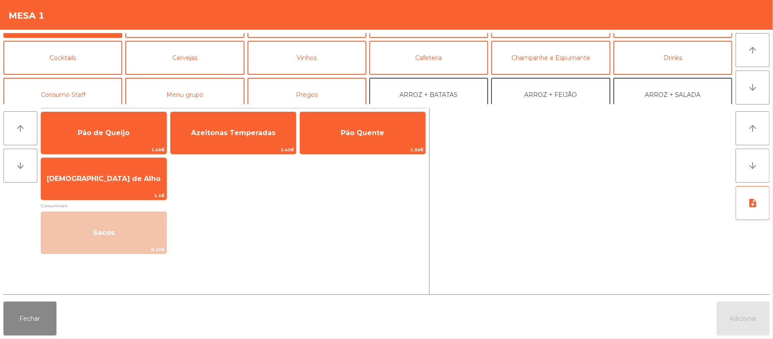
scroll to position [43, 0]
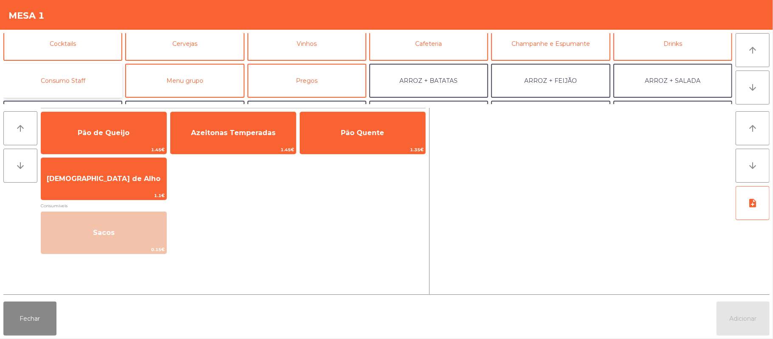
click at [90, 76] on button "Consumo Staff" at bounding box center [62, 81] width 119 height 34
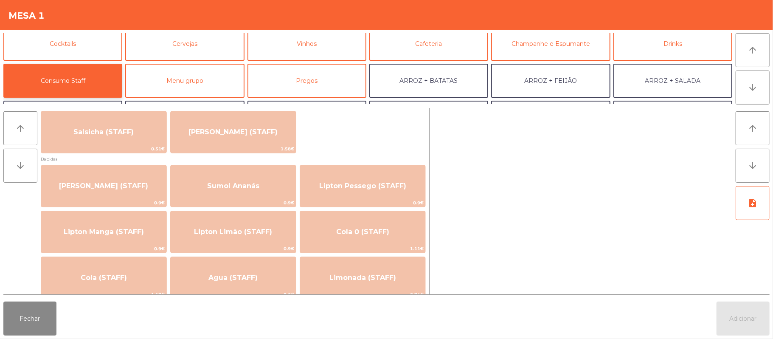
scroll to position [76, 0]
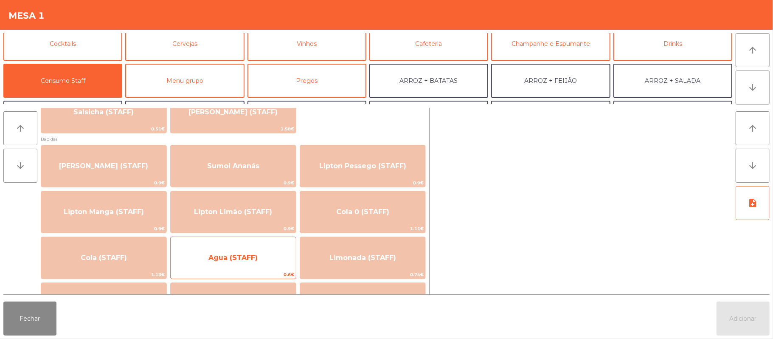
click at [235, 245] on div "Agua (STAFF) 0.6€" at bounding box center [233, 258] width 126 height 42
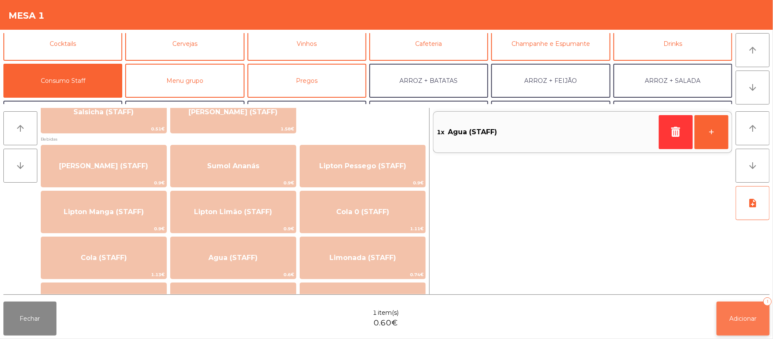
click at [728, 316] on button "Adicionar 1" at bounding box center [743, 319] width 53 height 34
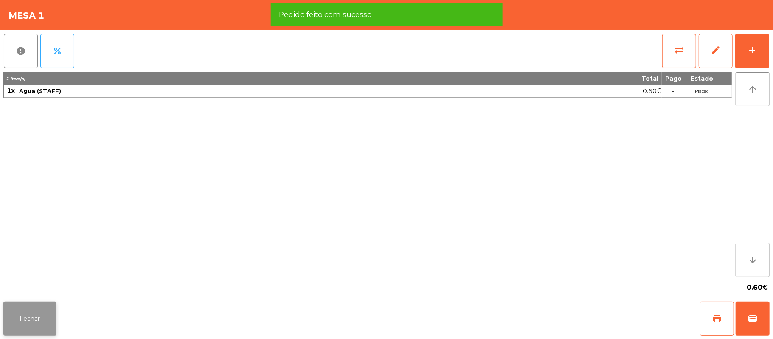
click at [38, 320] on button "Fechar" at bounding box center [29, 319] width 53 height 34
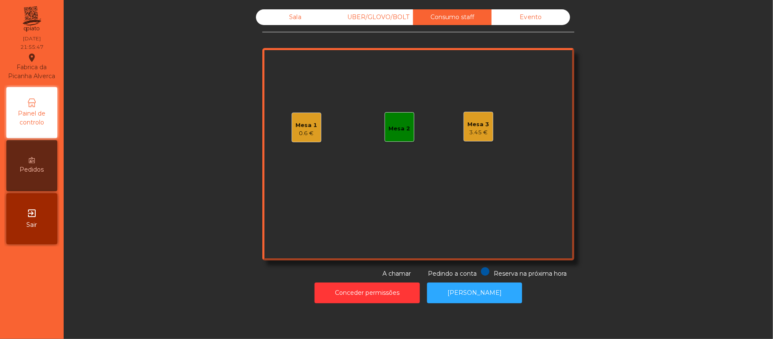
click at [289, 25] on div "Sala" at bounding box center [295, 17] width 79 height 16
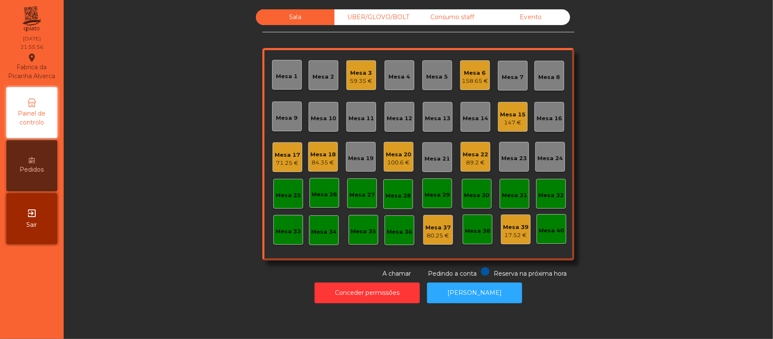
click at [316, 163] on div "84.35 €" at bounding box center [322, 162] width 25 height 8
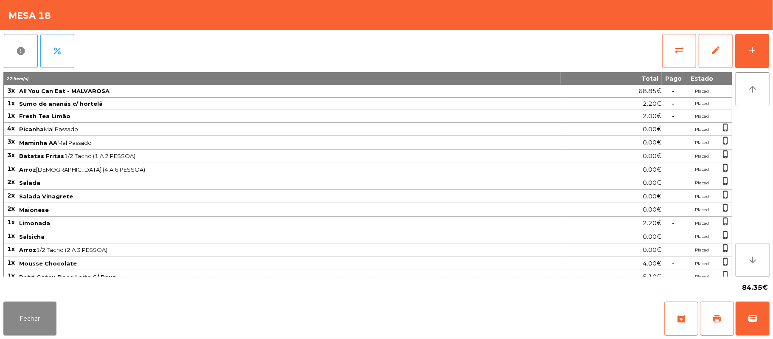
scroll to position [12, 0]
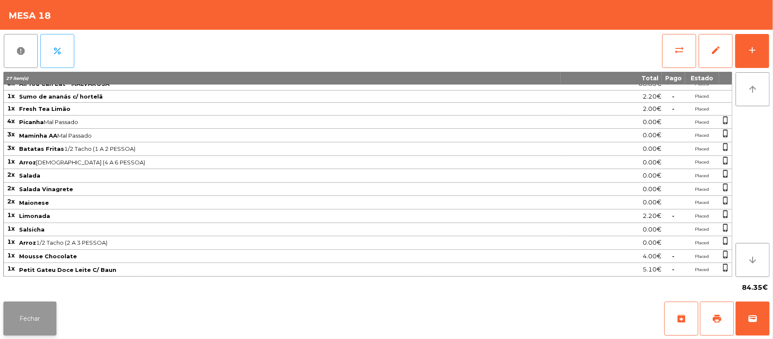
click at [43, 321] on button "Fechar" at bounding box center [29, 319] width 53 height 34
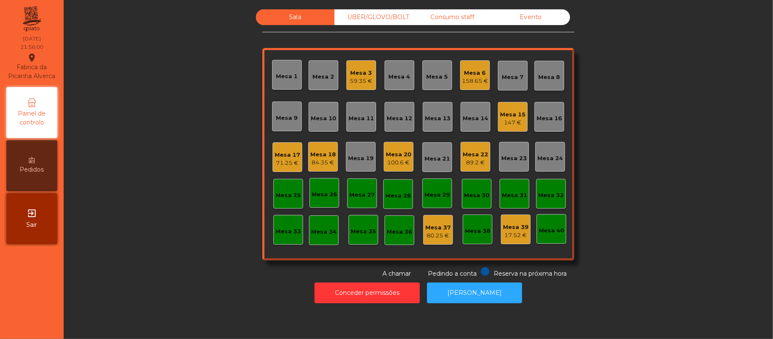
click at [318, 161] on div "84.35 €" at bounding box center [322, 162] width 25 height 8
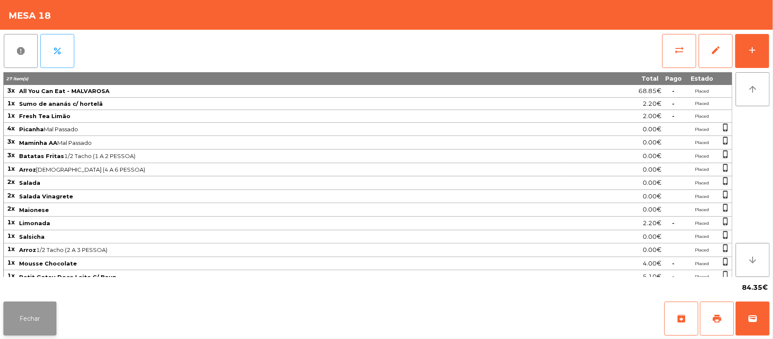
click at [31, 316] on button "Fechar" at bounding box center [29, 319] width 53 height 34
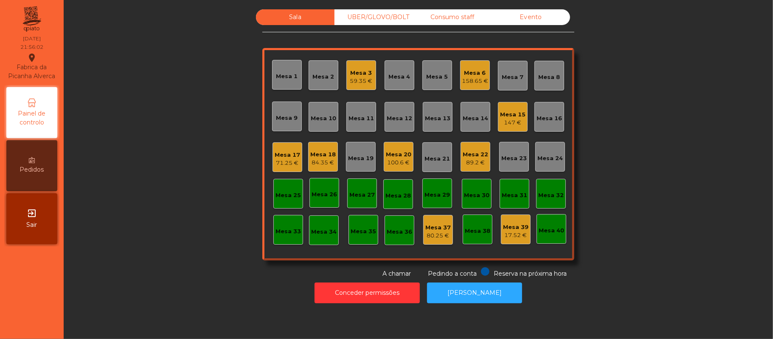
click at [672, 281] on div "Conceder permissões Abrir Gaveta" at bounding box center [418, 292] width 687 height 29
click at [406, 164] on div "Mesa 20 100.6 €" at bounding box center [399, 157] width 30 height 30
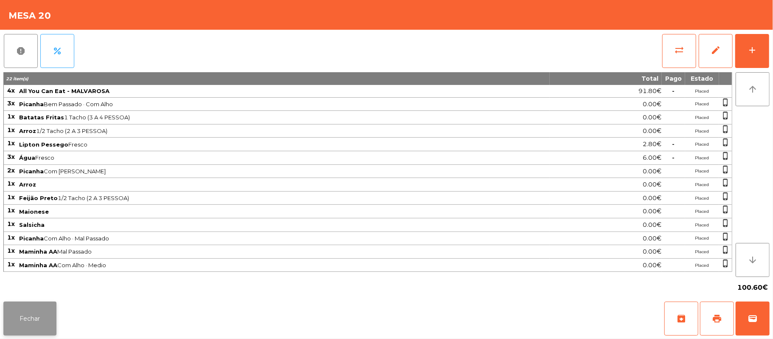
click at [28, 321] on button "Fechar" at bounding box center [29, 319] width 53 height 34
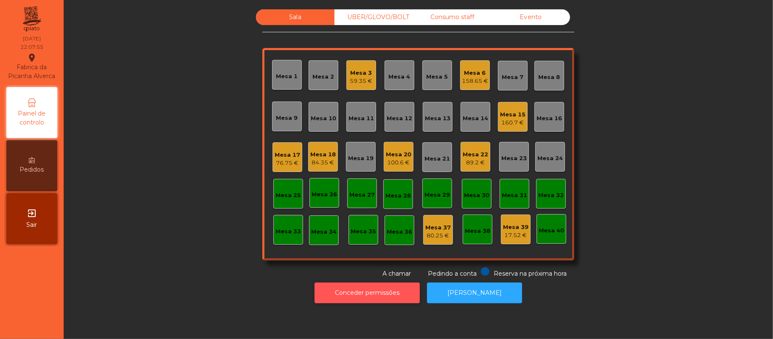
click at [390, 291] on button "Conceder permissões" at bounding box center [367, 292] width 105 height 21
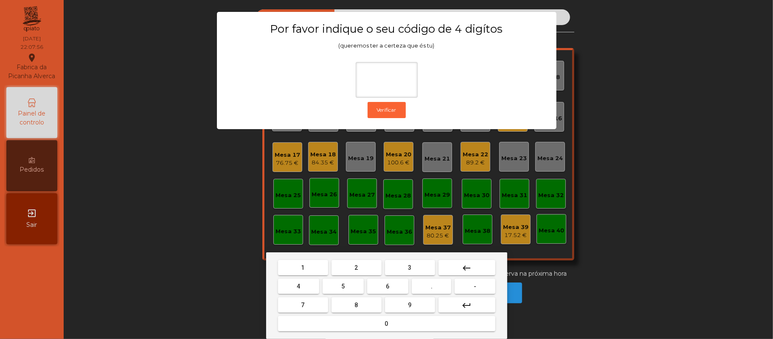
click at [356, 268] on span "2" at bounding box center [356, 267] width 3 height 7
click at [383, 288] on button "6" at bounding box center [387, 286] width 41 height 15
click at [304, 264] on span "1" at bounding box center [303, 267] width 3 height 7
click at [344, 286] on span "5" at bounding box center [343, 286] width 3 height 7
type input "****"
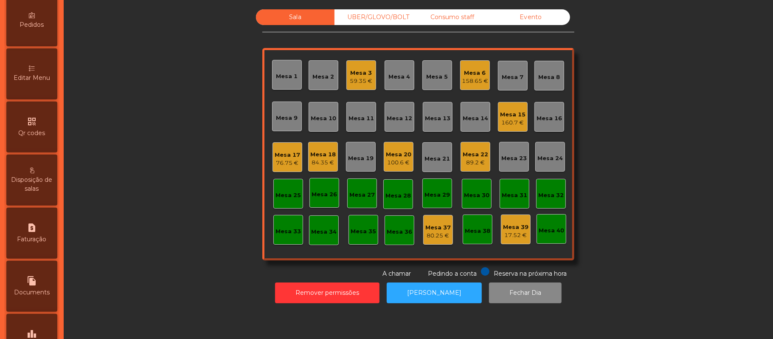
click at [46, 69] on div "Editar Menu" at bounding box center [31, 73] width 51 height 51
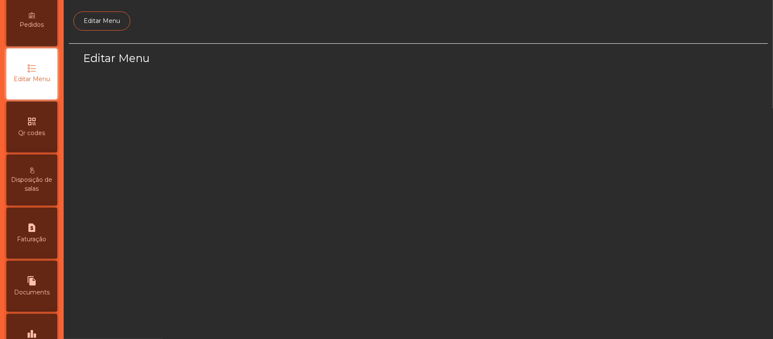
scroll to position [58, 0]
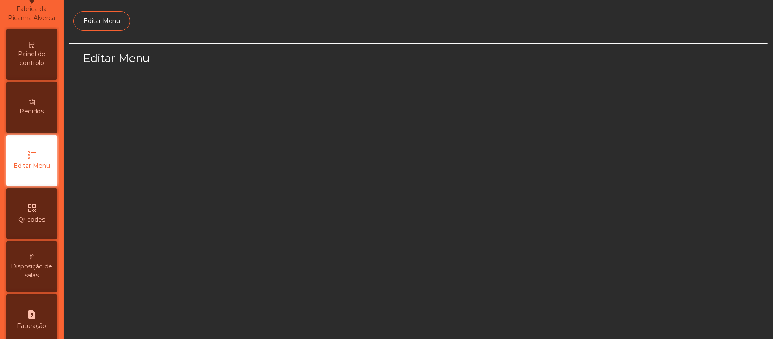
select select "*"
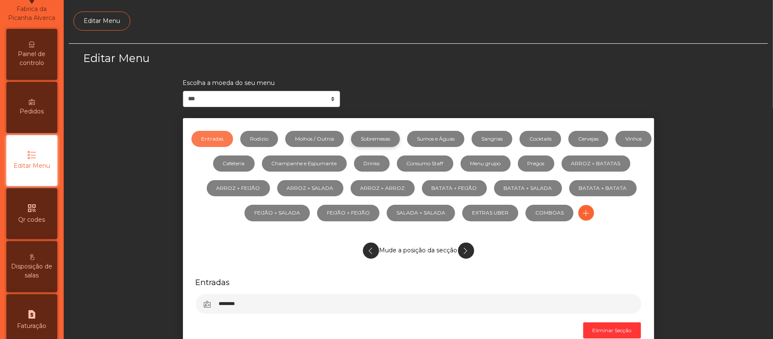
click at [400, 143] on link "Sobremesas" at bounding box center [375, 139] width 49 height 16
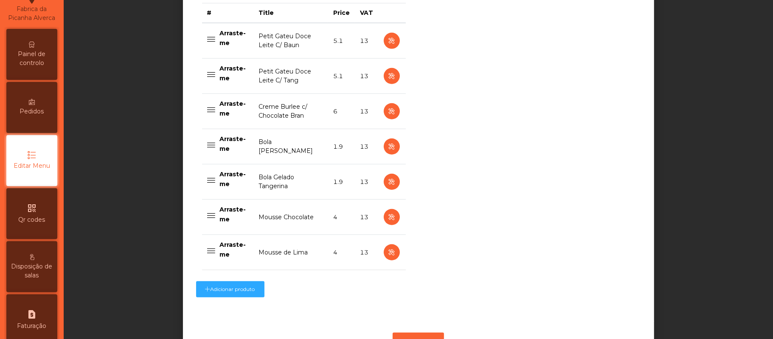
scroll to position [398, 0]
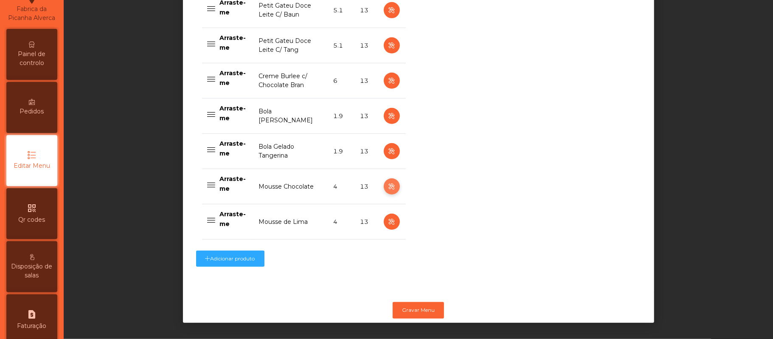
click at [387, 181] on icon "button" at bounding box center [392, 186] width 10 height 11
select select "**"
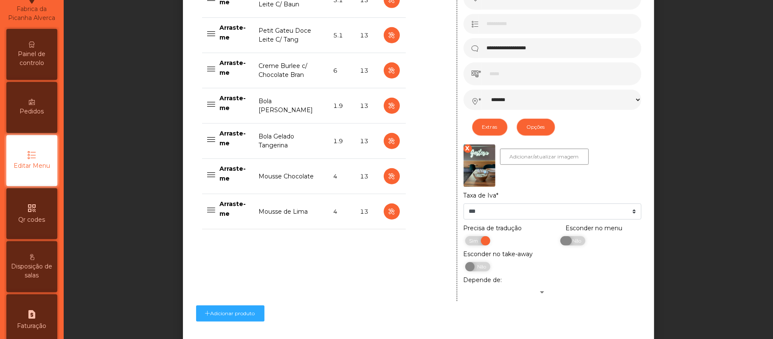
click at [573, 243] on span "Não" at bounding box center [575, 240] width 21 height 9
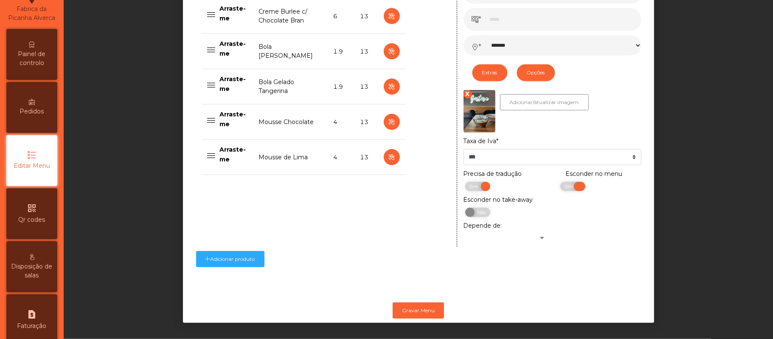
scroll to position [464, 0]
click at [421, 302] on button "Gravar Menu" at bounding box center [418, 310] width 51 height 16
click at [37, 68] on span "Painel de controlo" at bounding box center [31, 59] width 47 height 18
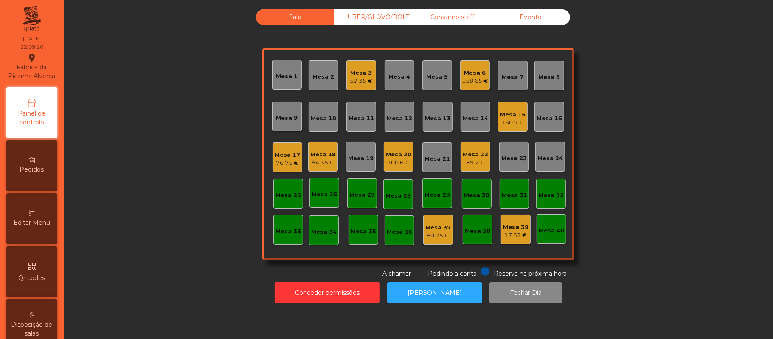
click at [479, 79] on div "158.65 €" at bounding box center [475, 81] width 26 height 8
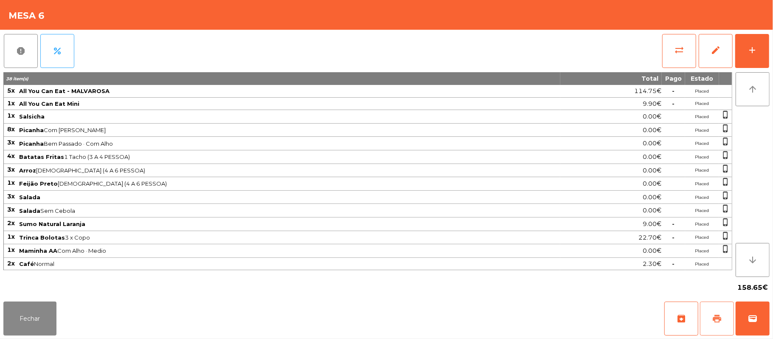
click at [724, 328] on button "print" at bounding box center [717, 319] width 34 height 34
click at [29, 308] on button "Fechar" at bounding box center [29, 319] width 53 height 34
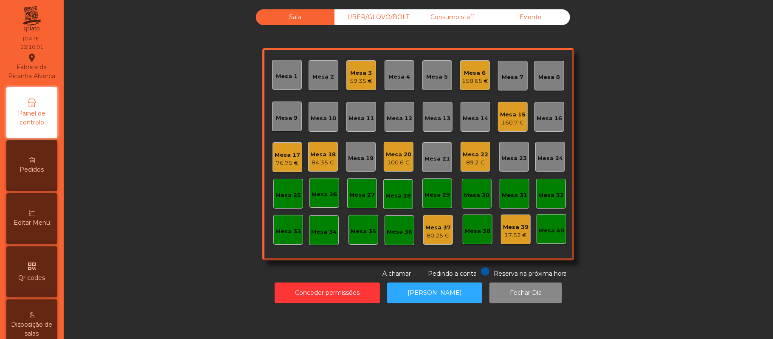
click at [514, 115] on div "Mesa 15" at bounding box center [512, 114] width 25 height 8
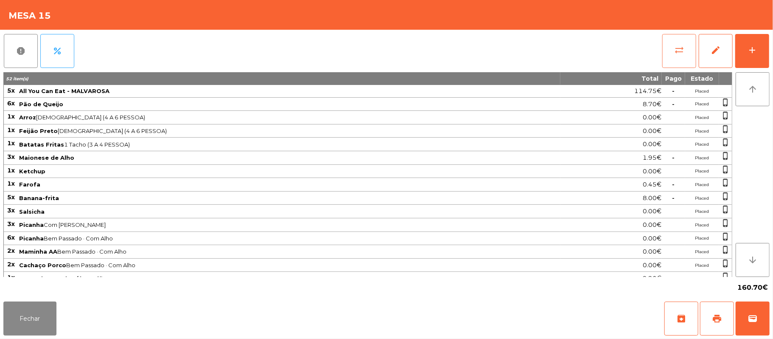
click at [676, 45] on span "sync_alt" at bounding box center [680, 50] width 10 height 10
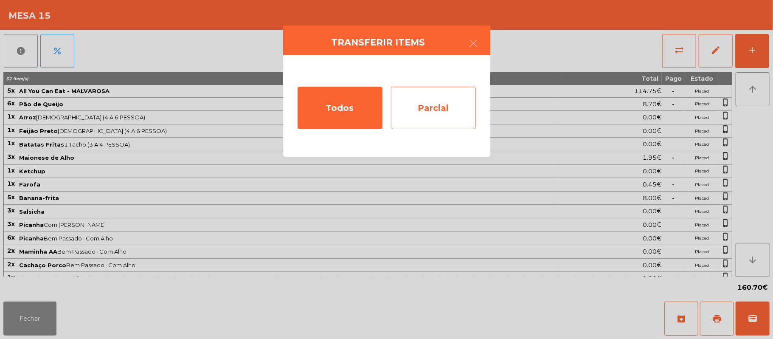
click at [454, 108] on div "Parcial" at bounding box center [433, 108] width 85 height 42
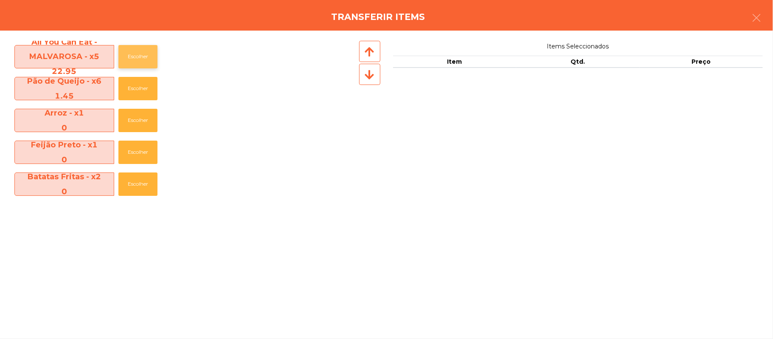
click at [158, 53] on button "Escolher" at bounding box center [138, 56] width 39 height 23
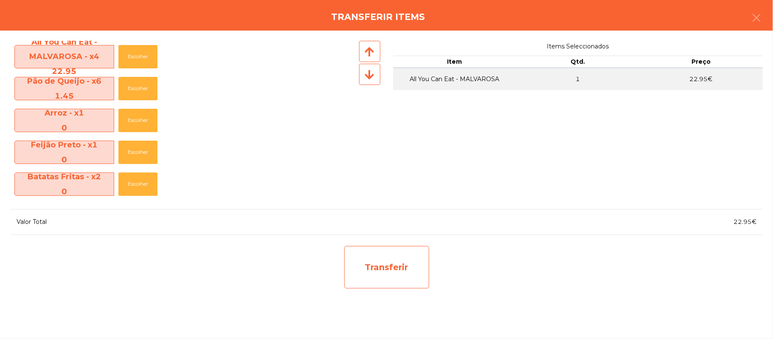
click at [406, 265] on div "Transferir" at bounding box center [386, 267] width 85 height 42
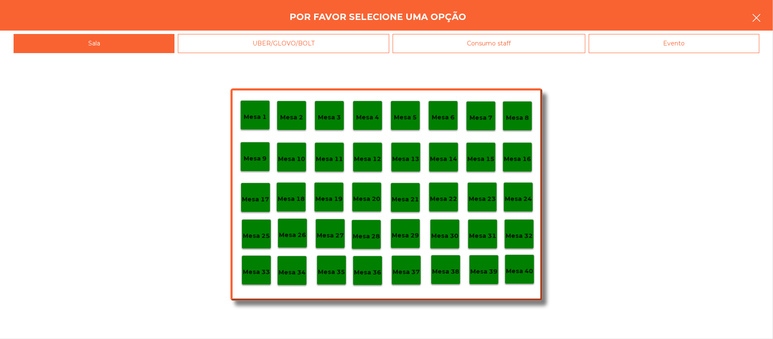
click at [762, 17] on button "button" at bounding box center [757, 18] width 24 height 25
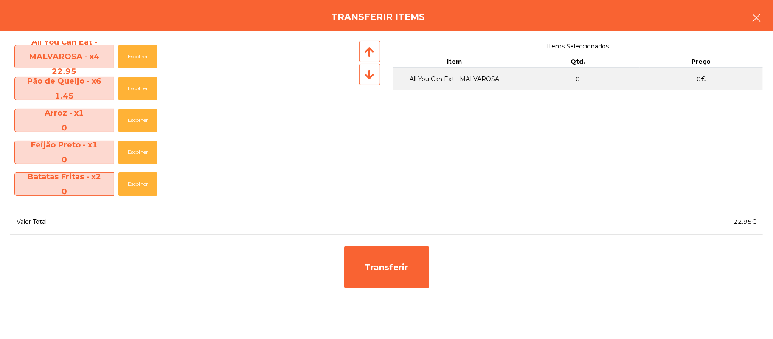
click at [759, 16] on icon "button" at bounding box center [757, 18] width 10 height 10
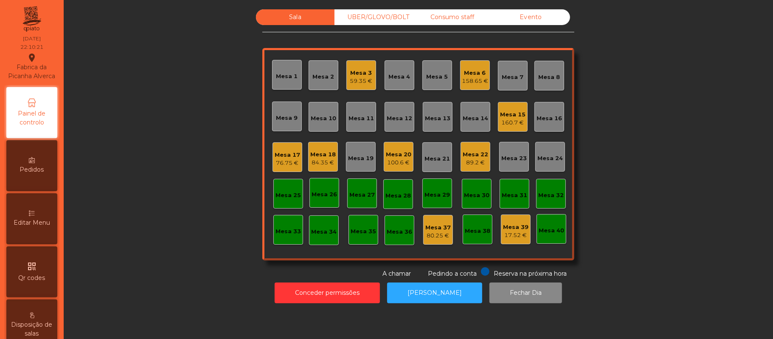
click at [466, 77] on div "158.65 €" at bounding box center [475, 81] width 26 height 8
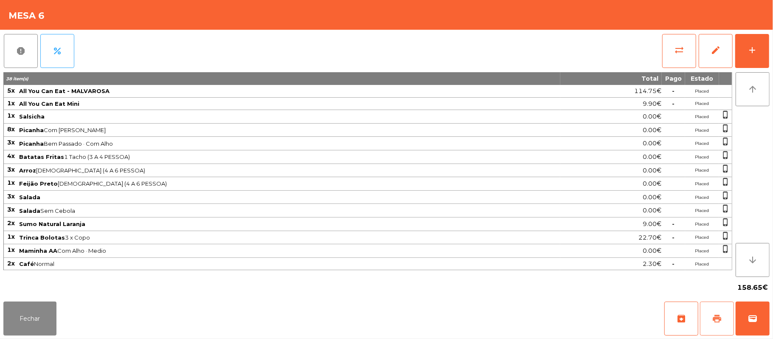
click at [714, 313] on button "print" at bounding box center [717, 319] width 34 height 34
click at [762, 314] on button "wallet" at bounding box center [753, 319] width 34 height 34
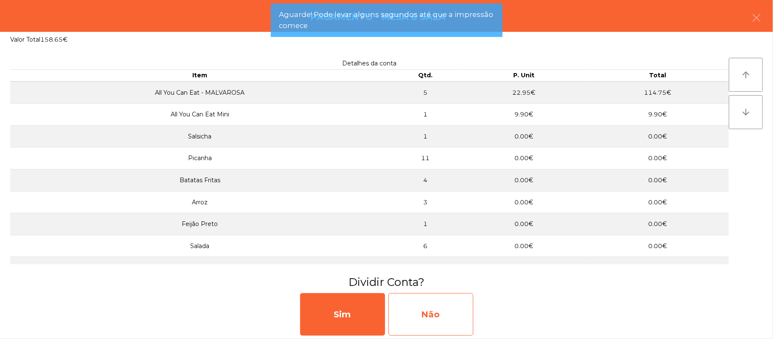
click at [413, 295] on div "Não" at bounding box center [431, 314] width 85 height 42
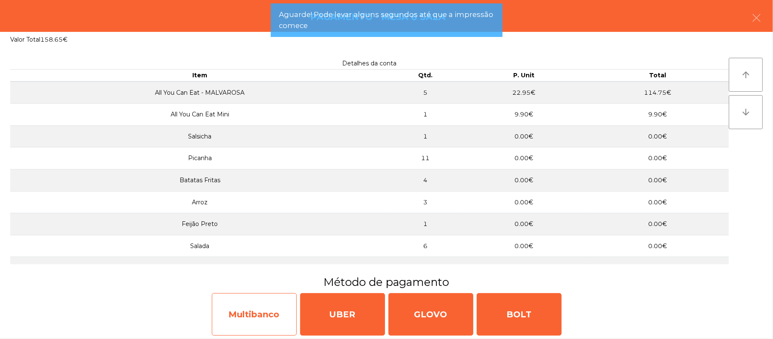
click at [259, 319] on div "Multibanco" at bounding box center [254, 314] width 85 height 42
select select "**"
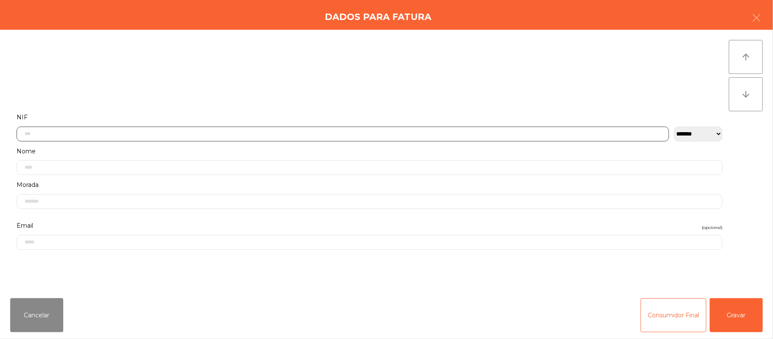
click at [221, 133] on input "text" at bounding box center [343, 134] width 653 height 15
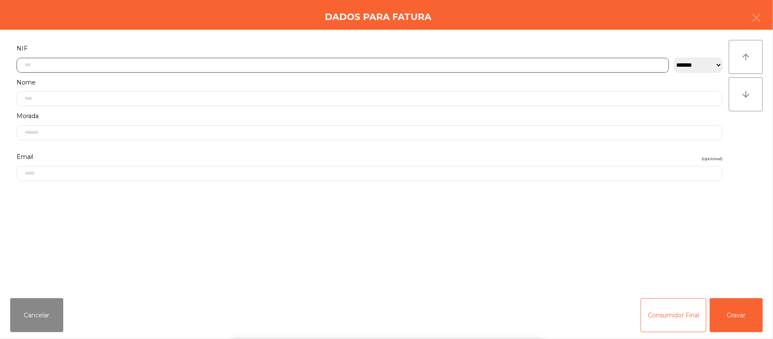
scroll to position [71, 0]
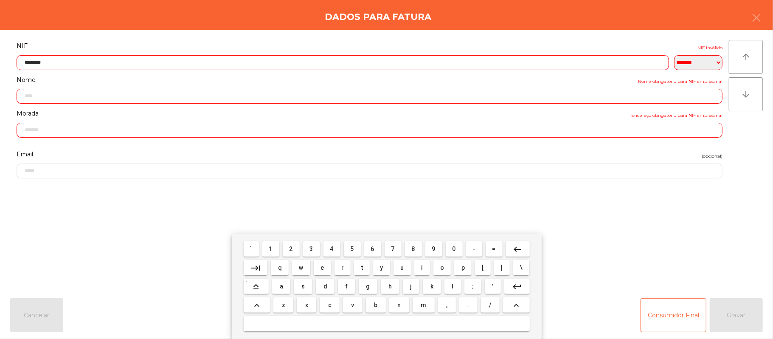
type input "*********"
type input "**********"
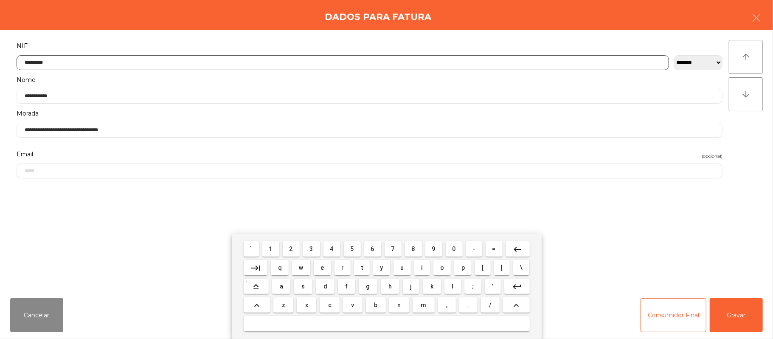
type input "*********"
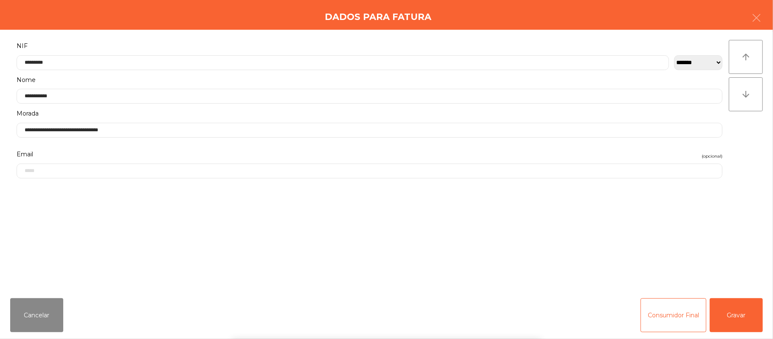
click at [729, 311] on div "` 1 2 3 4 5 6 7 8 9 0 - = keyboard_backspace keyboard_tab q w e r t y u i o p […" at bounding box center [386, 286] width 773 height 105
click at [736, 311] on button "Gravar" at bounding box center [736, 315] width 53 height 34
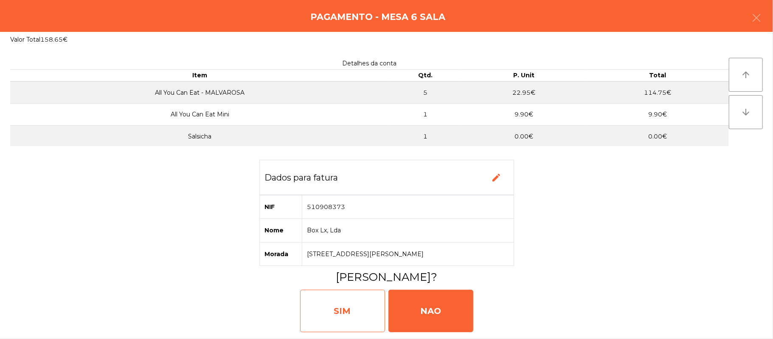
click at [330, 305] on div "SIM" at bounding box center [342, 311] width 85 height 42
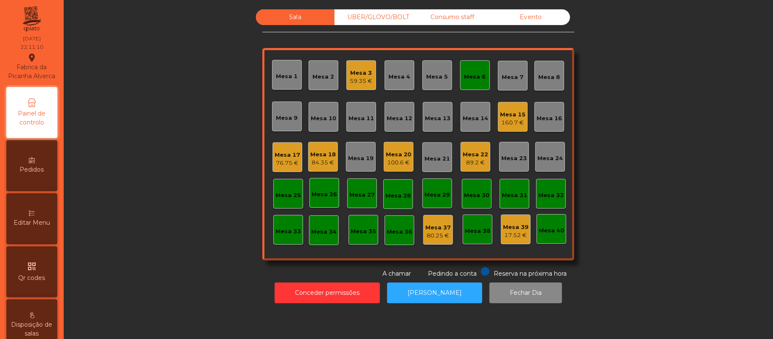
click at [478, 87] on div "Mesa 6" at bounding box center [475, 75] width 30 height 30
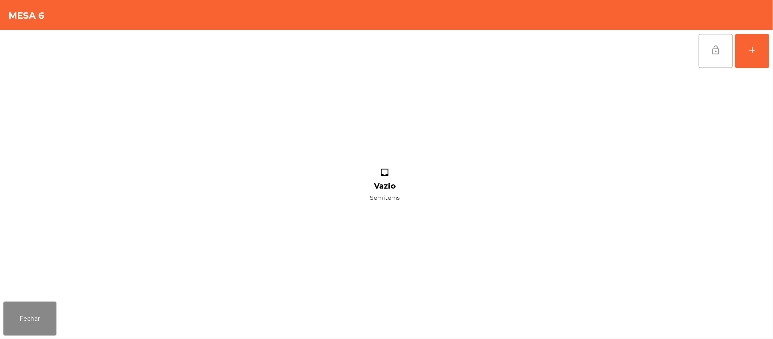
click at [717, 63] on button "lock_open" at bounding box center [716, 51] width 34 height 34
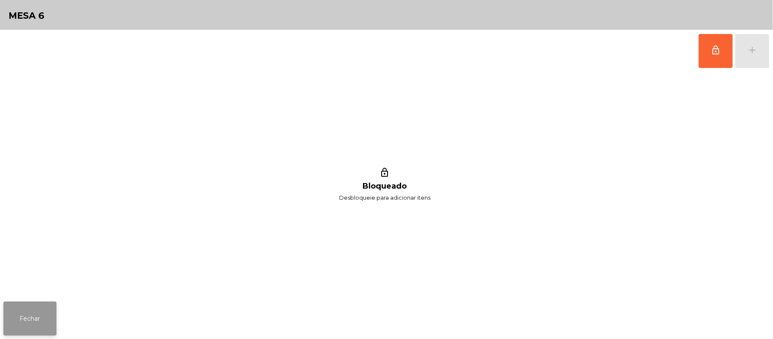
click at [48, 306] on button "Fechar" at bounding box center [29, 319] width 53 height 34
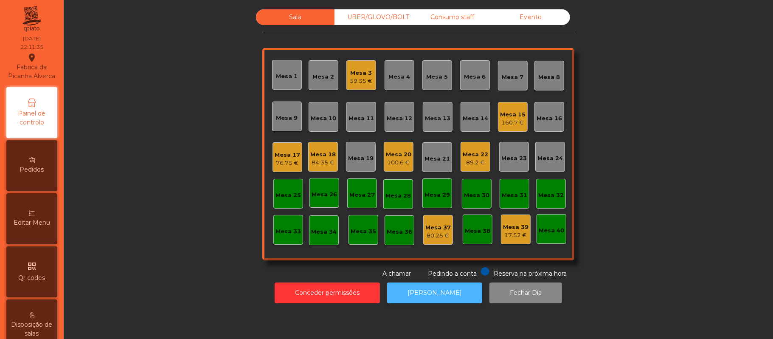
click at [447, 287] on button "[PERSON_NAME]" at bounding box center [434, 292] width 95 height 21
click at [505, 226] on div "Mesa 39" at bounding box center [515, 227] width 25 height 8
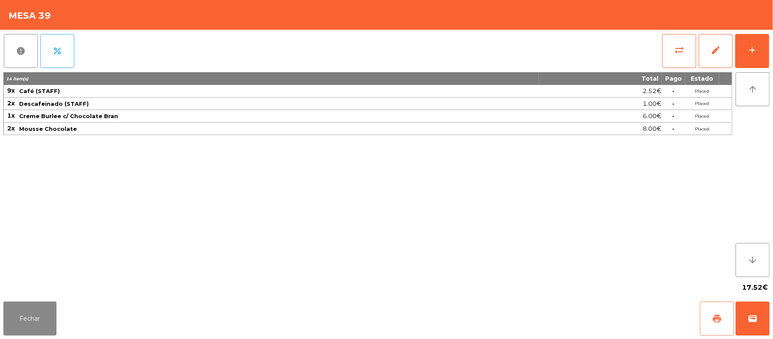
click at [708, 320] on button "print" at bounding box center [717, 319] width 34 height 34
click at [2, 313] on div "Fechar print wallet" at bounding box center [386, 318] width 773 height 41
click at [30, 317] on button "Fechar" at bounding box center [29, 319] width 53 height 34
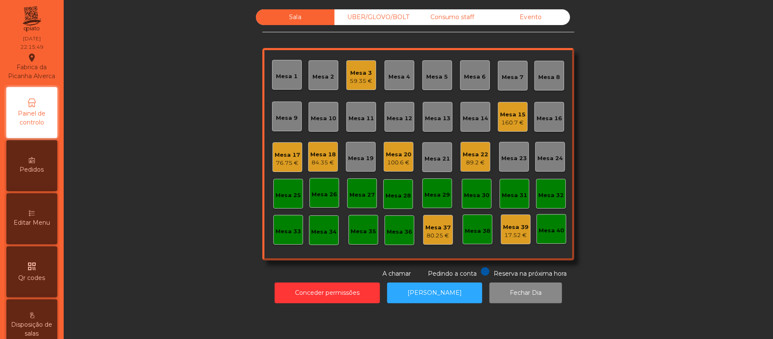
click at [437, 239] on div "80.25 €" at bounding box center [438, 235] width 25 height 8
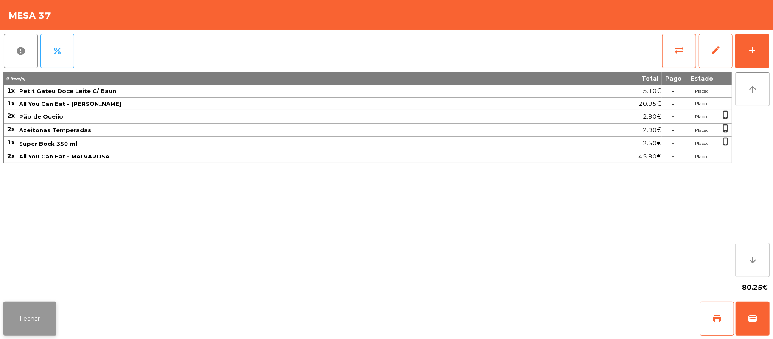
click at [25, 310] on button "Fechar" at bounding box center [29, 319] width 53 height 34
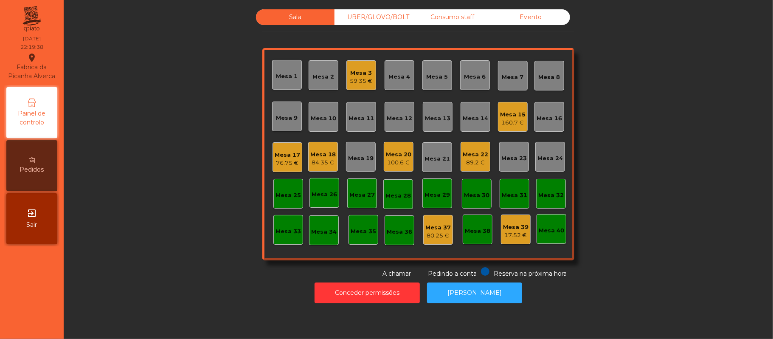
click at [325, 152] on div "Mesa 18" at bounding box center [322, 154] width 25 height 8
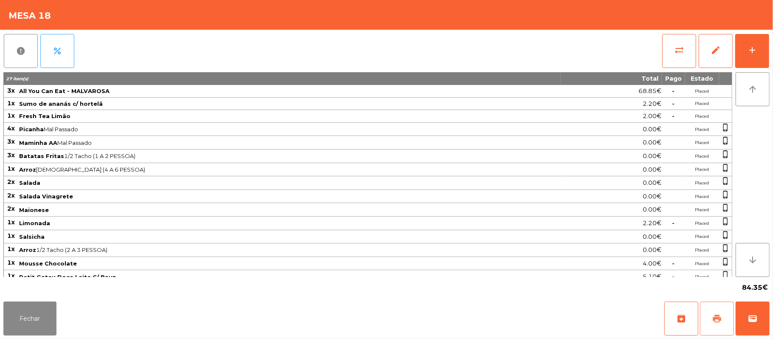
click at [707, 319] on button "print" at bounding box center [717, 319] width 34 height 34
click at [751, 318] on span "wallet" at bounding box center [753, 318] width 10 height 10
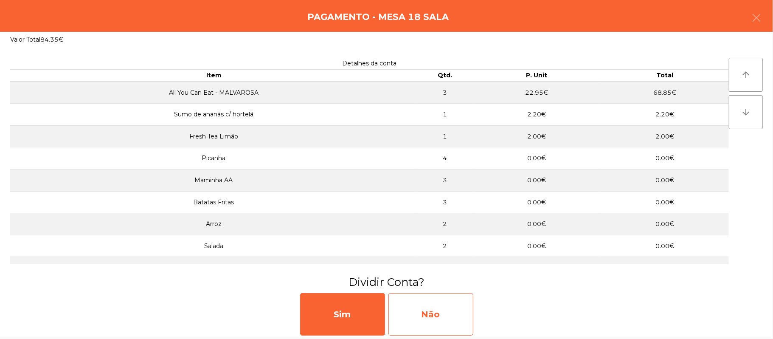
click at [459, 308] on div "Não" at bounding box center [431, 314] width 85 height 42
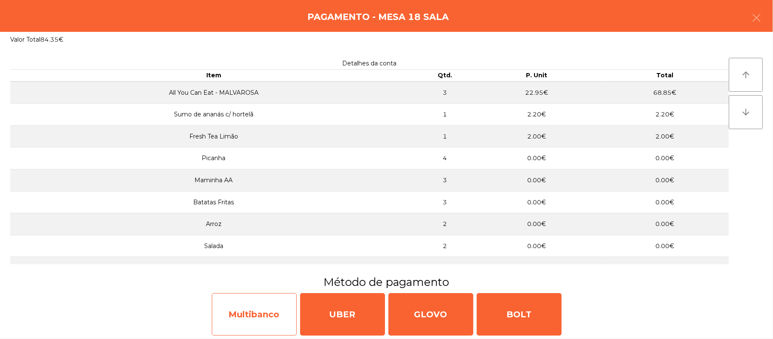
click at [262, 316] on div "Multibanco" at bounding box center [254, 314] width 85 height 42
select select "**"
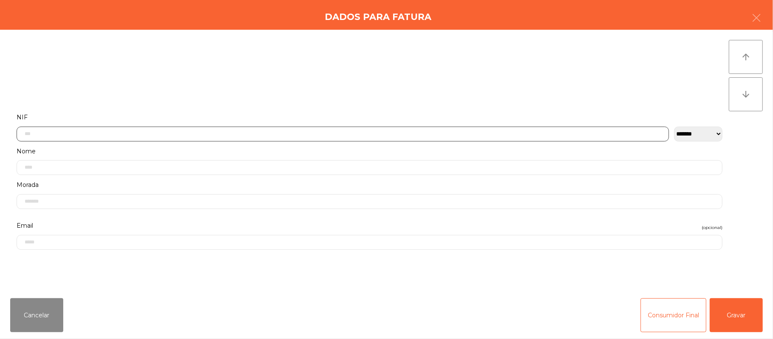
click at [257, 133] on input "text" at bounding box center [343, 134] width 653 height 15
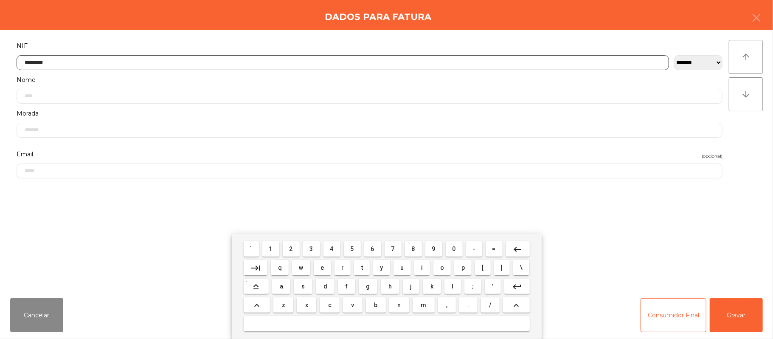
type input "*********"
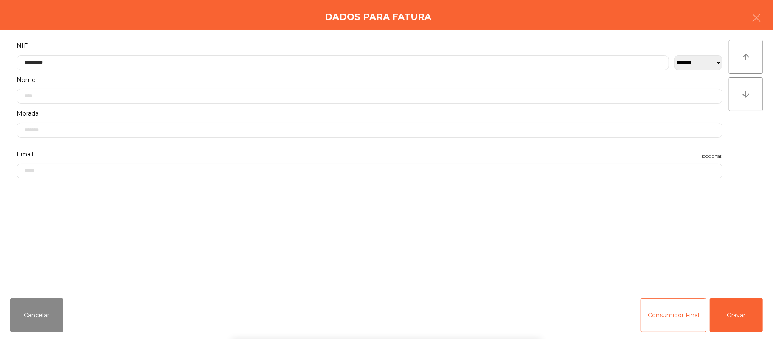
click at [742, 318] on div "` 1 2 3 4 5 6 7 8 9 0 - = keyboard_backspace keyboard_tab q w e r t y u i o p […" at bounding box center [386, 286] width 773 height 105
click at [731, 317] on button "Gravar" at bounding box center [736, 315] width 53 height 34
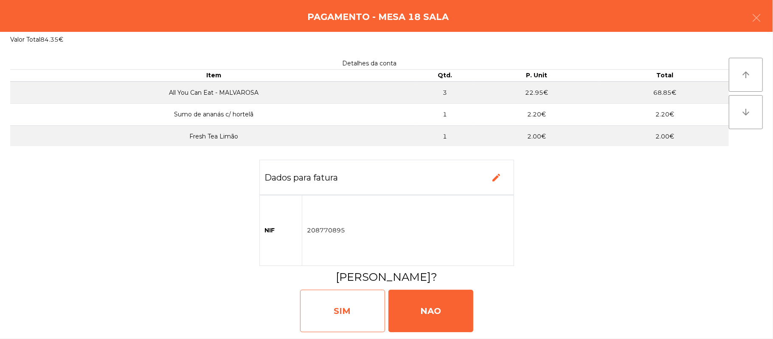
click at [336, 307] on div "SIM" at bounding box center [342, 311] width 85 height 42
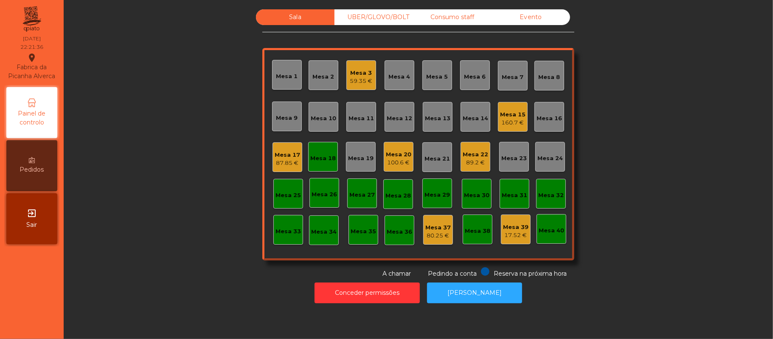
click at [463, 164] on div "89.2 €" at bounding box center [475, 162] width 25 height 8
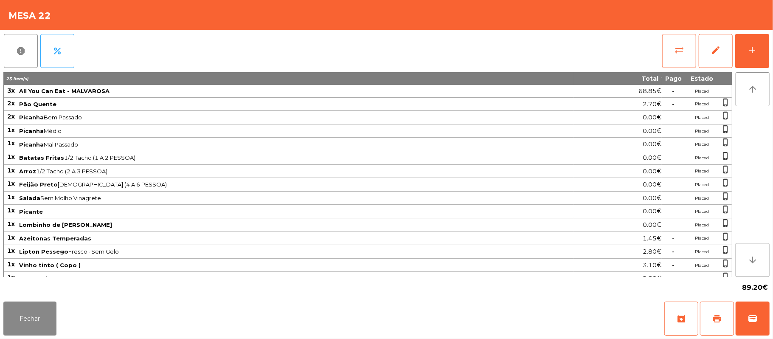
click at [673, 58] on button "sync_alt" at bounding box center [680, 51] width 34 height 34
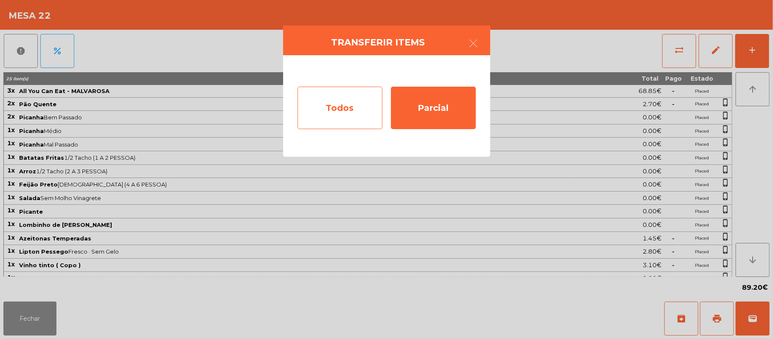
click at [353, 108] on div "Todos" at bounding box center [340, 108] width 85 height 42
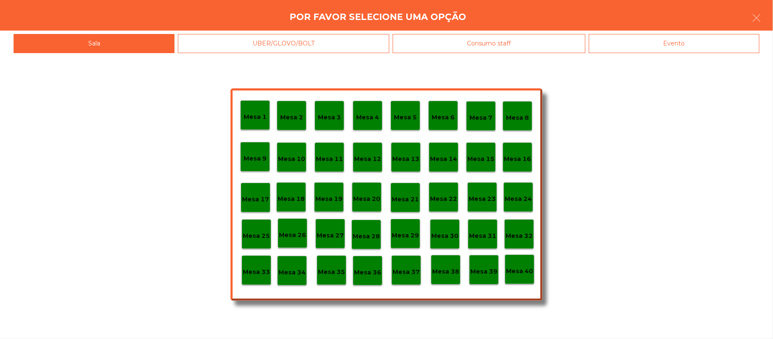
click at [673, 47] on div "Evento" at bounding box center [674, 43] width 171 height 19
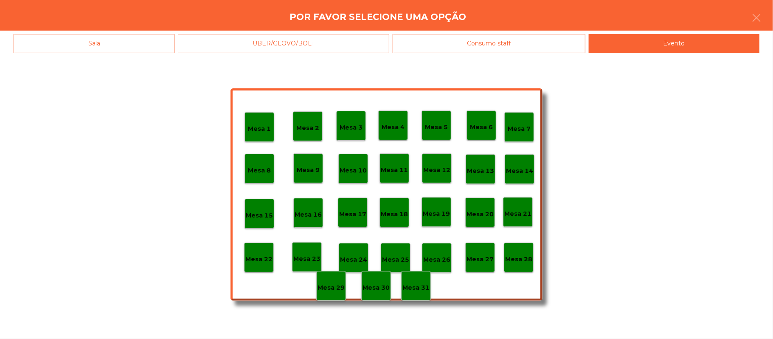
click at [519, 263] on p "Mesa 28" at bounding box center [518, 259] width 27 height 10
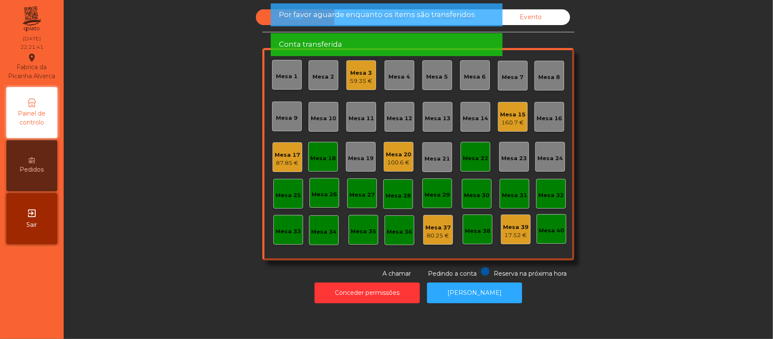
click at [474, 162] on div "Mesa 22" at bounding box center [475, 158] width 25 height 8
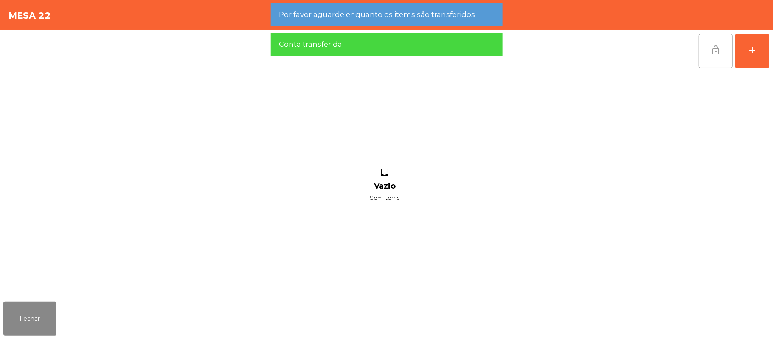
click at [708, 56] on button "lock_open" at bounding box center [716, 51] width 34 height 34
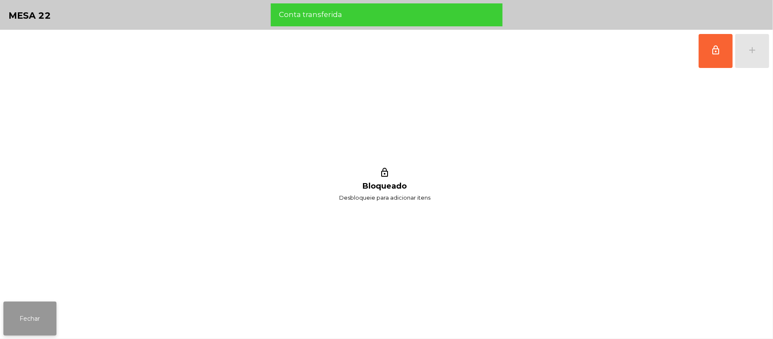
click at [28, 335] on button "Fechar" at bounding box center [29, 319] width 53 height 34
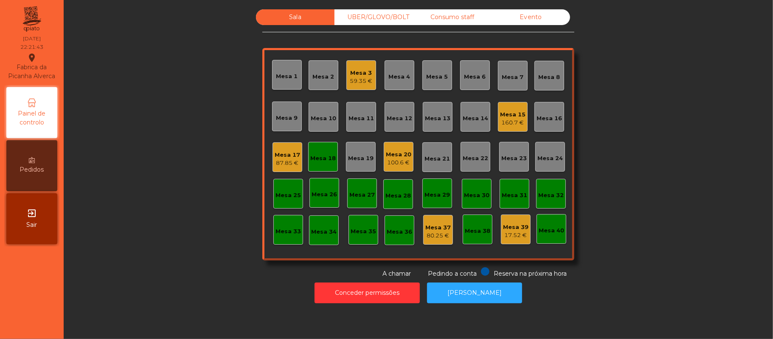
click at [326, 164] on div "Mesa 18" at bounding box center [323, 157] width 30 height 30
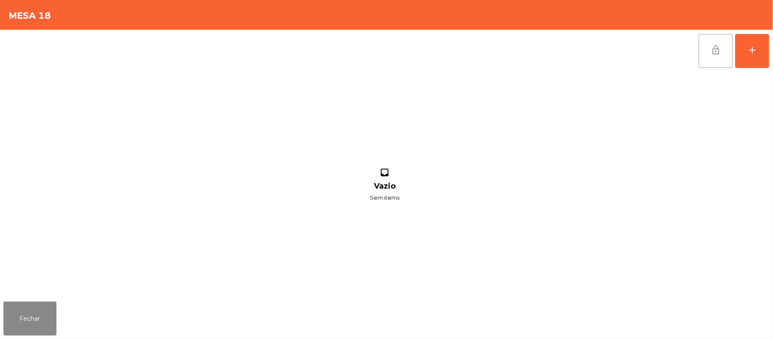
click at [702, 57] on button "lock_open" at bounding box center [716, 51] width 34 height 34
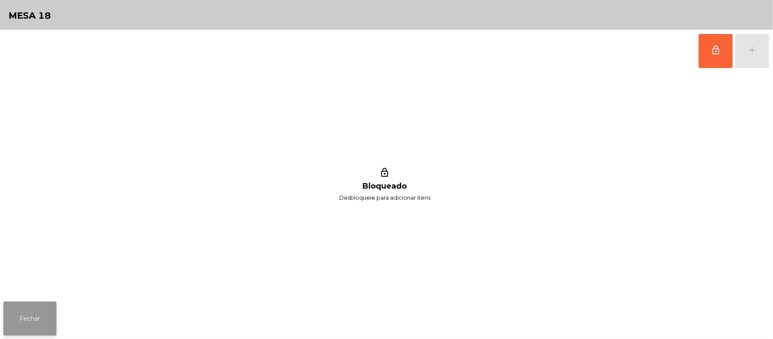
click at [25, 303] on button "Fechar" at bounding box center [29, 319] width 53 height 34
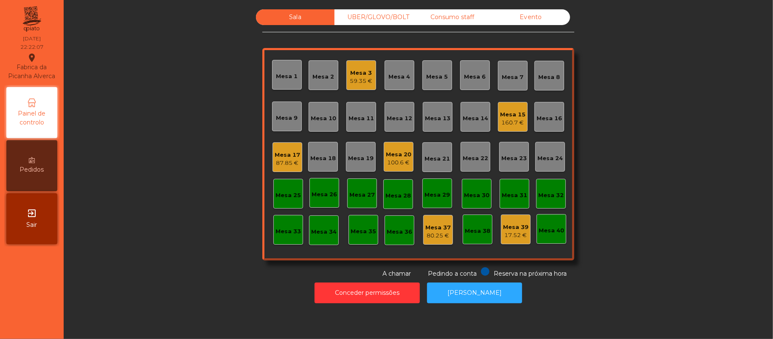
click at [398, 152] on div "Mesa 20" at bounding box center [398, 154] width 25 height 8
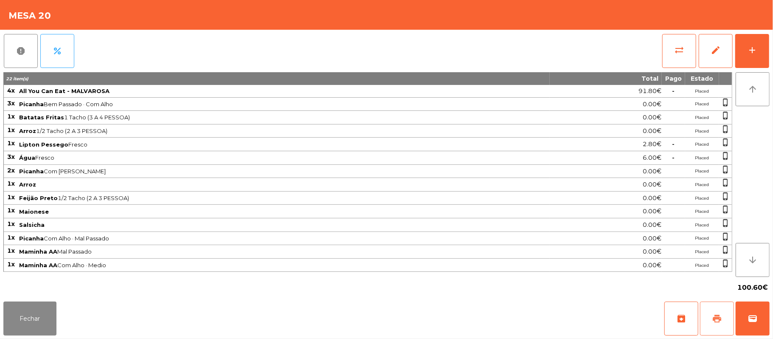
click at [724, 315] on button "print" at bounding box center [717, 319] width 34 height 34
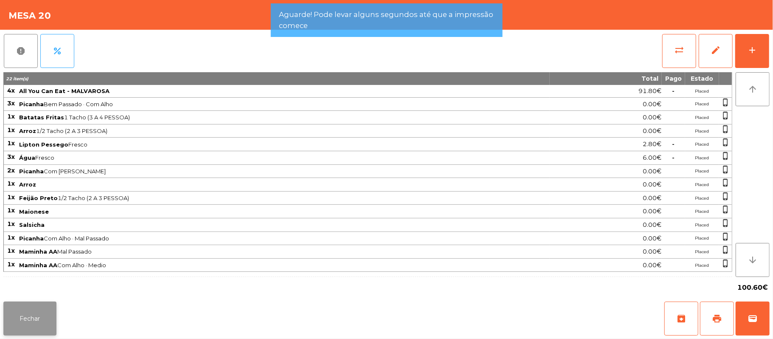
click at [29, 317] on button "Fechar" at bounding box center [29, 319] width 53 height 34
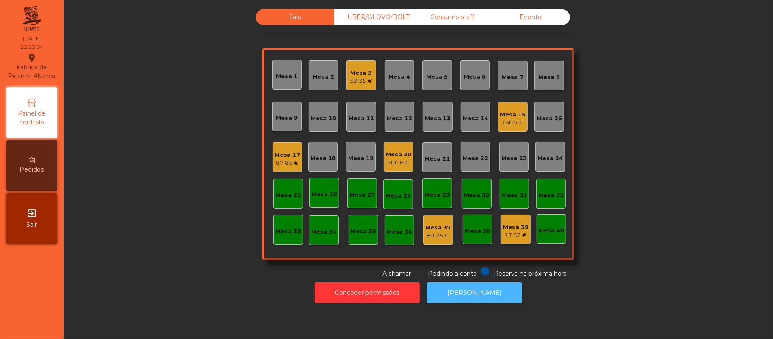
click at [493, 296] on button "[PERSON_NAME]" at bounding box center [474, 292] width 95 height 21
click at [403, 159] on div "100.6 €" at bounding box center [398, 162] width 25 height 8
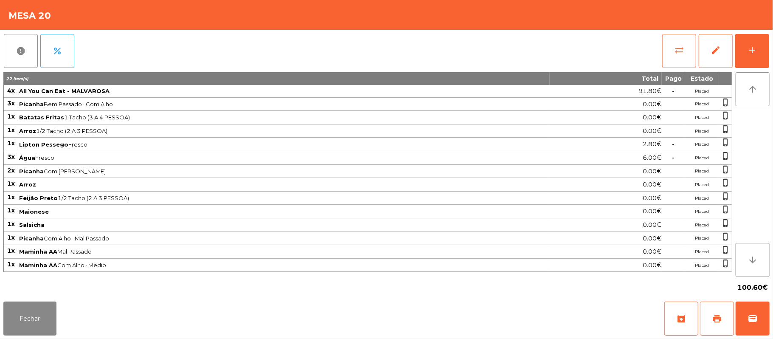
click at [674, 51] on button "sync_alt" at bounding box center [680, 51] width 34 height 34
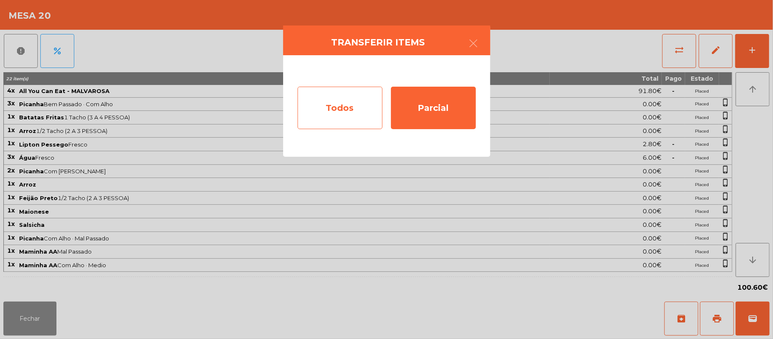
click at [349, 110] on div "Todos" at bounding box center [340, 108] width 85 height 42
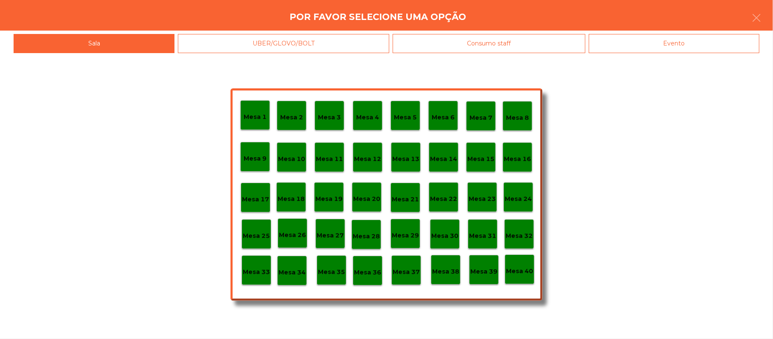
click at [726, 51] on div "Evento" at bounding box center [674, 43] width 171 height 19
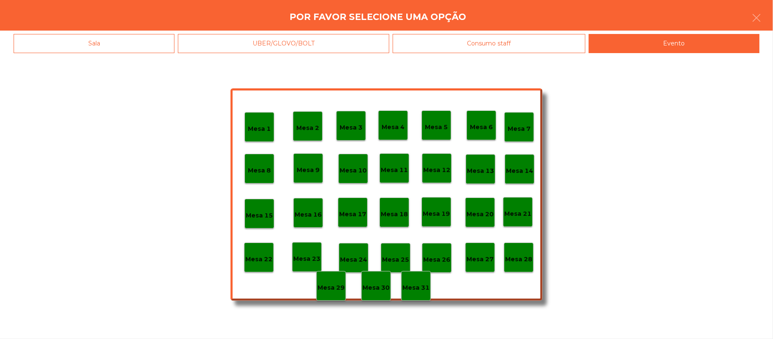
click at [522, 255] on p "Mesa 28" at bounding box center [518, 259] width 27 height 10
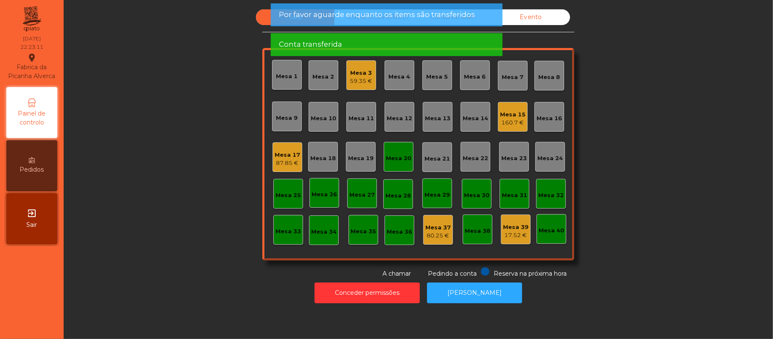
click at [399, 165] on div "Mesa 20" at bounding box center [399, 157] width 30 height 30
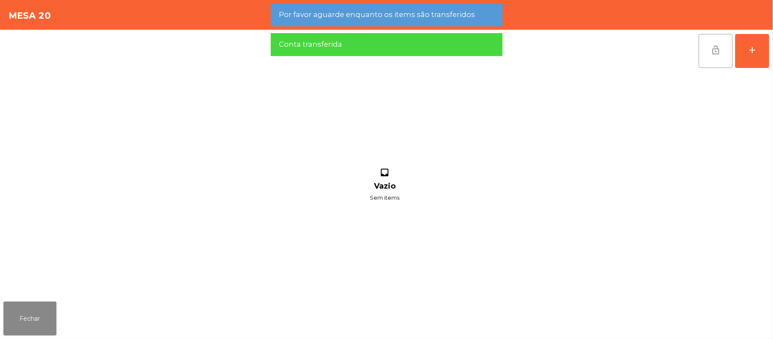
click at [714, 53] on span "lock_open" at bounding box center [716, 50] width 10 height 10
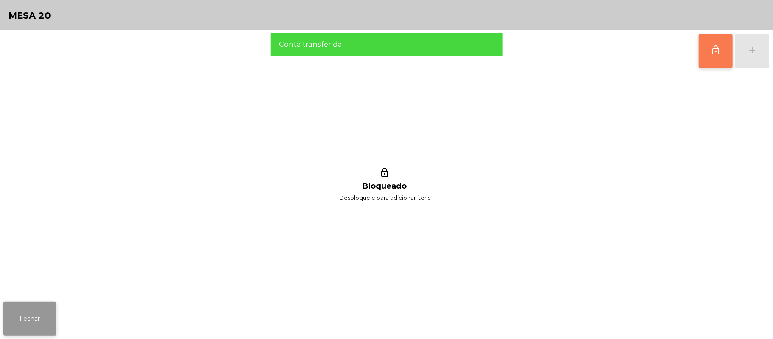
click at [8, 325] on button "Fechar" at bounding box center [29, 319] width 53 height 34
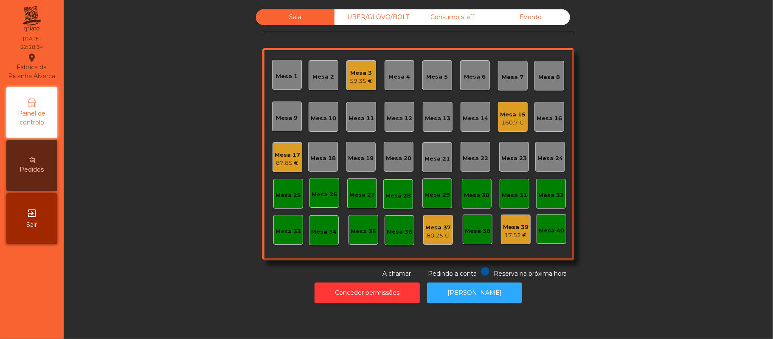
click at [500, 113] on div "Mesa 15" at bounding box center [512, 114] width 25 height 8
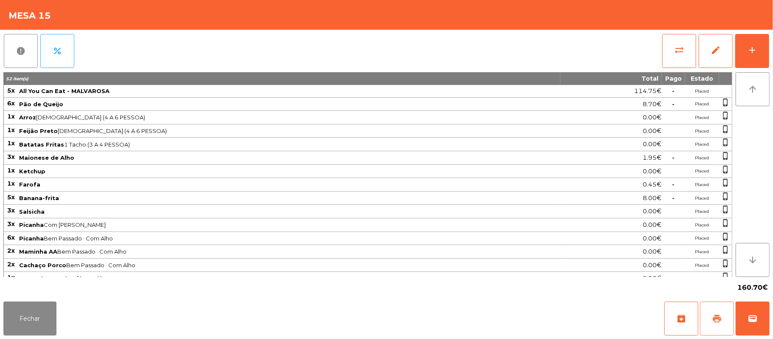
click at [709, 319] on button "print" at bounding box center [717, 319] width 34 height 34
click at [45, 324] on button "Fechar" at bounding box center [29, 319] width 53 height 34
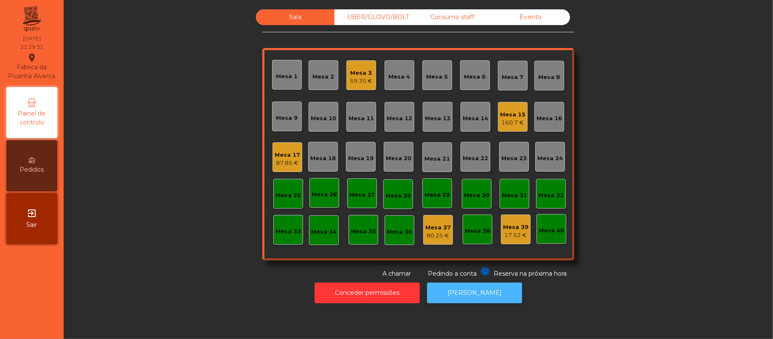
click at [483, 291] on button "[PERSON_NAME]" at bounding box center [474, 292] width 95 height 21
click at [505, 113] on div "Mesa 15" at bounding box center [512, 114] width 25 height 8
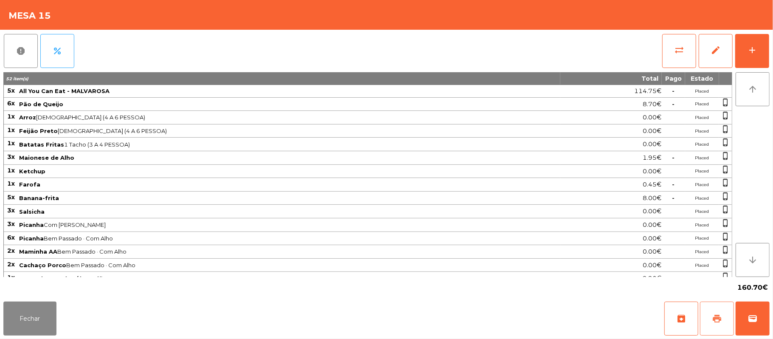
click at [714, 311] on button "print" at bounding box center [717, 319] width 34 height 34
click at [679, 41] on button "sync_alt" at bounding box center [680, 51] width 34 height 34
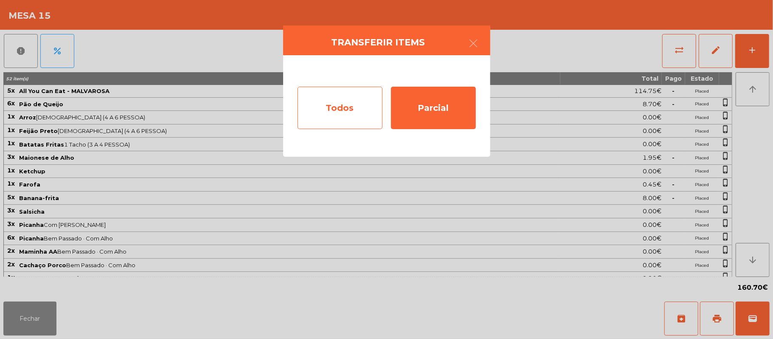
click at [348, 115] on div "Todos" at bounding box center [340, 108] width 85 height 42
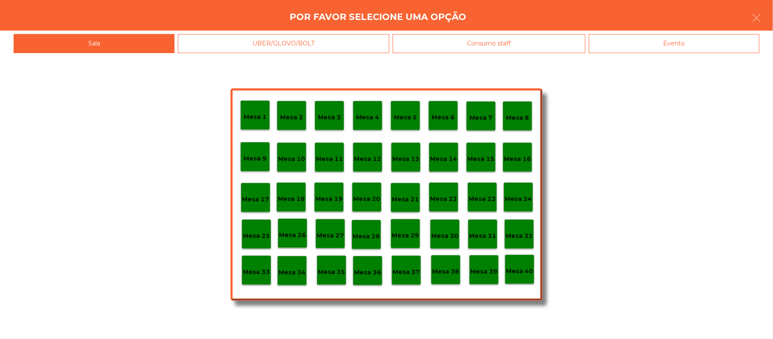
click at [689, 38] on div "Evento" at bounding box center [674, 43] width 171 height 19
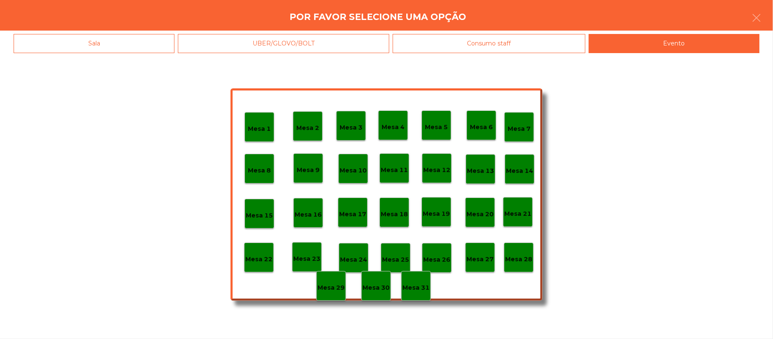
click at [515, 260] on p "Mesa 28" at bounding box center [518, 259] width 27 height 10
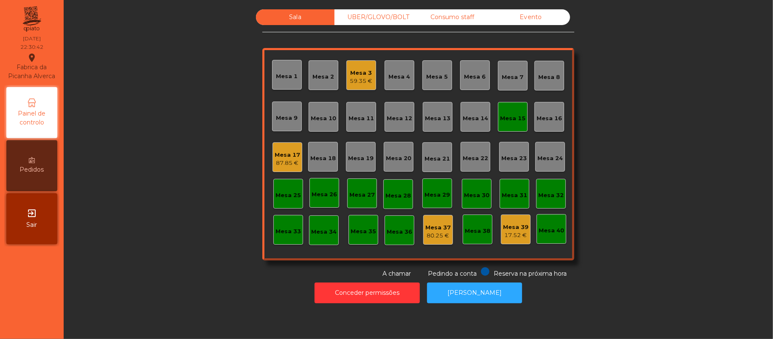
click at [503, 112] on div "Mesa 15" at bounding box center [512, 117] width 25 height 12
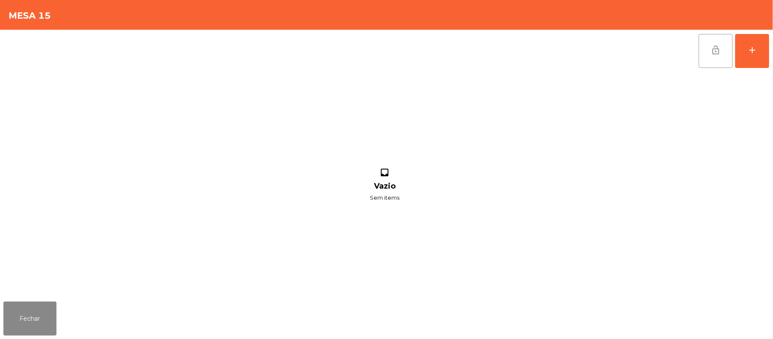
click at [700, 55] on button "lock_open" at bounding box center [716, 51] width 34 height 34
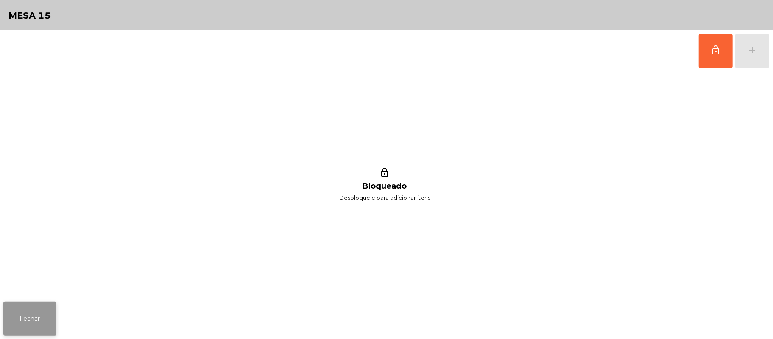
click at [38, 318] on button "Fechar" at bounding box center [29, 319] width 53 height 34
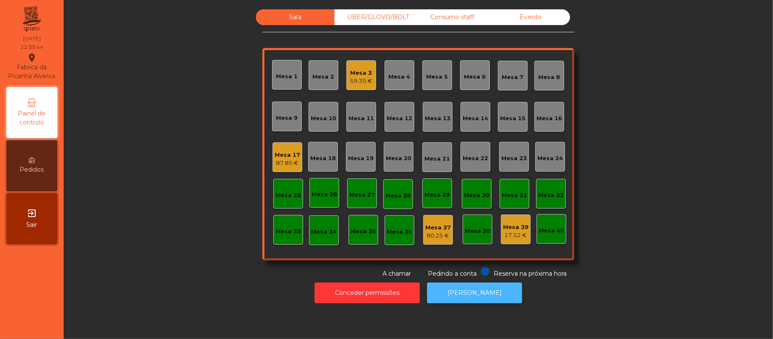
click at [479, 291] on button "[PERSON_NAME]" at bounding box center [474, 292] width 95 height 21
click at [366, 79] on div "59.35 €" at bounding box center [361, 81] width 23 height 8
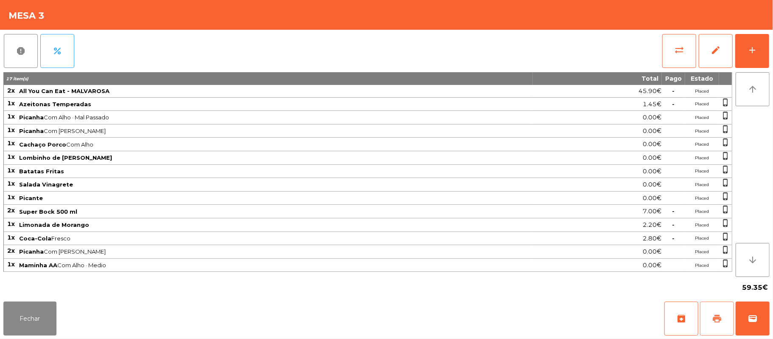
click at [721, 312] on button "print" at bounding box center [717, 319] width 34 height 34
click at [746, 319] on button "wallet" at bounding box center [753, 319] width 34 height 34
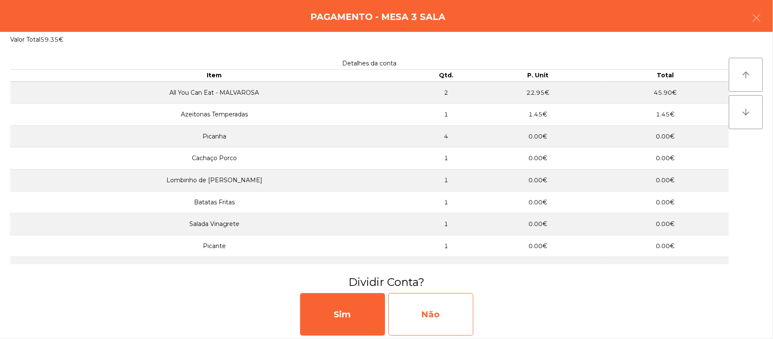
click at [438, 313] on div "Não" at bounding box center [431, 314] width 85 height 42
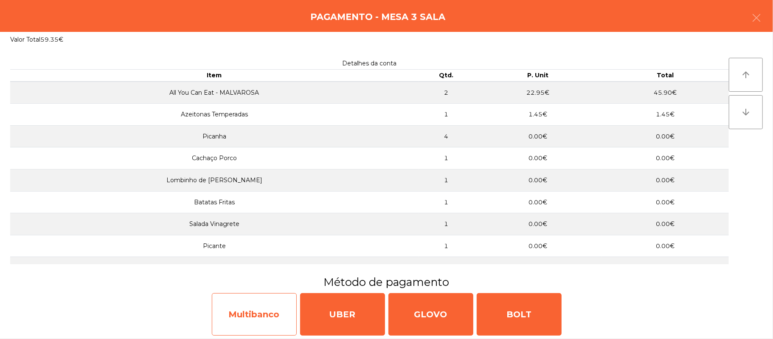
click at [257, 319] on div "Multibanco" at bounding box center [254, 314] width 85 height 42
select select "**"
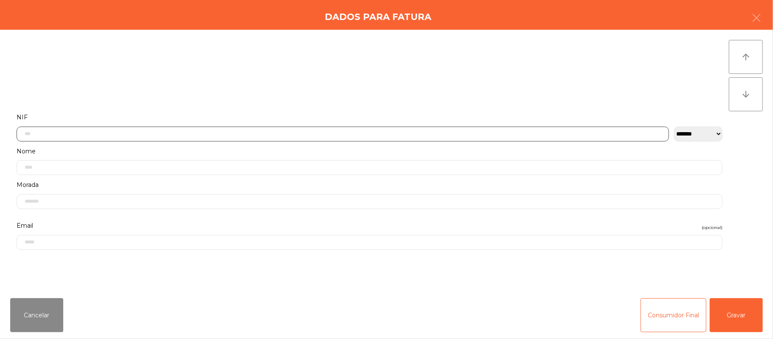
click at [273, 133] on input "text" at bounding box center [343, 134] width 653 height 15
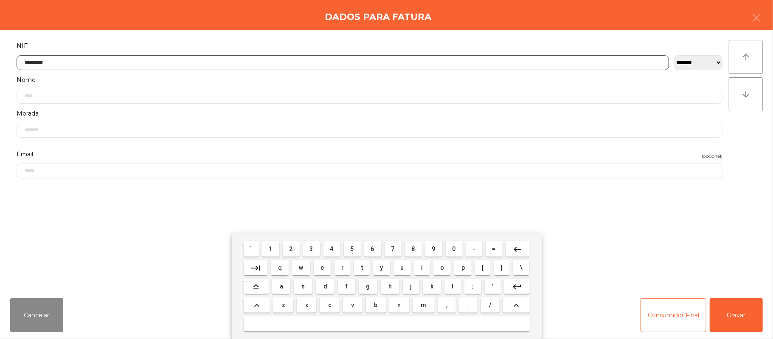
type input "*********"
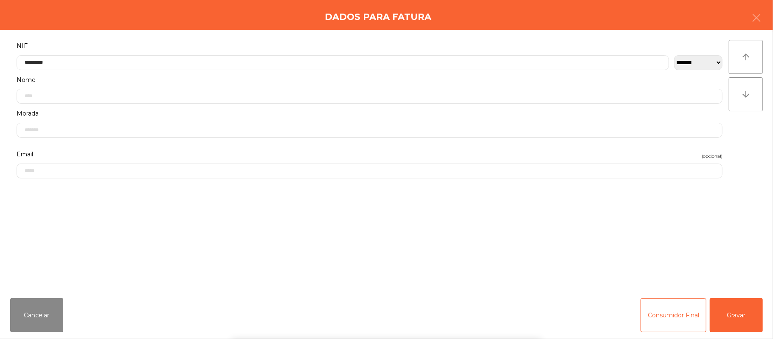
click at [745, 320] on div "` 1 2 3 4 5 6 7 8 9 0 - = keyboard_backspace keyboard_tab q w e r t y u i o p […" at bounding box center [386, 286] width 773 height 105
click at [738, 313] on button "Gravar" at bounding box center [736, 315] width 53 height 34
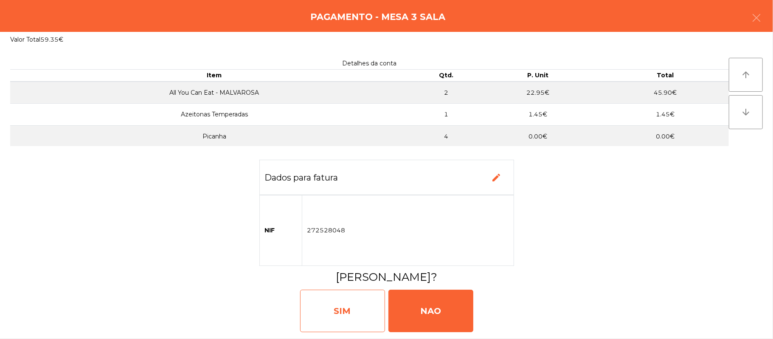
click at [347, 311] on div "SIM" at bounding box center [342, 311] width 85 height 42
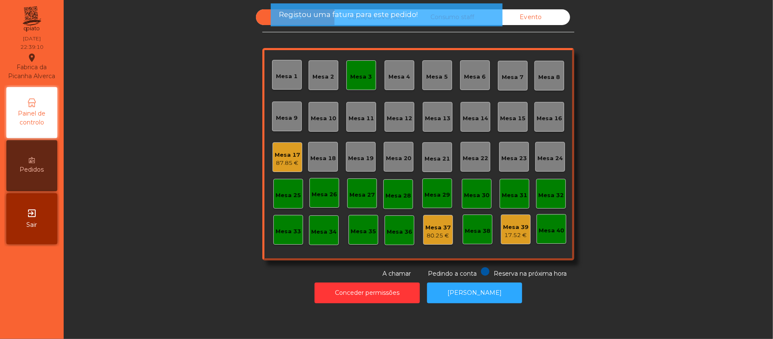
click at [351, 80] on div "Mesa 3" at bounding box center [362, 77] width 22 height 8
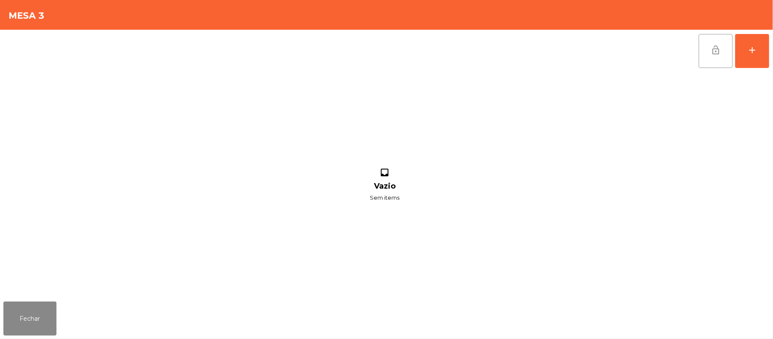
click at [714, 54] on span "lock_open" at bounding box center [716, 50] width 10 height 10
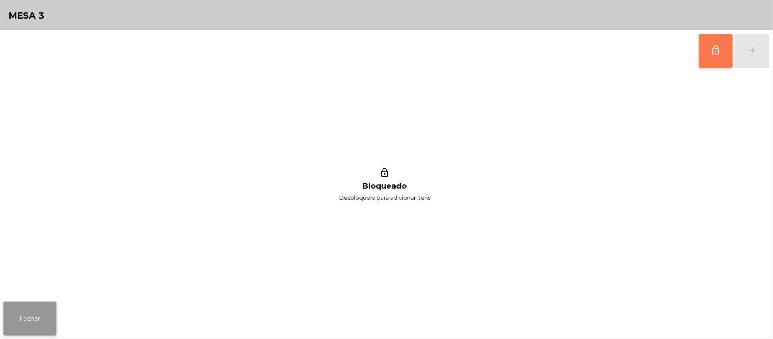
click at [28, 325] on button "Fechar" at bounding box center [29, 319] width 53 height 34
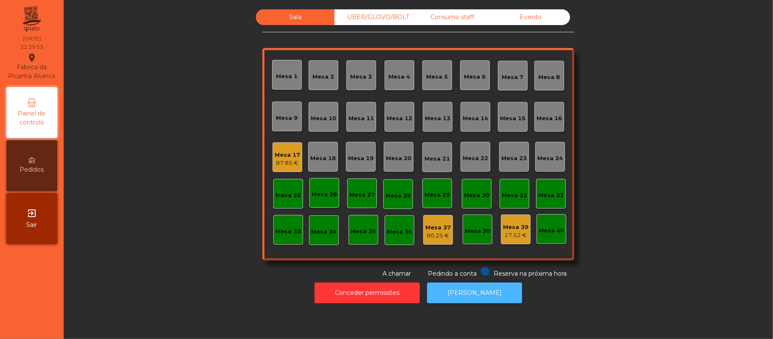
click at [484, 287] on button "[PERSON_NAME]" at bounding box center [474, 292] width 95 height 21
click at [296, 150] on div "Mesa 17 87.85 €" at bounding box center [288, 157] width 30 height 30
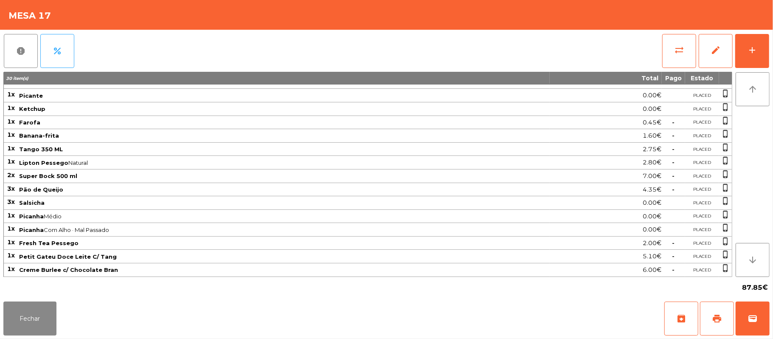
scroll to position [123, 0]
click at [285, 229] on span "Picanha Com Alho · Mal Passado" at bounding box center [284, 229] width 530 height 7
click at [40, 314] on button "Fechar" at bounding box center [29, 319] width 53 height 34
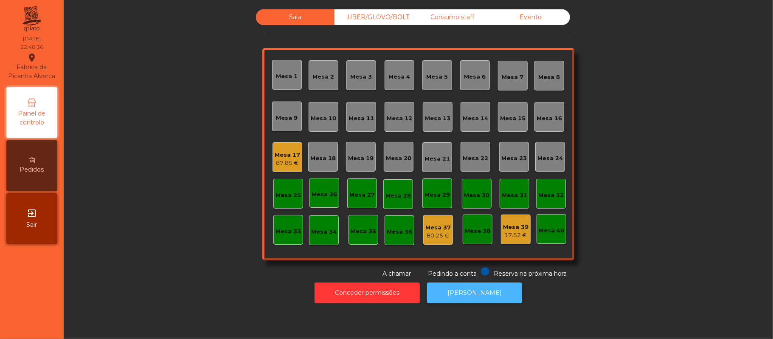
click at [480, 290] on button "[PERSON_NAME]" at bounding box center [474, 292] width 95 height 21
click at [461, 14] on div "Consumo staff" at bounding box center [452, 17] width 79 height 16
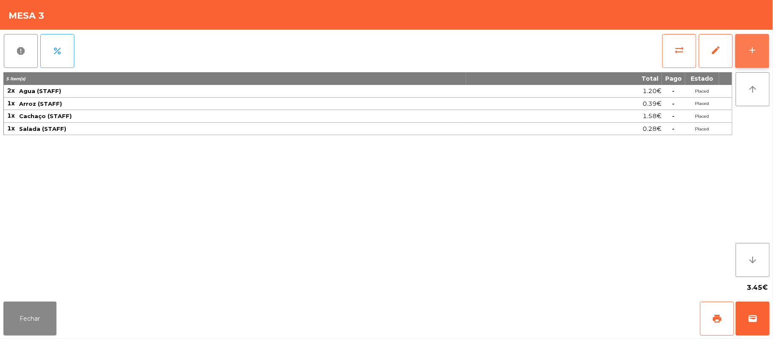
click at [751, 54] on div "add" at bounding box center [753, 50] width 10 height 10
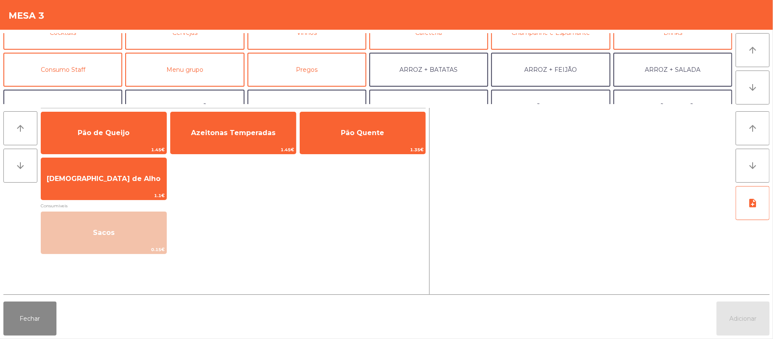
scroll to position [63, 0]
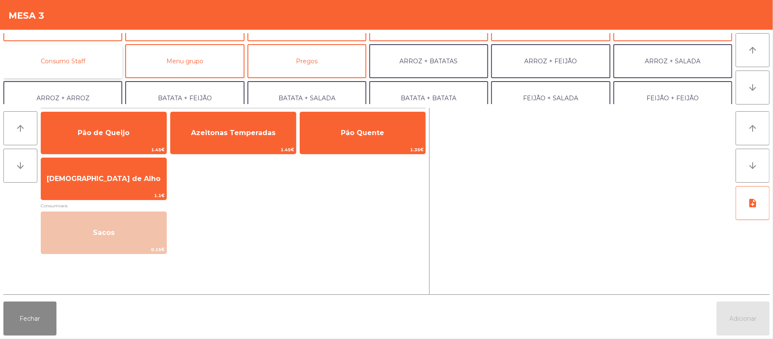
click at [87, 62] on button "Consumo Staff" at bounding box center [62, 61] width 119 height 34
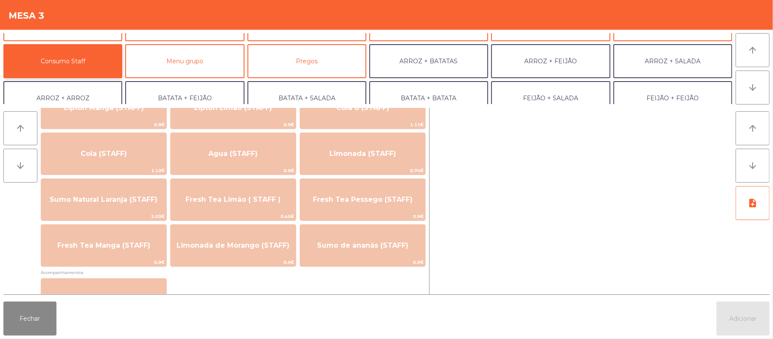
scroll to position [201, 0]
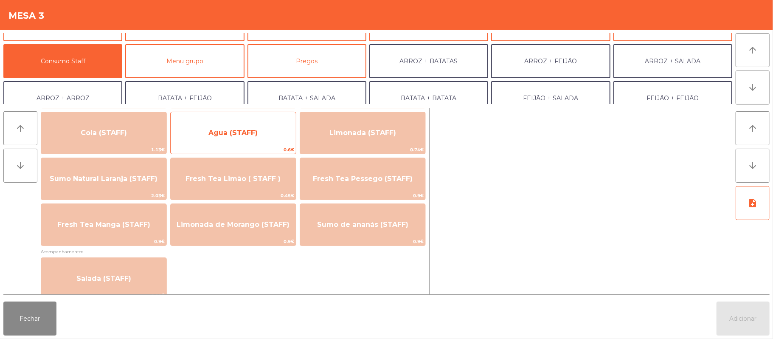
click at [257, 131] on span "Agua (STAFF)" at bounding box center [233, 132] width 125 height 23
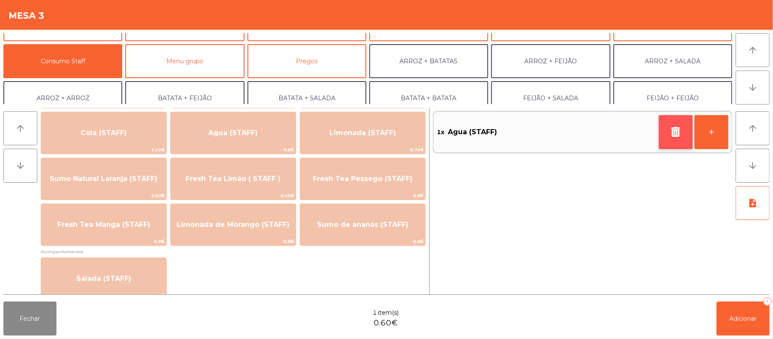
click at [664, 131] on button "button" at bounding box center [676, 132] width 34 height 34
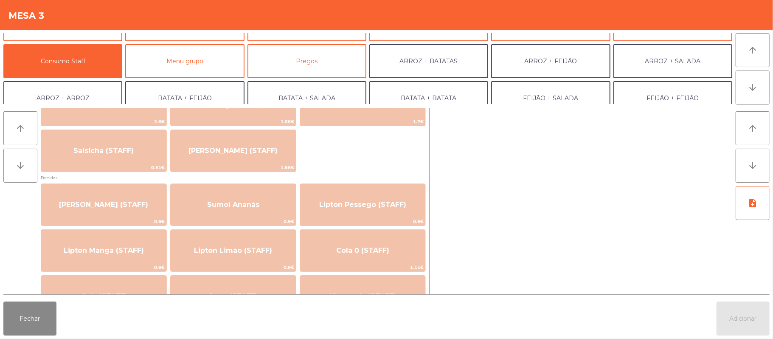
scroll to position [0, 0]
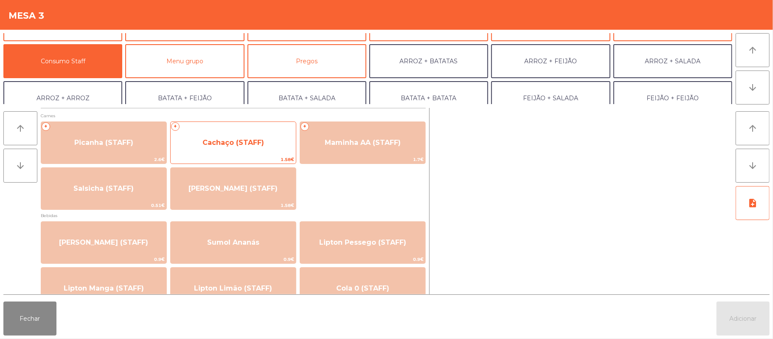
click at [240, 133] on span "Cachaço (STAFF)" at bounding box center [233, 142] width 125 height 23
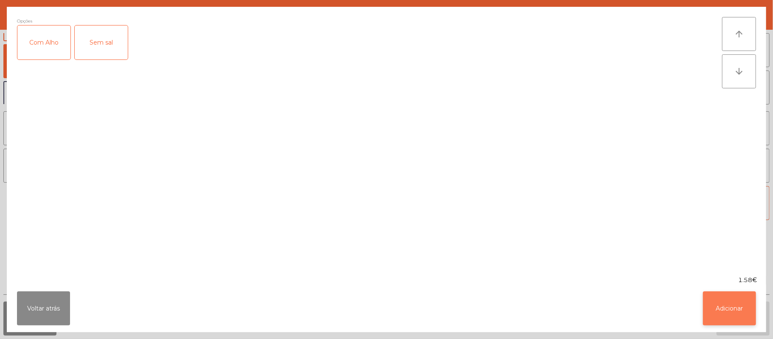
click at [726, 299] on button "Adicionar" at bounding box center [729, 308] width 53 height 34
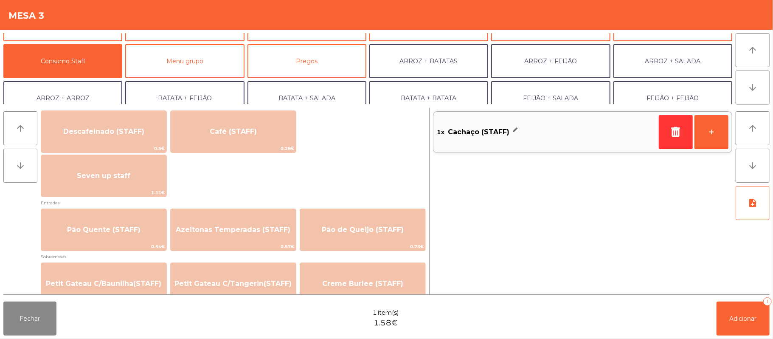
scroll to position [539, 0]
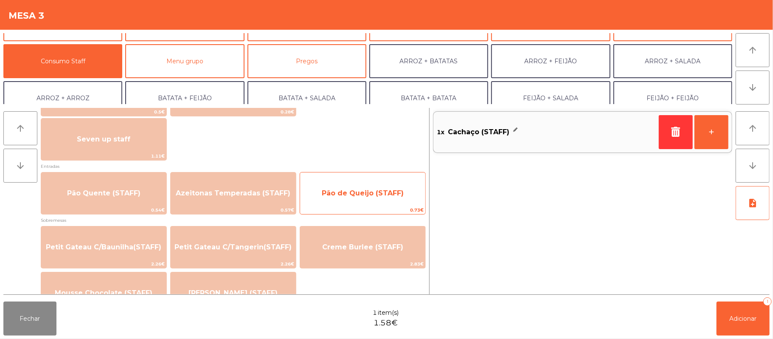
click at [371, 192] on span "Pão de Queijo (STAFF)" at bounding box center [363, 193] width 82 height 8
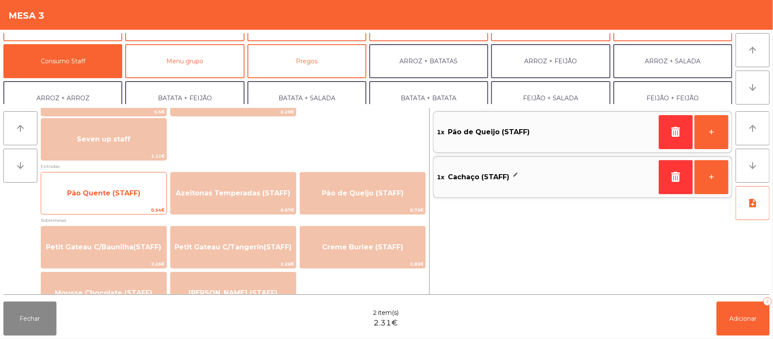
click at [84, 189] on span "Pão Quente (STAFF)" at bounding box center [103, 193] width 73 height 8
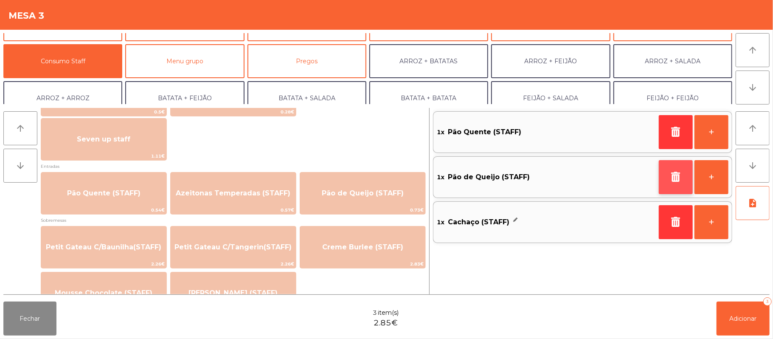
click at [670, 175] on icon "button" at bounding box center [676, 177] width 13 height 10
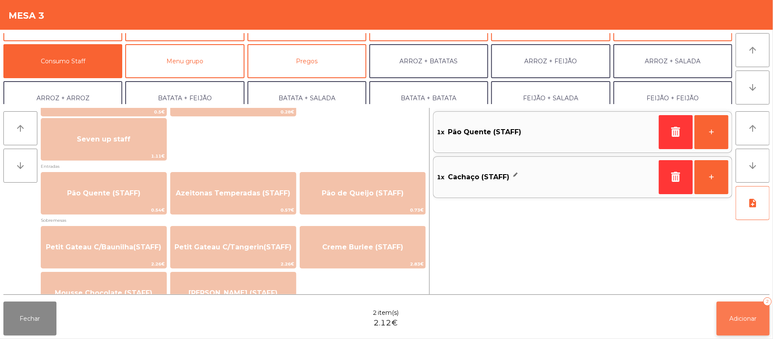
click at [735, 318] on span "Adicionar" at bounding box center [743, 319] width 27 height 8
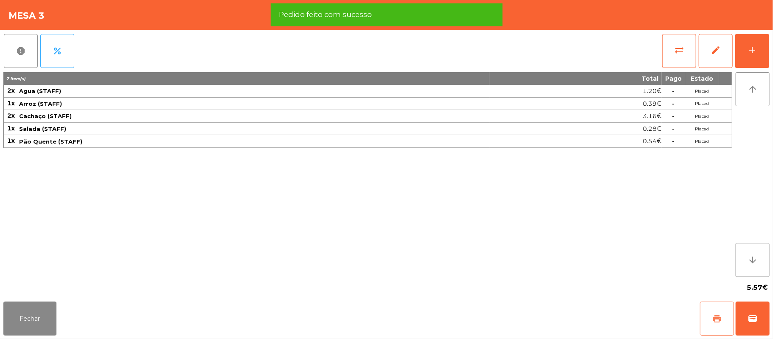
click at [702, 311] on button "print" at bounding box center [717, 319] width 34 height 34
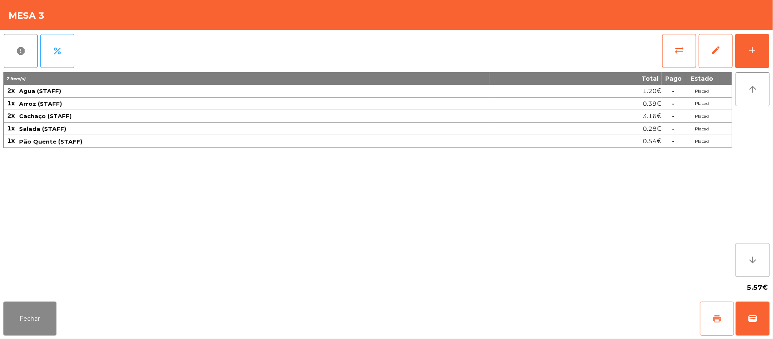
click at [709, 314] on button "print" at bounding box center [717, 319] width 34 height 34
click at [31, 317] on button "Fechar" at bounding box center [29, 319] width 53 height 34
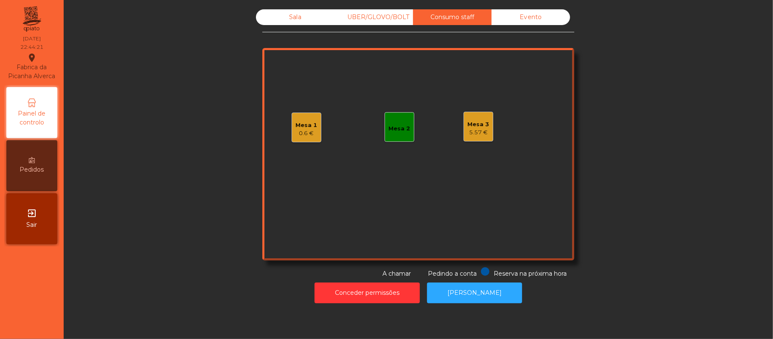
click at [292, 20] on div "Sala" at bounding box center [295, 17] width 79 height 16
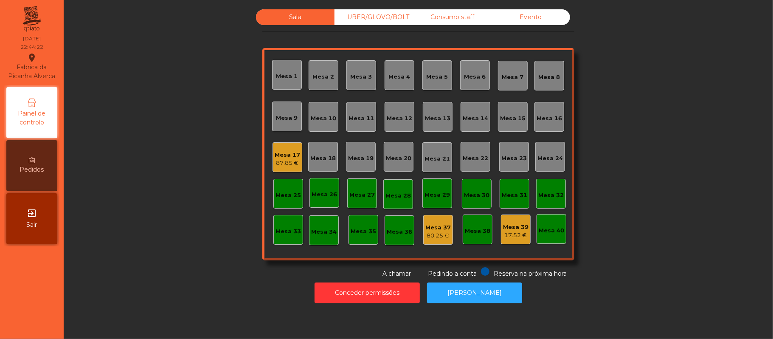
click at [516, 228] on div "Mesa 39" at bounding box center [515, 227] width 25 height 8
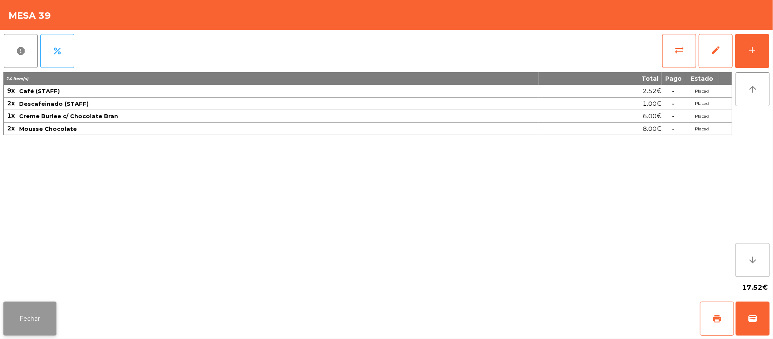
click at [31, 315] on button "Fechar" at bounding box center [29, 319] width 53 height 34
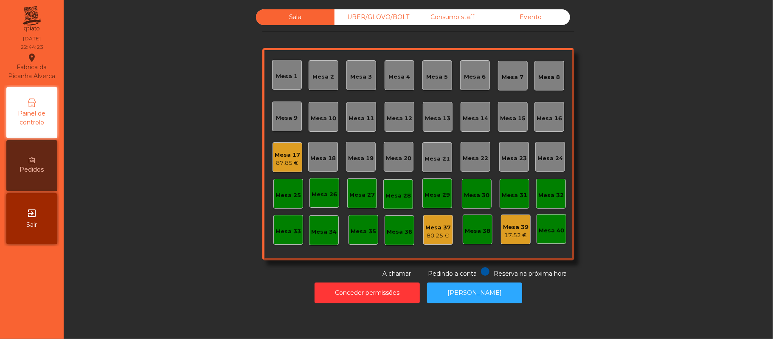
click at [464, 16] on div "Consumo staff" at bounding box center [452, 17] width 79 height 16
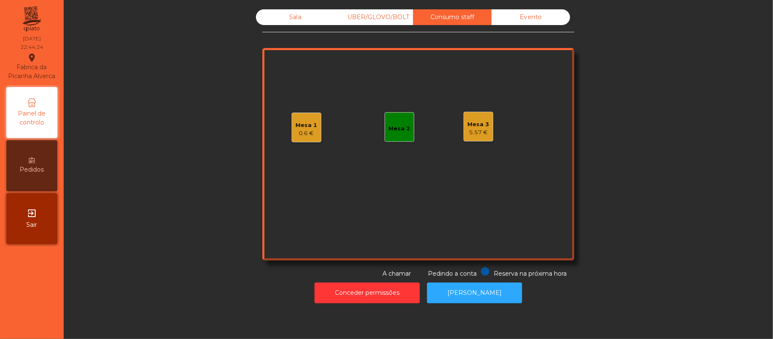
click at [476, 127] on div "Mesa 3" at bounding box center [479, 124] width 22 height 8
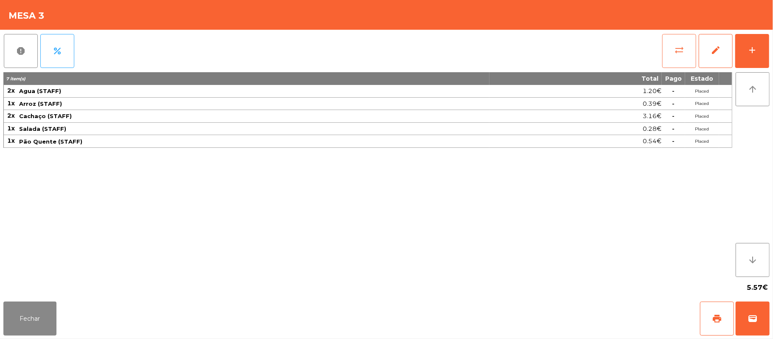
click at [676, 54] on span "sync_alt" at bounding box center [680, 50] width 10 height 10
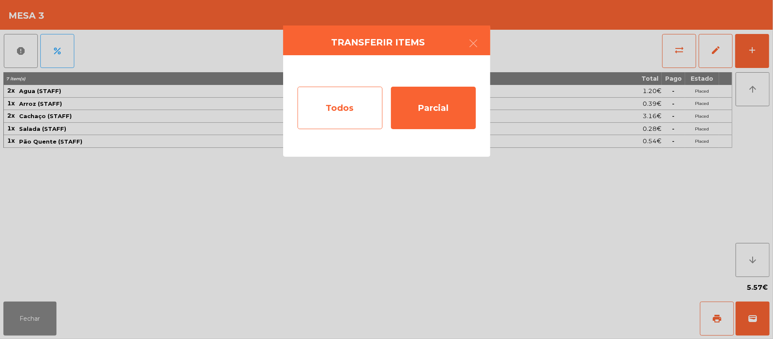
click at [357, 106] on div "Todos" at bounding box center [340, 108] width 85 height 42
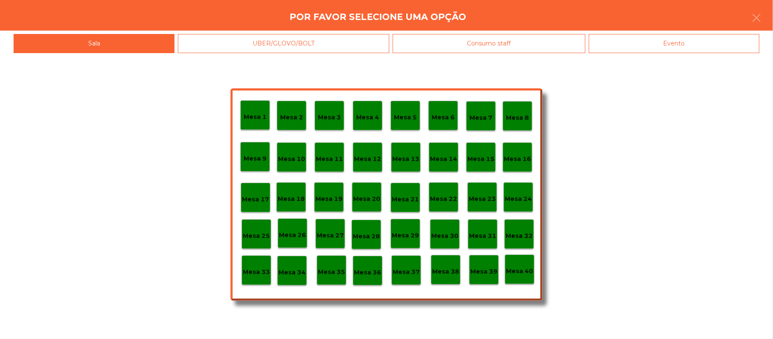
click at [690, 49] on div "Evento" at bounding box center [674, 43] width 171 height 19
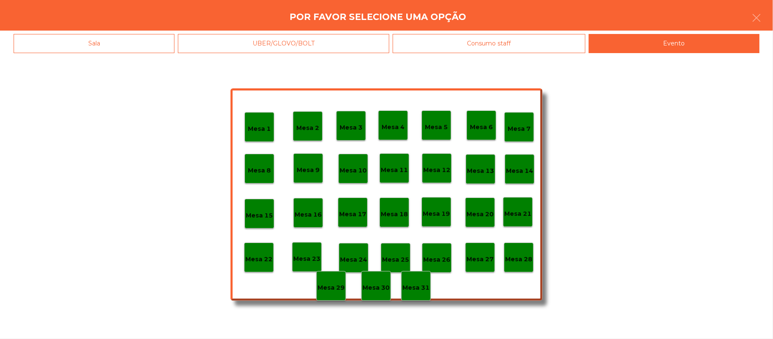
click at [129, 46] on div "Sala" at bounding box center [94, 43] width 161 height 19
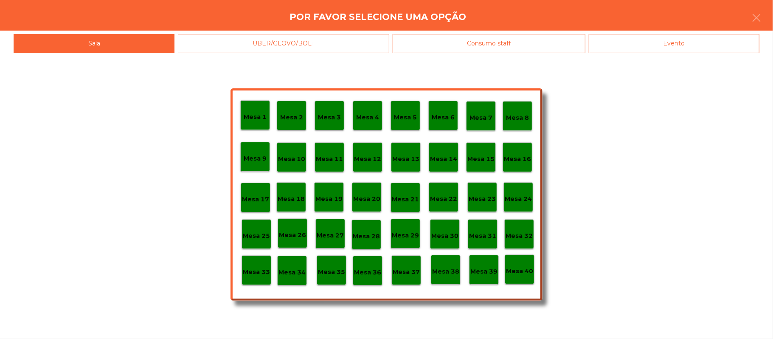
click at [491, 264] on div "Mesa 39" at bounding box center [484, 269] width 27 height 13
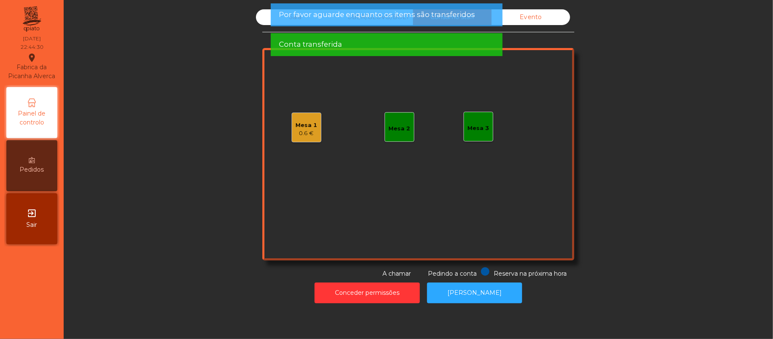
click at [308, 126] on div "Mesa 1" at bounding box center [307, 125] width 22 height 8
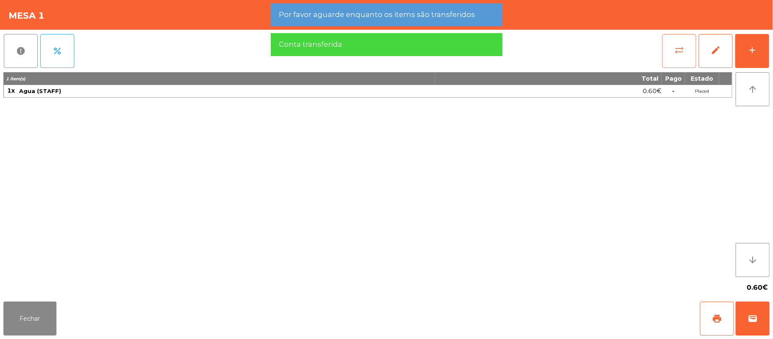
click at [687, 54] on button "sync_alt" at bounding box center [680, 51] width 34 height 34
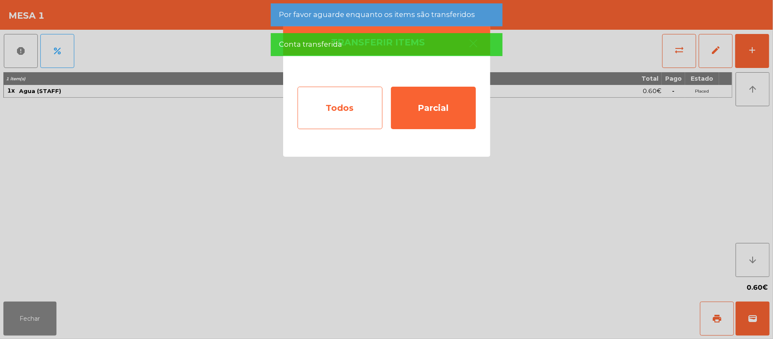
click at [347, 99] on div "Todos" at bounding box center [340, 108] width 85 height 42
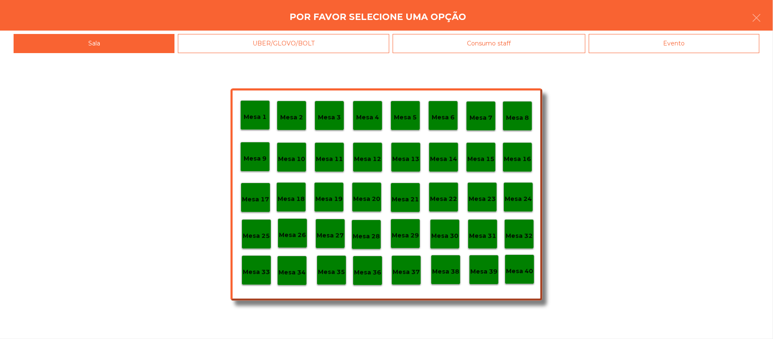
click at [687, 51] on div "Evento" at bounding box center [674, 43] width 171 height 19
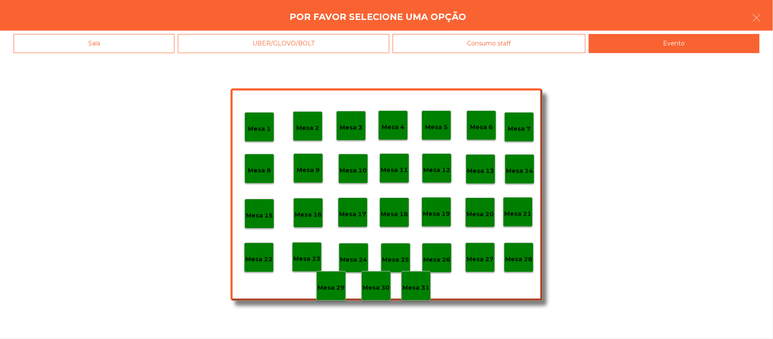
click at [520, 263] on p "Mesa 28" at bounding box center [518, 259] width 27 height 10
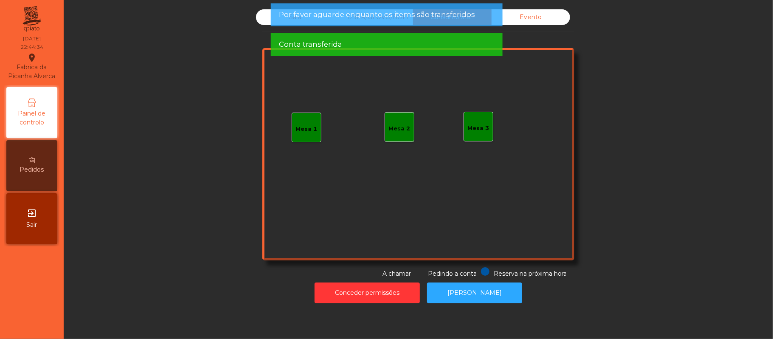
click at [196, 243] on div "Sala UBER/GLOVO/BOLT Consumo staff Evento Mesa 1 Mesa 2 Mesa 3 Reserva na próxi…" at bounding box center [418, 143] width 687 height 269
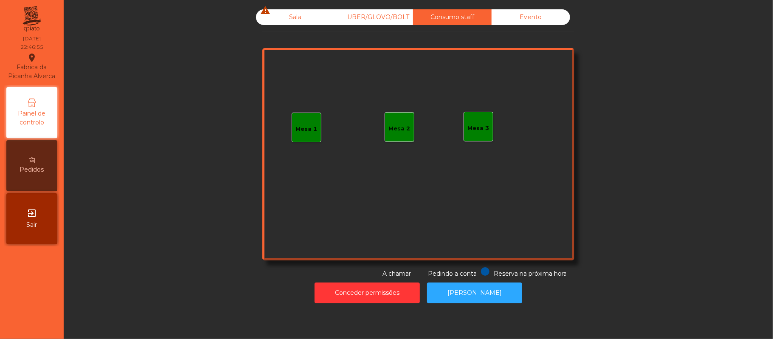
click at [287, 18] on div "Sala warning" at bounding box center [295, 17] width 79 height 16
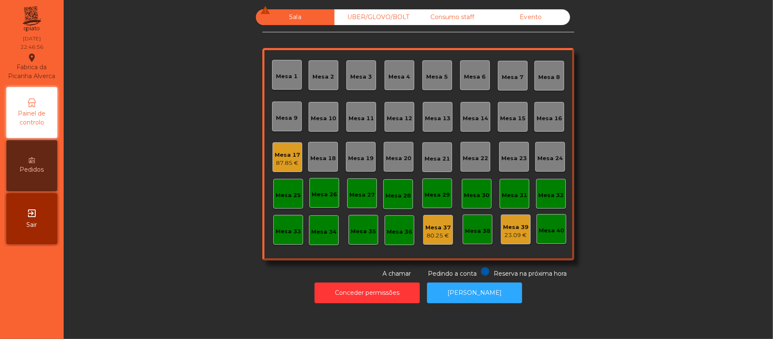
click at [288, 151] on div "Mesa 17" at bounding box center [287, 155] width 25 height 8
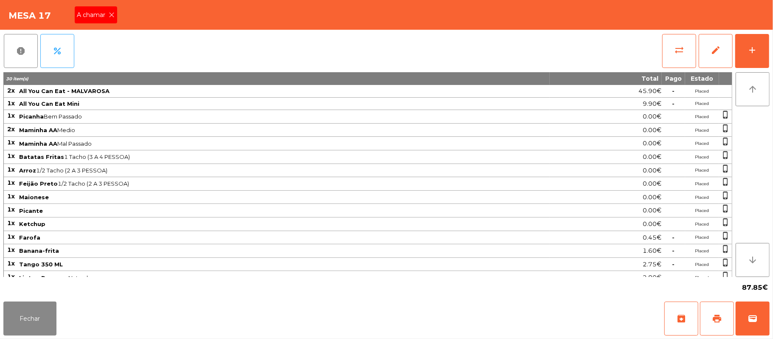
click at [97, 16] on span "A chamar" at bounding box center [93, 15] width 32 height 9
click at [713, 315] on span "print" at bounding box center [717, 318] width 10 height 10
click at [758, 332] on button "wallet" at bounding box center [753, 319] width 34 height 34
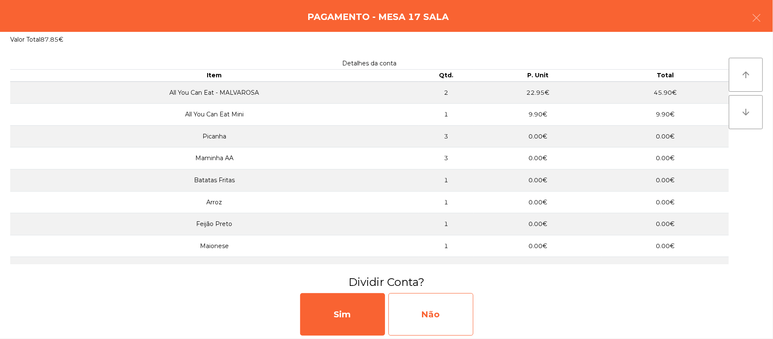
click at [460, 316] on div "Não" at bounding box center [431, 314] width 85 height 42
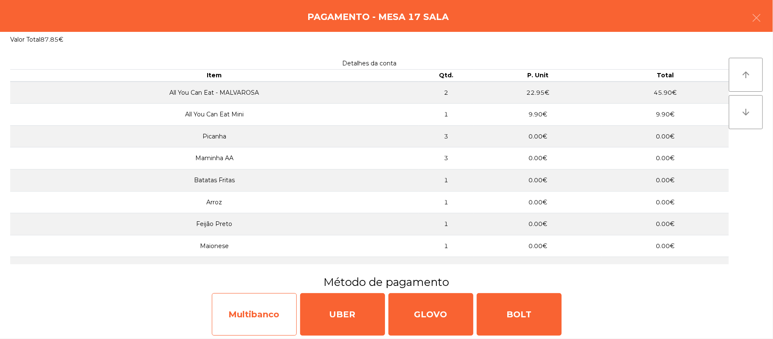
click at [255, 315] on div "Multibanco" at bounding box center [254, 314] width 85 height 42
select select "**"
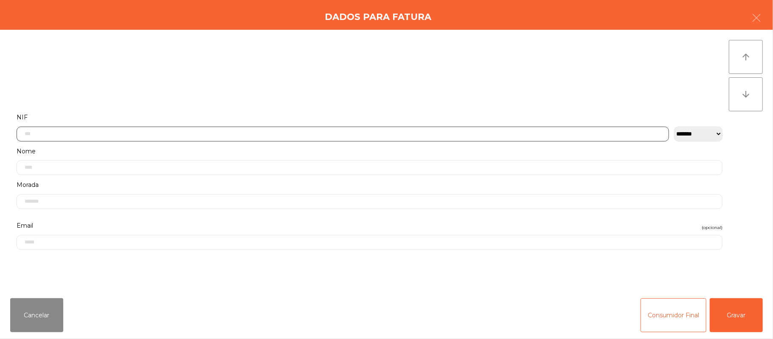
click at [367, 135] on input "text" at bounding box center [343, 134] width 653 height 15
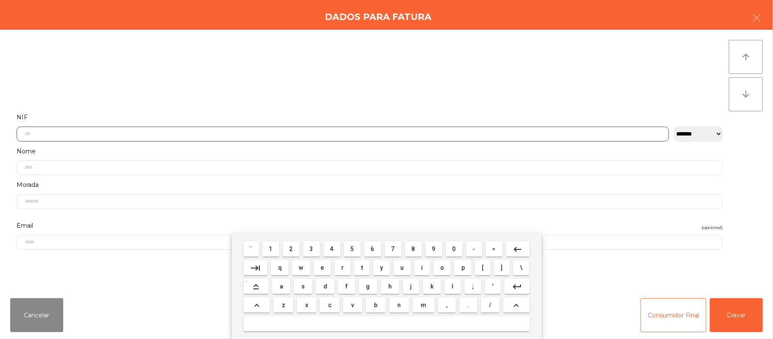
scroll to position [71, 0]
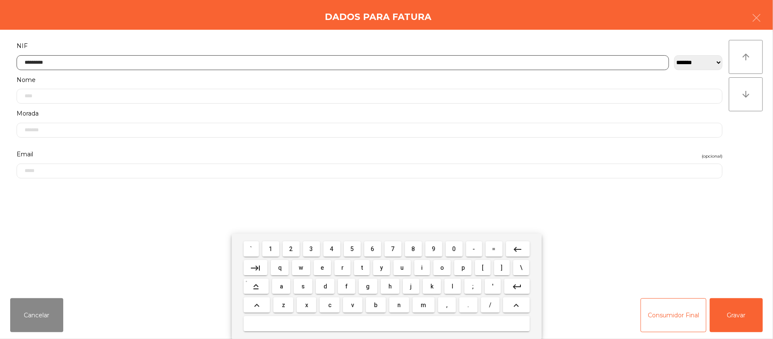
type input "*********"
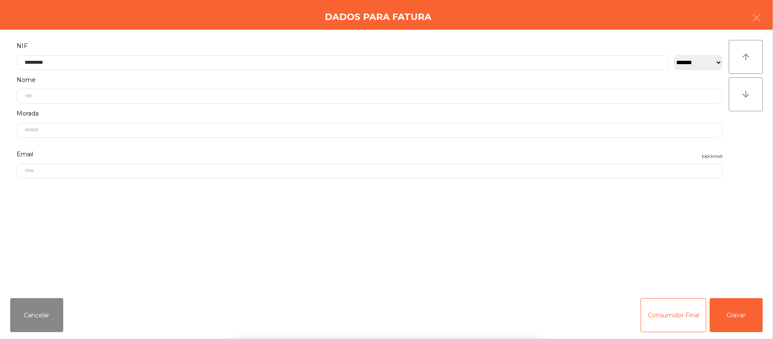
click at [748, 318] on div "` 1 2 3 4 5 6 7 8 9 0 - = keyboard_backspace keyboard_tab q w e r t y u i o p […" at bounding box center [386, 286] width 773 height 105
click at [743, 313] on button "Gravar" at bounding box center [736, 315] width 53 height 34
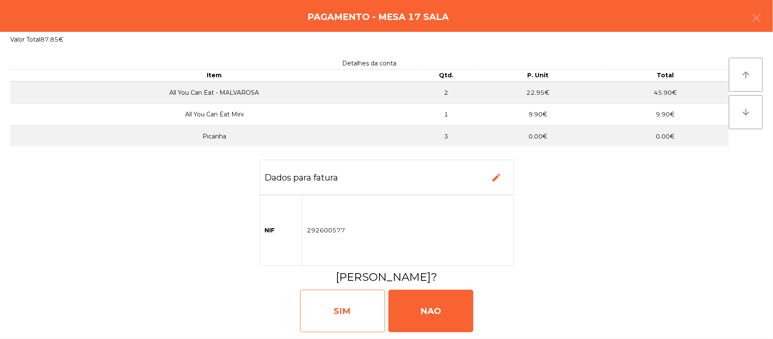
click at [344, 320] on div "SIM" at bounding box center [342, 311] width 85 height 42
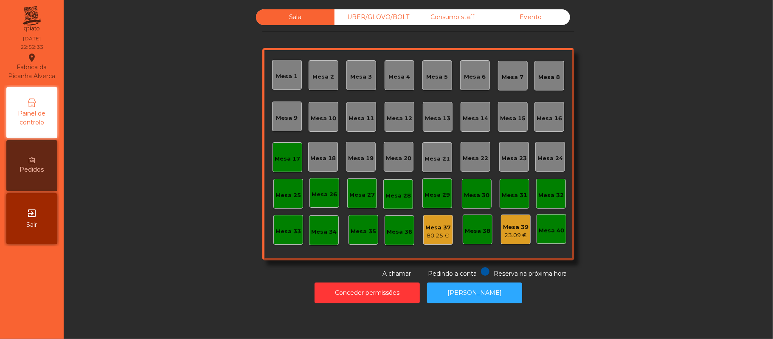
click at [460, 20] on div "Consumo staff" at bounding box center [452, 17] width 79 height 16
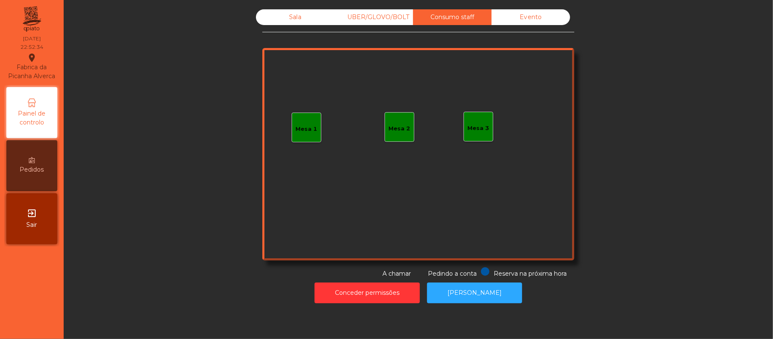
click at [307, 140] on div "Mesa 1" at bounding box center [307, 128] width 30 height 30
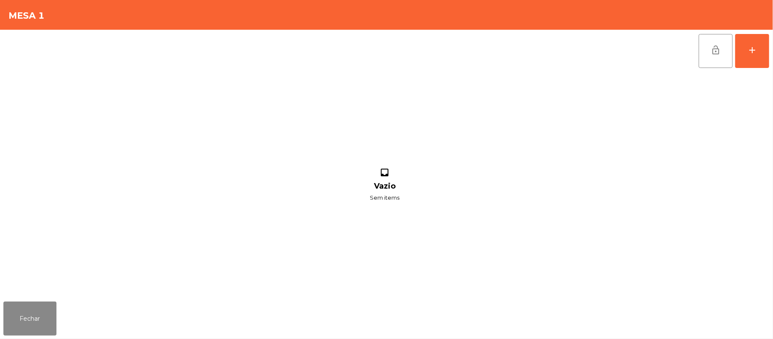
click at [772, 62] on div "lock_open add inbox Vazio Sem items" at bounding box center [386, 164] width 773 height 268
click at [746, 52] on button "add" at bounding box center [753, 51] width 34 height 34
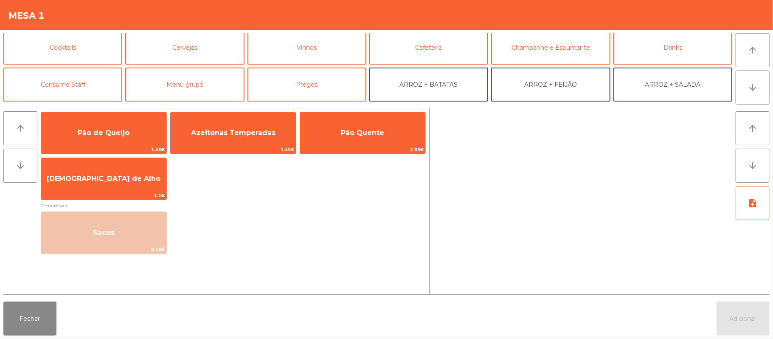
scroll to position [48, 0]
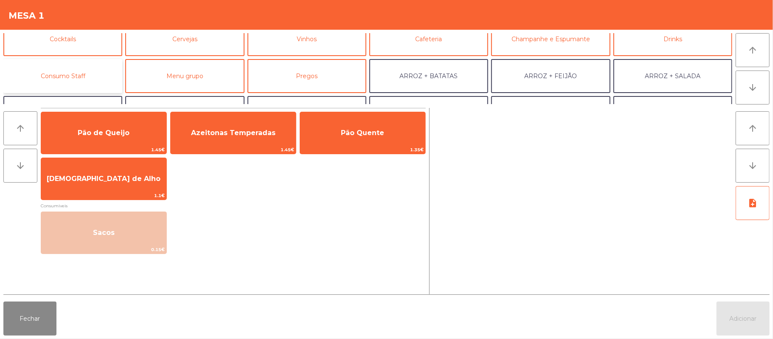
click at [87, 75] on button "Consumo Staff" at bounding box center [62, 76] width 119 height 34
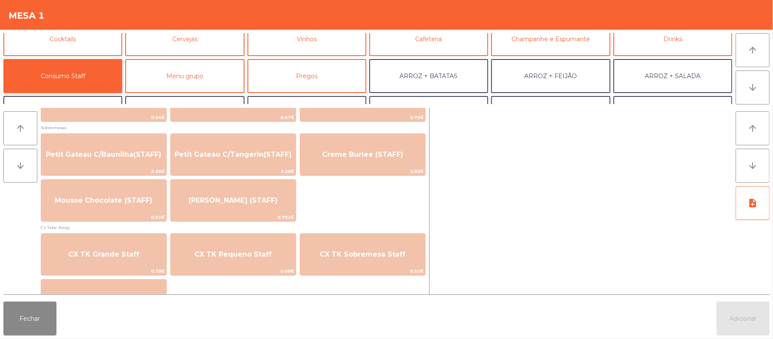
scroll to position [632, 0]
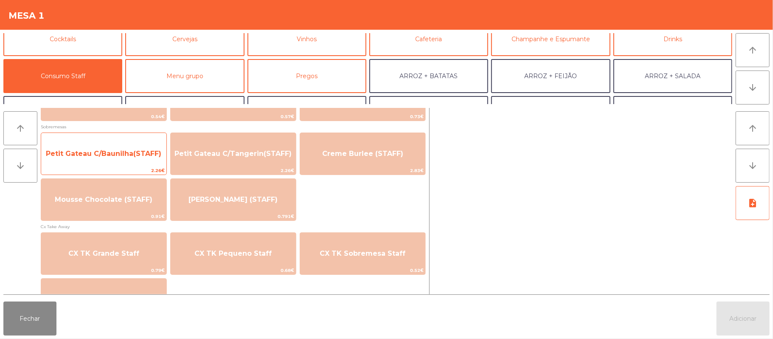
click at [143, 159] on span "Petit Gateau C/Baunilha(STAFF)" at bounding box center [103, 153] width 125 height 23
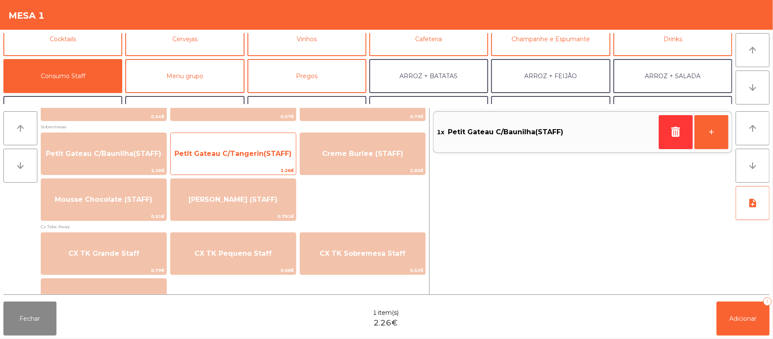
click at [235, 155] on span "Petit Gateau C/Tangerin(STAFF)" at bounding box center [233, 154] width 117 height 8
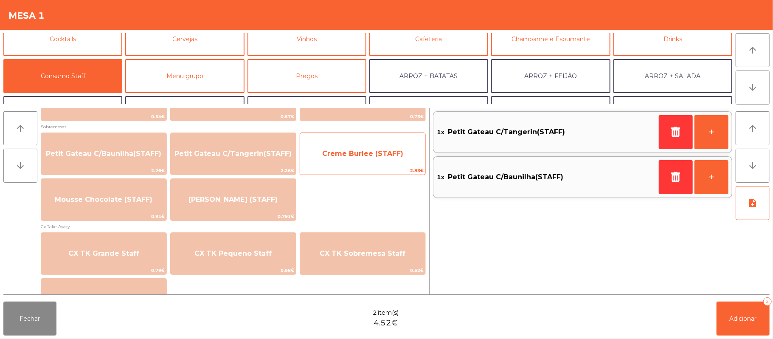
click at [368, 165] on span "Creme Burlee (STAFF)" at bounding box center [362, 153] width 125 height 23
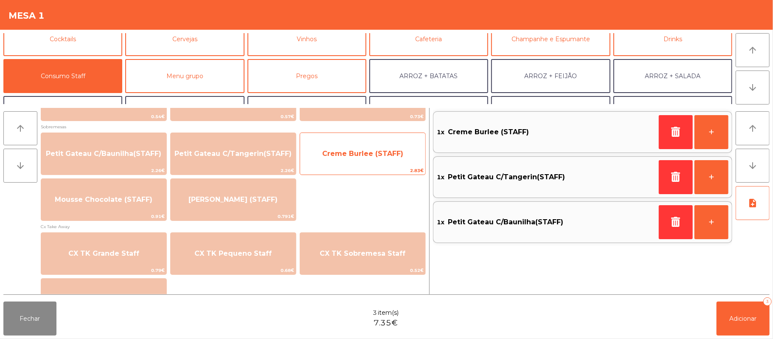
click at [370, 153] on span "Creme Burlee (STAFF)" at bounding box center [362, 154] width 81 height 8
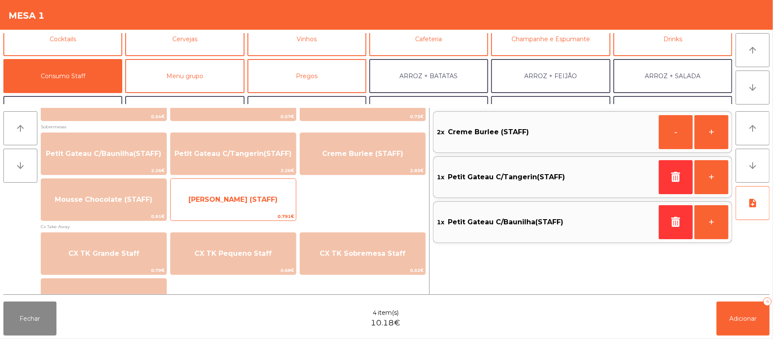
click at [211, 197] on span "[PERSON_NAME] (STAFF)" at bounding box center [233, 199] width 89 height 8
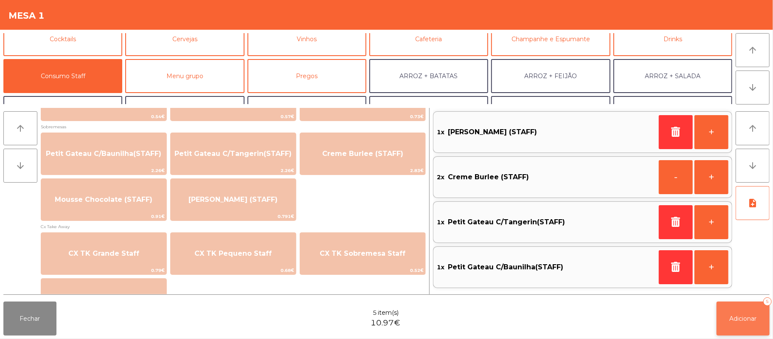
click at [745, 318] on span "Adicionar" at bounding box center [743, 319] width 27 height 8
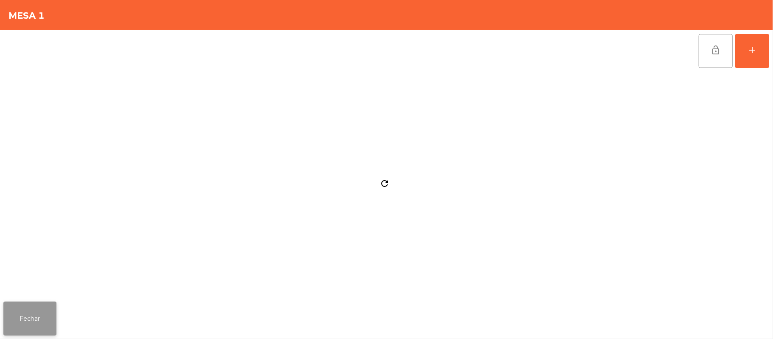
click at [34, 322] on button "Fechar" at bounding box center [29, 319] width 53 height 34
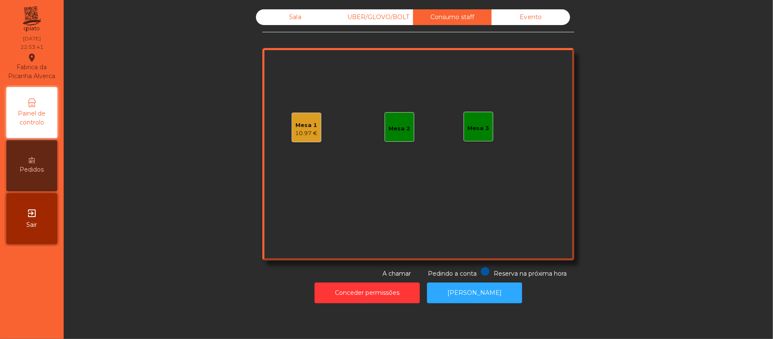
click at [313, 128] on div "Mesa 1" at bounding box center [307, 125] width 23 height 8
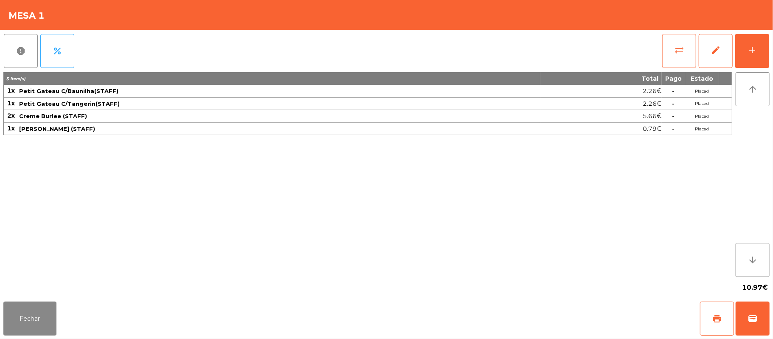
click at [670, 60] on button "sync_alt" at bounding box center [680, 51] width 34 height 34
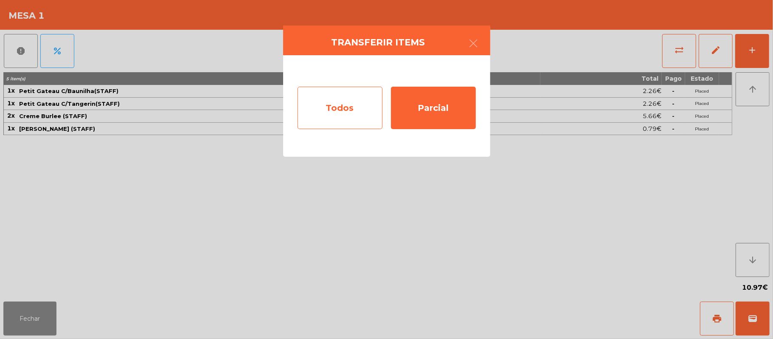
click at [345, 126] on div "Todos" at bounding box center [340, 108] width 85 height 42
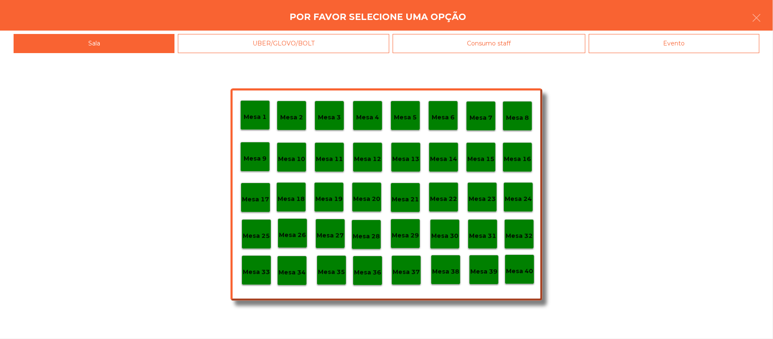
click at [685, 48] on div "Evento" at bounding box center [674, 43] width 171 height 19
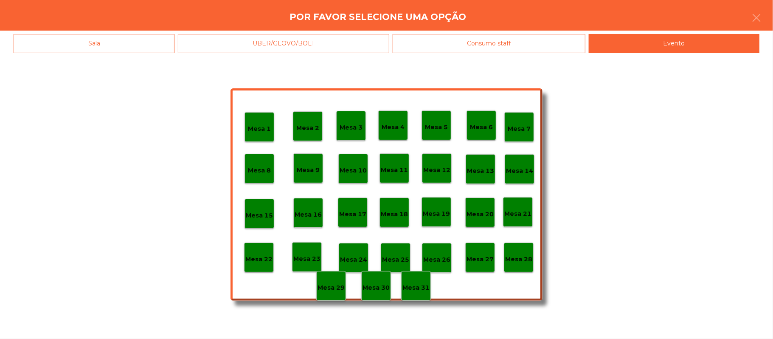
click at [515, 269] on div "Mesa 28" at bounding box center [519, 258] width 30 height 30
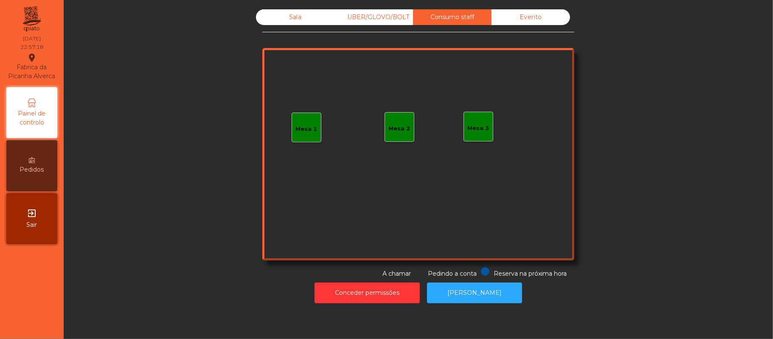
click at [529, 17] on div "Evento" at bounding box center [531, 17] width 79 height 16
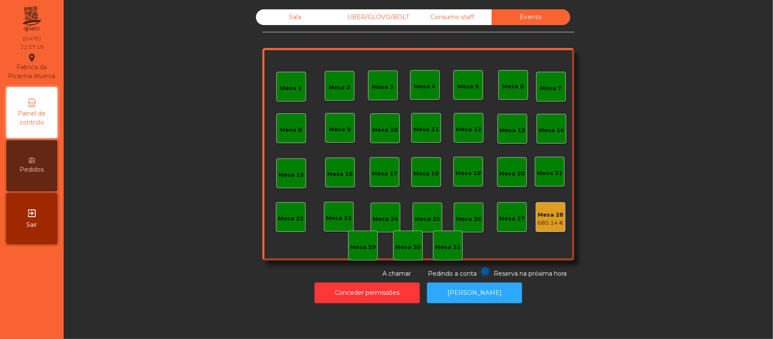
click at [549, 221] on div "685.14 €" at bounding box center [551, 223] width 26 height 8
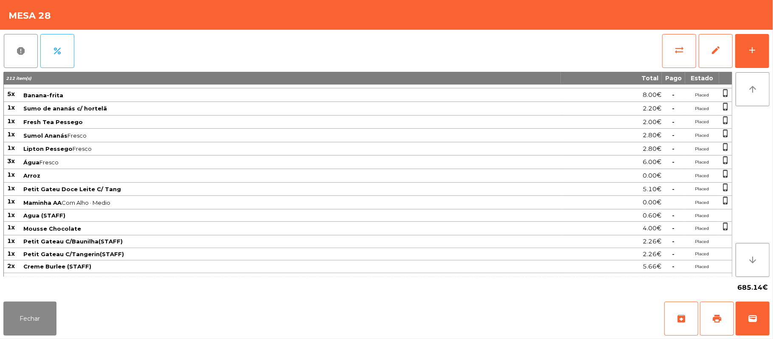
scroll to position [703, 0]
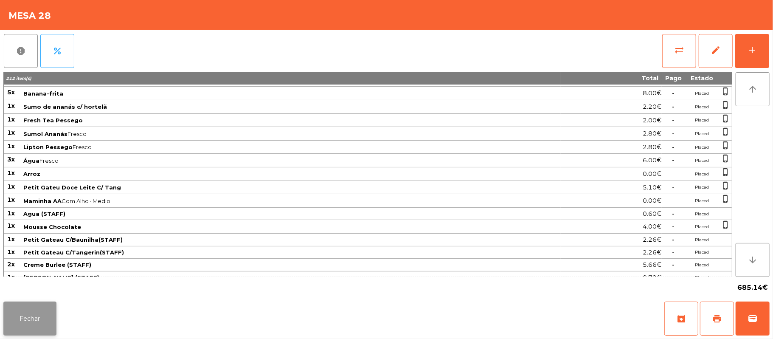
click at [26, 322] on button "Fechar" at bounding box center [29, 319] width 53 height 34
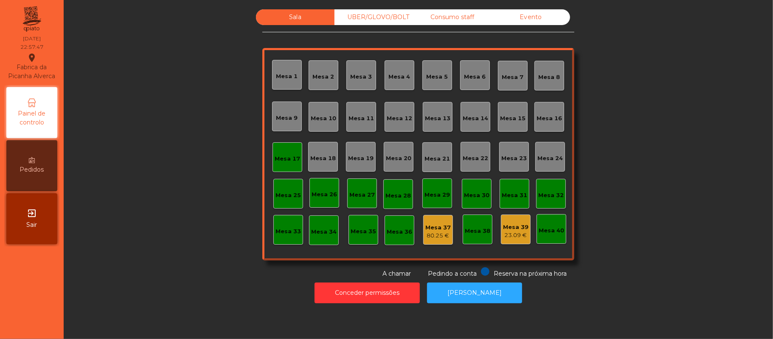
click at [286, 160] on div "Mesa 17" at bounding box center [287, 159] width 25 height 8
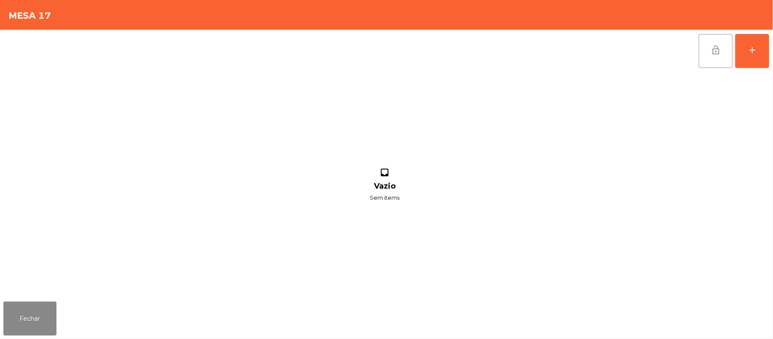
click at [712, 52] on span "lock_open" at bounding box center [716, 50] width 10 height 10
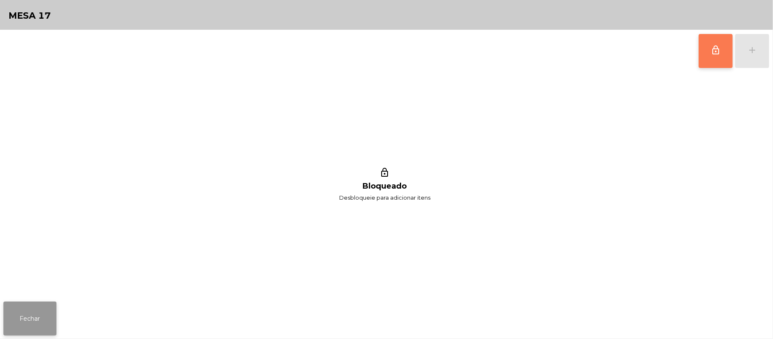
click at [39, 318] on button "Fechar" at bounding box center [29, 319] width 53 height 34
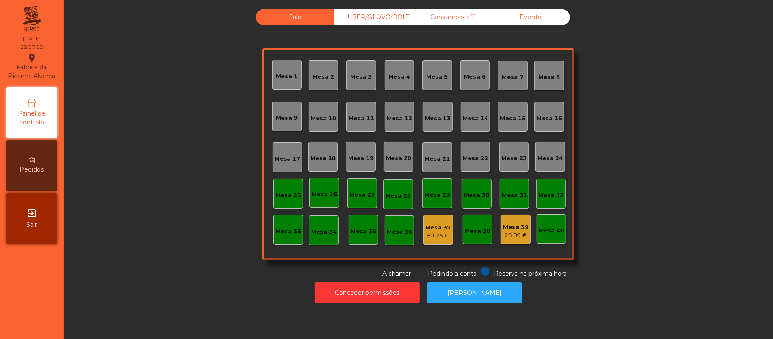
click at [280, 195] on div "Mesa 25" at bounding box center [288, 195] width 25 height 8
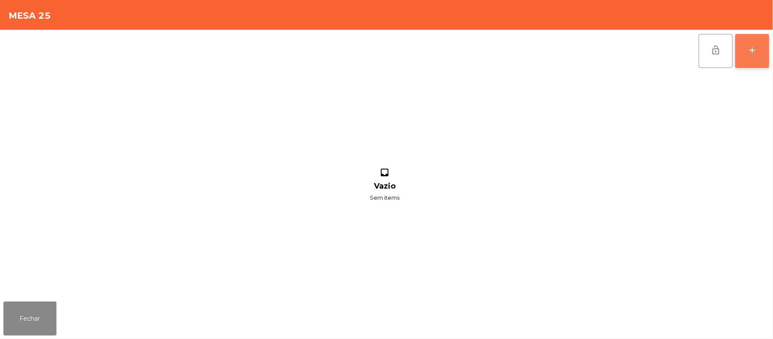
click at [751, 54] on div "add" at bounding box center [753, 50] width 10 height 10
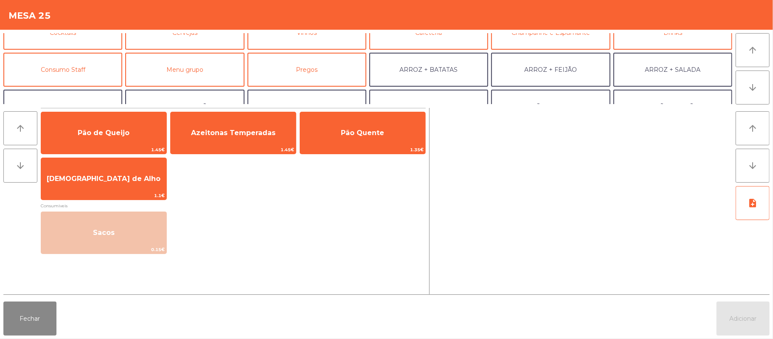
scroll to position [57, 0]
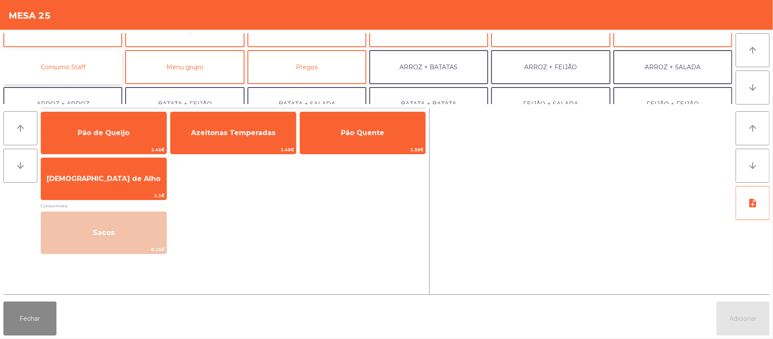
click at [99, 67] on button "Consumo Staff" at bounding box center [62, 67] width 119 height 34
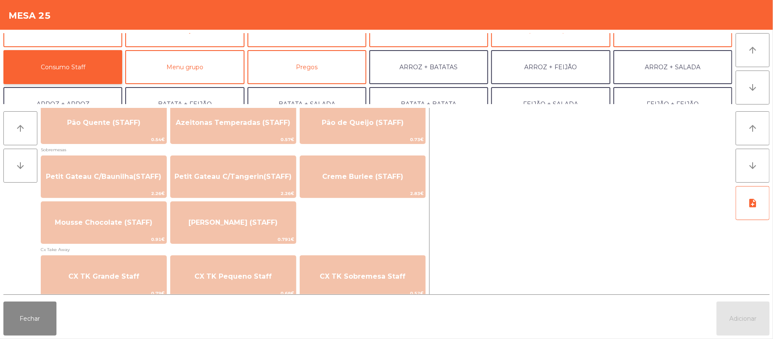
scroll to position [661, 0]
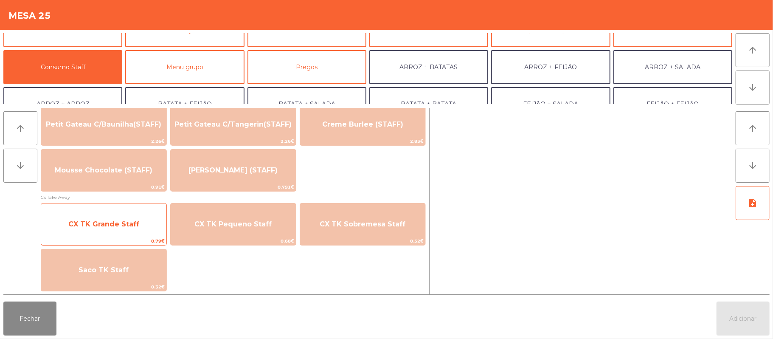
click at [99, 225] on span "CX TK Grande Staff" at bounding box center [103, 224] width 71 height 8
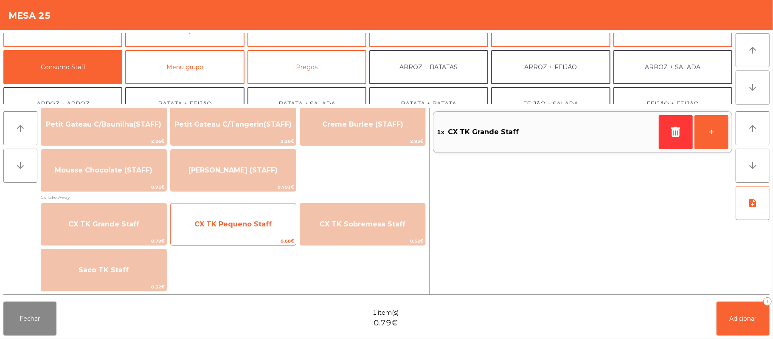
click at [271, 221] on span "CX TK Pequeno Staff" at bounding box center [233, 224] width 125 height 23
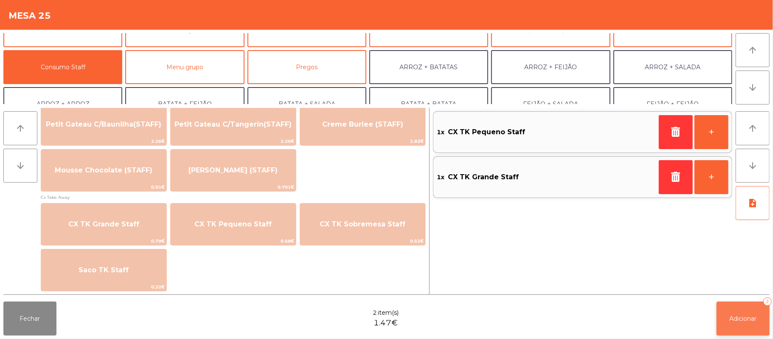
click at [734, 323] on button "Adicionar 2" at bounding box center [743, 319] width 53 height 34
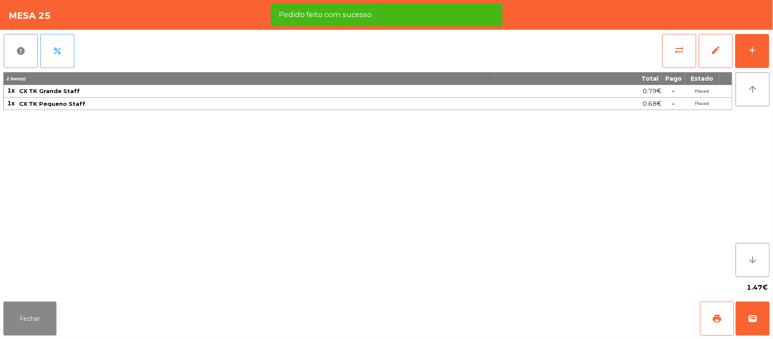
click at [653, 53] on div "report percent sync_alt edit add" at bounding box center [386, 51] width 767 height 42
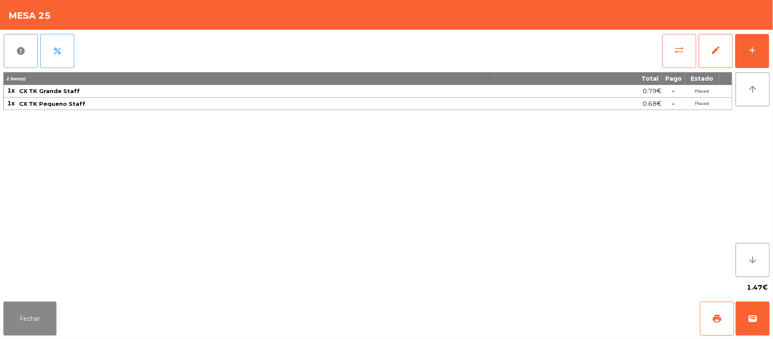
click at [673, 54] on button "sync_alt" at bounding box center [680, 51] width 34 height 34
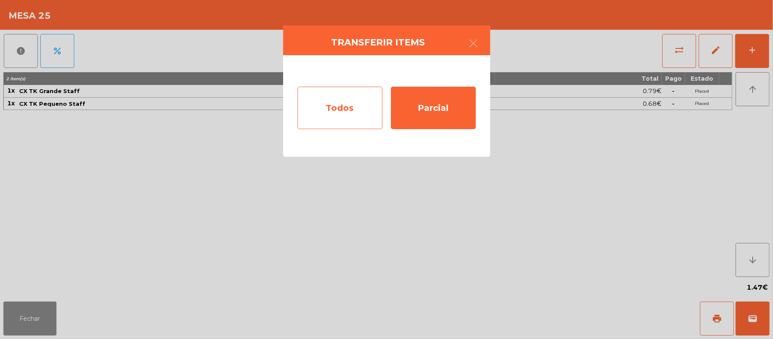
click at [350, 110] on div "Todos" at bounding box center [340, 108] width 85 height 42
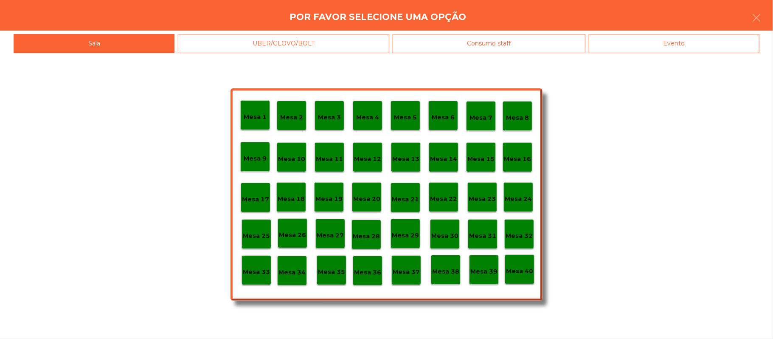
click at [684, 50] on div "Evento" at bounding box center [674, 43] width 171 height 19
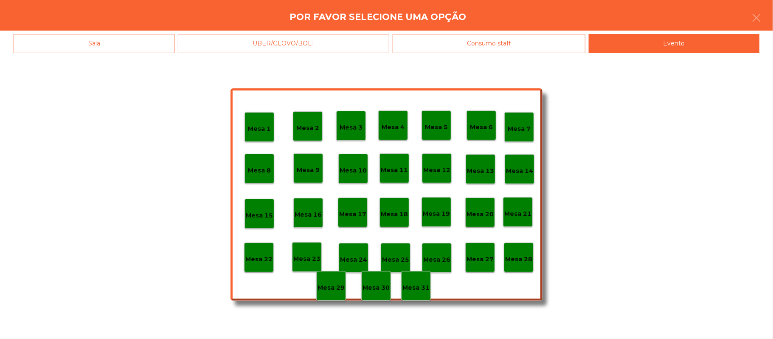
click at [518, 263] on p "Mesa 28" at bounding box center [518, 259] width 27 height 10
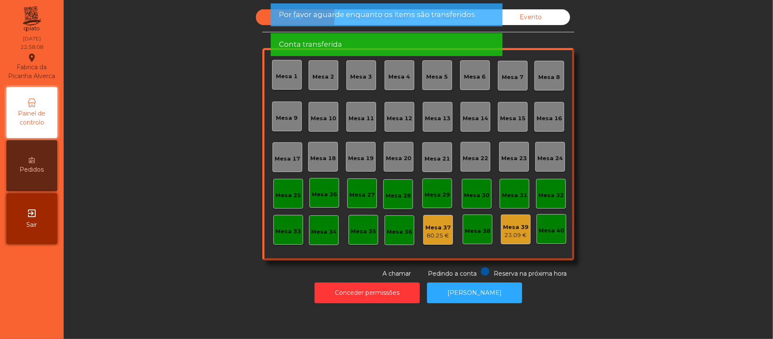
click at [142, 259] on div "Sala UBER/GLOVO/BOLT Consumo staff Evento Mesa 1 Mesa 2 Mesa 3 Mesa 4 Mesa 5 Me…" at bounding box center [418, 143] width 687 height 269
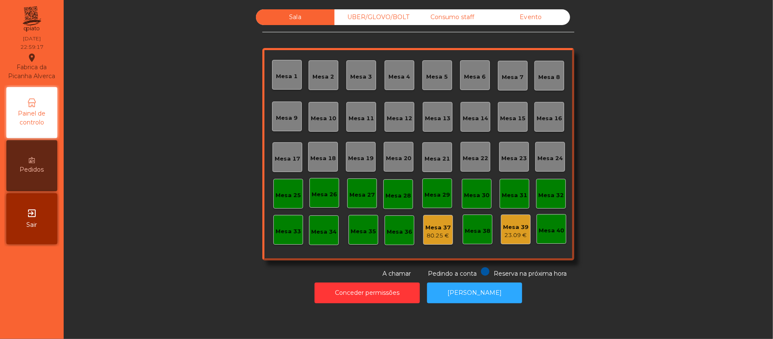
click at [505, 226] on div "Mesa 39" at bounding box center [515, 227] width 25 height 8
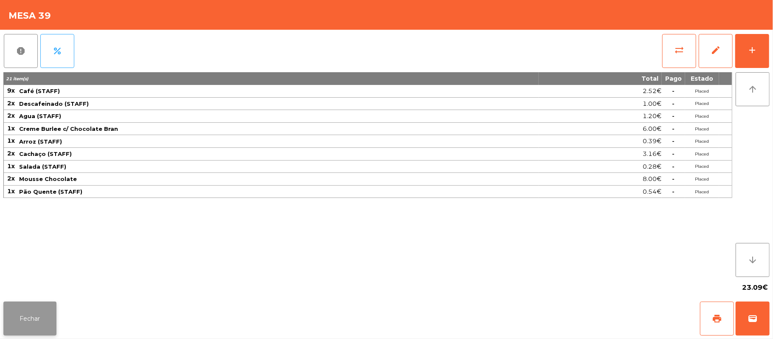
click at [23, 322] on button "Fechar" at bounding box center [29, 319] width 53 height 34
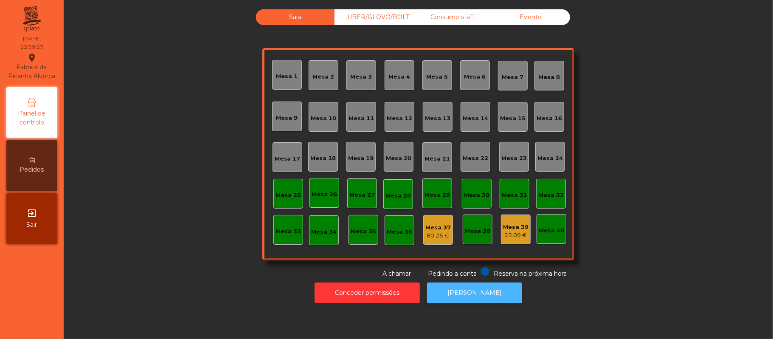
click at [499, 298] on button "[PERSON_NAME]" at bounding box center [474, 292] width 95 height 21
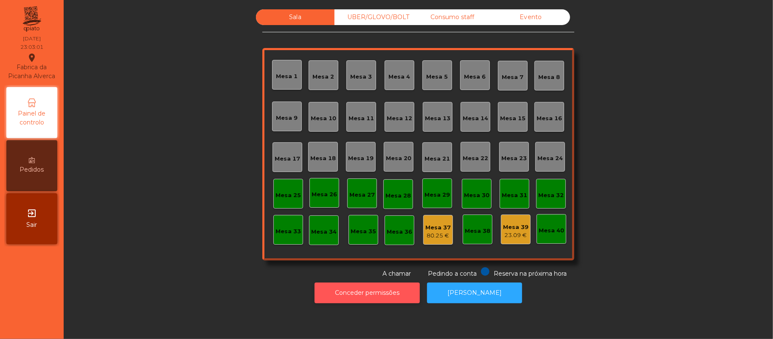
click at [391, 294] on button "Conceder permissões" at bounding box center [367, 292] width 105 height 21
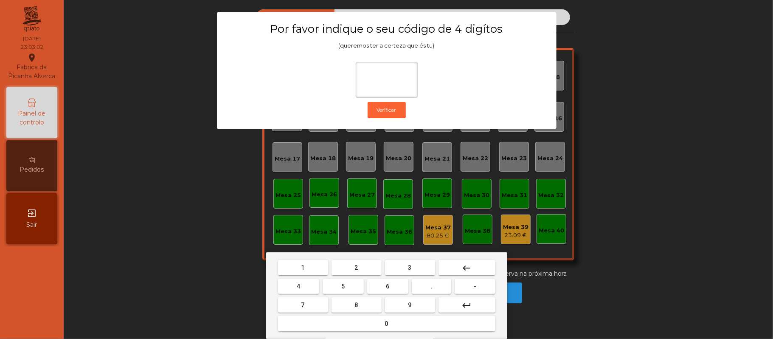
click at [356, 268] on span "2" at bounding box center [356, 267] width 3 height 7
click at [393, 286] on button "6" at bounding box center [387, 286] width 41 height 15
click at [311, 269] on button "1" at bounding box center [303, 267] width 50 height 15
click at [342, 290] on span "5" at bounding box center [343, 286] width 3 height 7
type input "****"
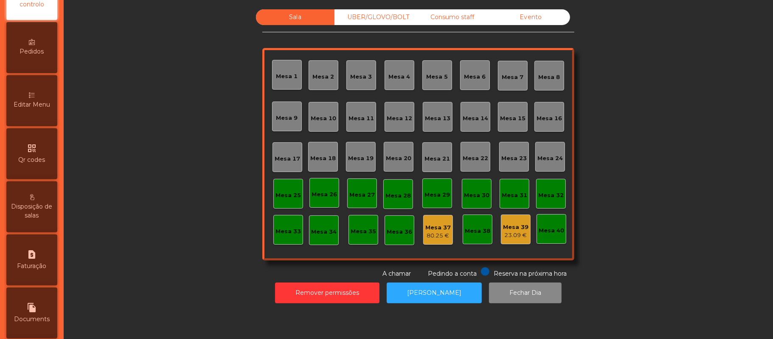
click at [39, 109] on span "Editar Menu" at bounding box center [32, 104] width 37 height 9
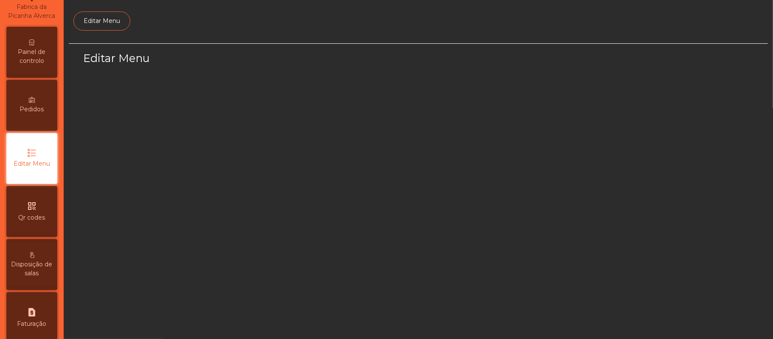
select select "*"
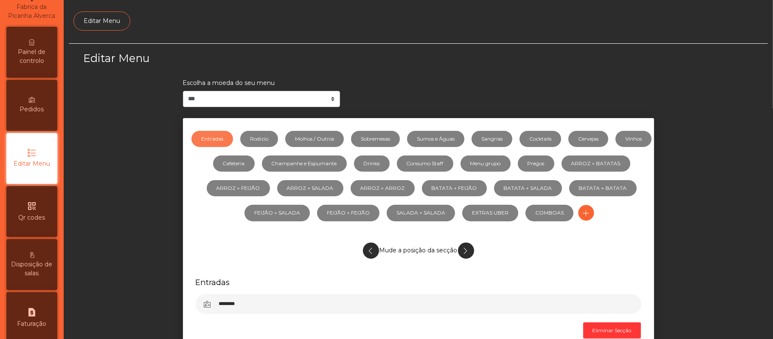
scroll to position [58, 0]
click at [389, 138] on link "Sobremesas" at bounding box center [375, 139] width 49 height 16
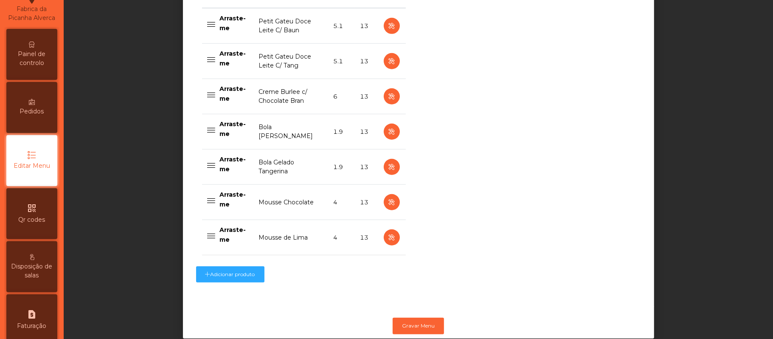
scroll to position [398, 0]
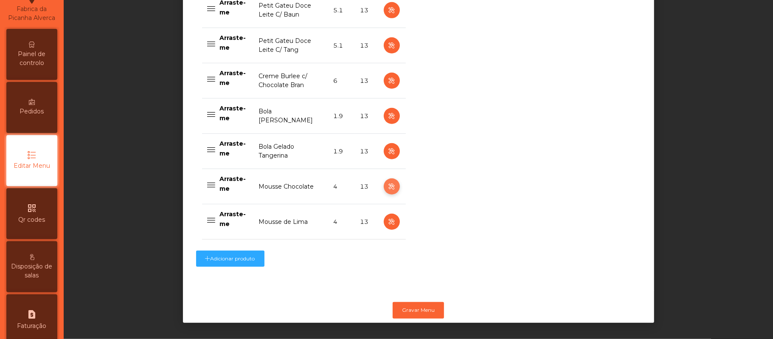
click at [388, 181] on icon "button" at bounding box center [392, 186] width 10 height 11
select select "**"
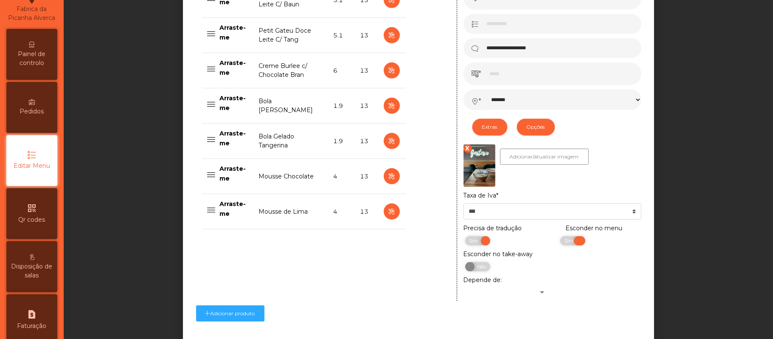
click at [560, 242] on span "Sim" at bounding box center [570, 240] width 21 height 9
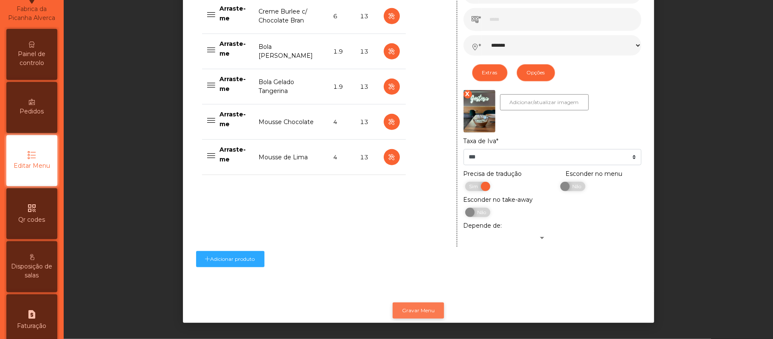
click at [420, 304] on button "Gravar Menu" at bounding box center [418, 310] width 51 height 16
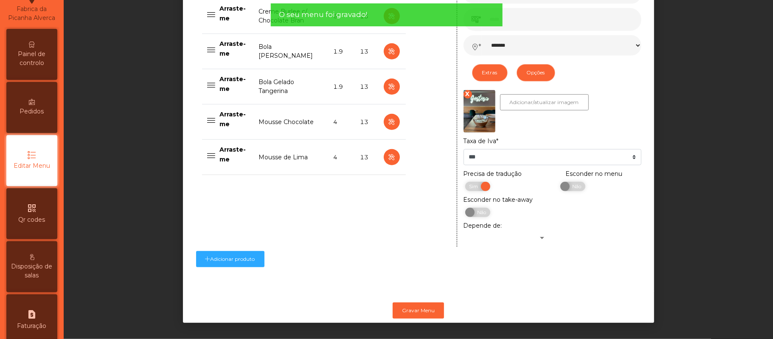
click at [48, 59] on span "Painel de controlo" at bounding box center [31, 59] width 47 height 18
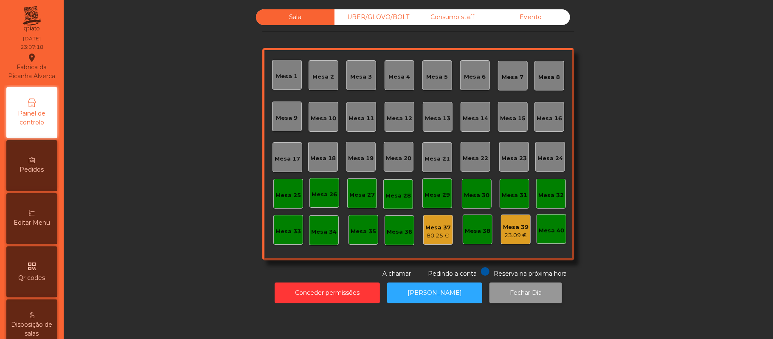
click at [522, 296] on button "Fechar Dia" at bounding box center [526, 292] width 73 height 21
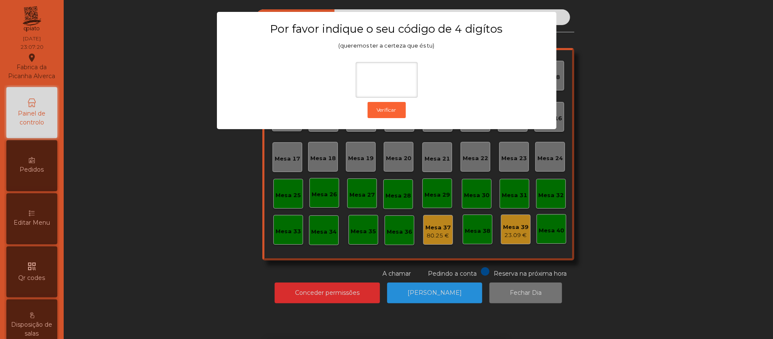
click at [198, 242] on ngb-modal-window "Por favor indique o seu código de 4 digítos (queremos ter a certeza que és tu) …" at bounding box center [387, 169] width 735 height 339
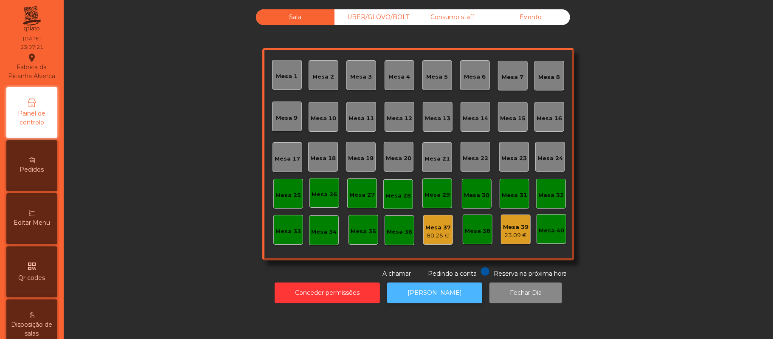
click at [432, 291] on button "[PERSON_NAME]" at bounding box center [434, 292] width 95 height 21
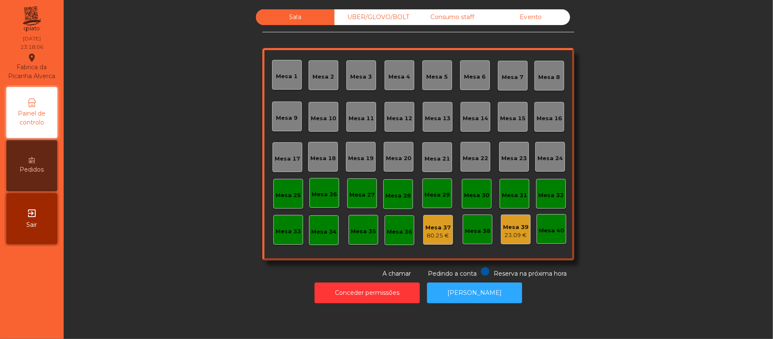
click at [356, 17] on div "UBER/GLOVO/BOLT" at bounding box center [374, 17] width 79 height 16
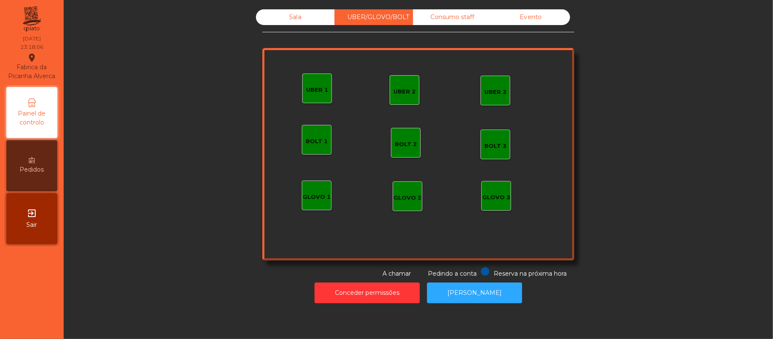
click at [460, 17] on div "Consumo staff" at bounding box center [452, 17] width 79 height 16
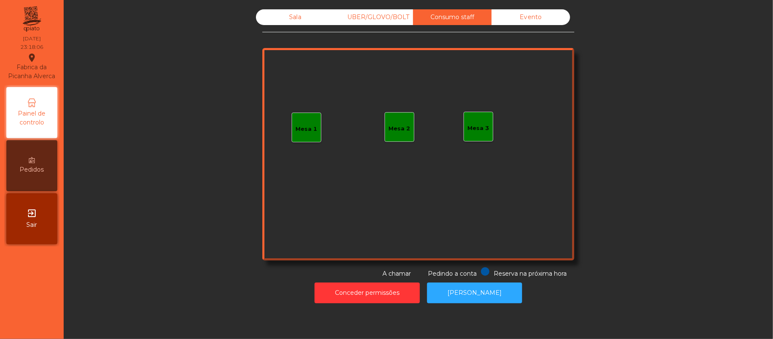
click at [533, 19] on div "Evento" at bounding box center [531, 17] width 79 height 16
click at [368, 19] on div "UBER/GLOVO/BOLT" at bounding box center [374, 17] width 79 height 16
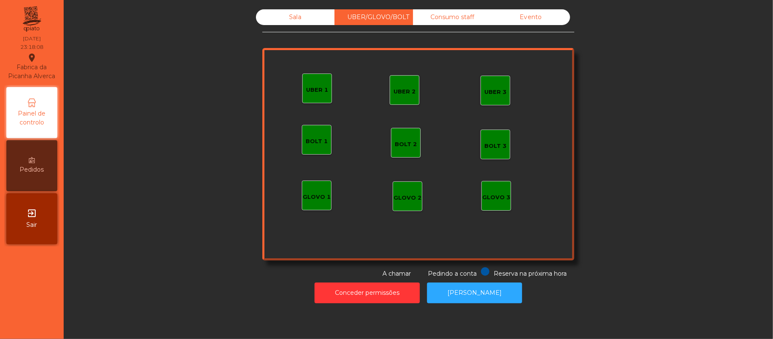
click at [286, 14] on div "Sala" at bounding box center [295, 17] width 79 height 16
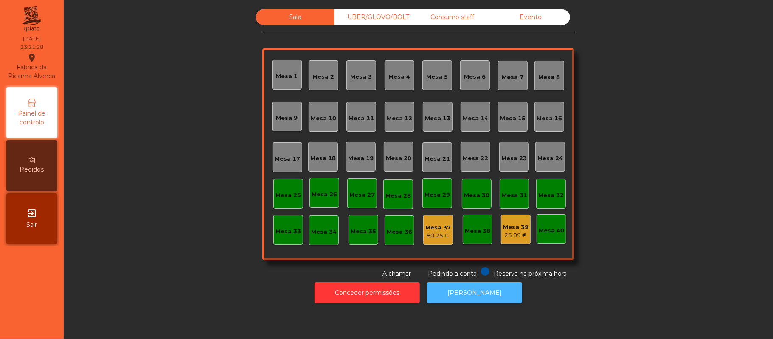
click at [484, 300] on button "[PERSON_NAME]" at bounding box center [474, 292] width 95 height 21
click at [429, 235] on div "80.25 €" at bounding box center [438, 235] width 25 height 8
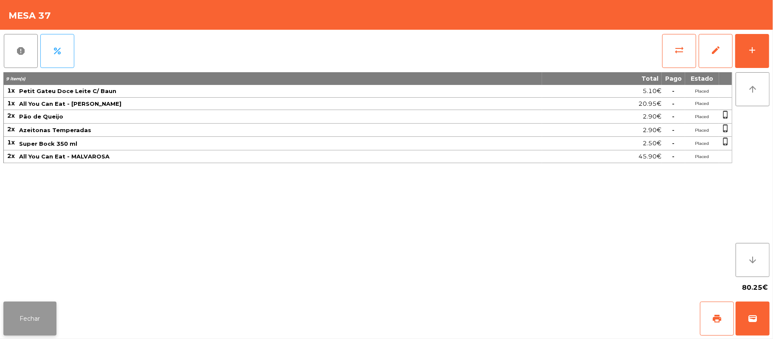
click at [42, 325] on button "Fechar" at bounding box center [29, 319] width 53 height 34
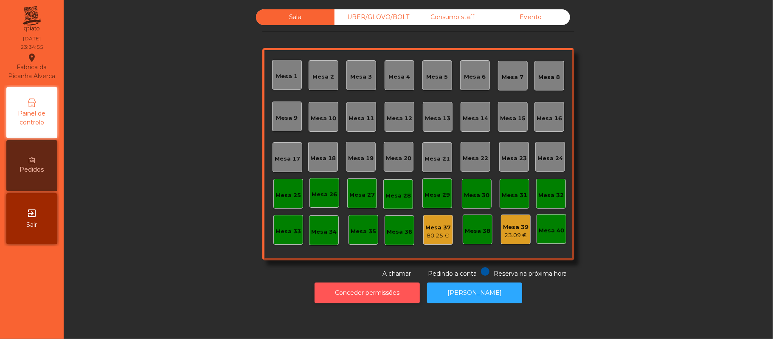
click at [367, 293] on button "Conceder permissões" at bounding box center [367, 292] width 105 height 21
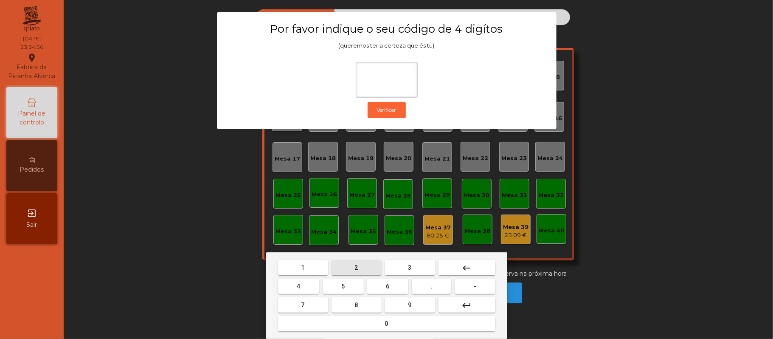
click at [367, 265] on button "2" at bounding box center [357, 267] width 50 height 15
click at [398, 284] on button "6" at bounding box center [387, 286] width 41 height 15
click at [311, 264] on button "1" at bounding box center [303, 267] width 50 height 15
click at [349, 297] on button "8" at bounding box center [357, 304] width 50 height 15
type input "****"
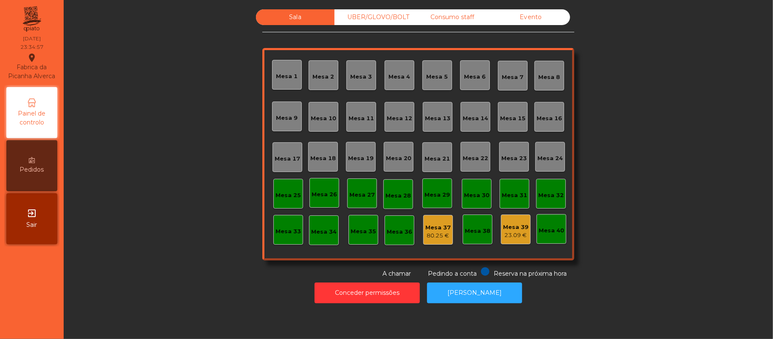
click at [426, 225] on div "Mesa 37" at bounding box center [438, 227] width 25 height 8
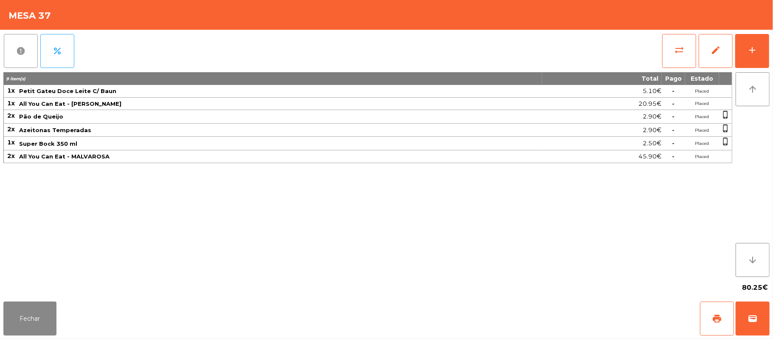
click at [24, 50] on span "report" at bounding box center [21, 51] width 10 height 10
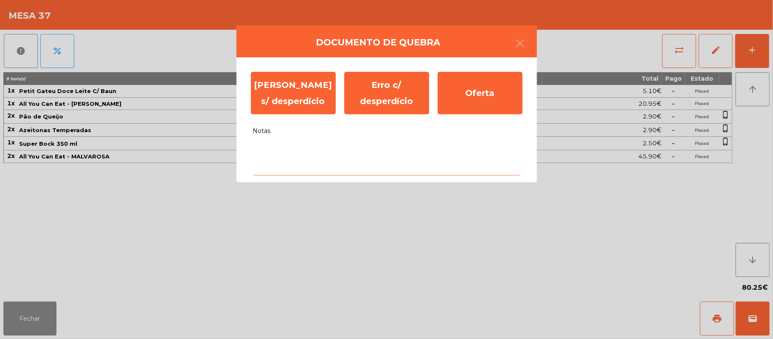
click at [274, 147] on textarea "Notas" at bounding box center [387, 157] width 268 height 35
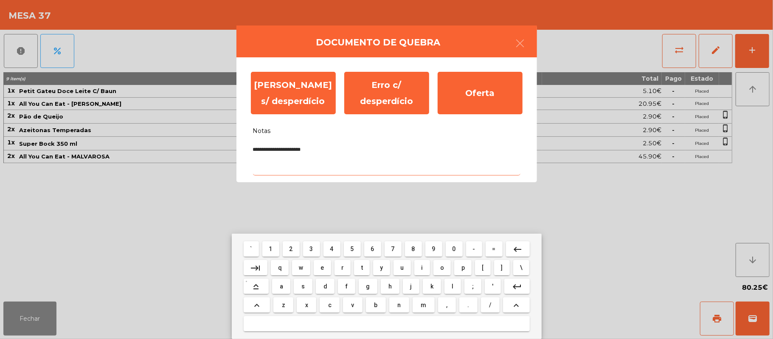
click at [442, 150] on textarea "**********" at bounding box center [387, 157] width 268 height 35
click at [296, 151] on textarea "**********" at bounding box center [387, 157] width 268 height 35
click at [303, 152] on textarea "**********" at bounding box center [387, 157] width 268 height 35
click at [444, 150] on textarea "**********" at bounding box center [387, 157] width 268 height 35
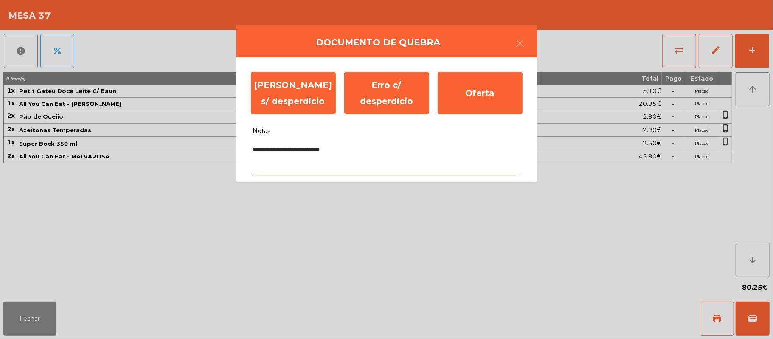
click at [295, 150] on textarea "**********" at bounding box center [387, 157] width 268 height 35
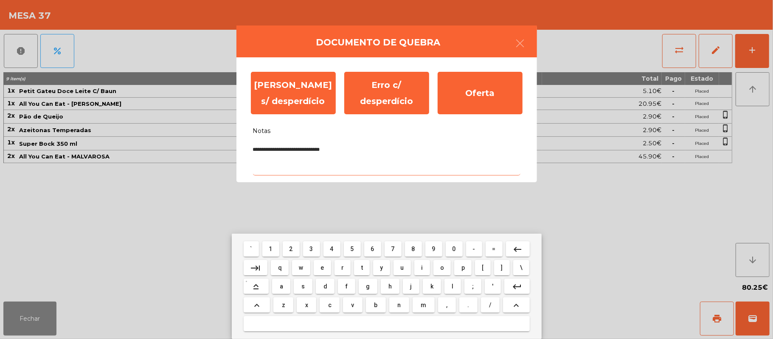
click at [344, 153] on textarea "**********" at bounding box center [387, 157] width 268 height 35
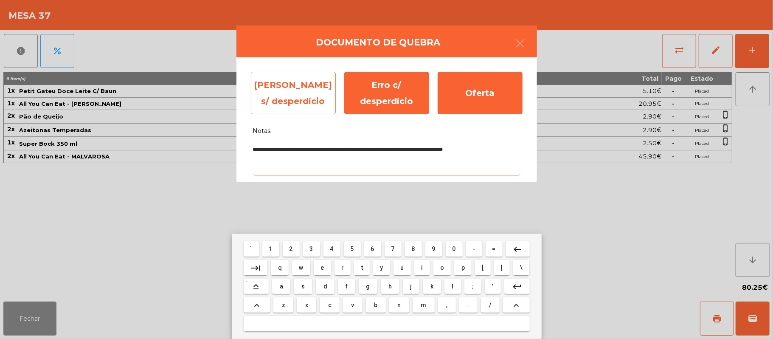
type textarea "**********"
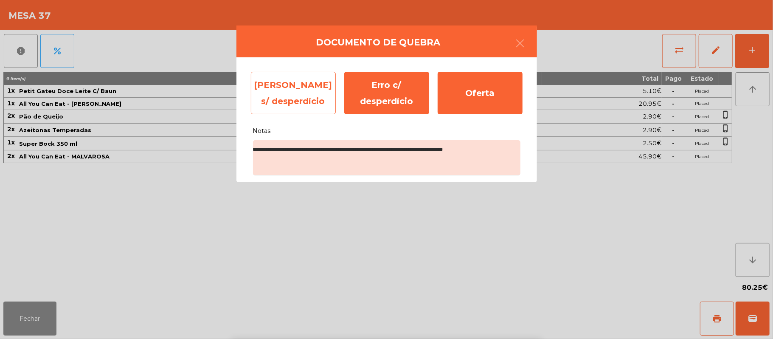
click at [289, 92] on div "Erro s/ desperdício" at bounding box center [293, 93] width 85 height 42
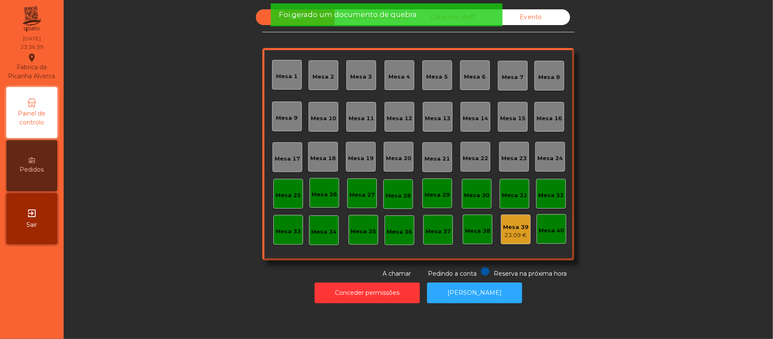
click at [503, 229] on div "Mesa 39" at bounding box center [515, 227] width 25 height 8
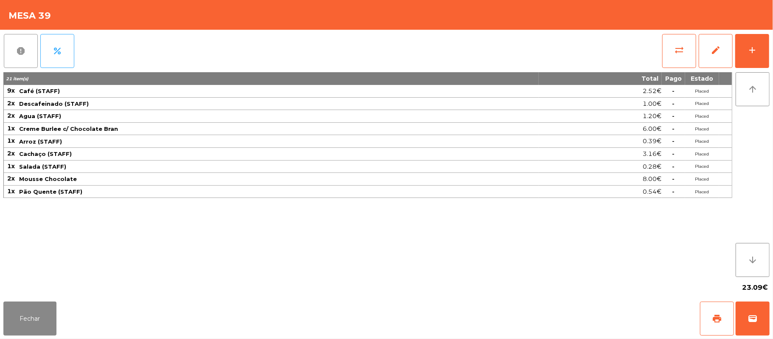
click at [8, 52] on button "report" at bounding box center [21, 51] width 34 height 34
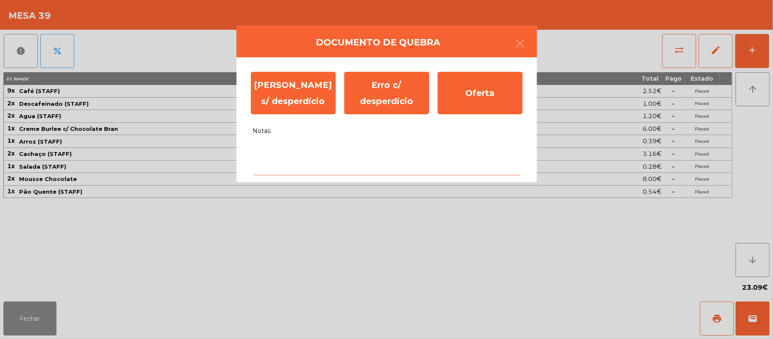
click at [296, 150] on textarea "Notas" at bounding box center [387, 157] width 268 height 35
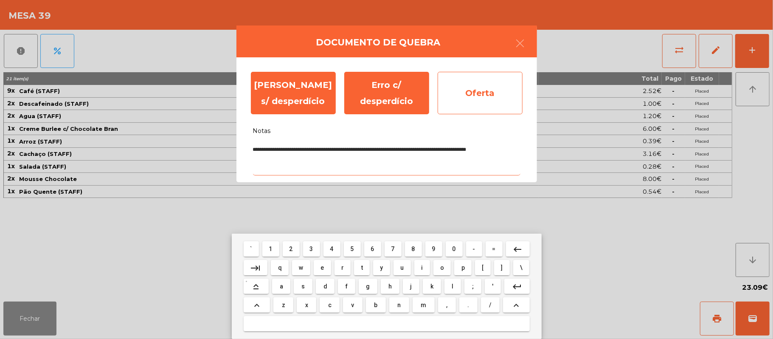
type textarea "**********"
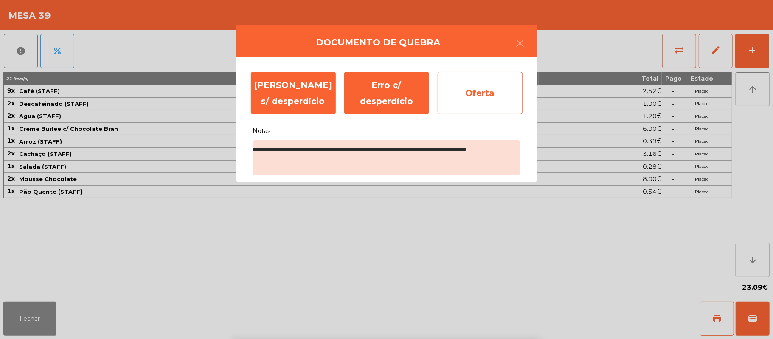
click at [483, 111] on div "Oferta" at bounding box center [480, 93] width 85 height 42
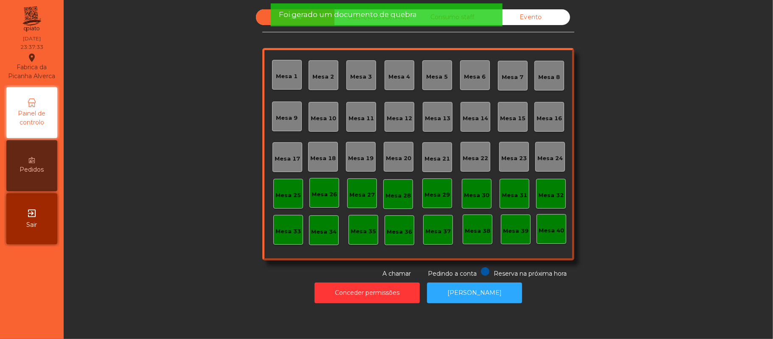
click at [537, 18] on div "Evento" at bounding box center [531, 17] width 79 height 16
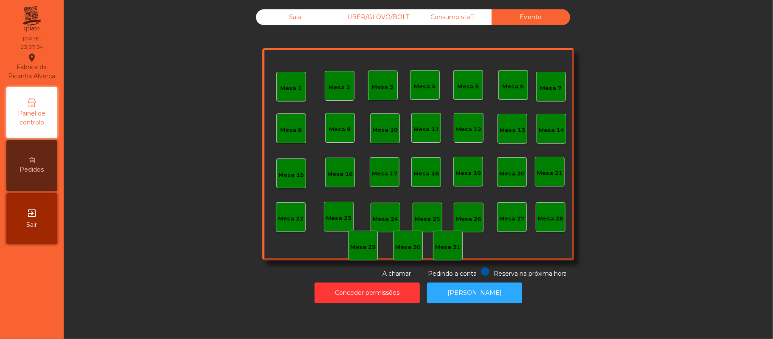
click at [457, 17] on div "Consumo staff" at bounding box center [452, 17] width 79 height 16
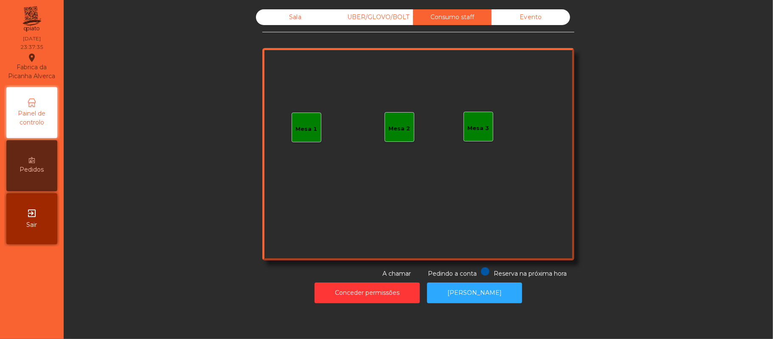
click at [383, 22] on div "UBER/GLOVO/BOLT" at bounding box center [374, 17] width 79 height 16
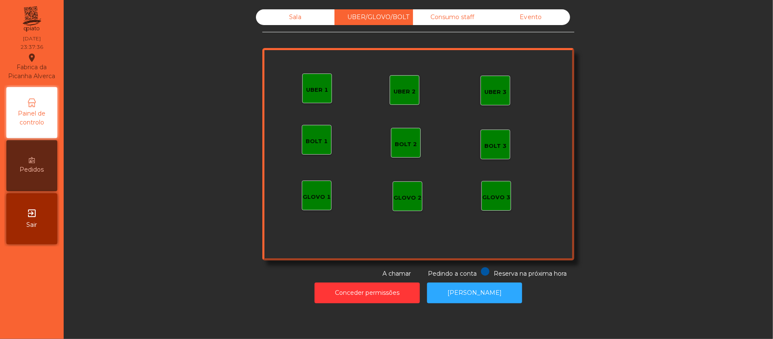
click at [299, 19] on div "Sala" at bounding box center [295, 17] width 79 height 16
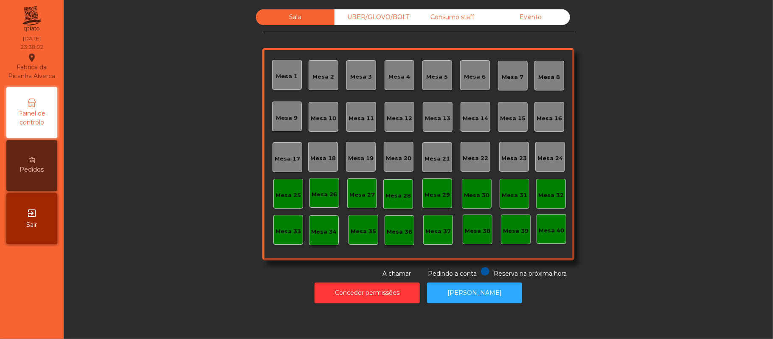
click at [361, 18] on div "UBER/GLOVO/BOLT" at bounding box center [374, 17] width 79 height 16
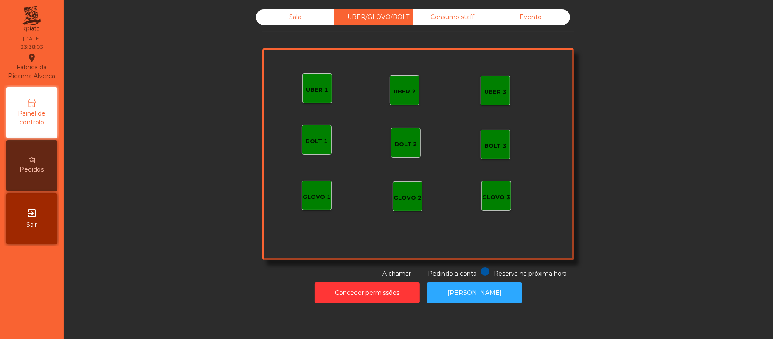
click at [463, 17] on div "Consumo staff" at bounding box center [452, 17] width 79 height 16
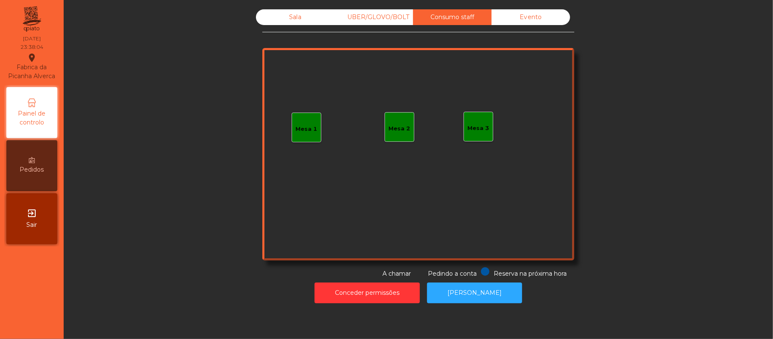
click at [536, 21] on div "Evento" at bounding box center [531, 17] width 79 height 16
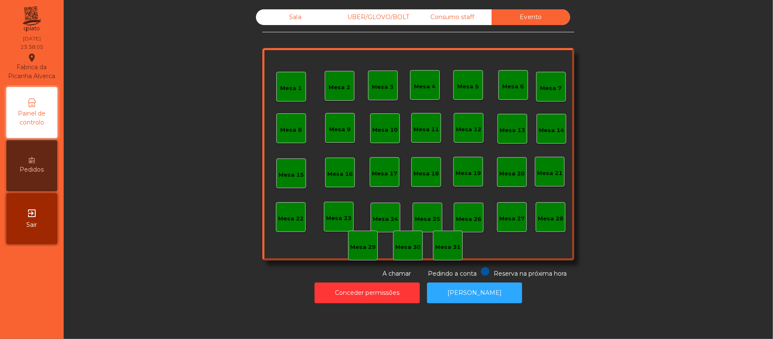
click at [531, 24] on div "Evento" at bounding box center [531, 17] width 79 height 16
click at [459, 21] on div "Consumo staff" at bounding box center [452, 17] width 79 height 16
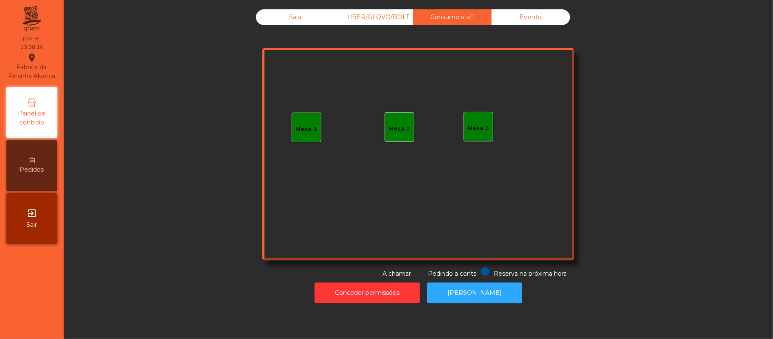
click at [519, 21] on div "Evento" at bounding box center [531, 17] width 79 height 16
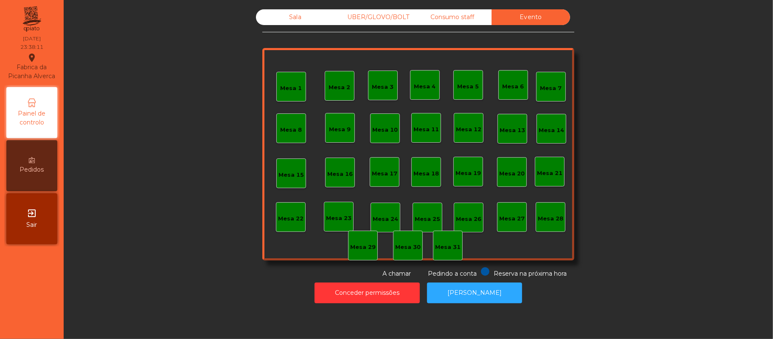
click at [461, 19] on div "Consumo staff" at bounding box center [452, 17] width 79 height 16
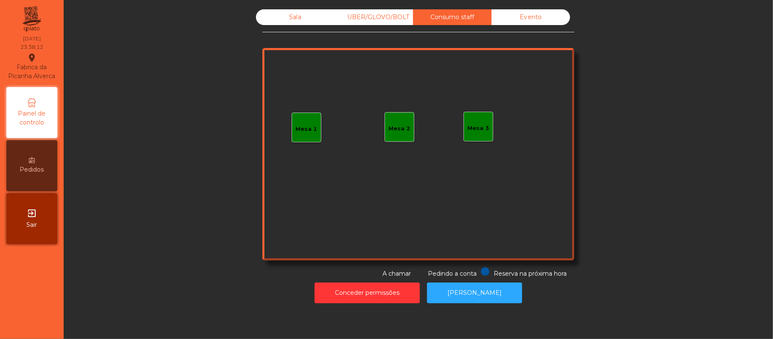
click at [384, 18] on div "UBER/GLOVO/BOLT" at bounding box center [374, 17] width 79 height 16
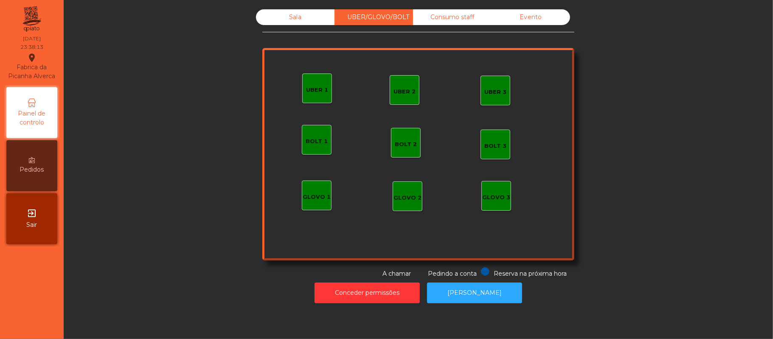
click at [300, 23] on div "Sala" at bounding box center [295, 17] width 79 height 16
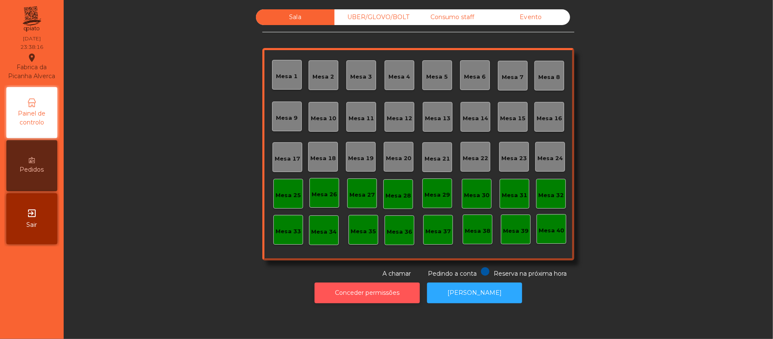
click at [392, 294] on button "Conceder permissões" at bounding box center [367, 292] width 105 height 21
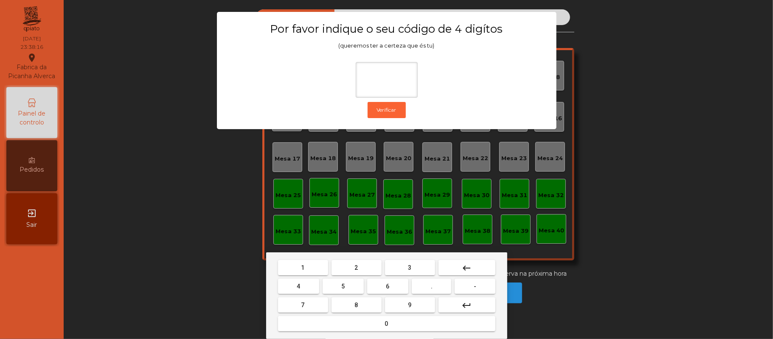
click at [356, 268] on span "2" at bounding box center [356, 267] width 3 height 7
click at [388, 286] on span "6" at bounding box center [388, 286] width 3 height 7
click at [303, 267] on span "1" at bounding box center [303, 267] width 3 height 7
click at [346, 286] on button "5" at bounding box center [343, 286] width 41 height 15
type input "****"
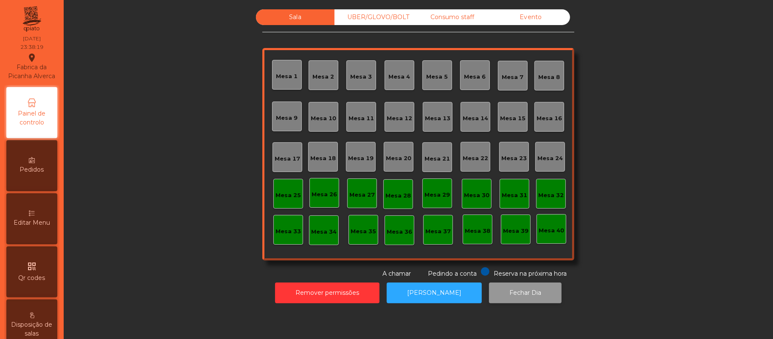
click at [522, 286] on button "Fechar Dia" at bounding box center [525, 292] width 73 height 21
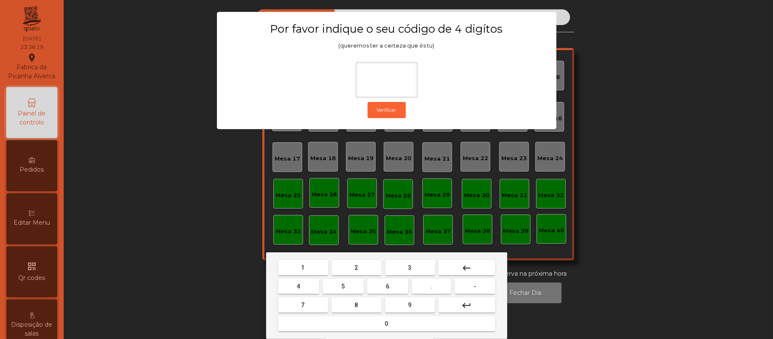
click at [356, 268] on span "2" at bounding box center [356, 267] width 3 height 7
click at [388, 286] on span "6" at bounding box center [388, 286] width 3 height 7
click at [294, 268] on button "1" at bounding box center [303, 267] width 50 height 15
click at [353, 301] on button "8" at bounding box center [357, 304] width 50 height 15
type input "****"
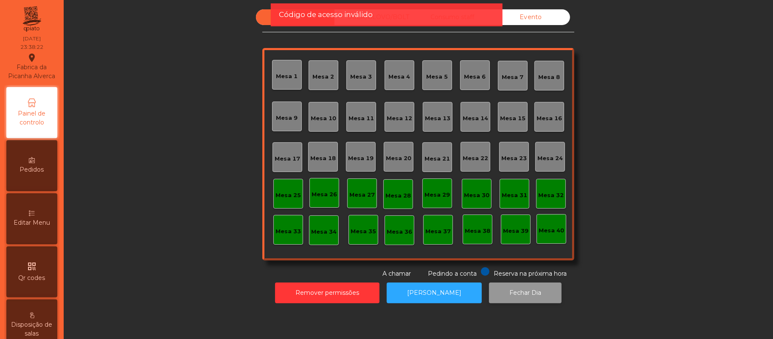
click at [519, 293] on button "Fechar Dia" at bounding box center [525, 292] width 73 height 21
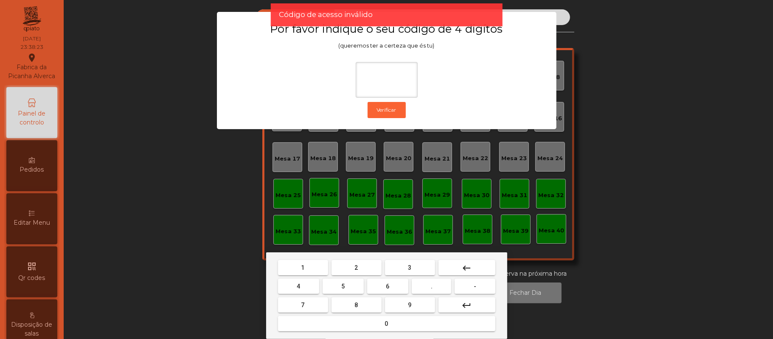
click at [356, 268] on span "2" at bounding box center [356, 267] width 3 height 7
click at [388, 286] on span "6" at bounding box center [388, 286] width 3 height 7
click at [303, 268] on span "1" at bounding box center [303, 267] width 3 height 7
click at [343, 286] on span "5" at bounding box center [343, 286] width 3 height 7
type input "****"
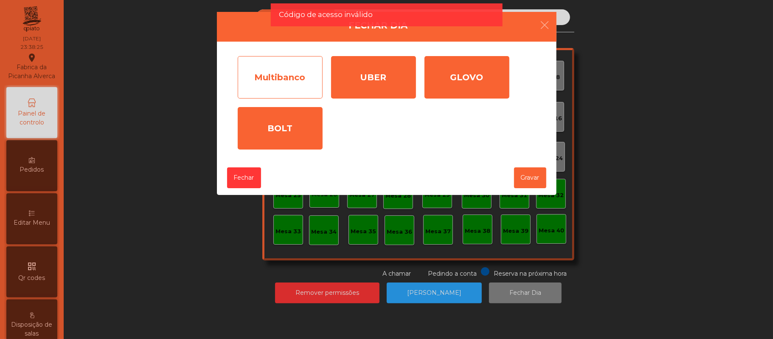
click at [291, 68] on div "Multibanco" at bounding box center [280, 77] width 85 height 42
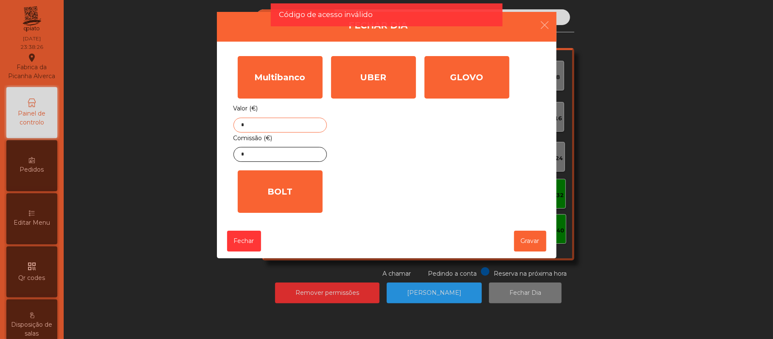
click at [295, 124] on input "*" at bounding box center [280, 125] width 93 height 15
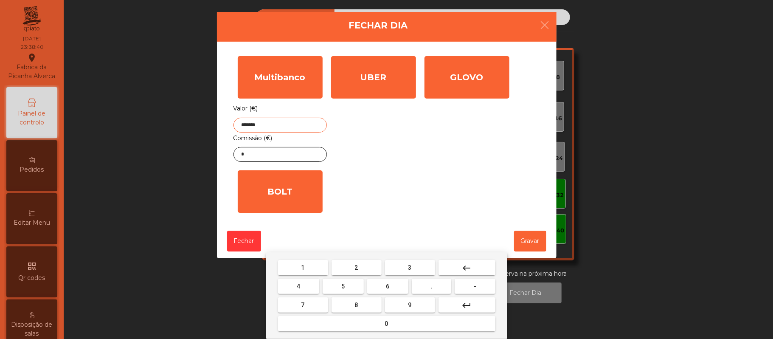
type input "*******"
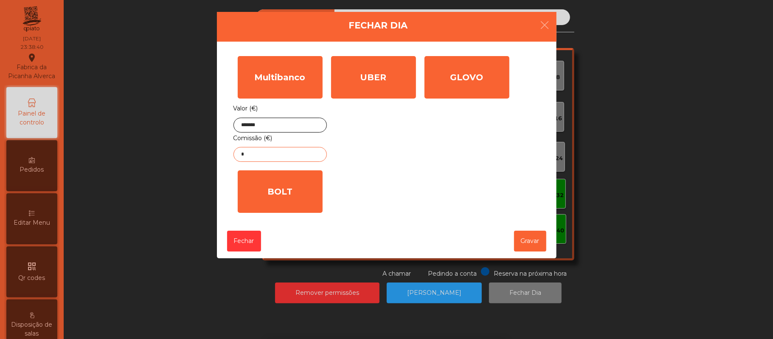
click at [276, 153] on input "*" at bounding box center [280, 154] width 93 height 15
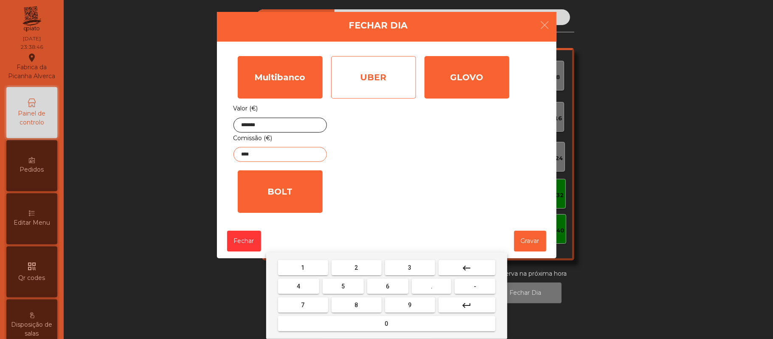
type input "****"
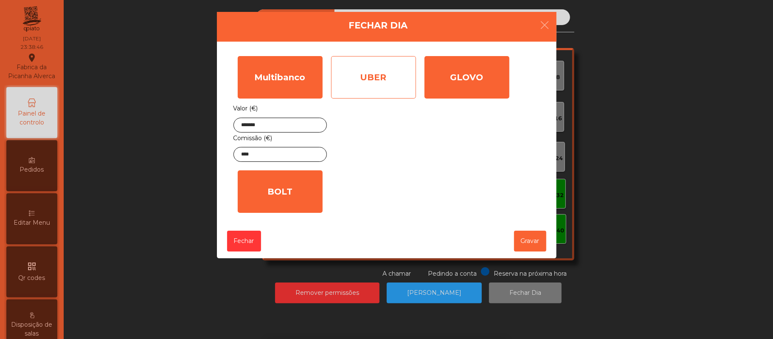
click at [376, 86] on div "UBER" at bounding box center [373, 77] width 85 height 42
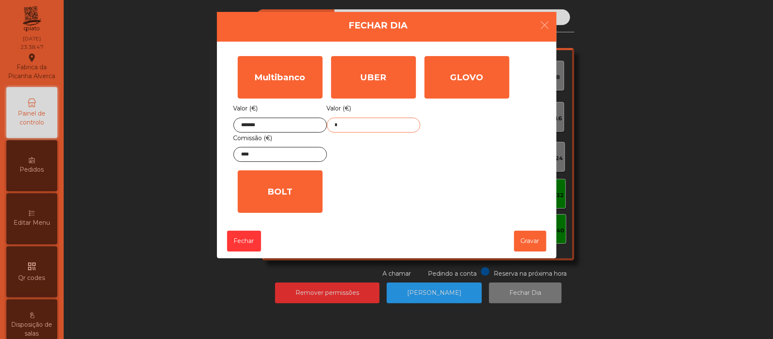
click at [374, 127] on input "*" at bounding box center [373, 125] width 93 height 15
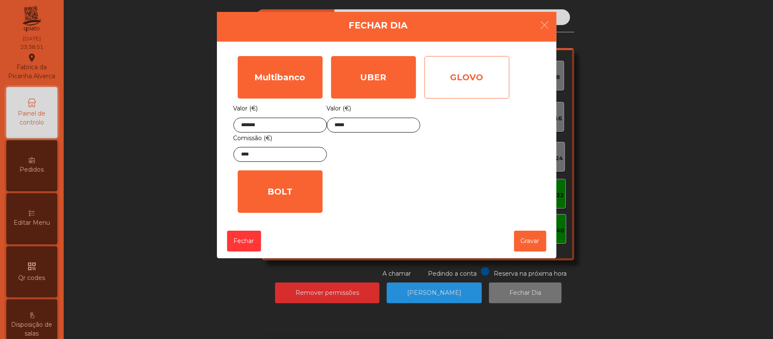
click at [477, 79] on div "GLOVO" at bounding box center [467, 77] width 85 height 42
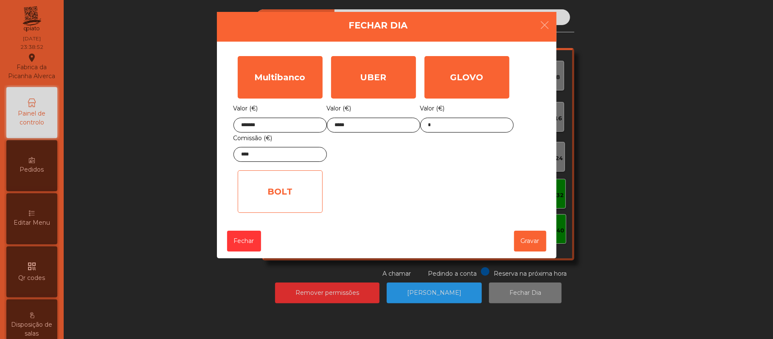
click at [306, 187] on div "BOLT" at bounding box center [280, 191] width 85 height 42
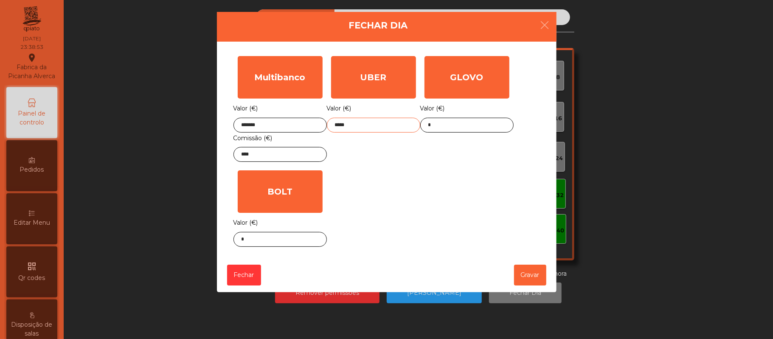
click at [382, 126] on input "*****" at bounding box center [373, 125] width 93 height 15
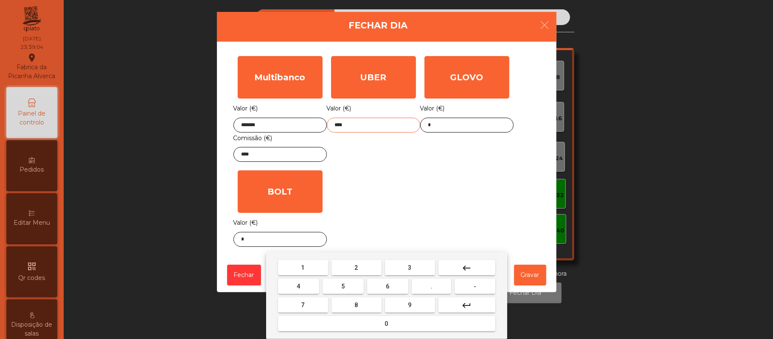
type input "*****"
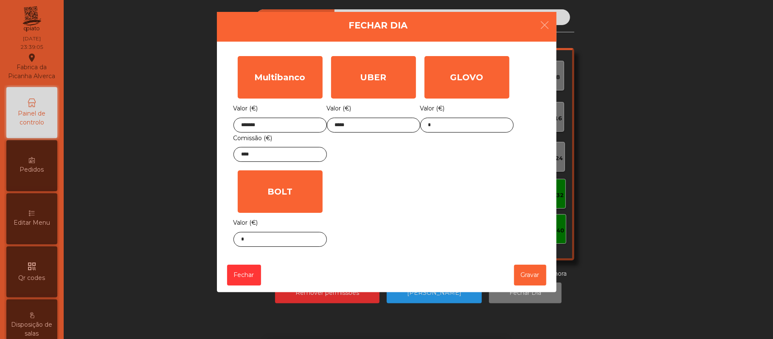
click at [426, 200] on div "Multibanco Valor (€) ******* Comissão (€) **** UBER Valor (€) ***** GLOVO Valor…" at bounding box center [387, 151] width 307 height 199
click at [286, 124] on input "*******" at bounding box center [280, 125] width 93 height 15
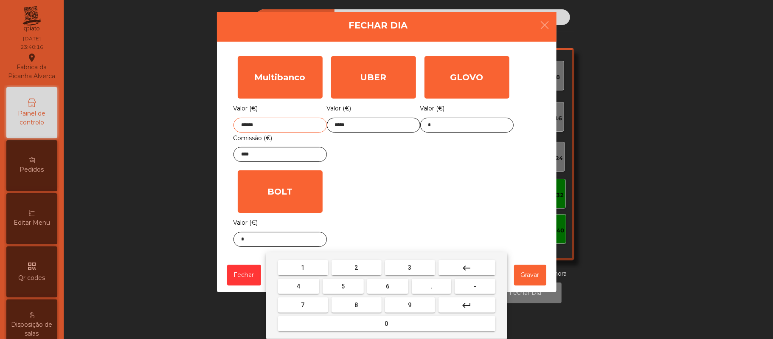
type input "*******"
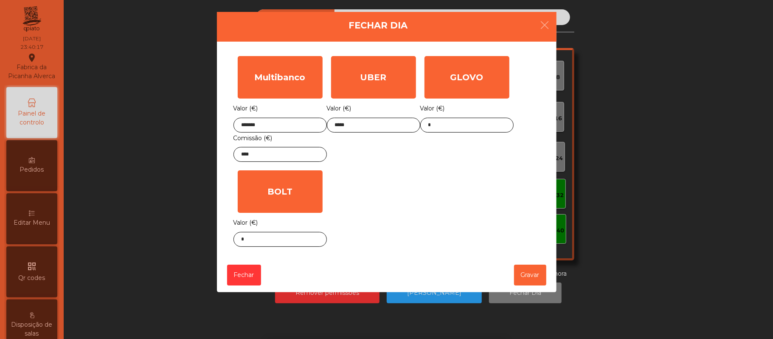
click at [402, 178] on div "Multibanco Valor (€) ******* Comissão (€) **** UBER Valor (€) ***** GLOVO Valor…" at bounding box center [387, 151] width 307 height 199
click at [536, 279] on button "Gravar" at bounding box center [530, 275] width 32 height 21
